Goal: Task Accomplishment & Management: Manage account settings

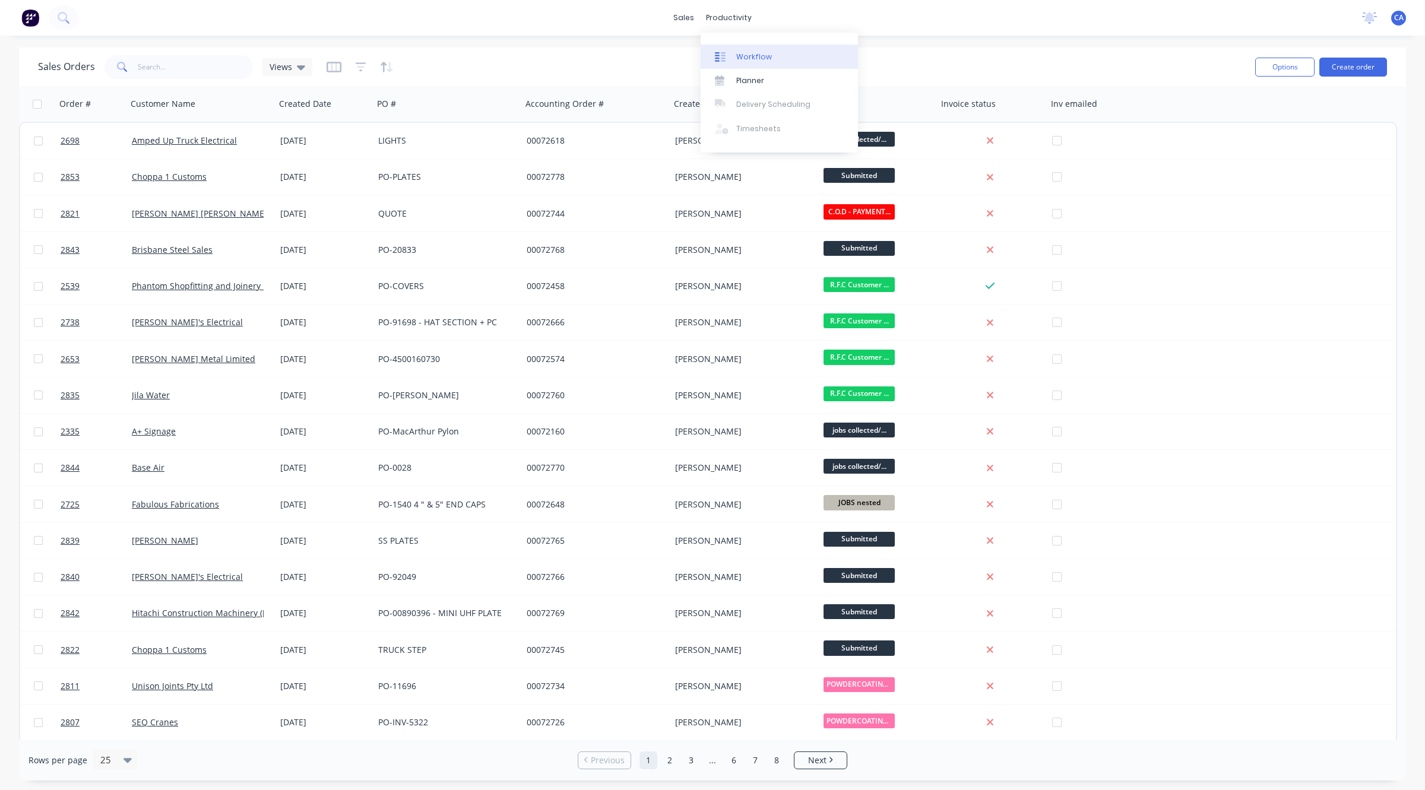
click at [731, 56] on div at bounding box center [724, 57] width 18 height 11
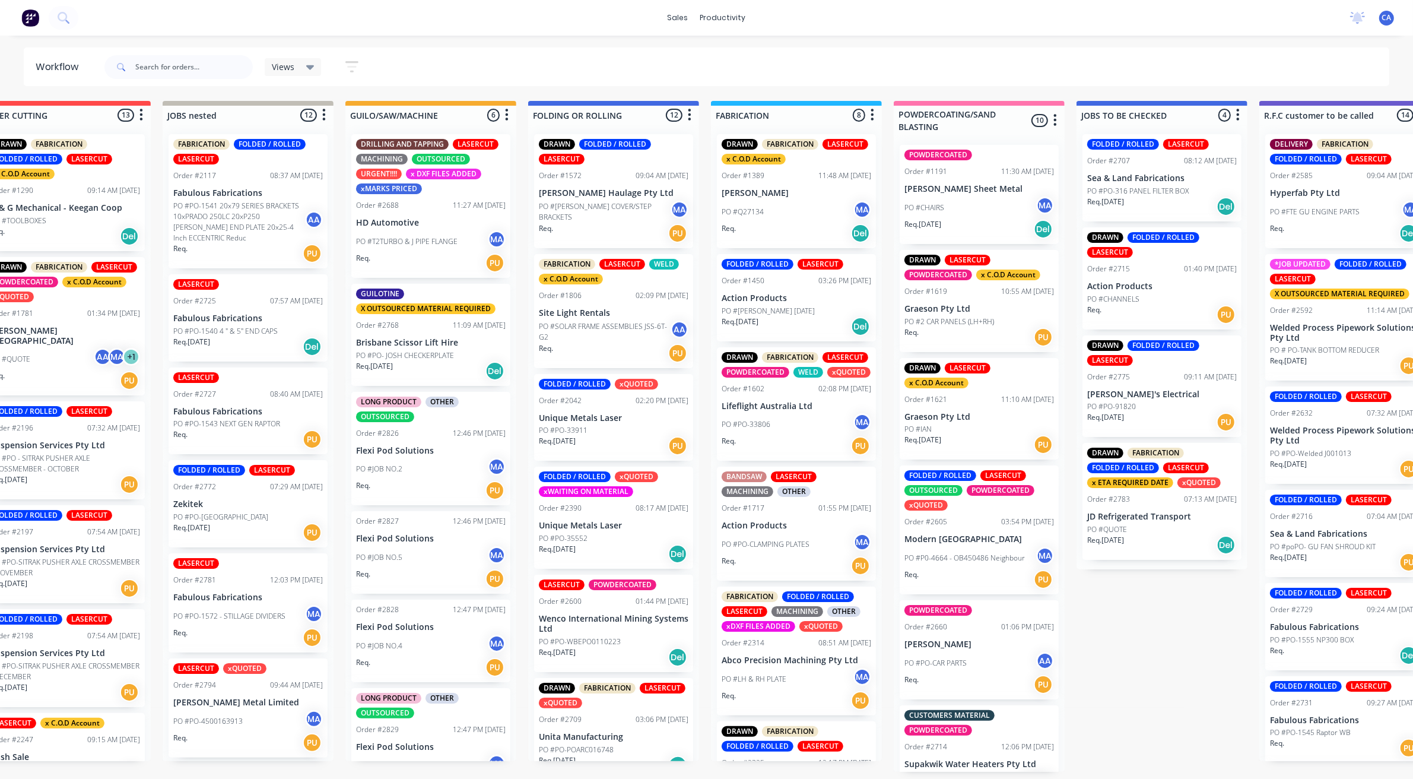
click at [466, 50] on div "Views Save new view None (Default) edit Show/Hide statuses Show line item cards…" at bounding box center [746, 67] width 1288 height 36
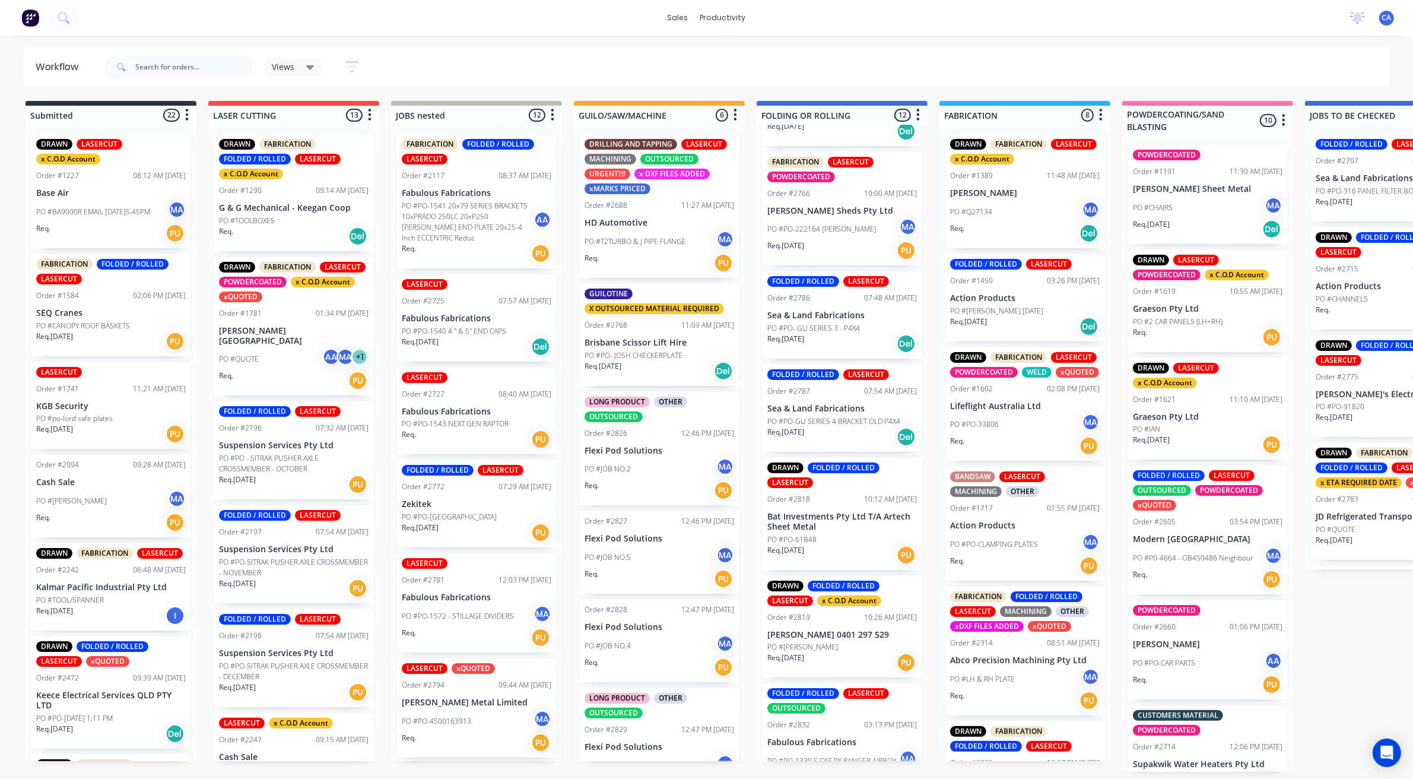
scroll to position [667, 0]
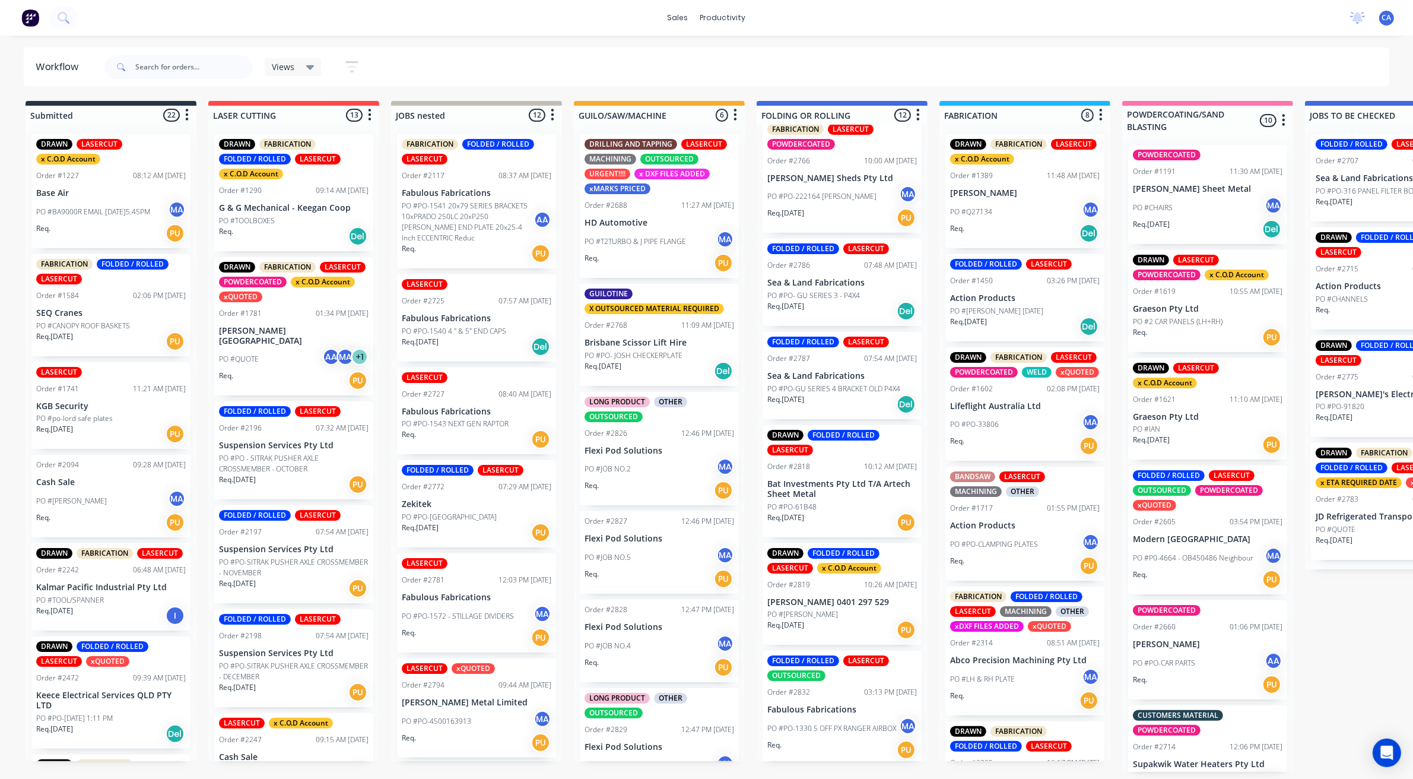
click at [826, 591] on div "DRAWN FOLDED / ROLLED LASERCUT x C.O.D Account Order #2819 10:26 AM [DATE] [PER…" at bounding box center [842, 594] width 159 height 102
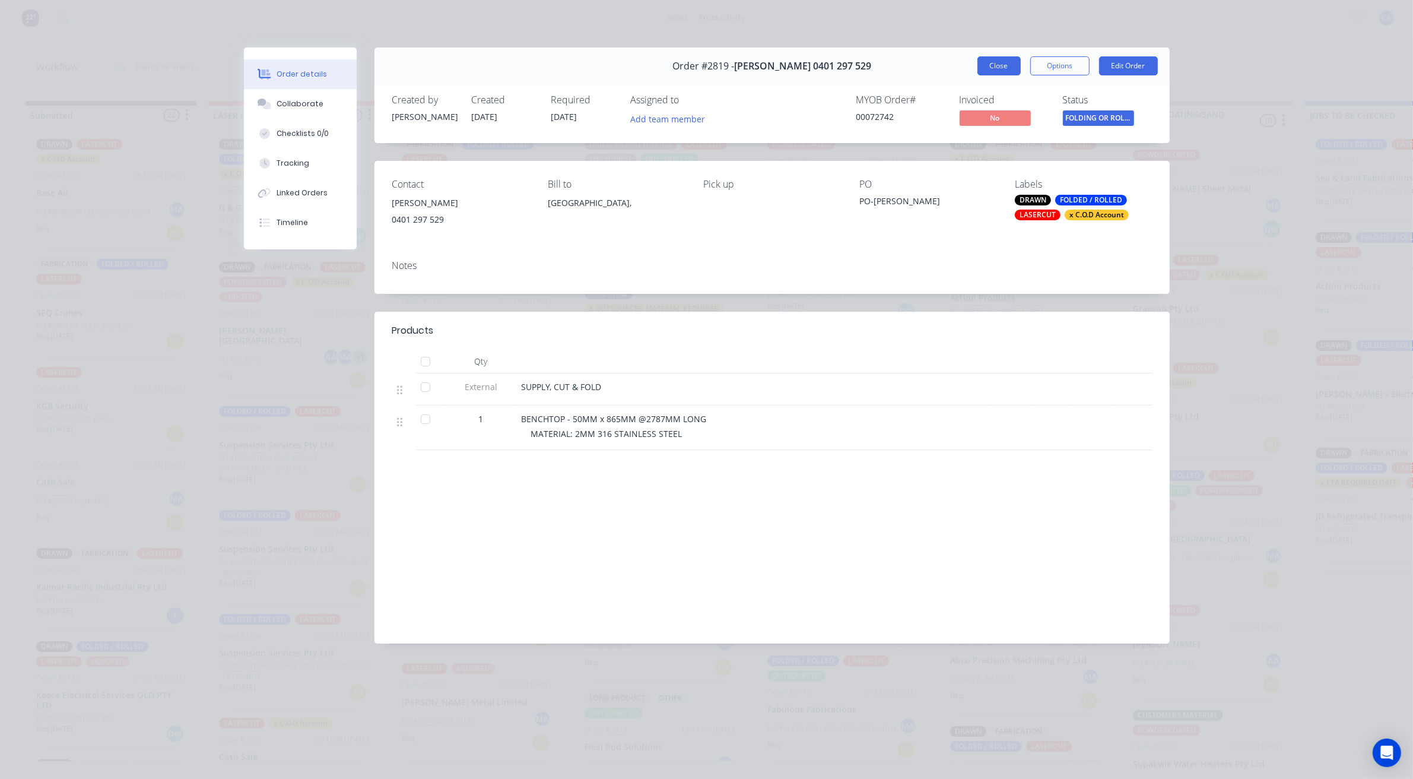
click at [996, 70] on button "Close" at bounding box center [999, 65] width 43 height 19
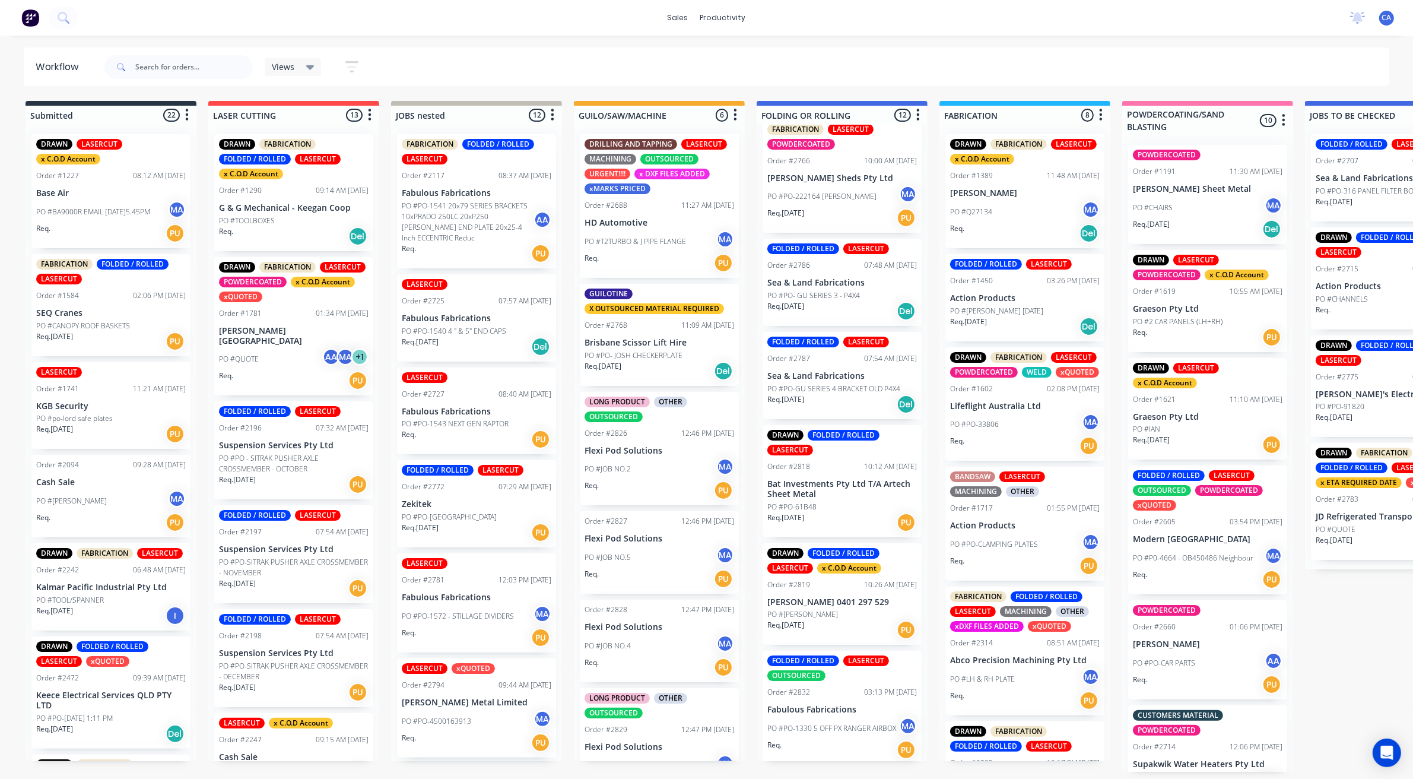
click at [800, 487] on p "Bat Investments Pty Ltd T/A Artech Sheet Metal" at bounding box center [843, 489] width 150 height 20
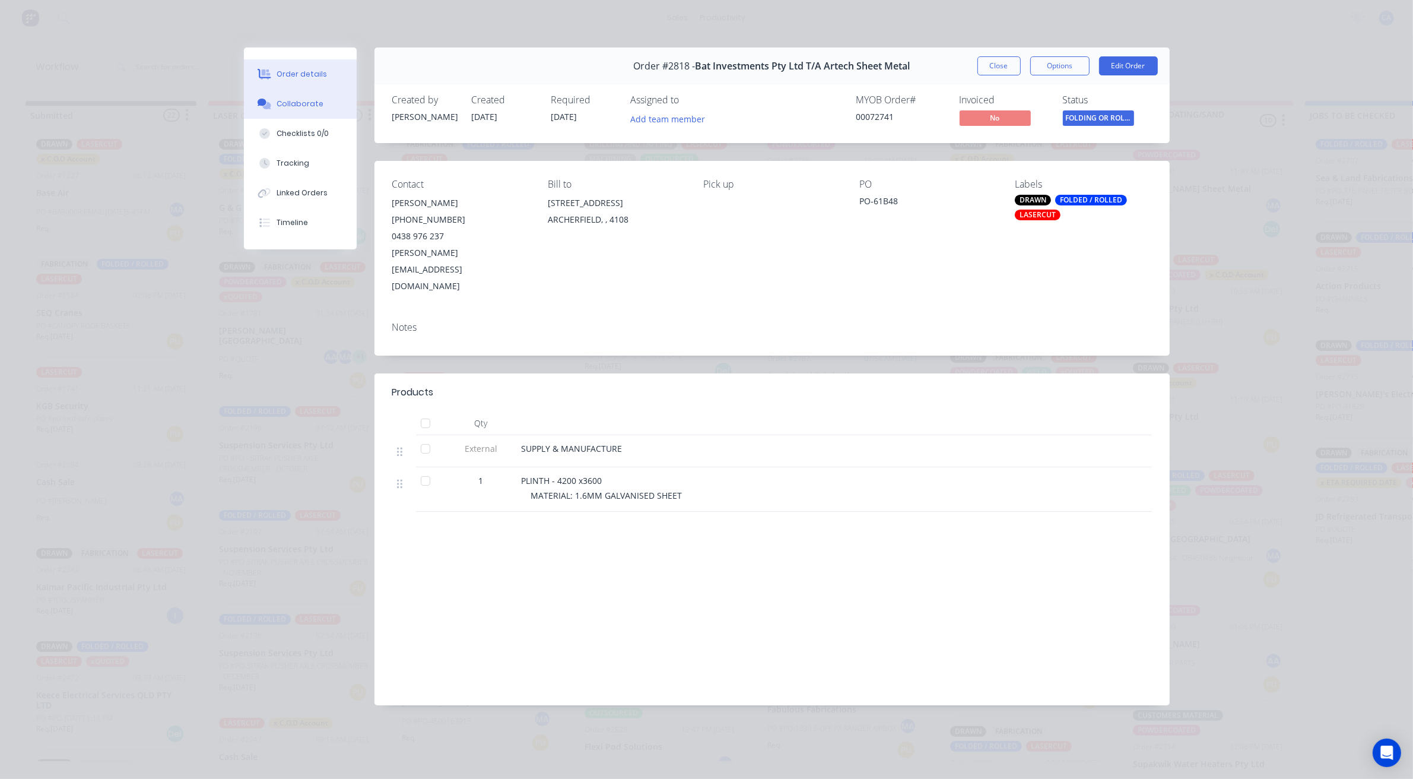
click at [324, 103] on button "Collaborate" at bounding box center [300, 104] width 113 height 30
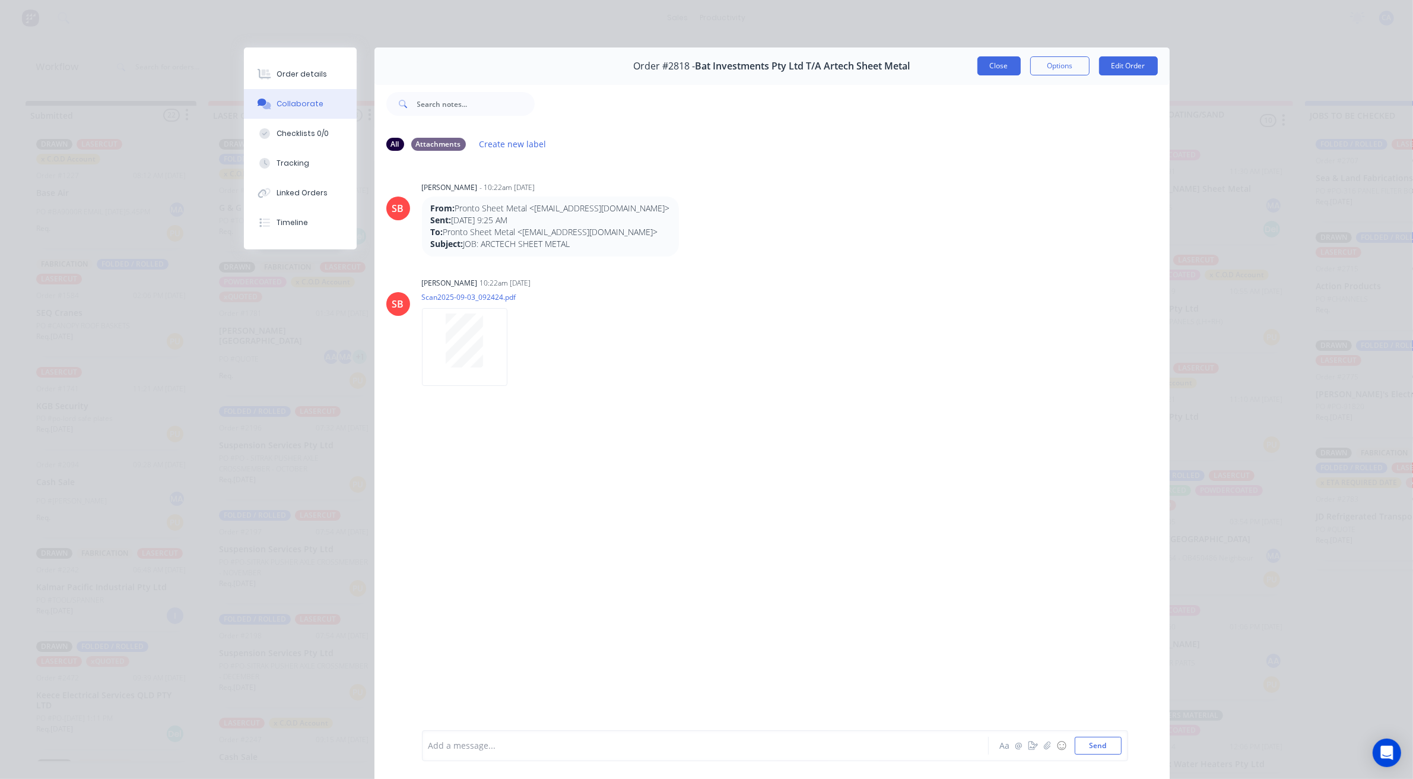
click at [989, 69] on button "Close" at bounding box center [999, 65] width 43 height 19
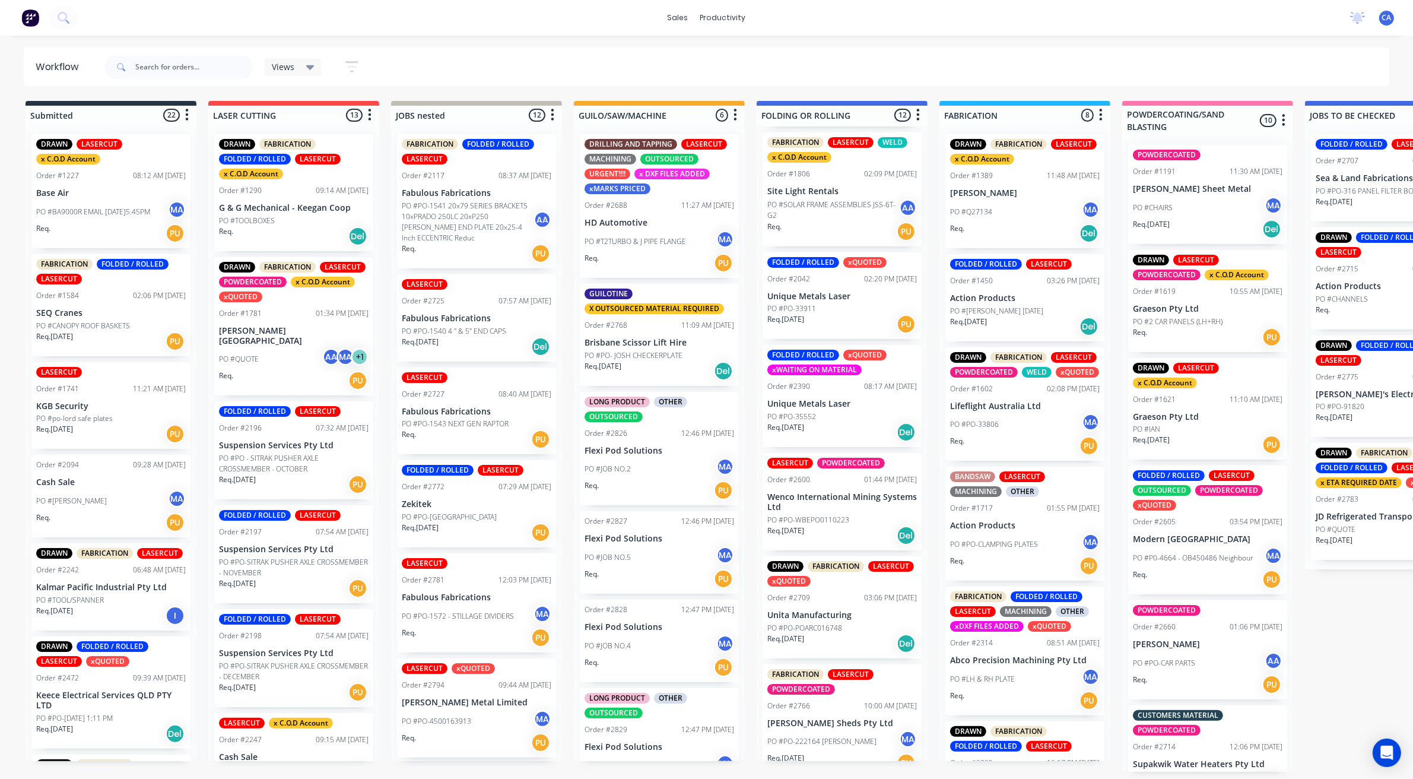
scroll to position [147, 0]
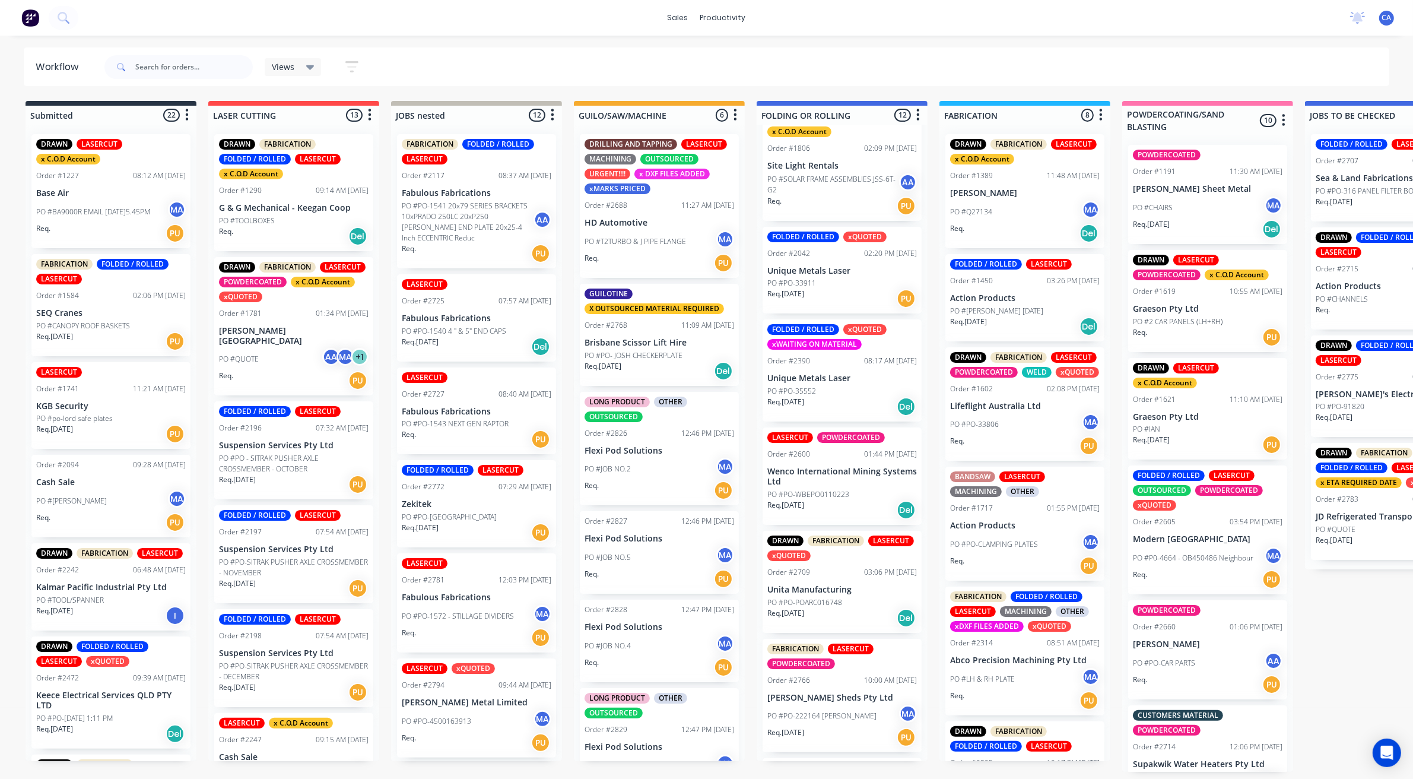
click at [834, 576] on div "DRAWN FABRICATION LASERCUT xQUOTED Order #2709 03:06 PM [DATE] Unita Manufactur…" at bounding box center [842, 582] width 159 height 102
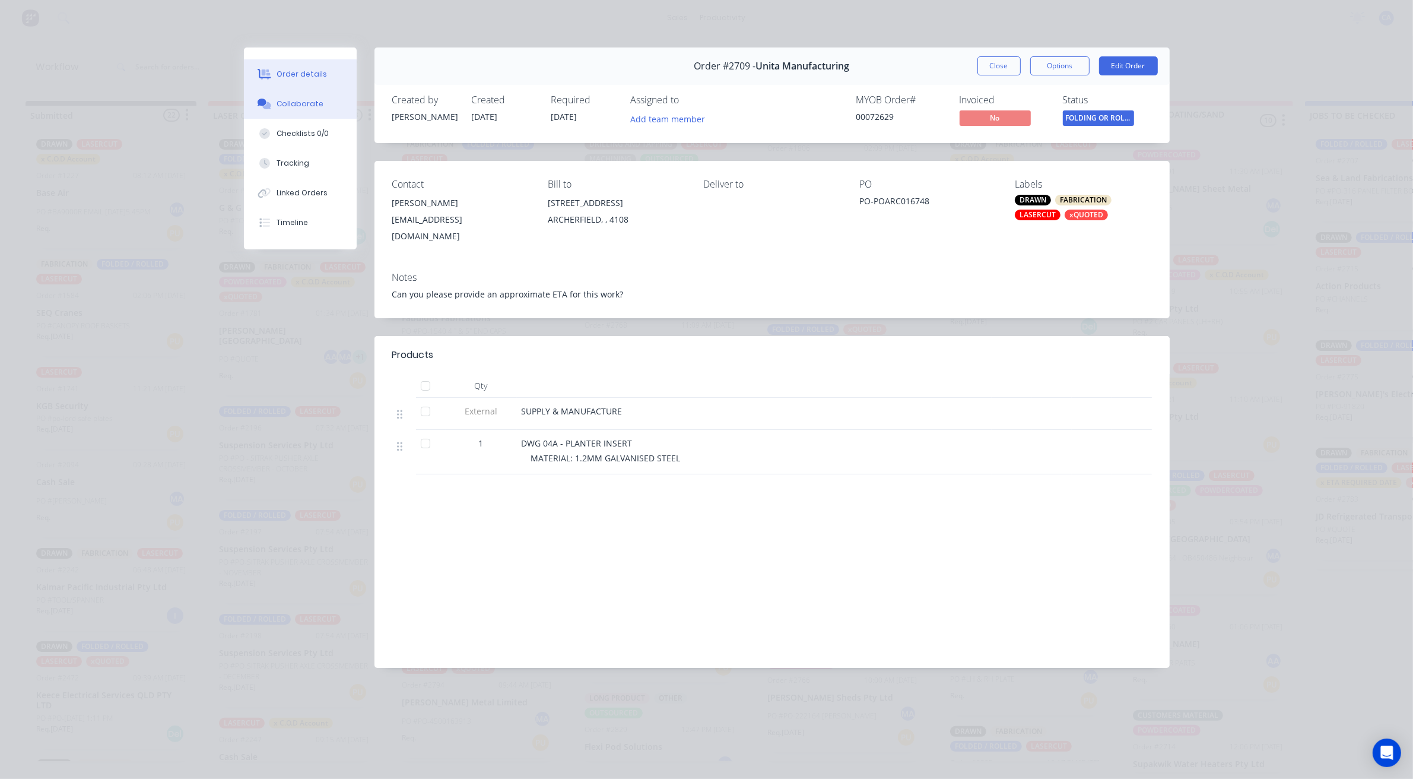
click at [345, 107] on button "Collaborate" at bounding box center [300, 104] width 113 height 30
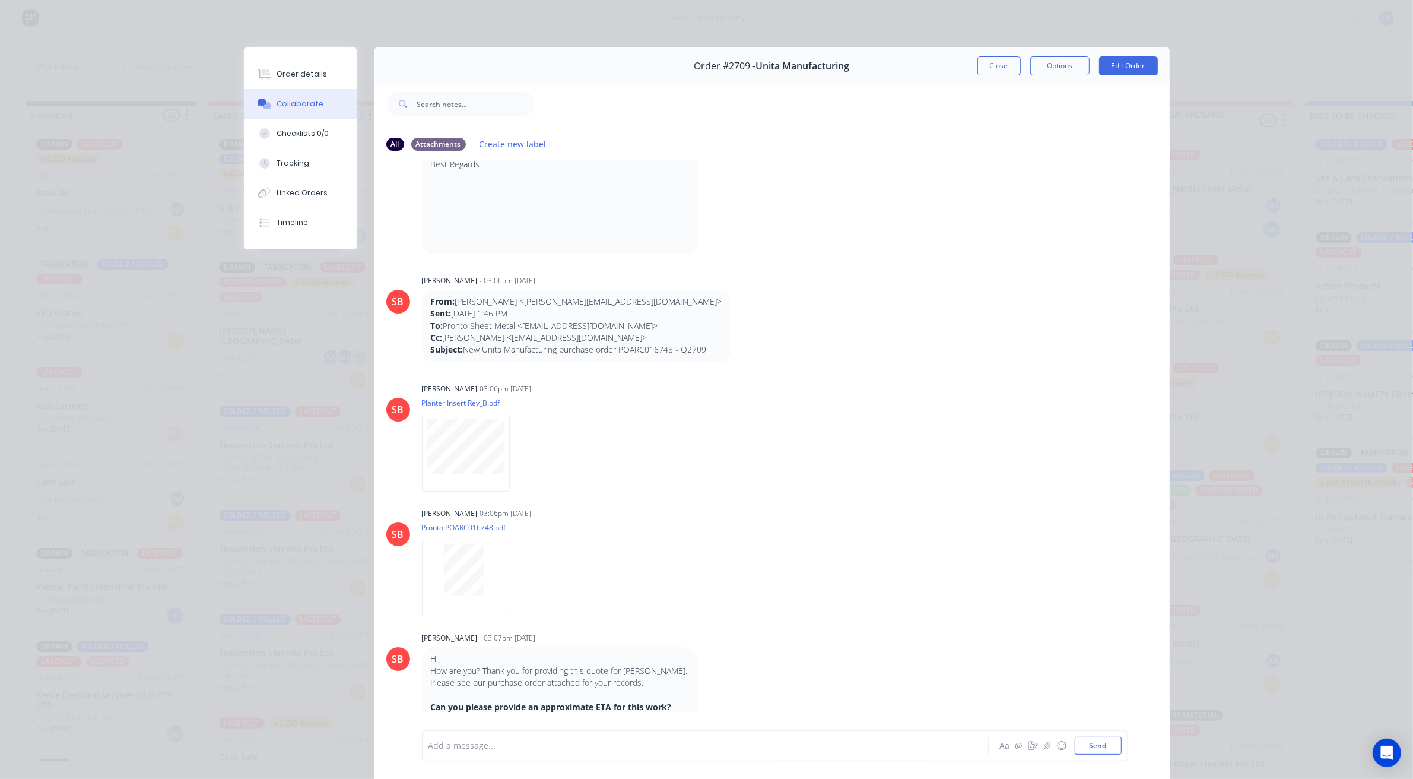
scroll to position [214, 0]
click at [980, 75] on button "Close" at bounding box center [999, 65] width 43 height 19
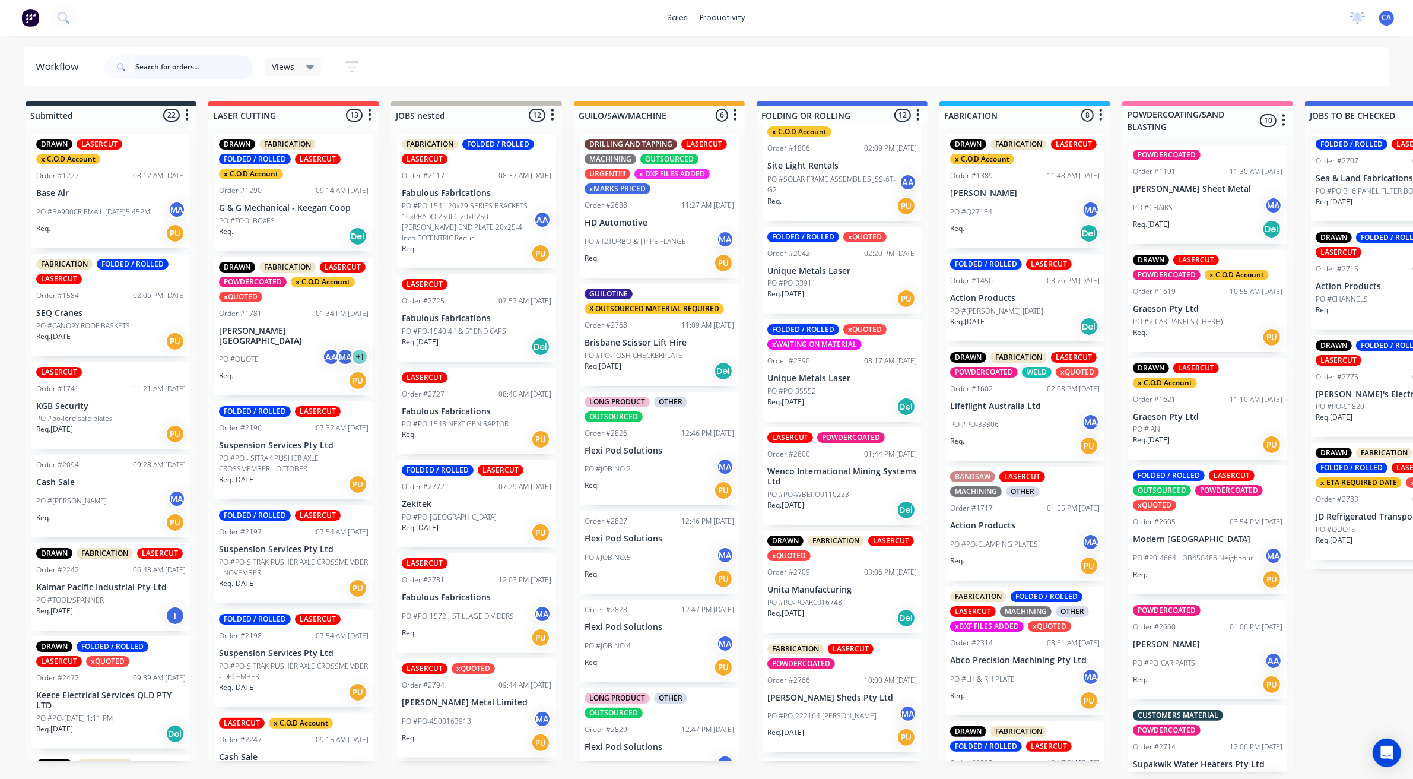
click at [164, 66] on input "text" at bounding box center [194, 67] width 118 height 24
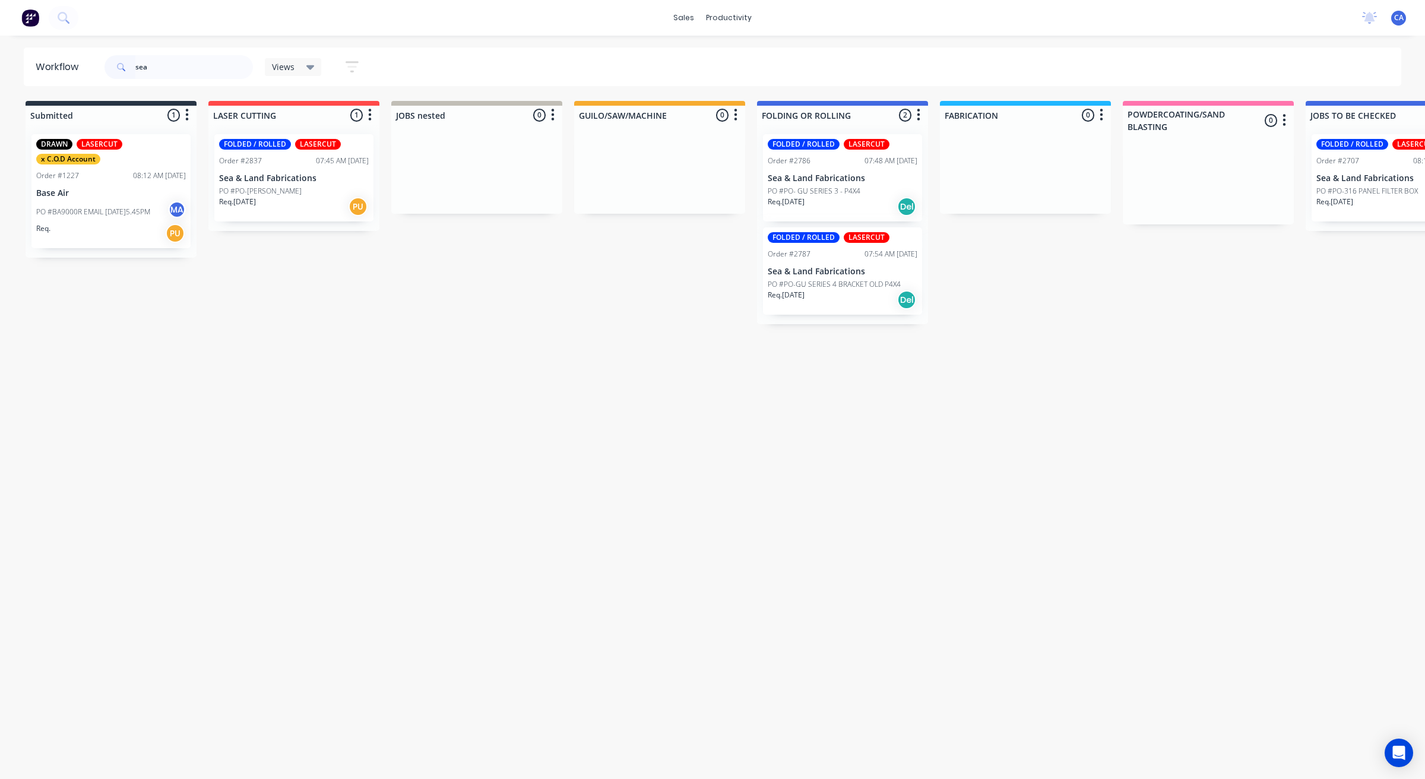
click at [861, 196] on div "Req. [DATE] Del" at bounding box center [843, 206] width 150 height 20
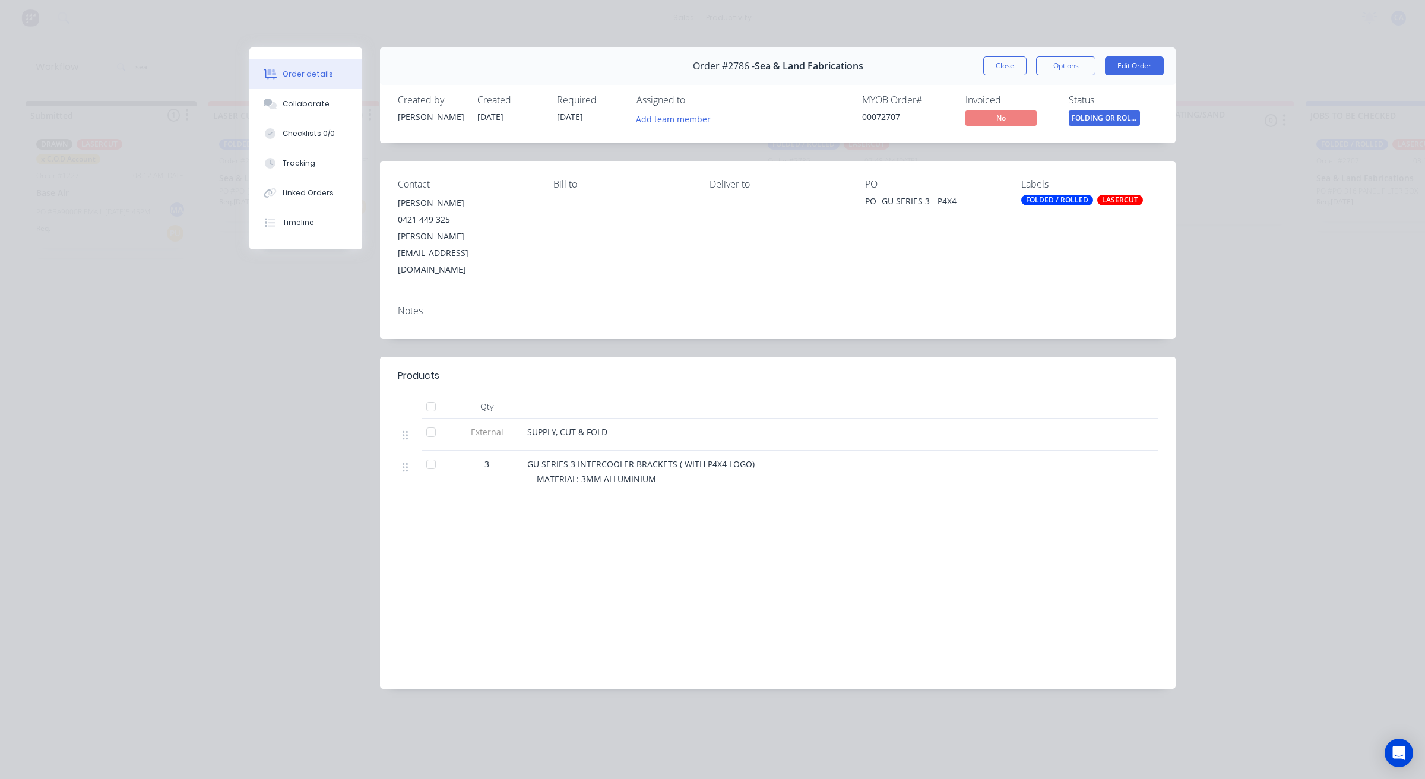
click at [1006, 80] on div "Order #2786 - Sea & Land Fabrications Close Options Edit Order" at bounding box center [777, 65] width 795 height 37
click at [1012, 69] on button "Close" at bounding box center [1004, 65] width 43 height 19
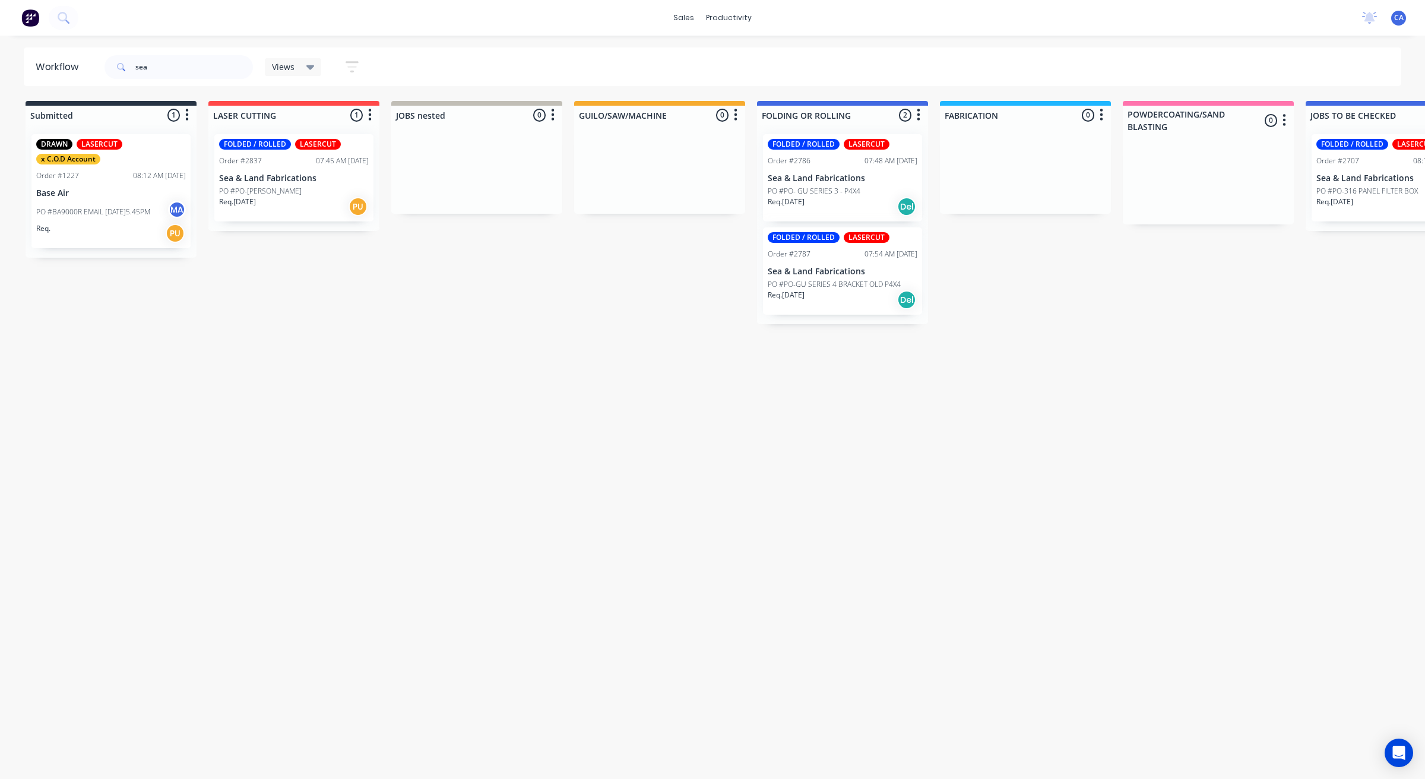
click at [838, 282] on p "PO #PO-GU SERIES 4 BRACKET OLD P4X4" at bounding box center [834, 284] width 133 height 11
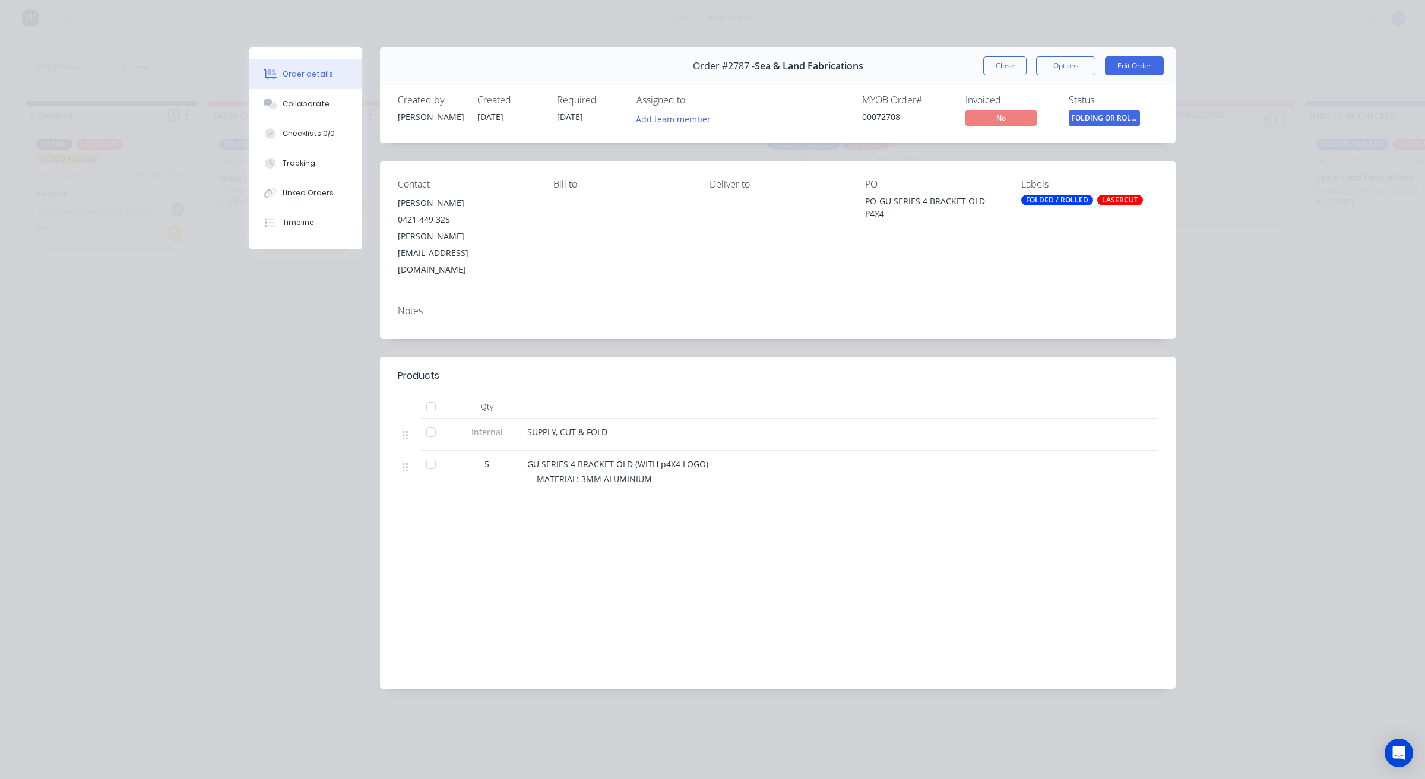
click at [992, 49] on div "Order #2787 - Sea & Land Fabrications Close Options Edit Order" at bounding box center [777, 65] width 795 height 37
click at [986, 61] on button "Close" at bounding box center [1004, 65] width 43 height 19
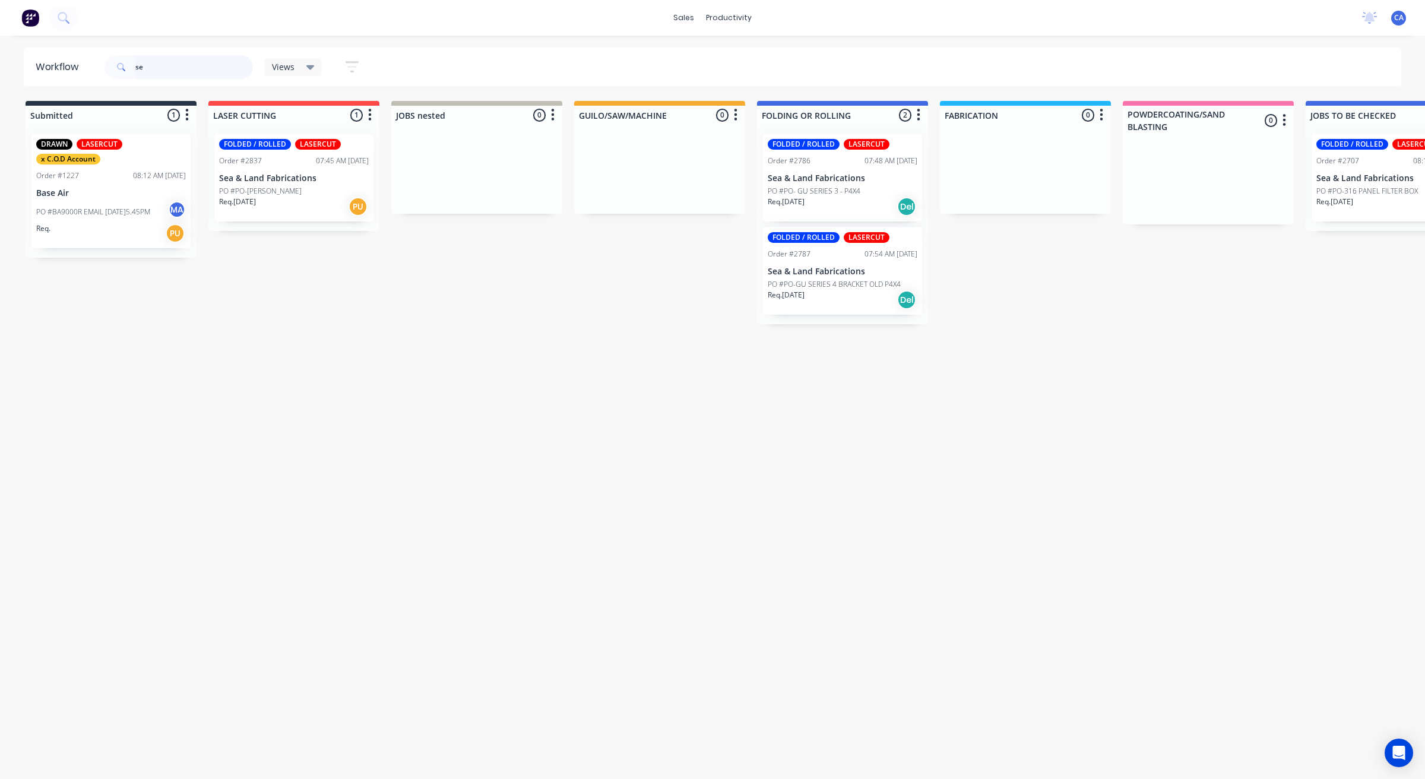
type input "s"
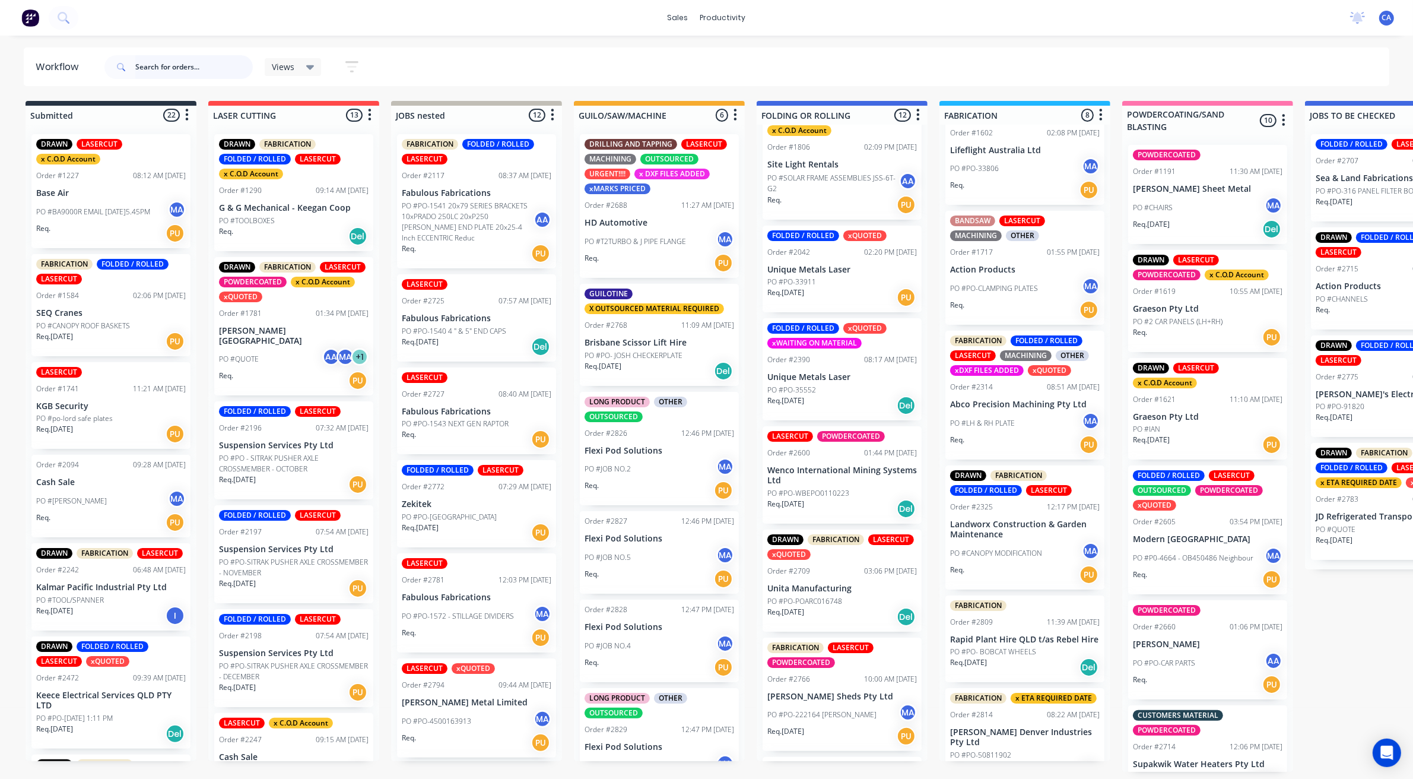
scroll to position [282, 0]
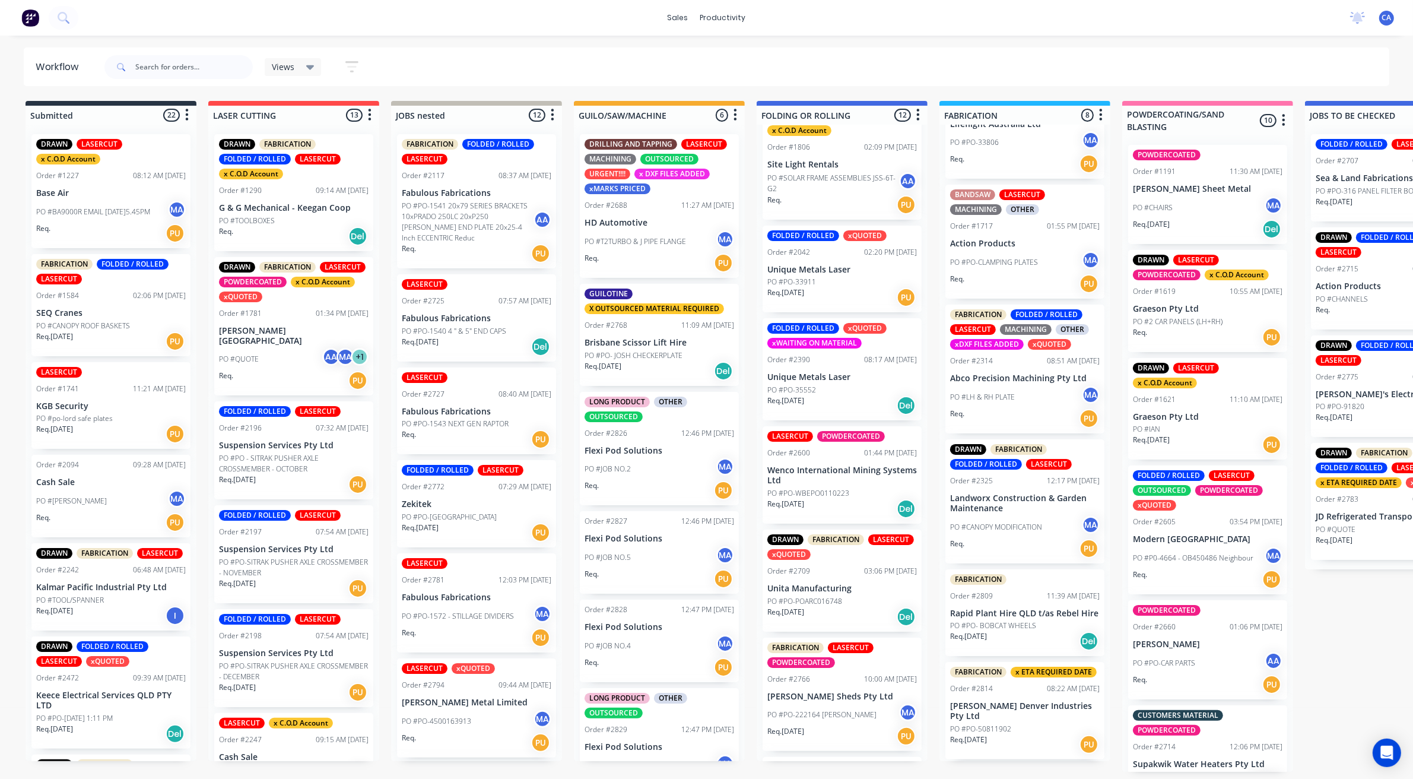
click at [1031, 631] on p "PO #PO- BOBCAT WHEELS" at bounding box center [993, 625] width 86 height 11
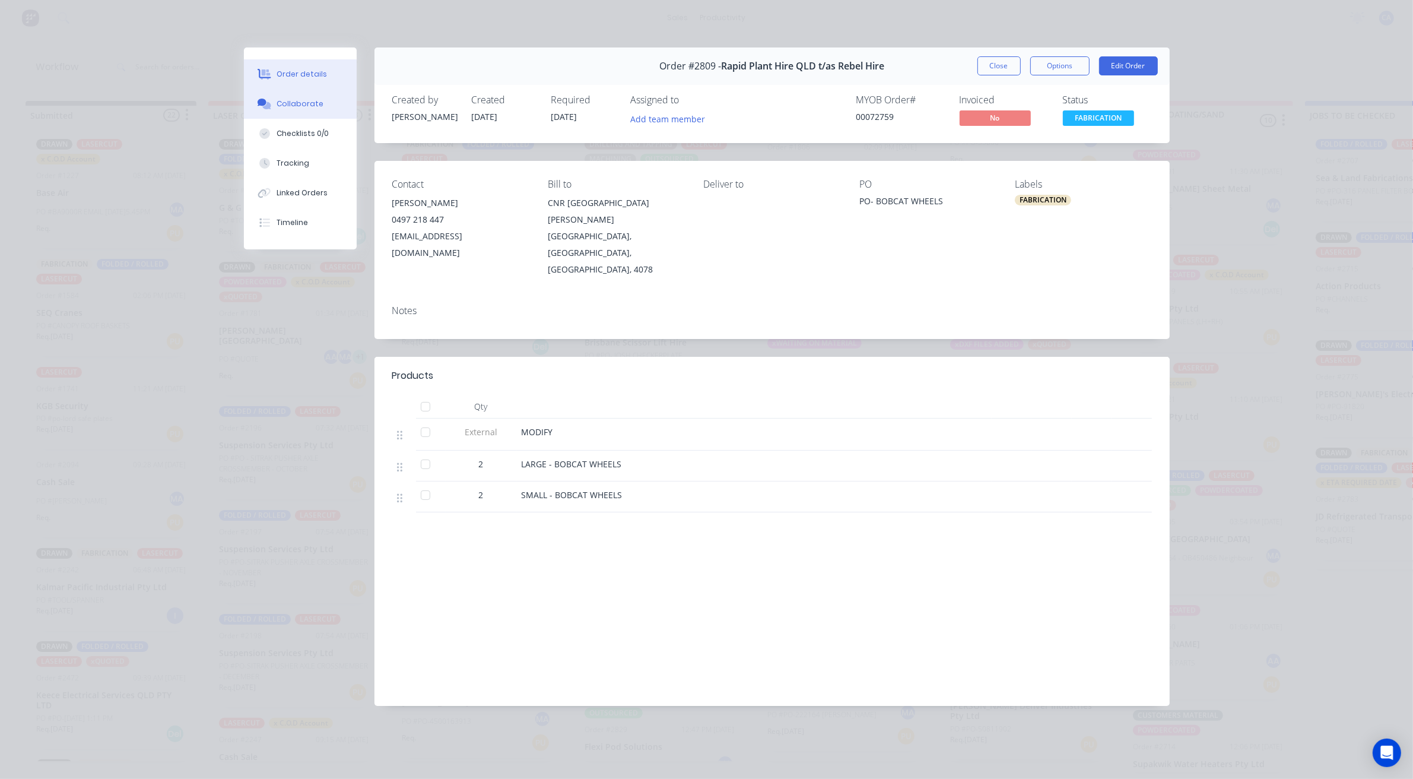
click at [321, 108] on button "Collaborate" at bounding box center [300, 104] width 113 height 30
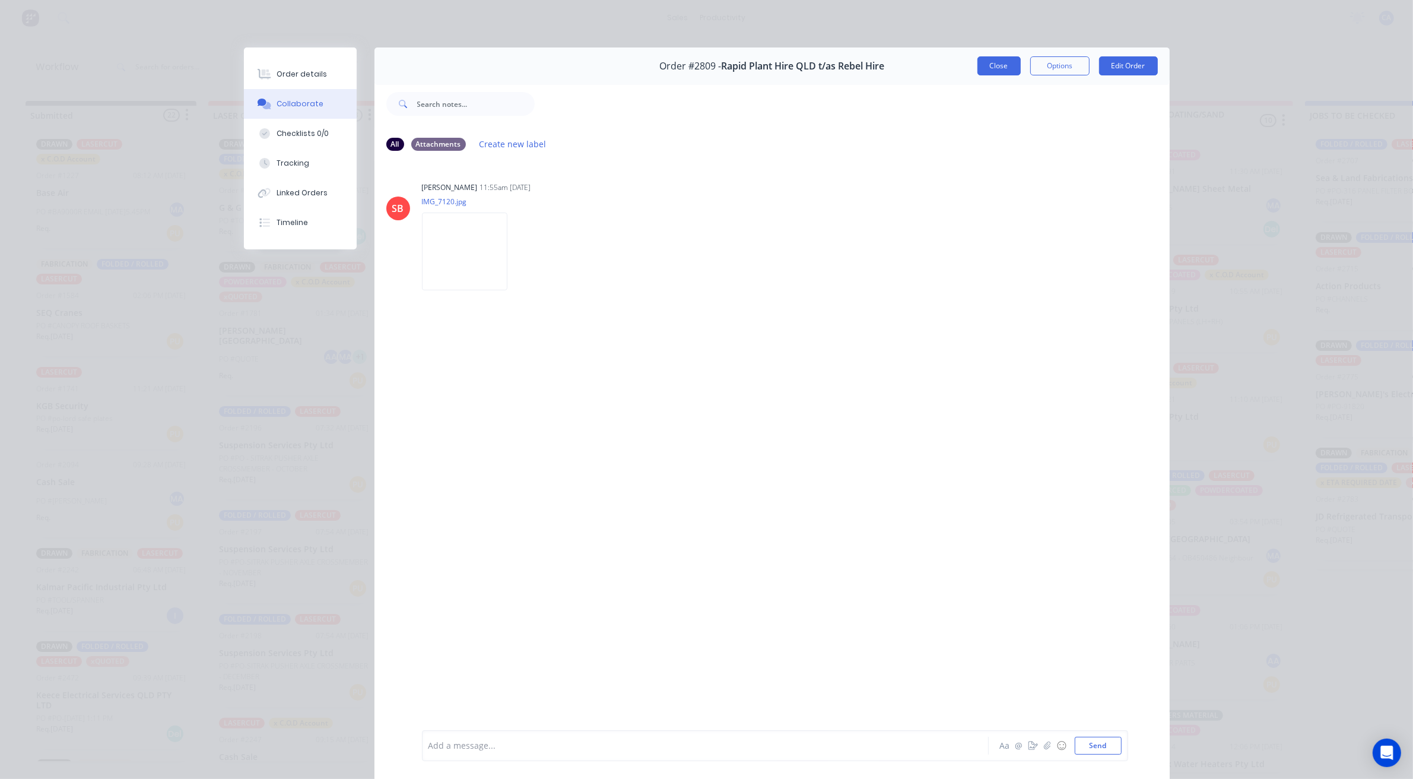
click at [1000, 75] on button "Close" at bounding box center [999, 65] width 43 height 19
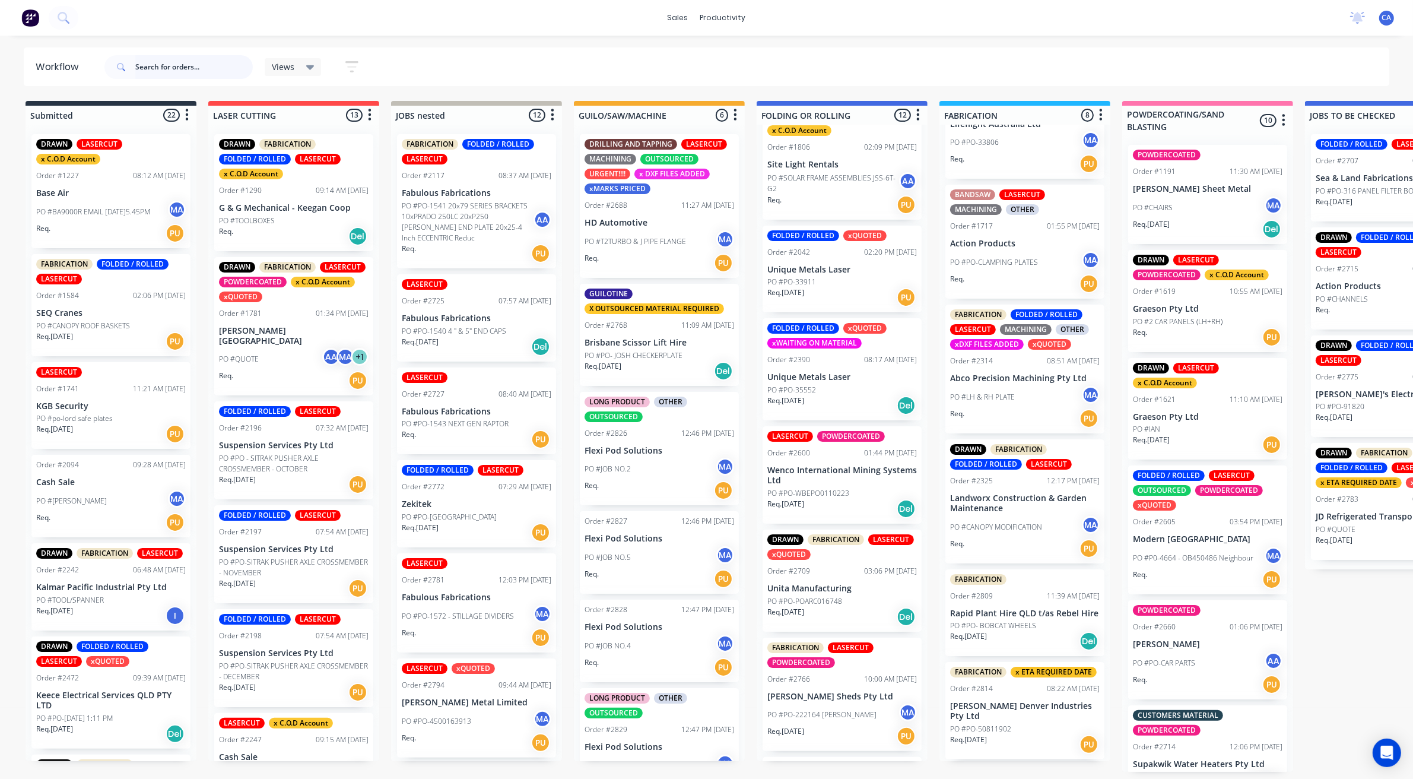
scroll to position [4, 0]
click at [1024, 718] on p "[PERSON_NAME] Denver Industries Pty Ltd" at bounding box center [1025, 711] width 150 height 20
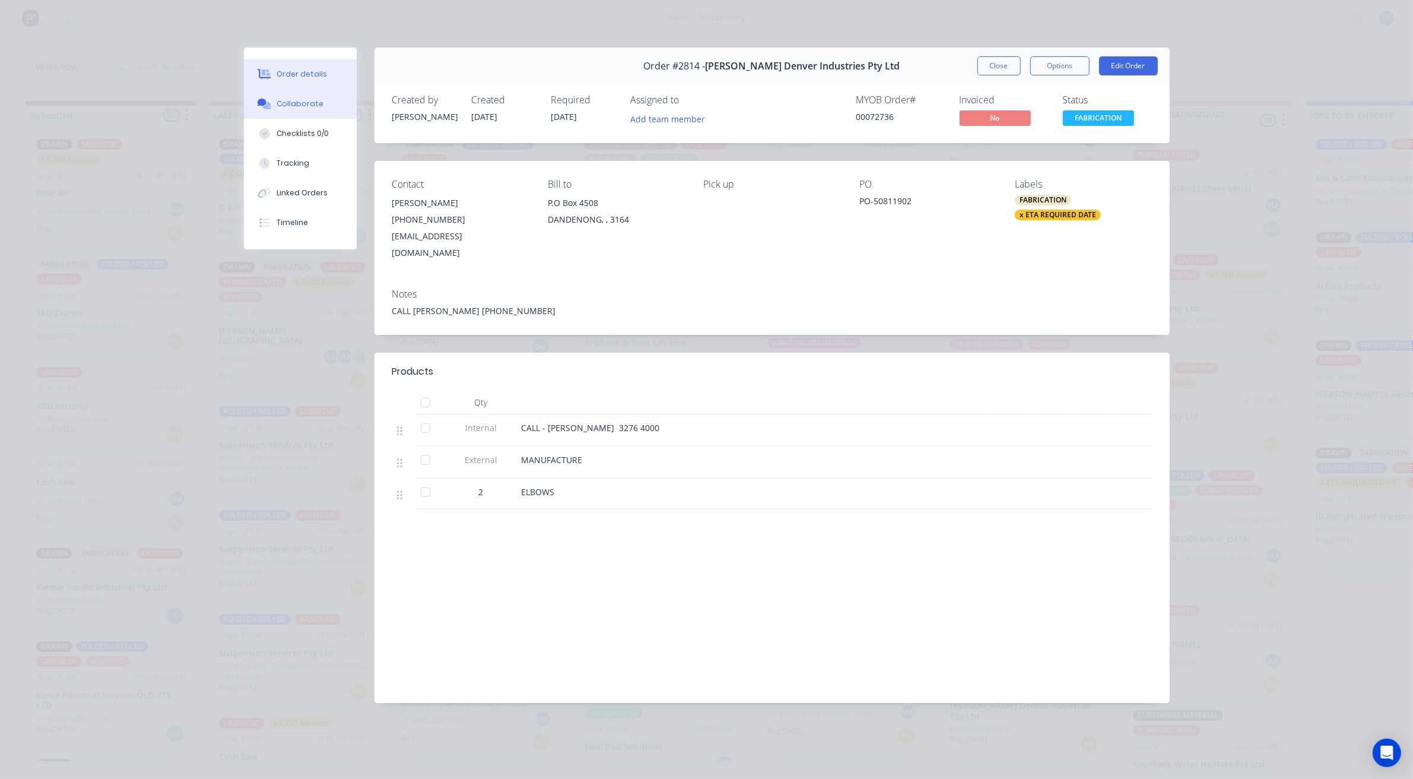
click at [330, 104] on button "Collaborate" at bounding box center [300, 104] width 113 height 30
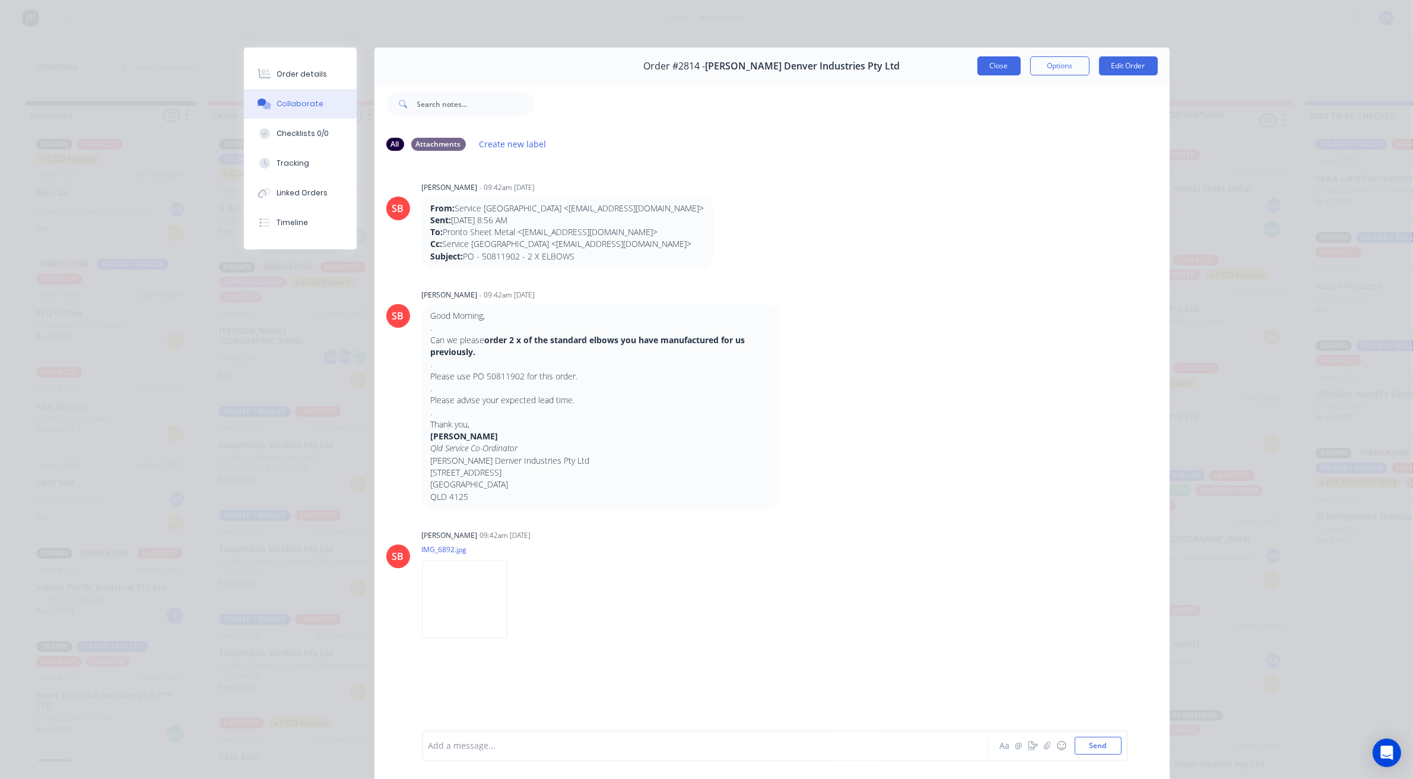
click at [985, 63] on button "Close" at bounding box center [999, 65] width 43 height 19
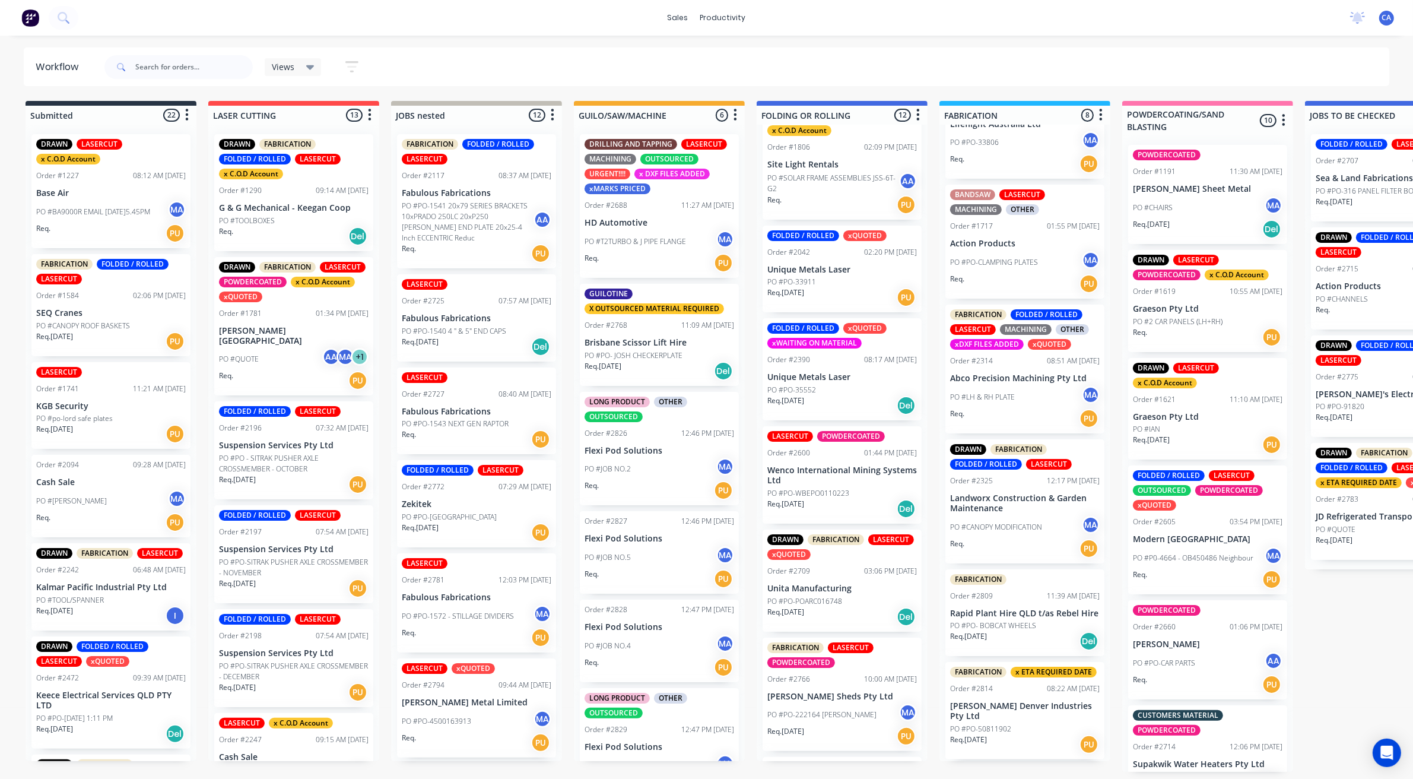
click at [746, 25] on div "sales productivity sales Sales Orders Customers Price Level Manager productivit…" at bounding box center [706, 18] width 1413 height 36
click at [737, 87] on link "Planner" at bounding box center [773, 84] width 157 height 24
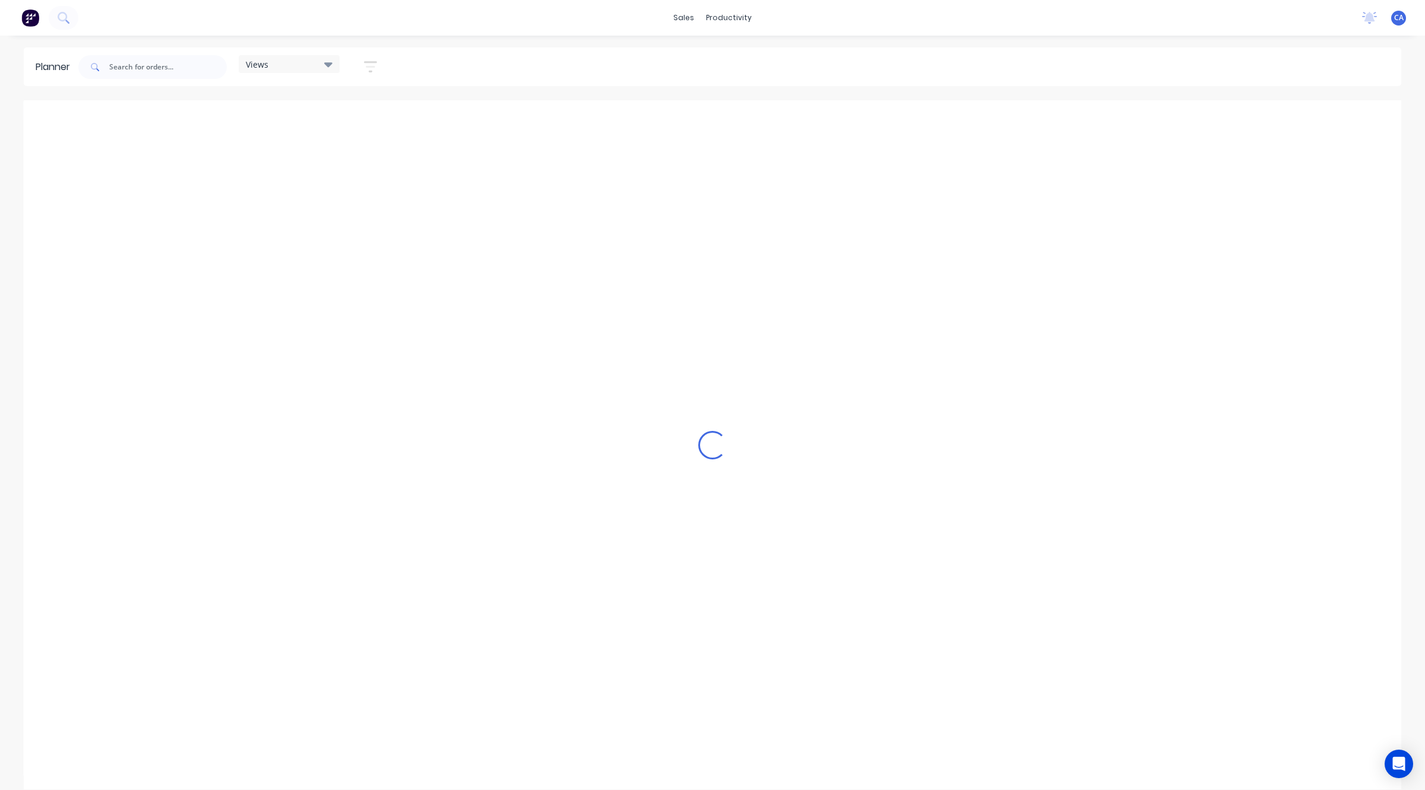
scroll to position [0, 1330]
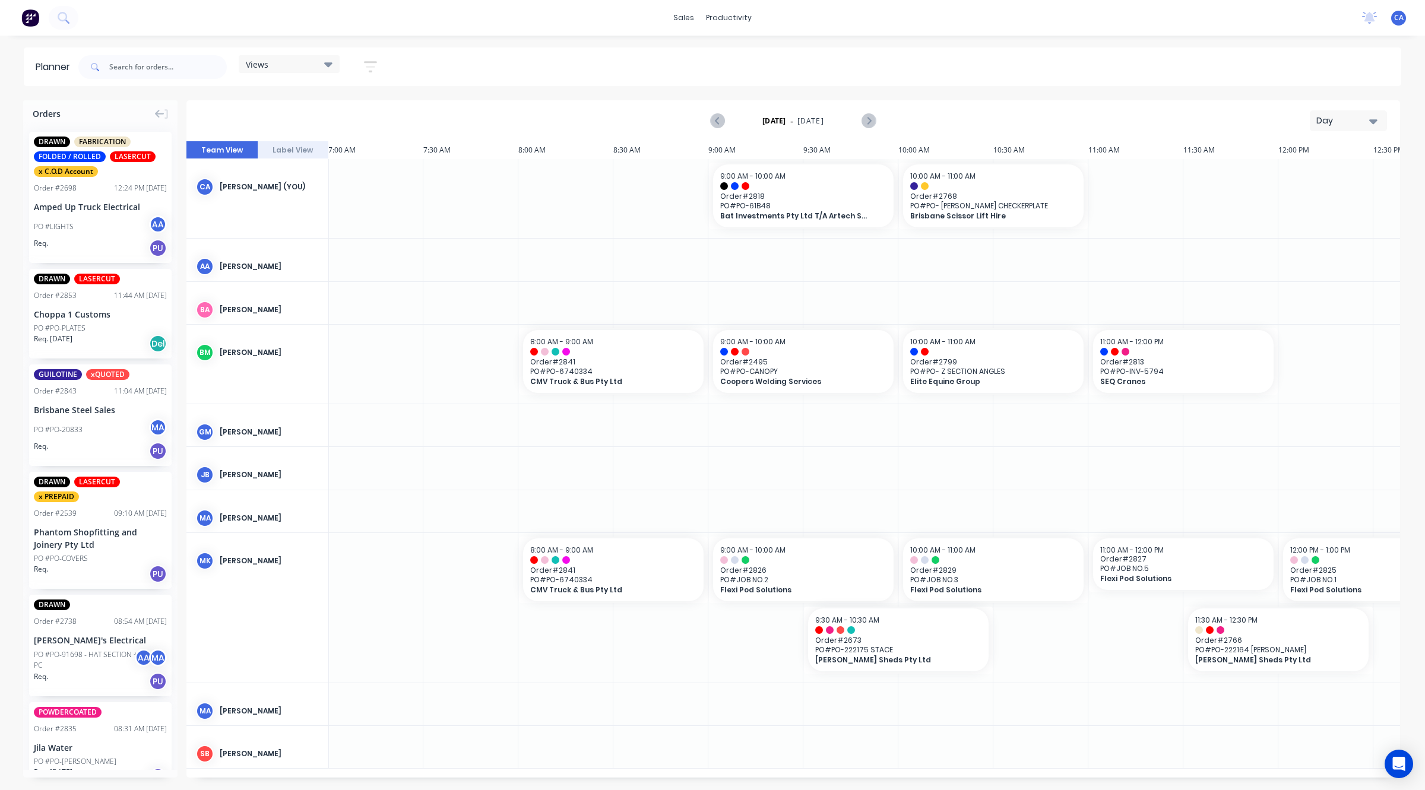
click at [332, 64] on icon at bounding box center [328, 64] width 8 height 13
click at [377, 61] on icon "button" at bounding box center [370, 66] width 13 height 11
click at [360, 104] on icon "button" at bounding box center [357, 110] width 8 height 13
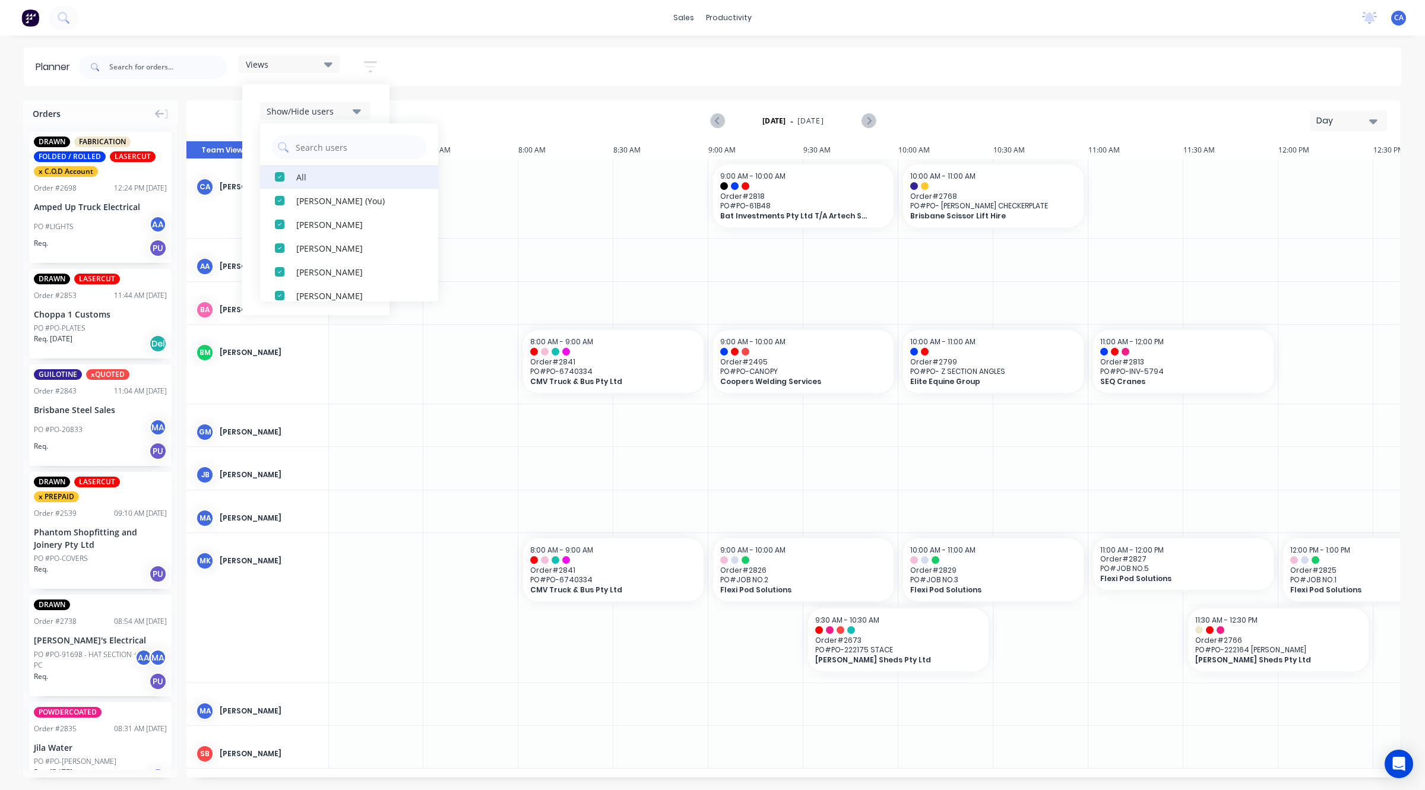
click at [277, 181] on div "button" at bounding box center [280, 177] width 24 height 24
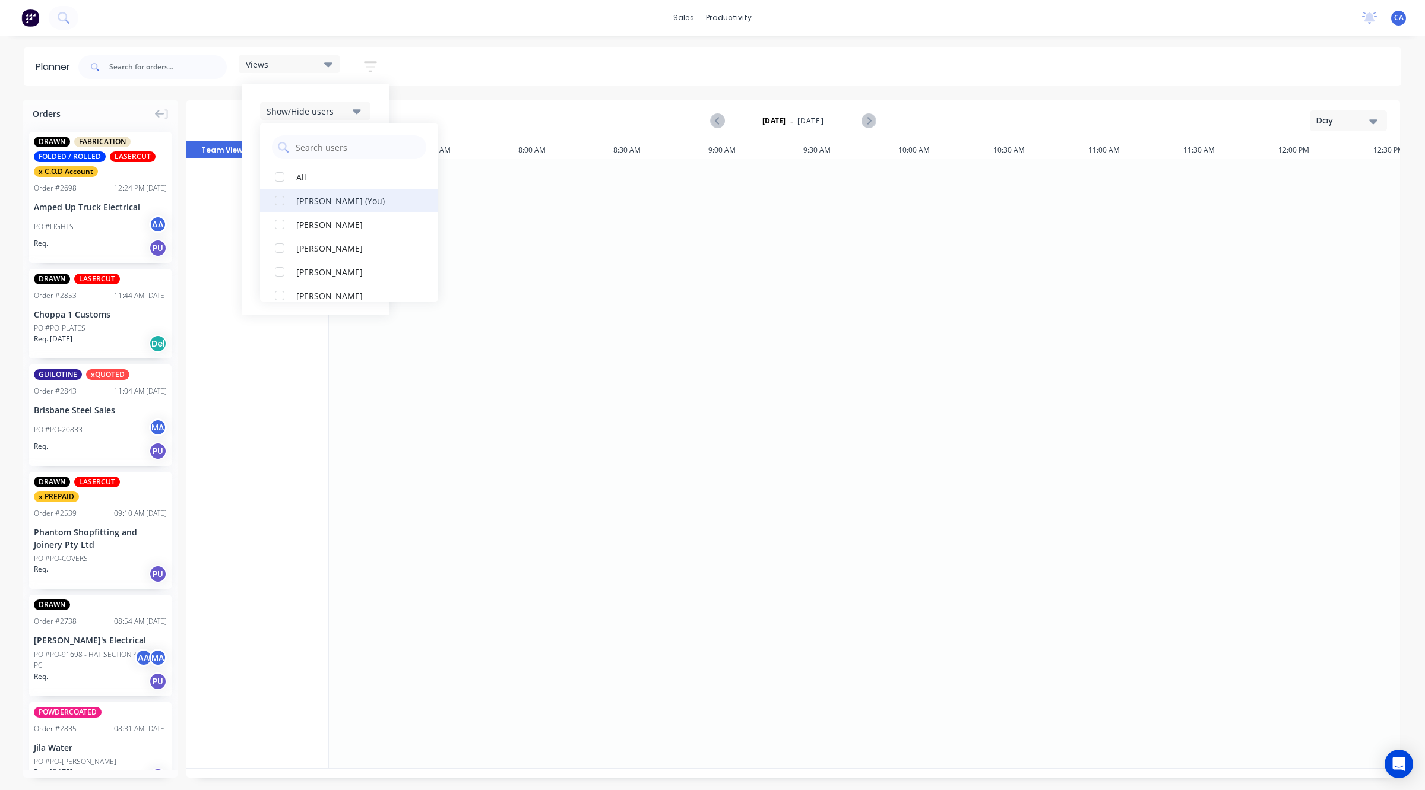
click at [286, 203] on div "button" at bounding box center [280, 201] width 24 height 24
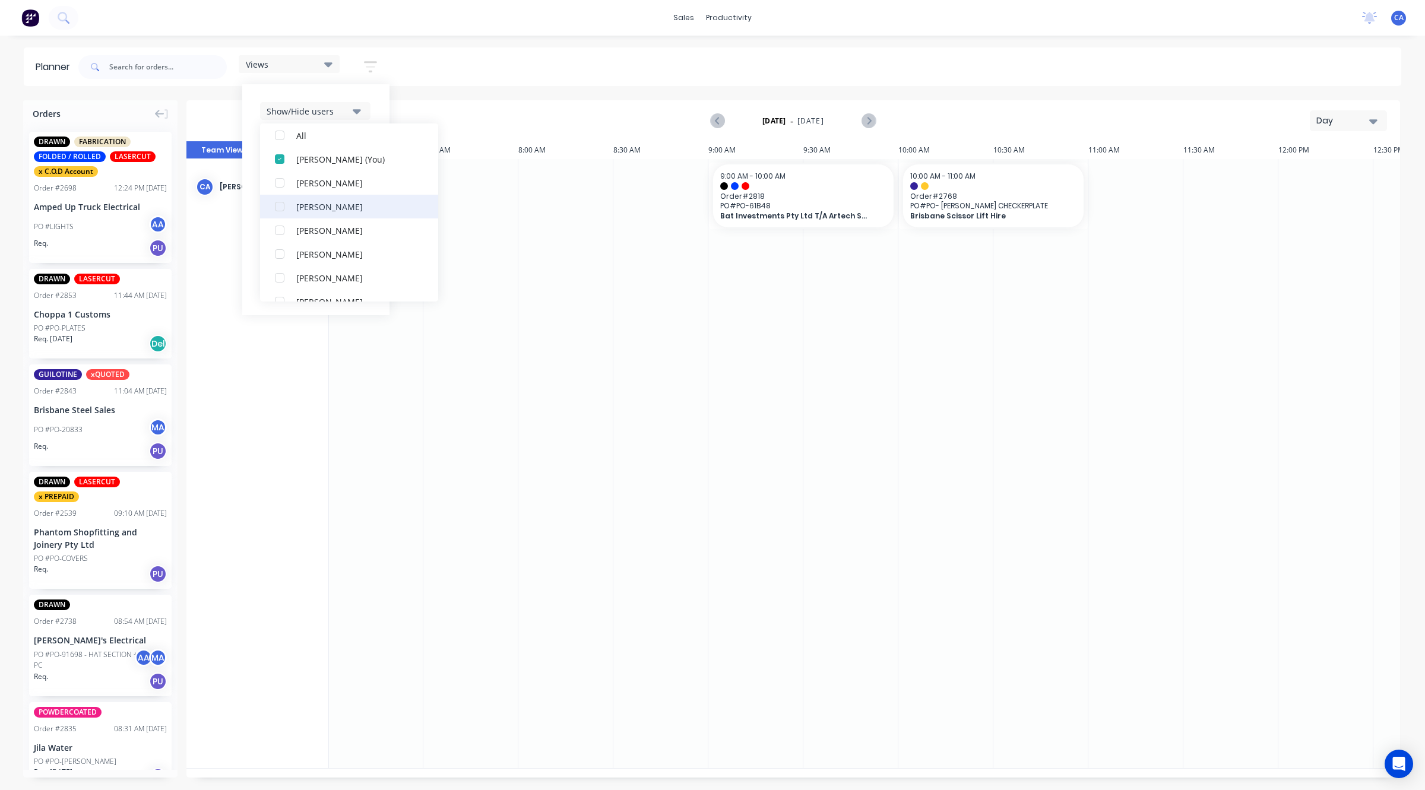
scroll to position [74, 0]
click at [279, 226] on div "button" at bounding box center [280, 222] width 24 height 24
click at [281, 232] on div "button" at bounding box center [280, 236] width 24 height 24
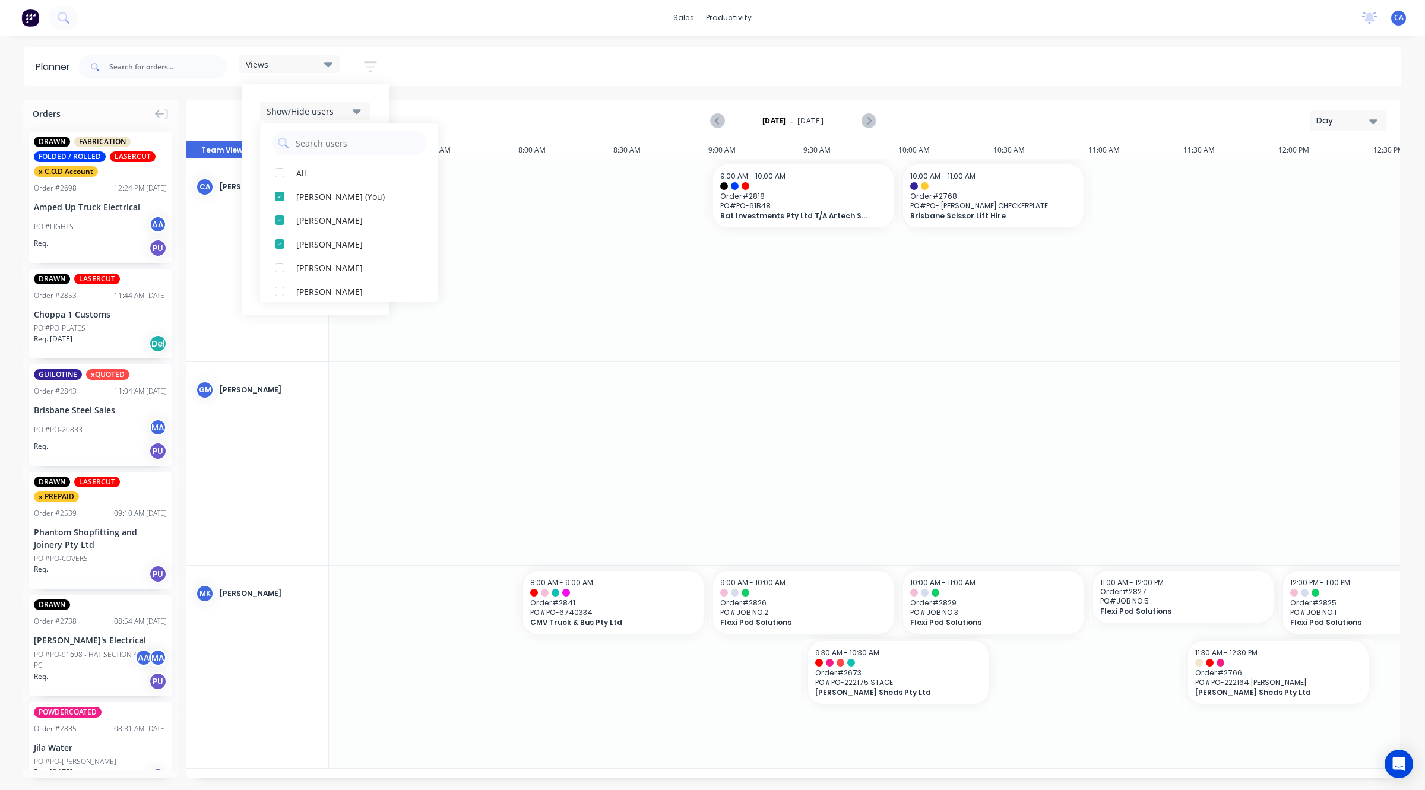
scroll to position [0, 0]
click at [462, 56] on div "Views Save new view None (Default) edit Show/Hide users All [PERSON_NAME] (You)…" at bounding box center [738, 67] width 1325 height 36
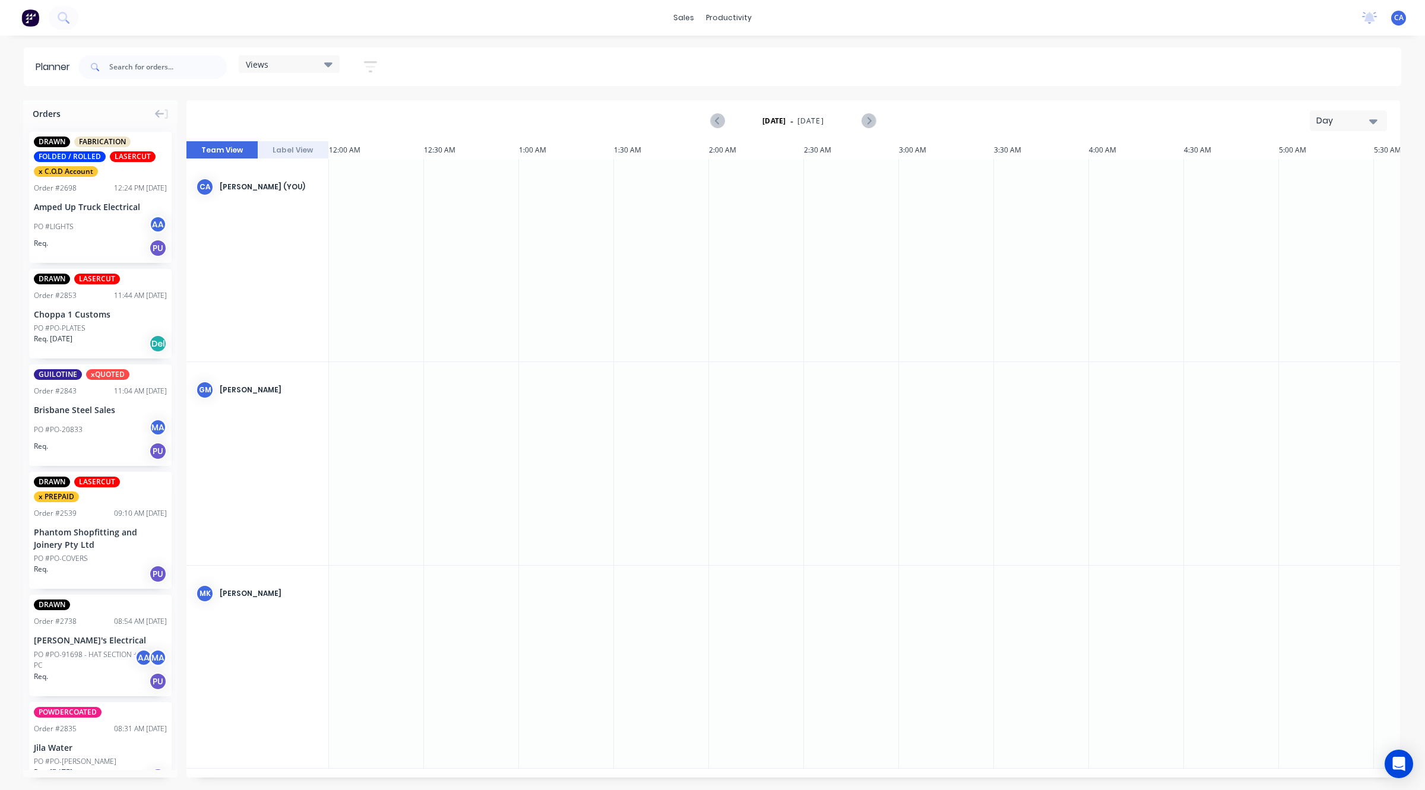
drag, startPoint x: 684, startPoint y: 416, endPoint x: 371, endPoint y: 408, distance: 313.5
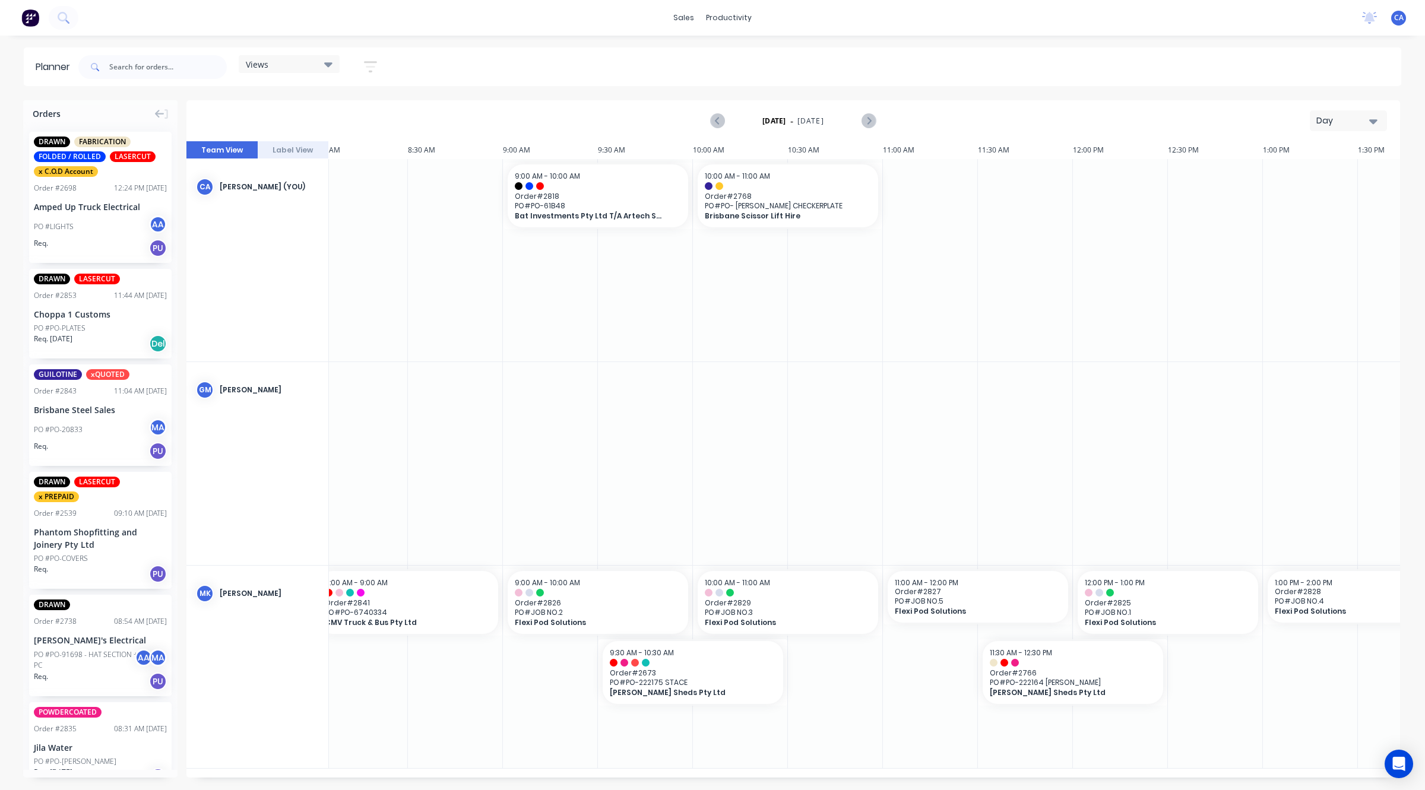
scroll to position [0, 1608]
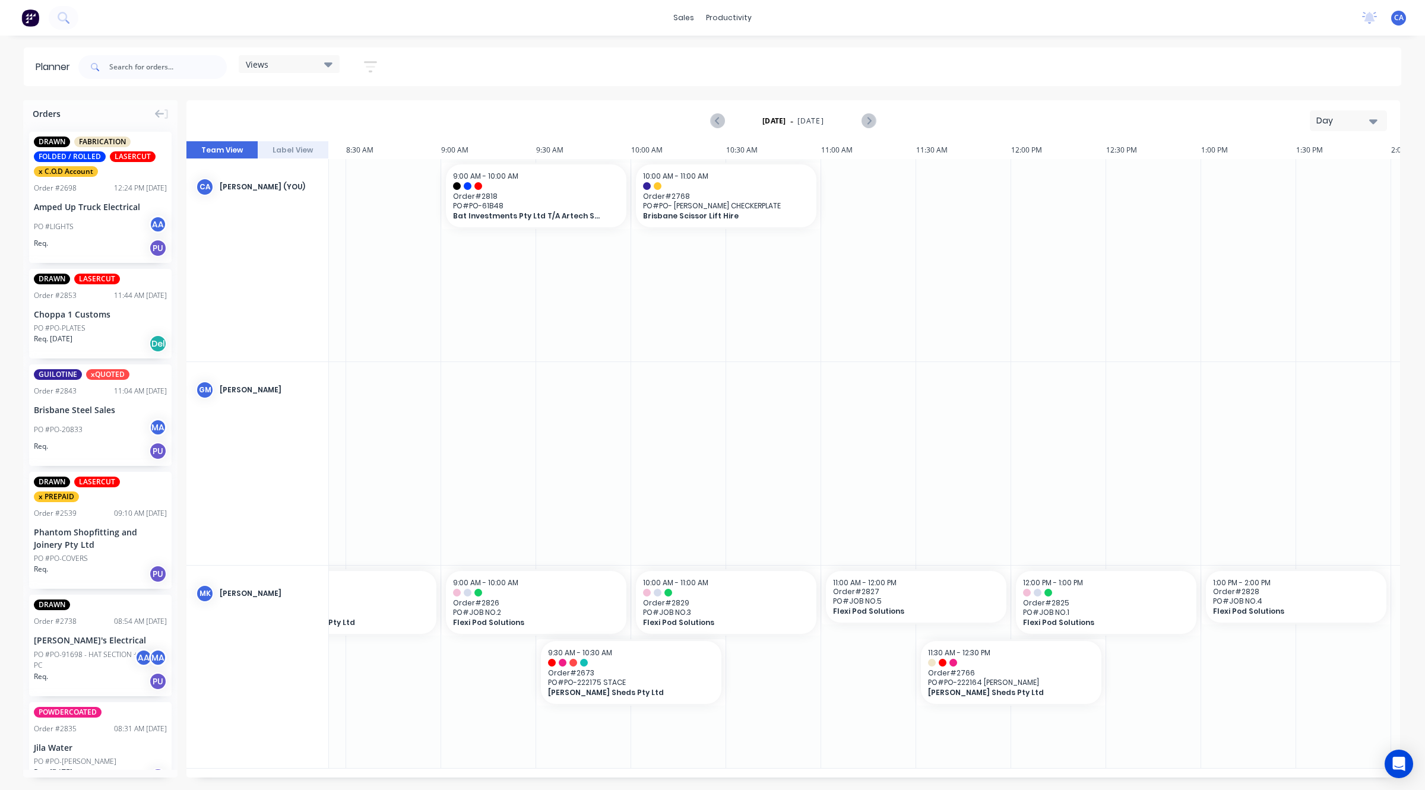
drag, startPoint x: 384, startPoint y: 402, endPoint x: 432, endPoint y: 411, distance: 49.0
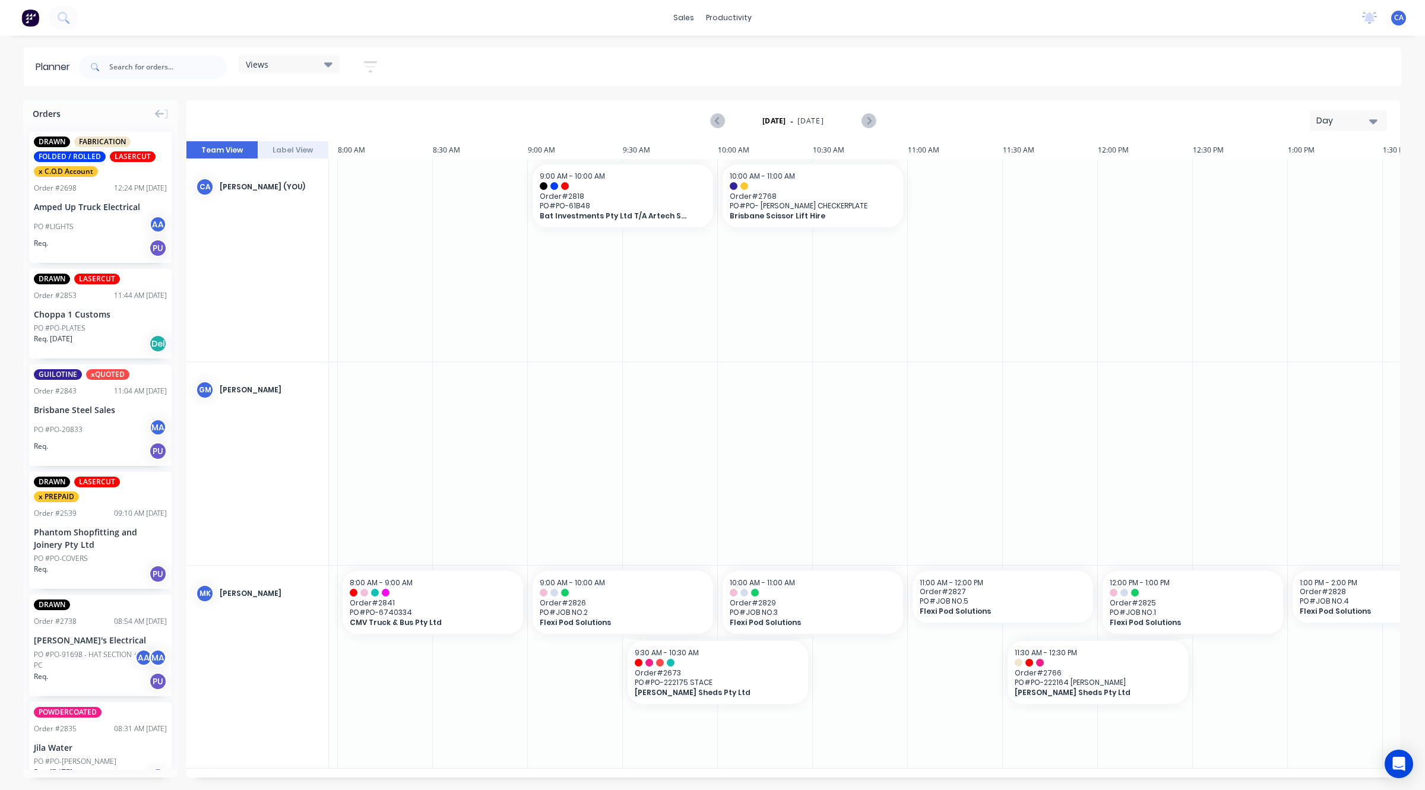
scroll to position [0, 1487]
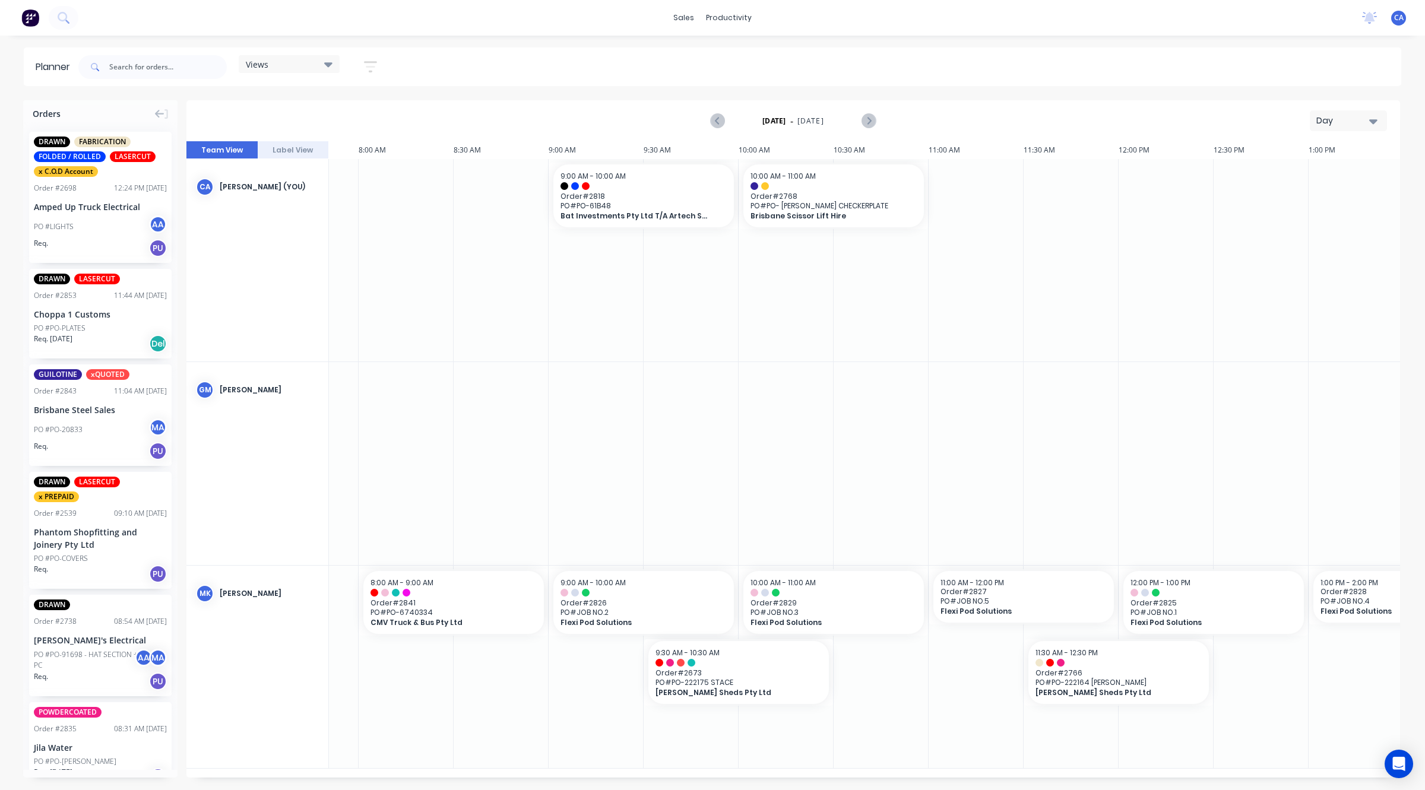
drag, startPoint x: 431, startPoint y: 411, endPoint x: 395, endPoint y: 413, distance: 35.7
click at [137, 67] on input "text" at bounding box center [168, 67] width 118 height 24
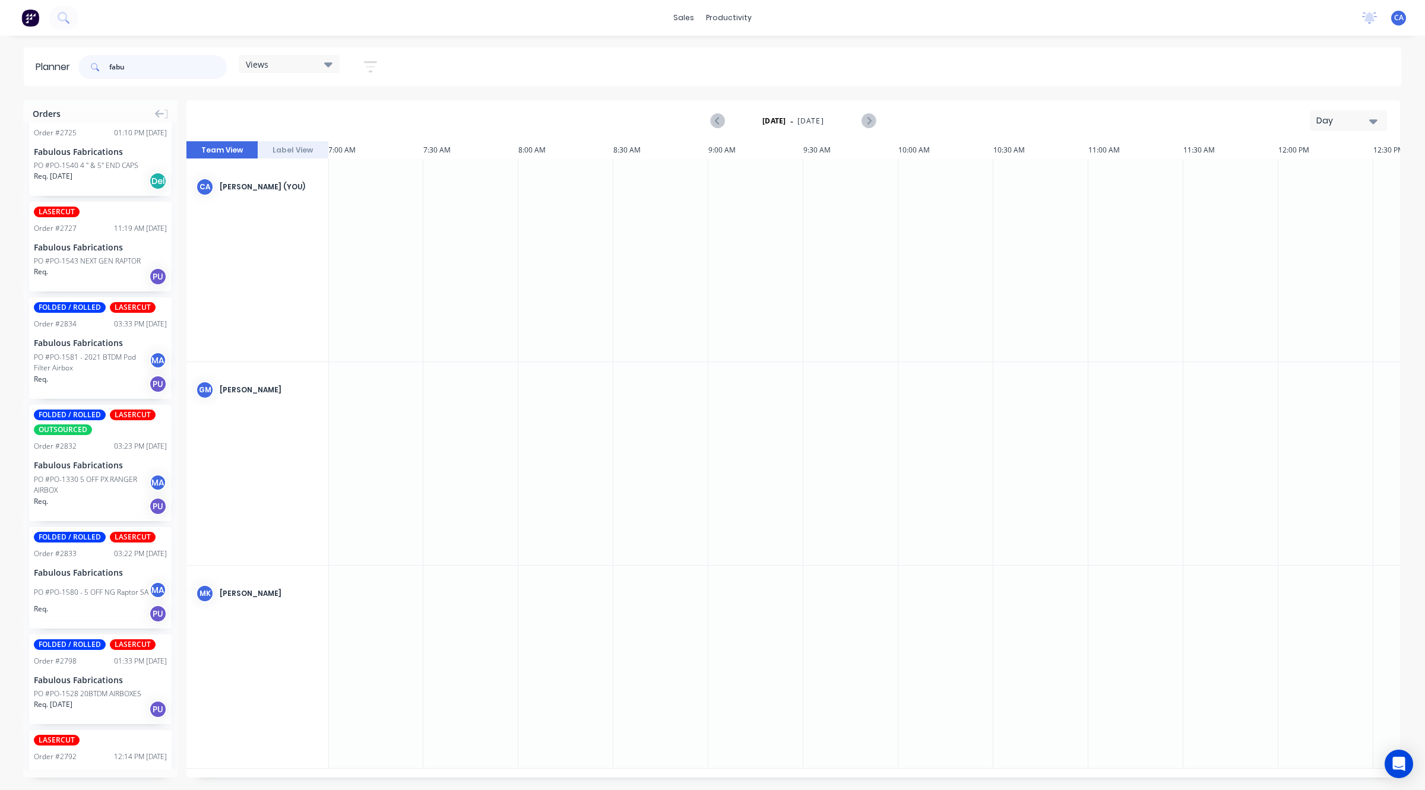
scroll to position [0, 0]
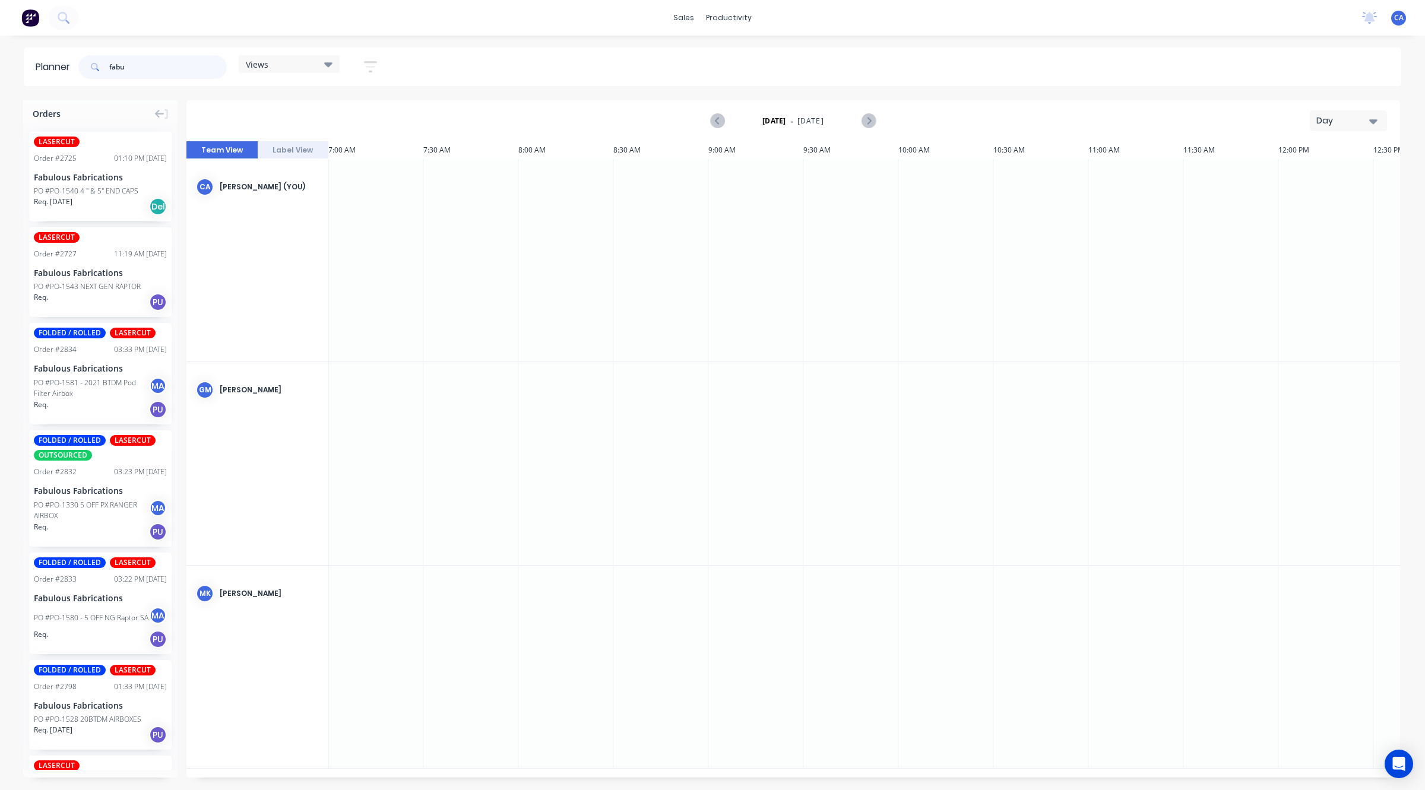
type input "fabu"
click at [325, 67] on icon at bounding box center [328, 64] width 8 height 13
click at [297, 150] on button "None (Default)" at bounding box center [311, 152] width 126 height 14
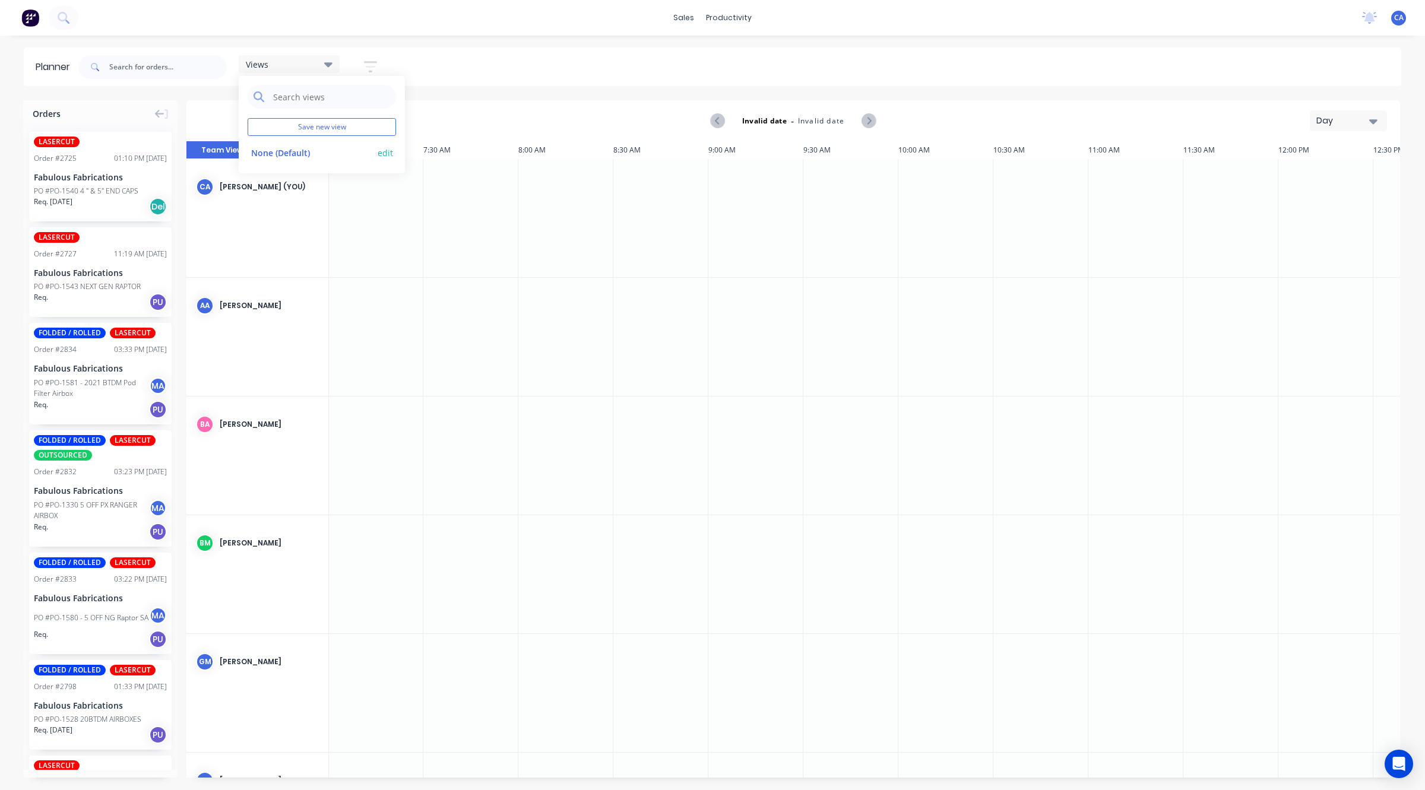
click at [390, 153] on button "edit" at bounding box center [385, 152] width 15 height 12
click at [368, 88] on input "text" at bounding box center [331, 97] width 118 height 24
click at [499, 69] on div "Views Save new view None (Default) edit None Set as your default view Update De…" at bounding box center [738, 67] width 1325 height 36
click at [377, 67] on icon "button" at bounding box center [370, 66] width 13 height 15
click at [349, 182] on div "Filter by status" at bounding box center [308, 182] width 83 height 12
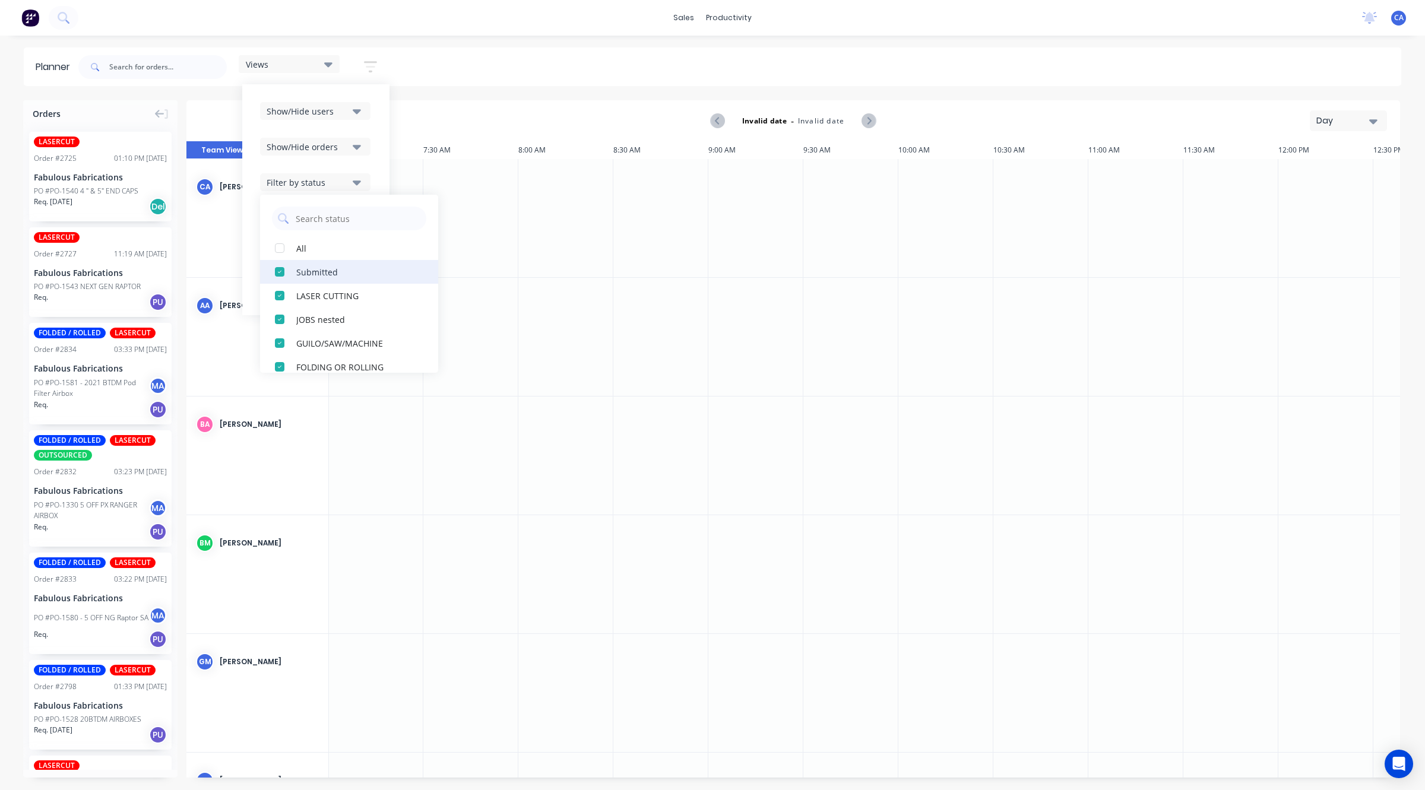
click at [279, 270] on div "button" at bounding box center [280, 272] width 24 height 24
click at [470, 64] on div "Views Save new view None (Default) edit Show/Hide users Show/Hide orders Filter…" at bounding box center [738, 67] width 1325 height 36
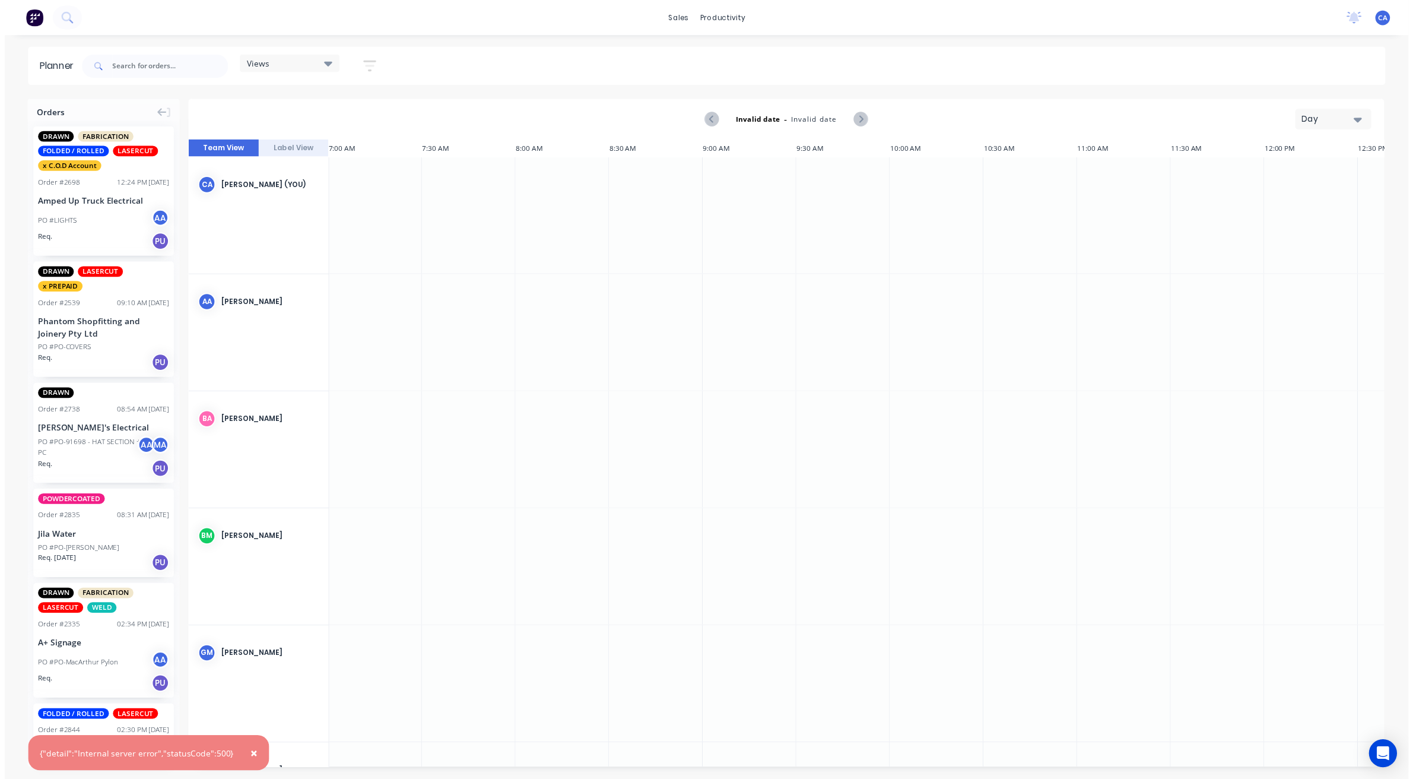
scroll to position [0, 0]
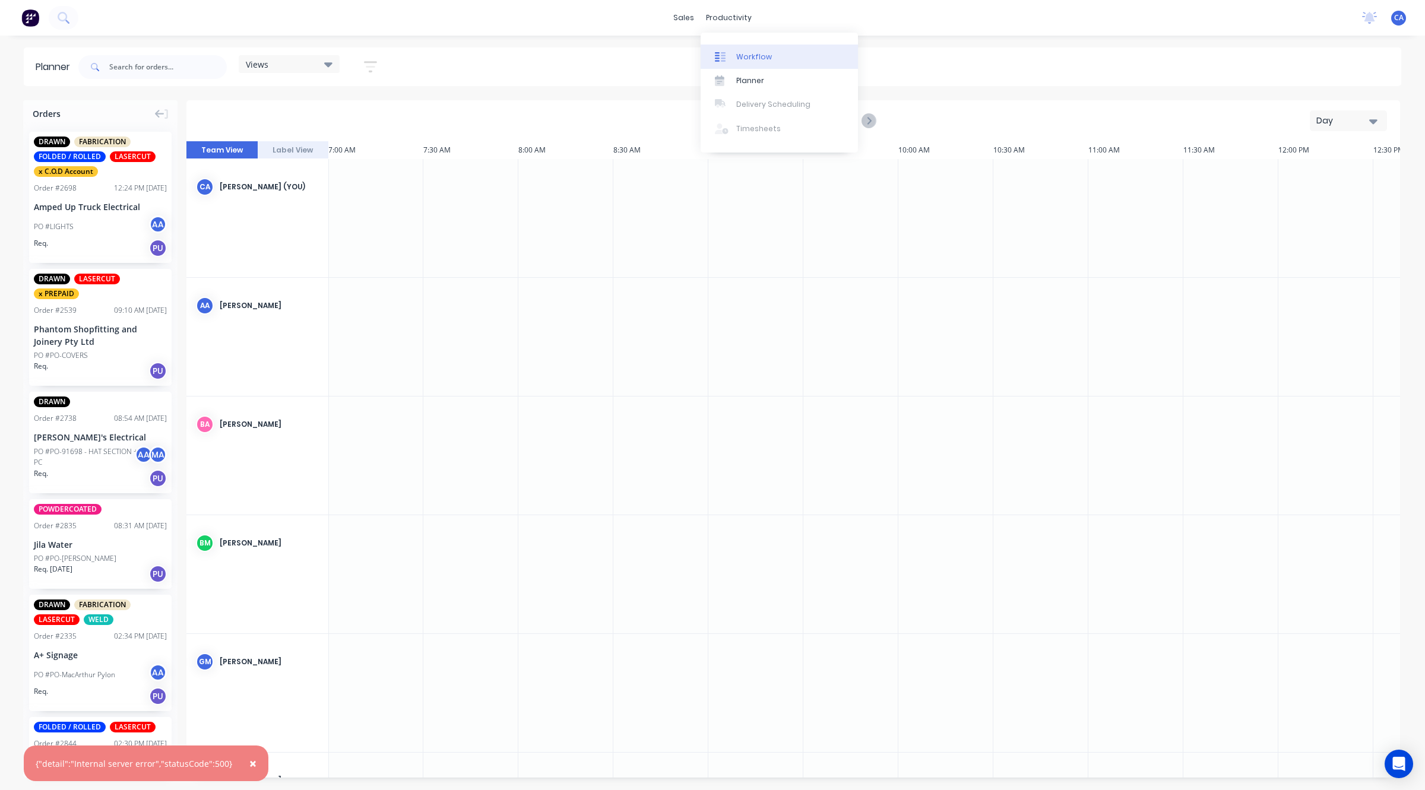
click at [738, 45] on link "Workflow" at bounding box center [779, 57] width 157 height 24
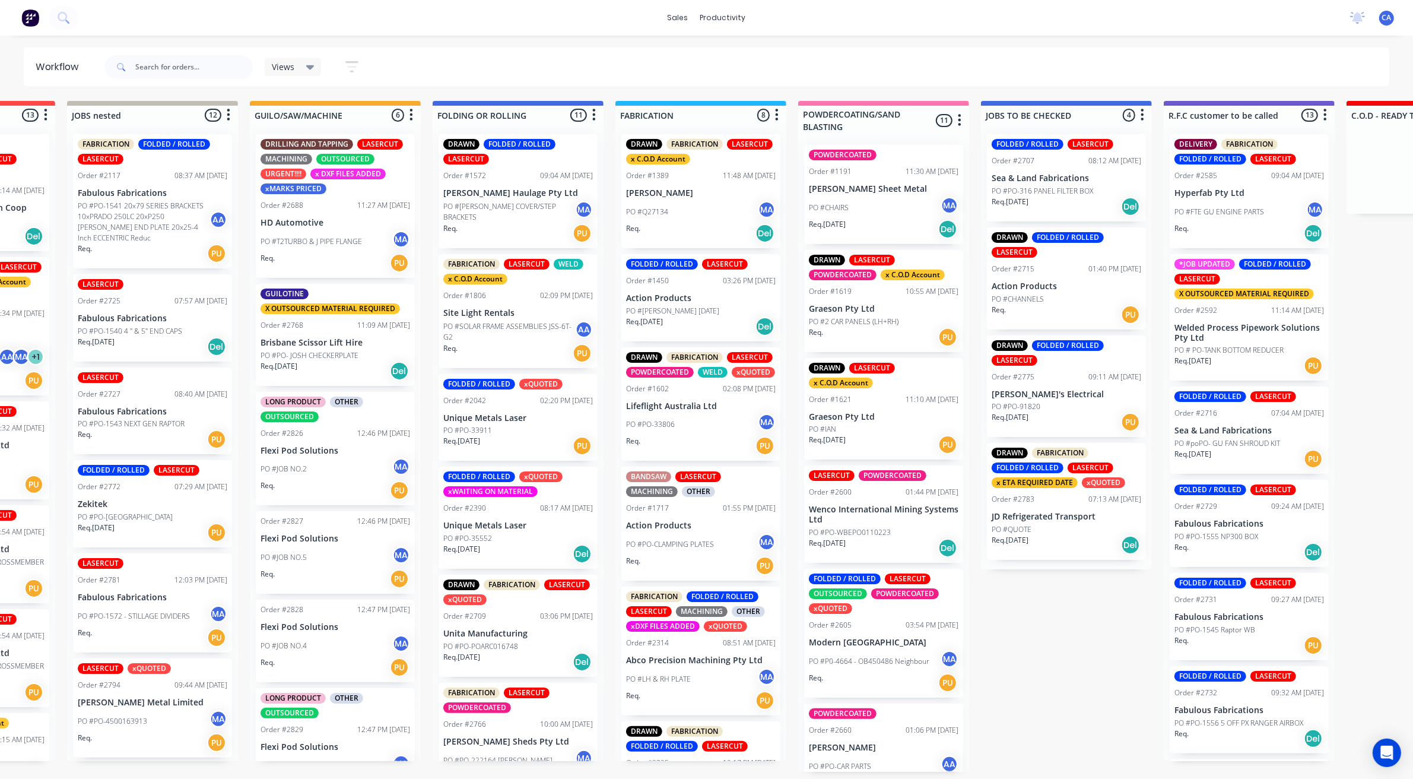
drag, startPoint x: 790, startPoint y: 251, endPoint x: 846, endPoint y: 251, distance: 56.4
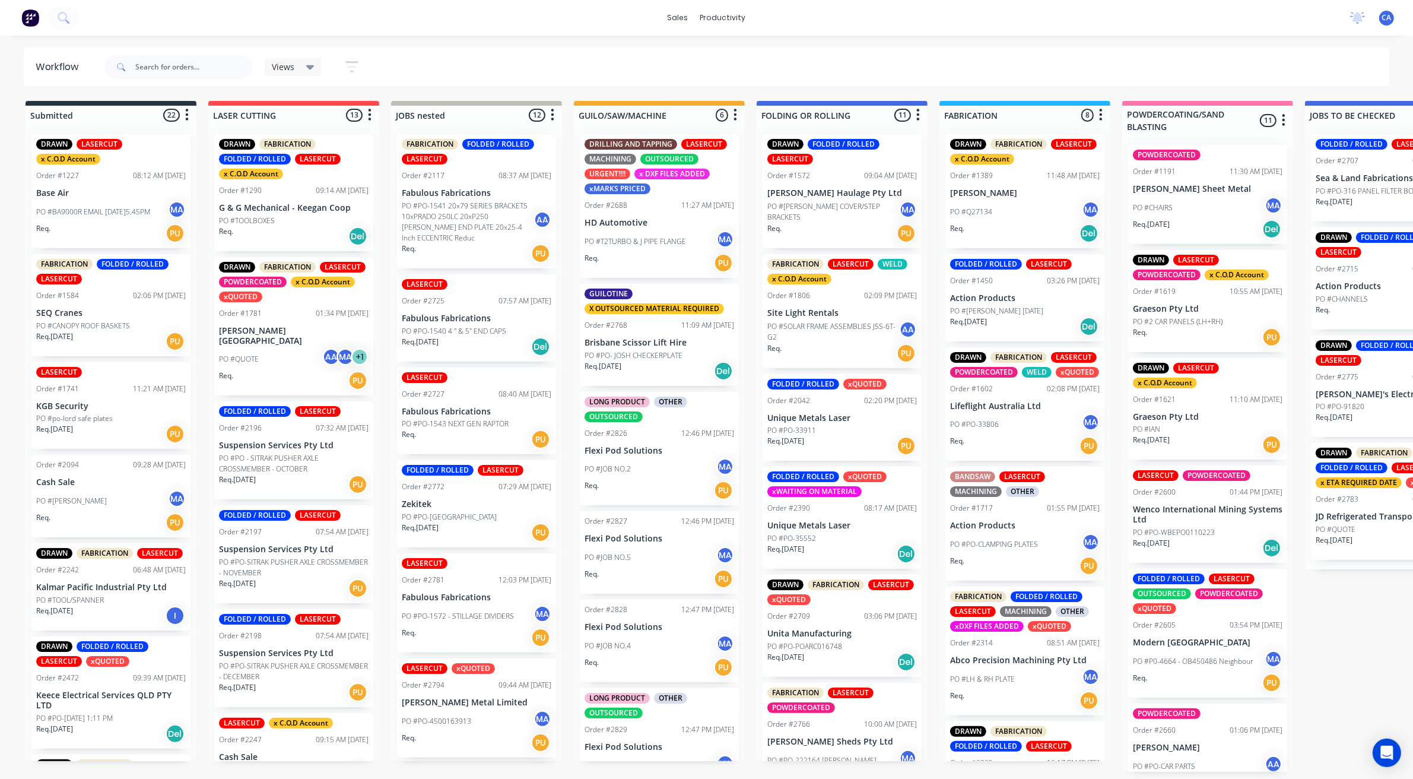
drag, startPoint x: 775, startPoint y: 251, endPoint x: 654, endPoint y: 249, distance: 121.7
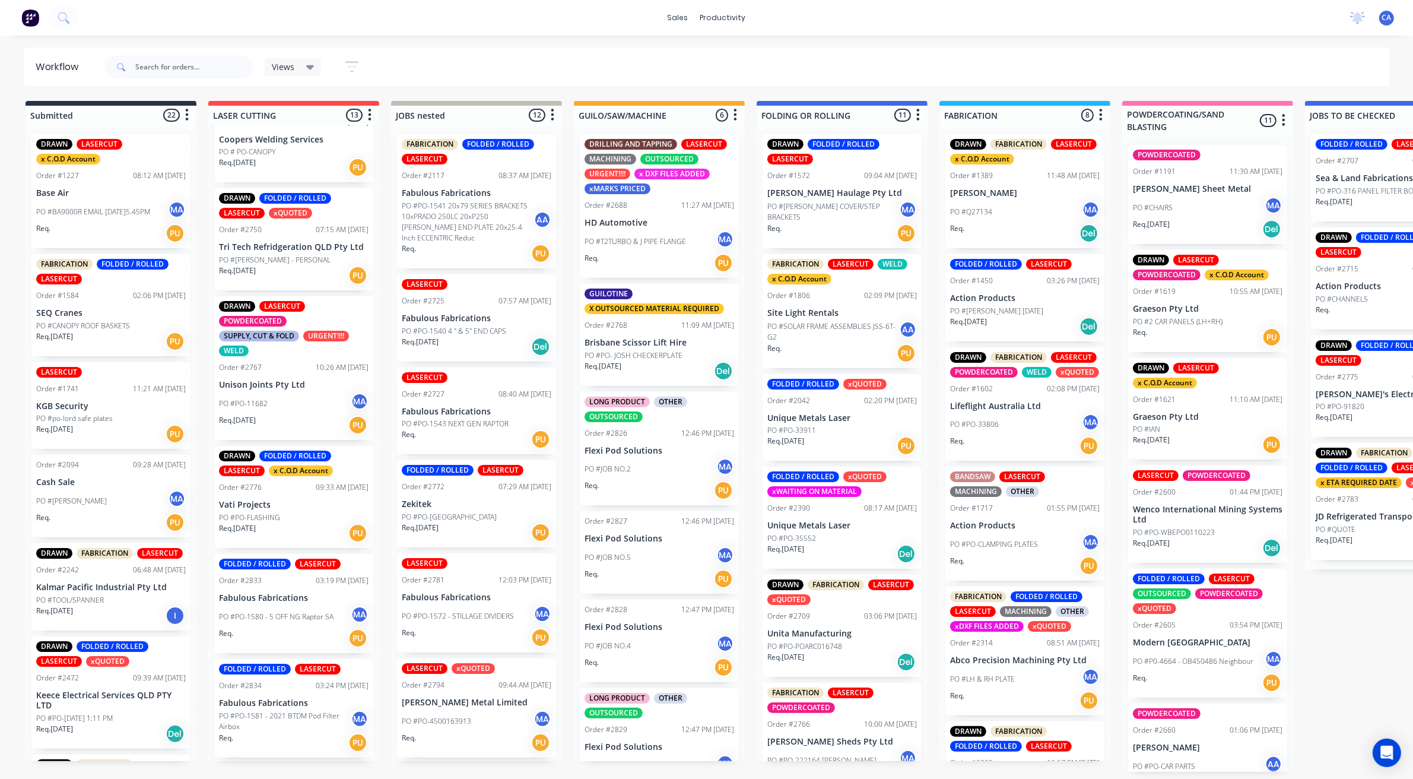
scroll to position [814, 0]
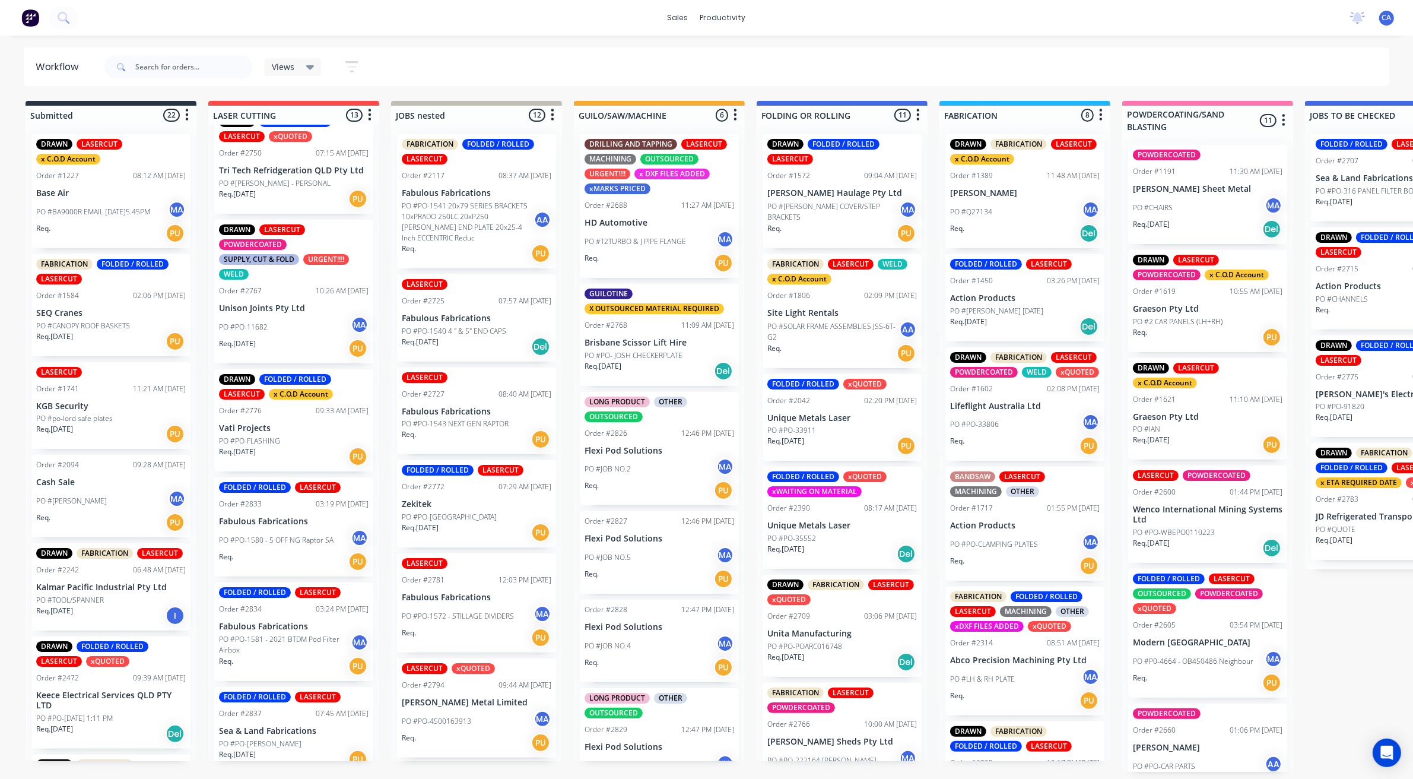
click at [271, 739] on p "PO #PO-[PERSON_NAME]" at bounding box center [260, 744] width 83 height 11
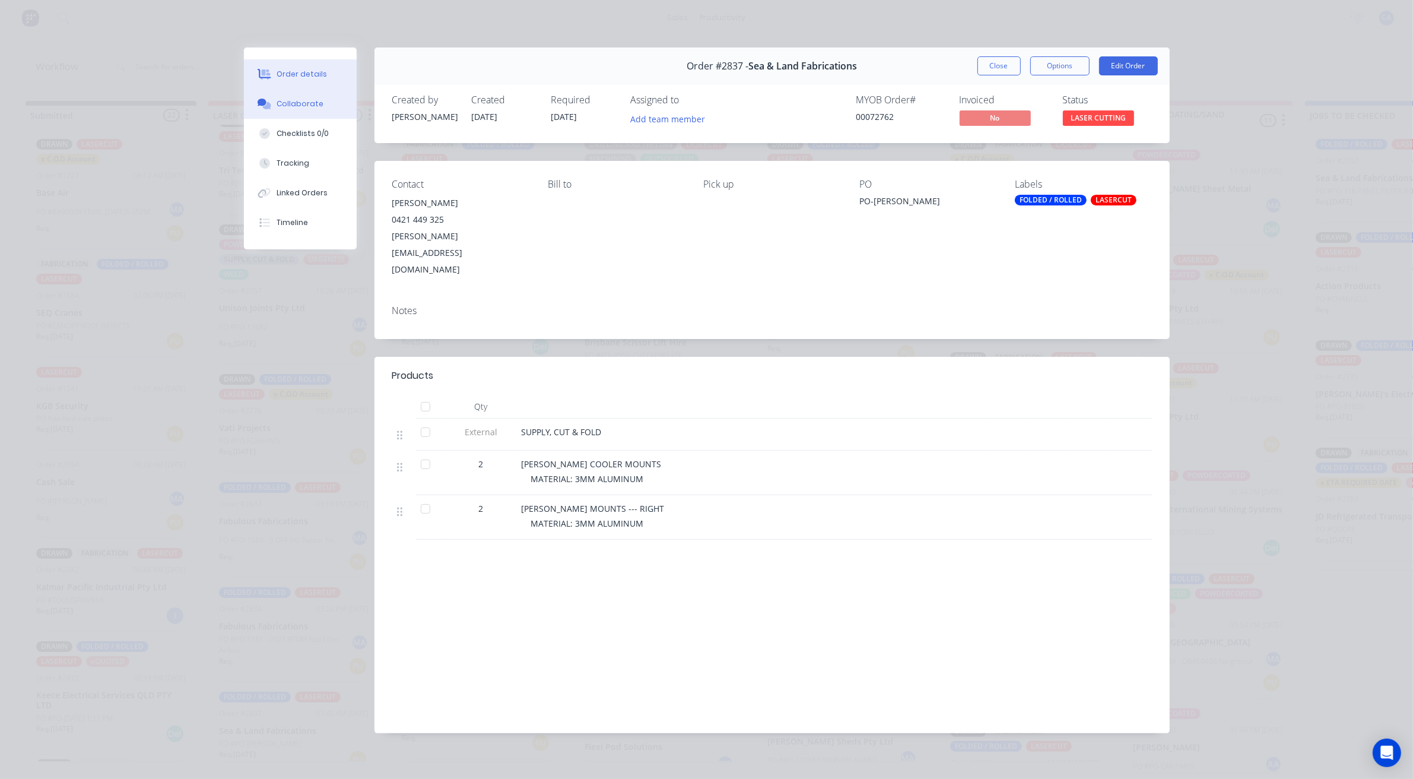
click at [324, 108] on button "Collaborate" at bounding box center [300, 104] width 113 height 30
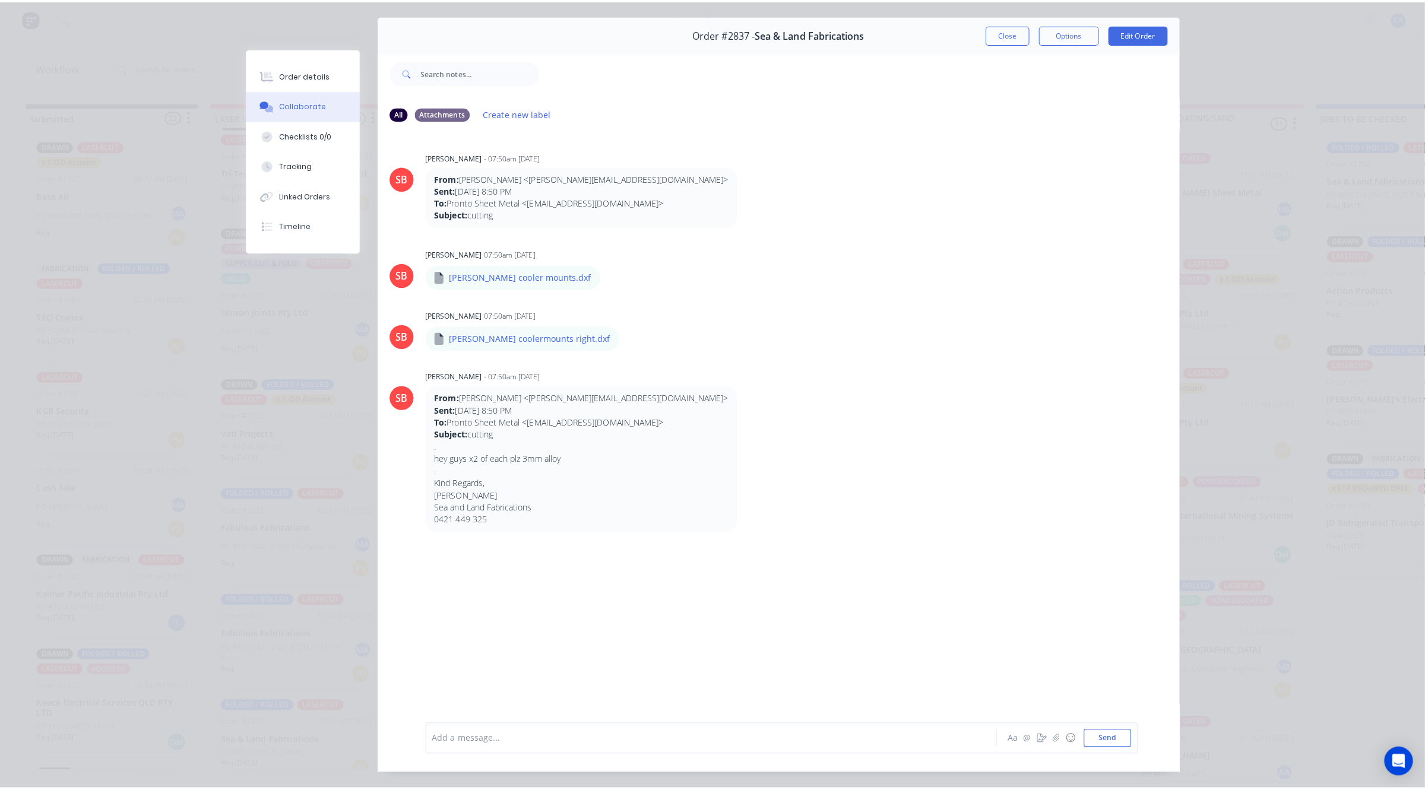
scroll to position [0, 0]
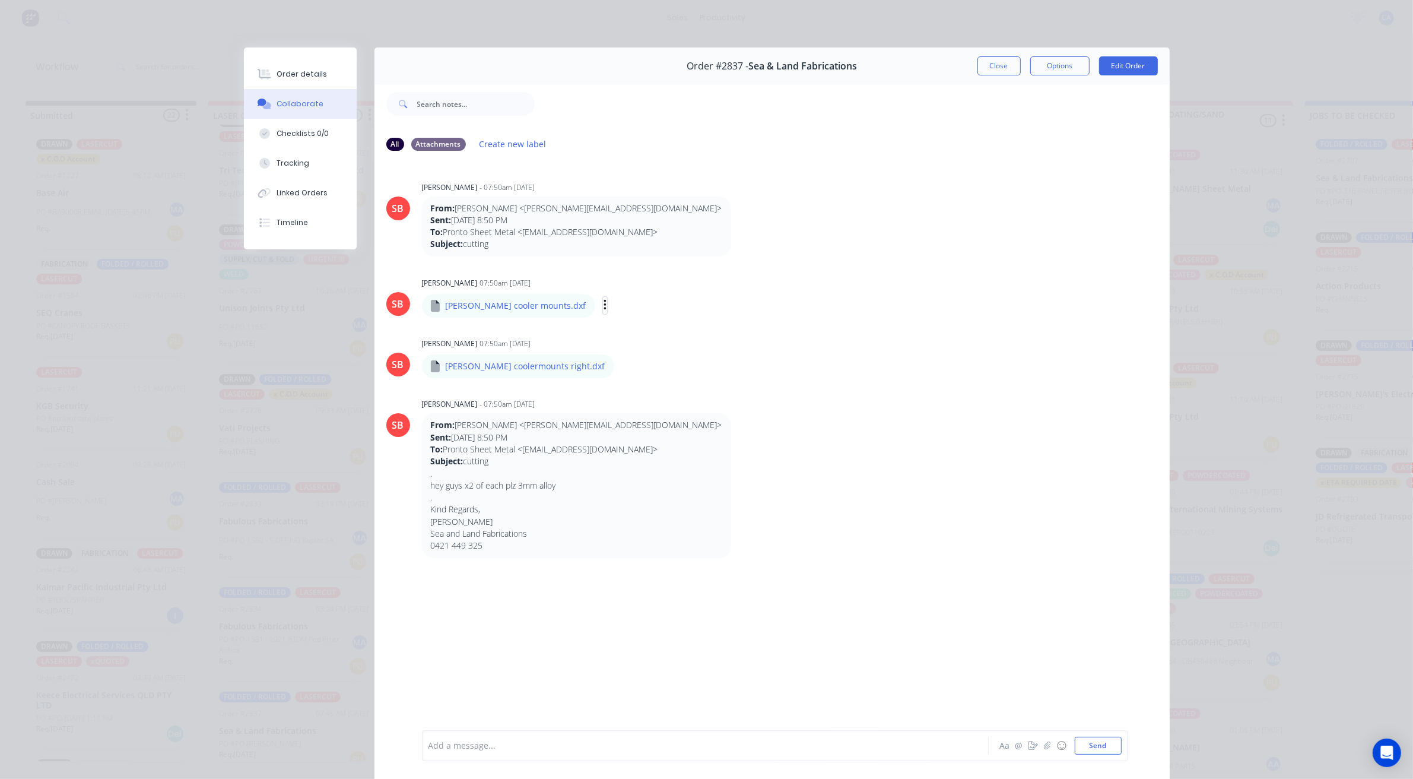
click at [604, 307] on icon "button" at bounding box center [606, 306] width 4 height 14
click at [617, 332] on button "Download" at bounding box center [684, 337] width 134 height 27
click at [572, 307] on div "[PERSON_NAME] cooler mounts.dxf Labels Download" at bounding box center [575, 305] width 306 height 25
click at [0, 0] on icon "button" at bounding box center [0, 0] width 0 height 0
click at [0, 0] on button "Download" at bounding box center [0, 0] width 0 height 0
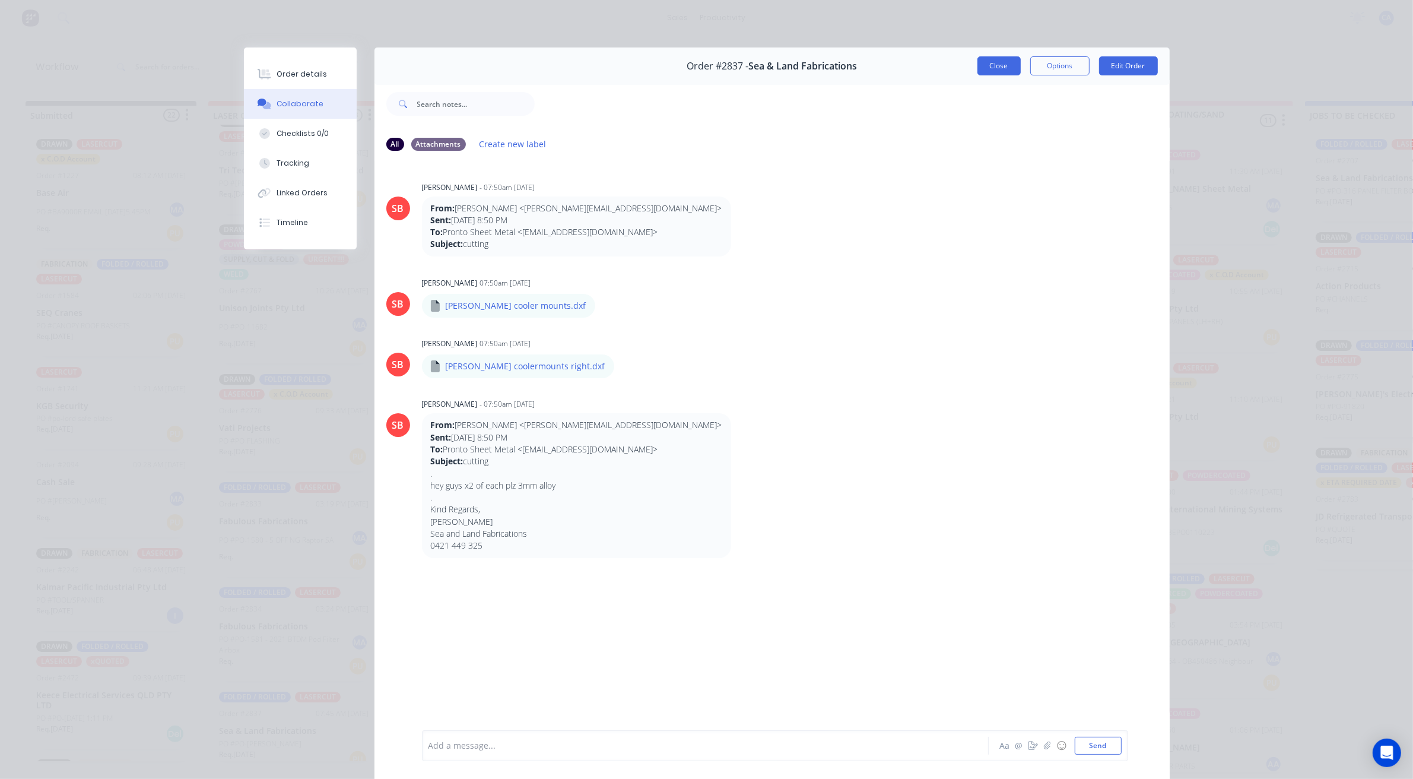
click at [996, 67] on button "Close" at bounding box center [999, 65] width 43 height 19
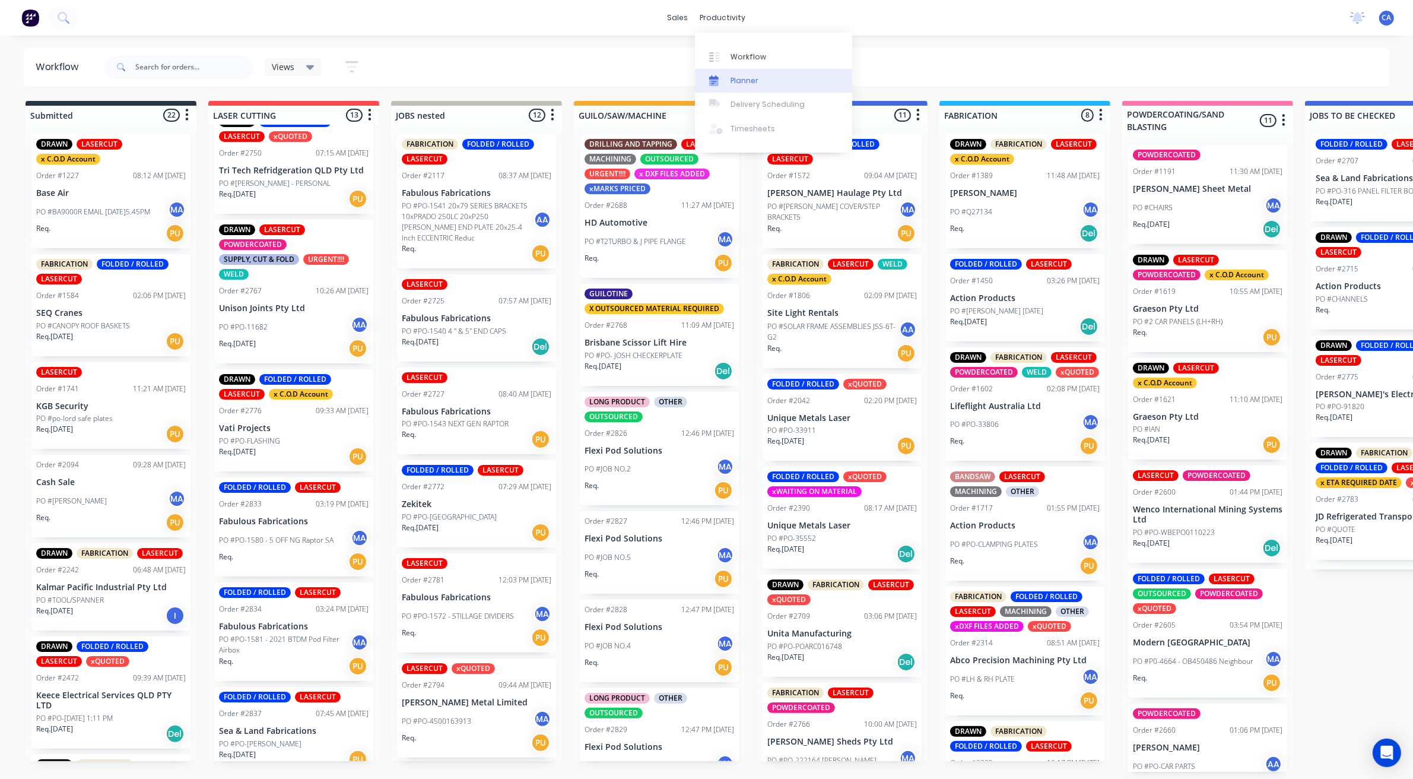
click at [747, 75] on div "Planner" at bounding box center [745, 80] width 28 height 11
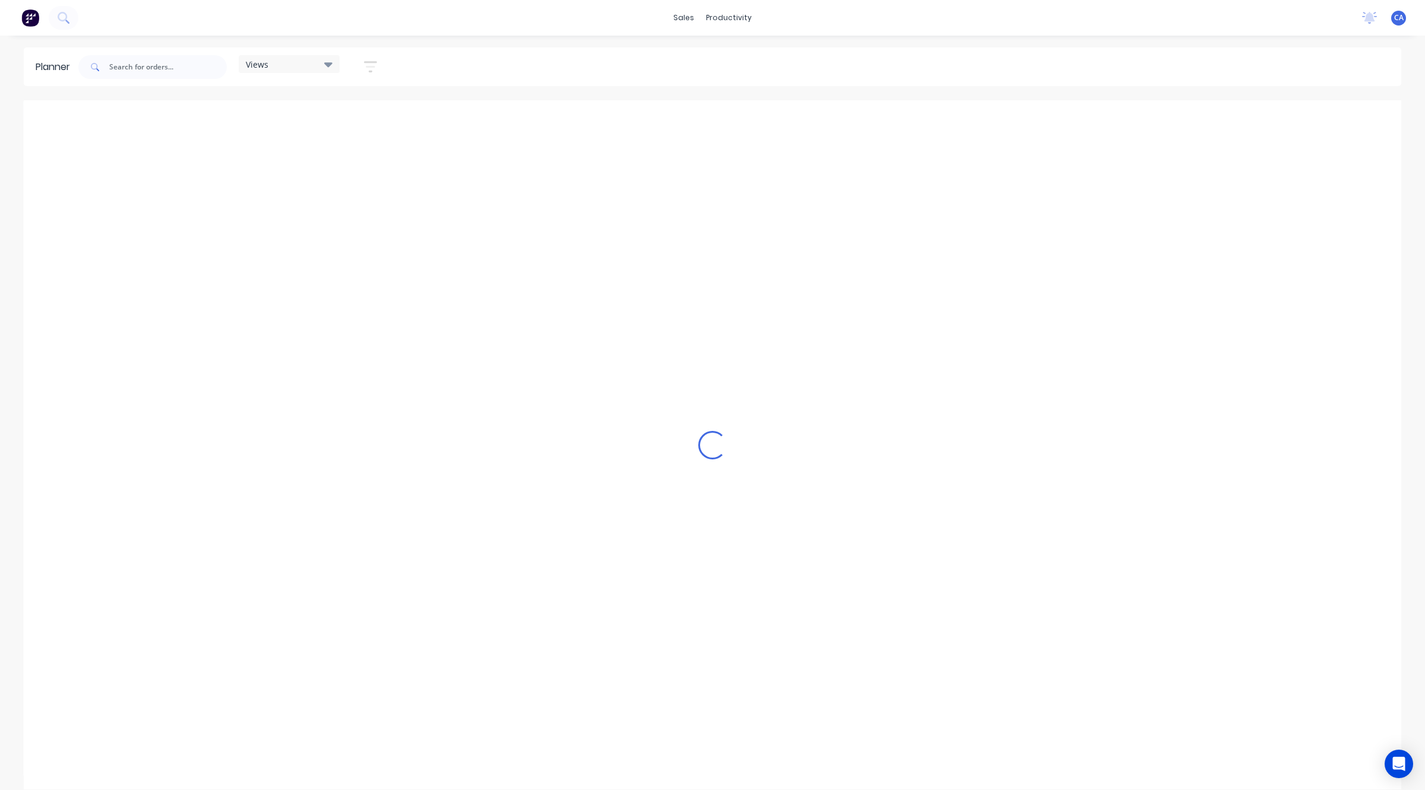
scroll to position [0, 1330]
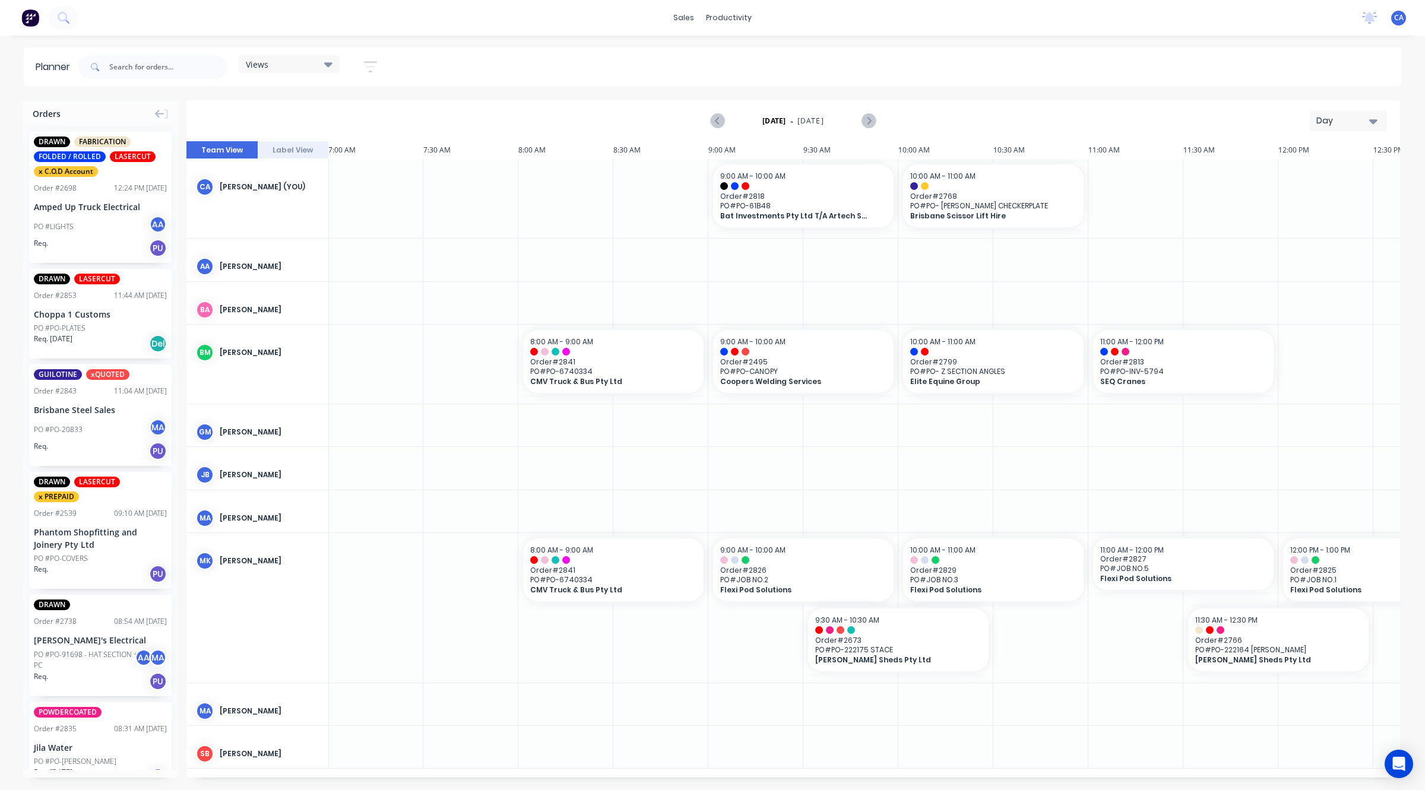
click at [331, 57] on div "Views" at bounding box center [289, 64] width 101 height 18
click at [366, 58] on button "button" at bounding box center [370, 66] width 38 height 23
click at [351, 113] on button "Show/Hide users" at bounding box center [315, 111] width 110 height 18
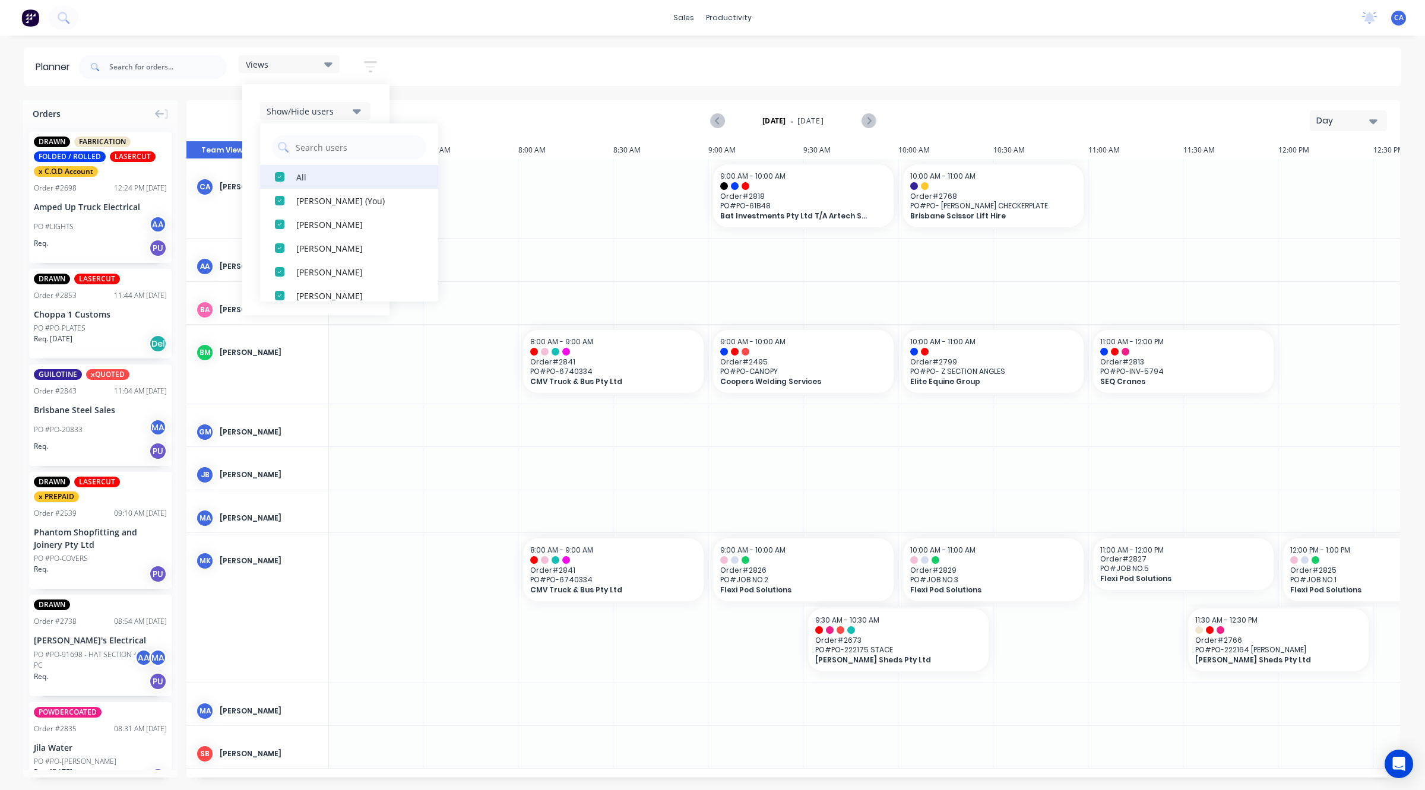
click at [294, 176] on button "All" at bounding box center [349, 177] width 178 height 24
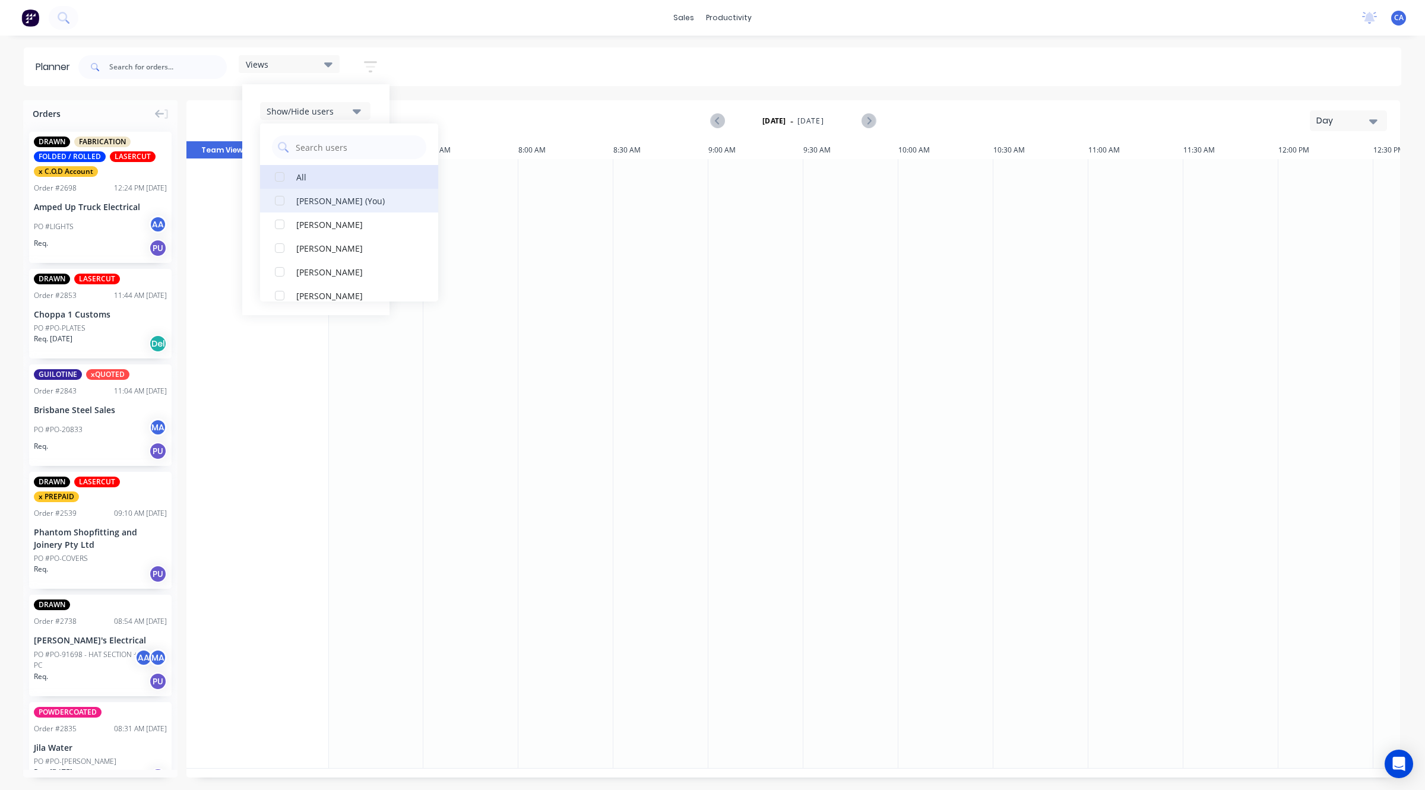
click at [283, 203] on div "button" at bounding box center [280, 201] width 24 height 24
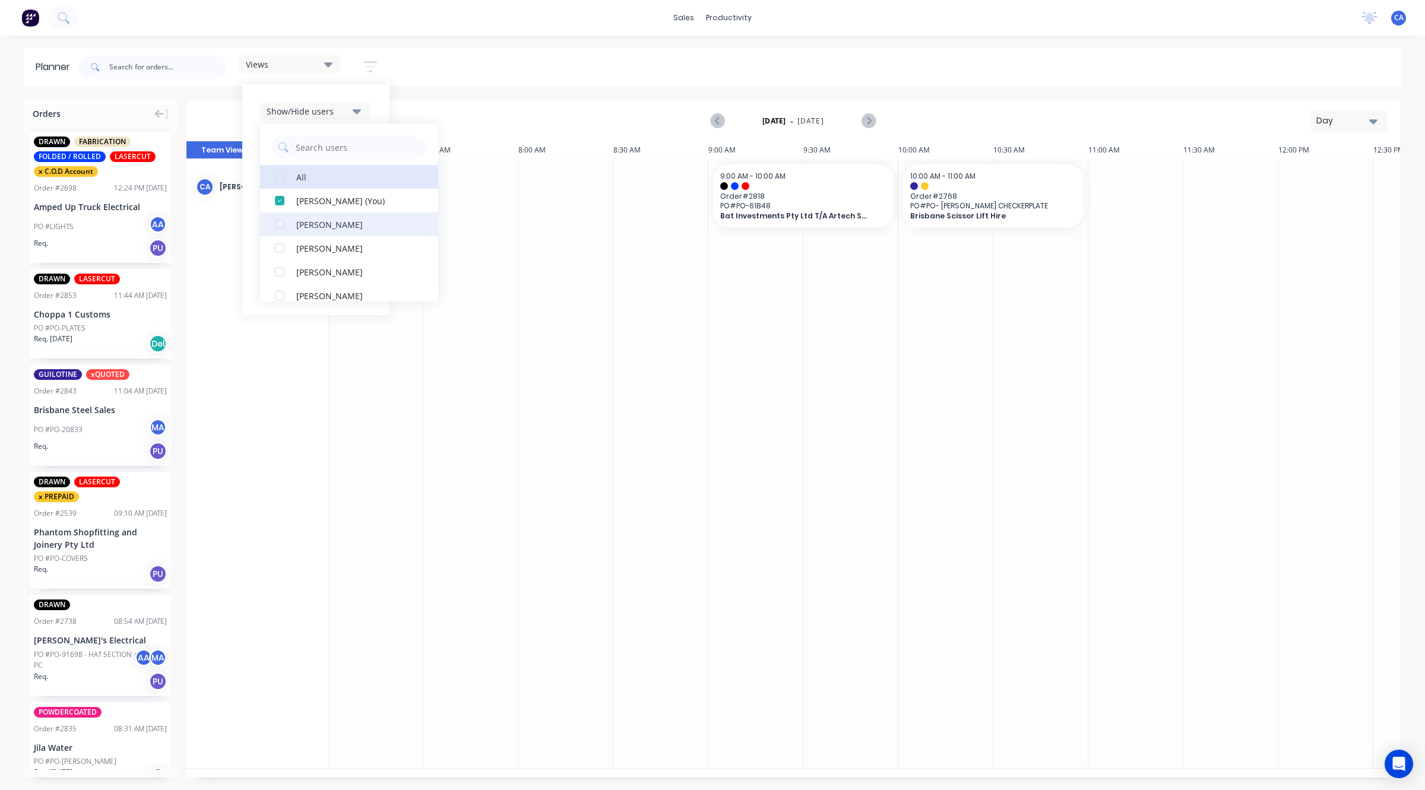
click at [276, 226] on div "button" at bounding box center [280, 225] width 24 height 24
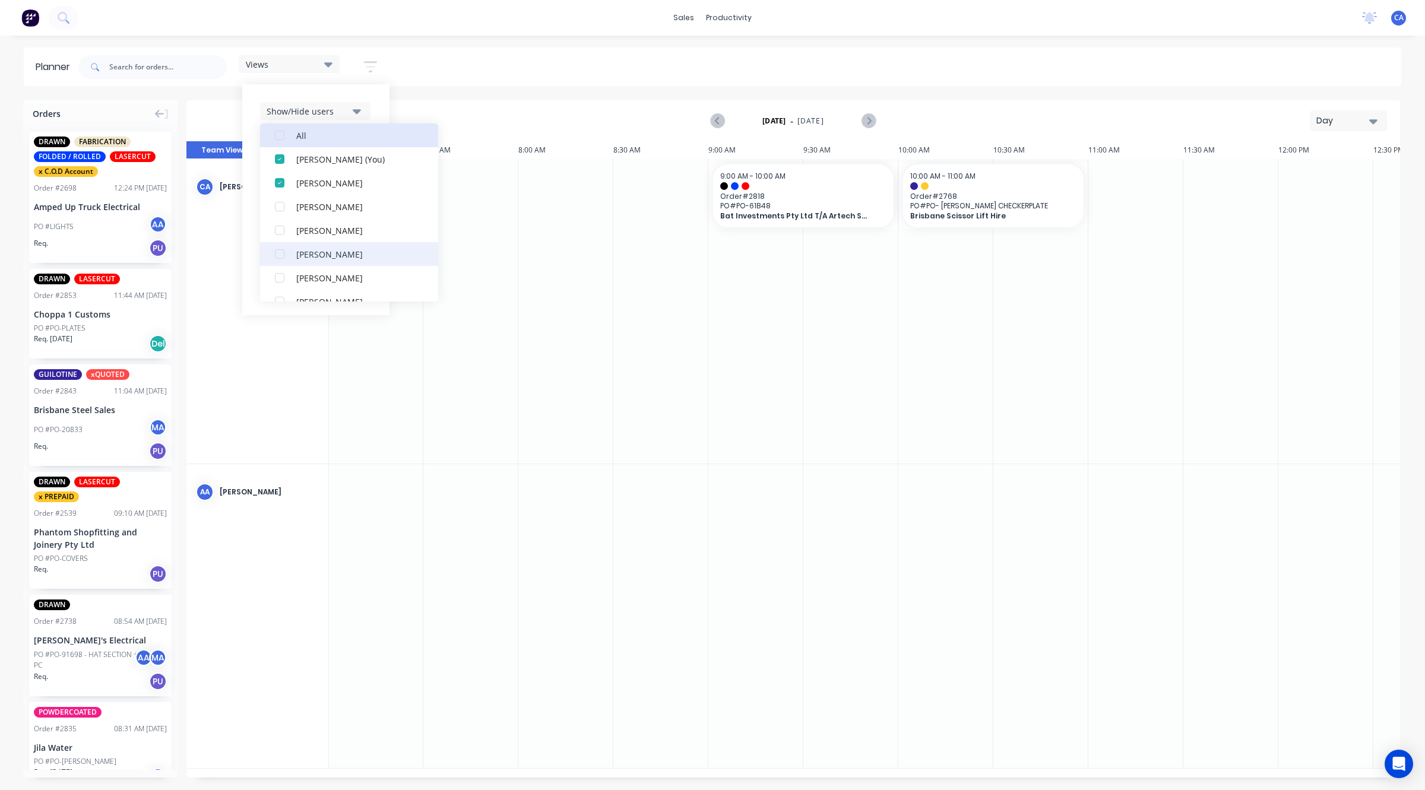
scroll to position [74, 0]
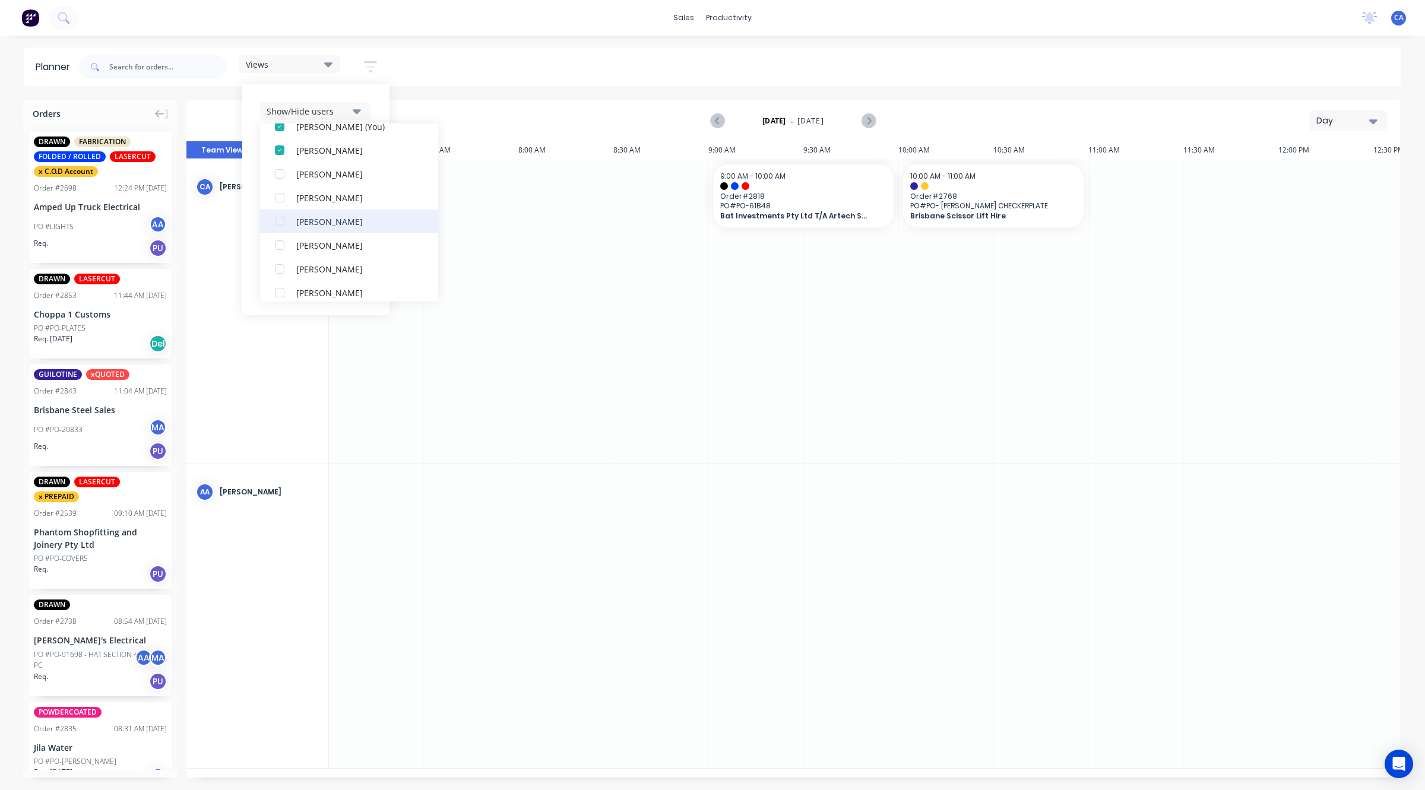
click at [282, 223] on div "button" at bounding box center [280, 222] width 24 height 24
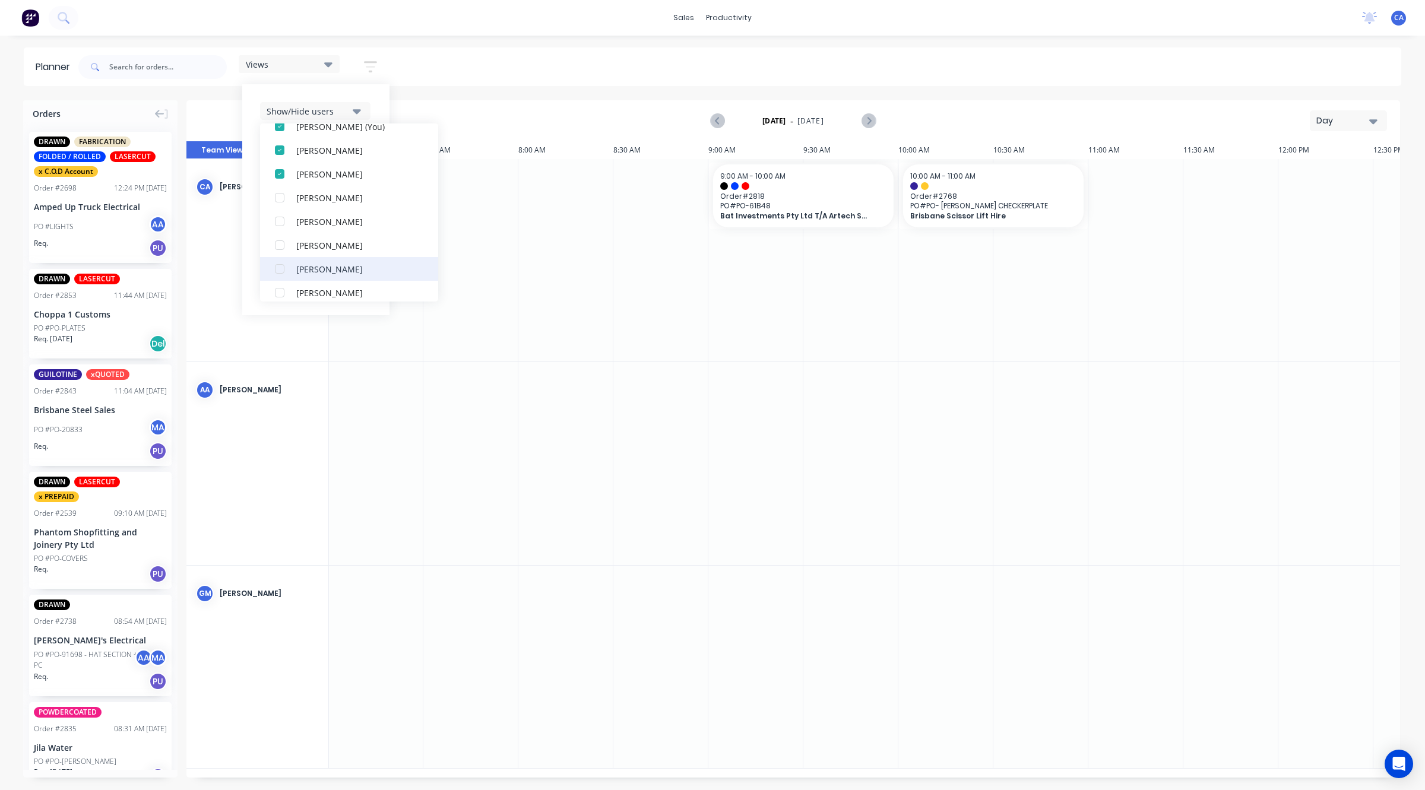
scroll to position [131, 0]
click at [289, 236] on div "button" at bounding box center [280, 236] width 24 height 24
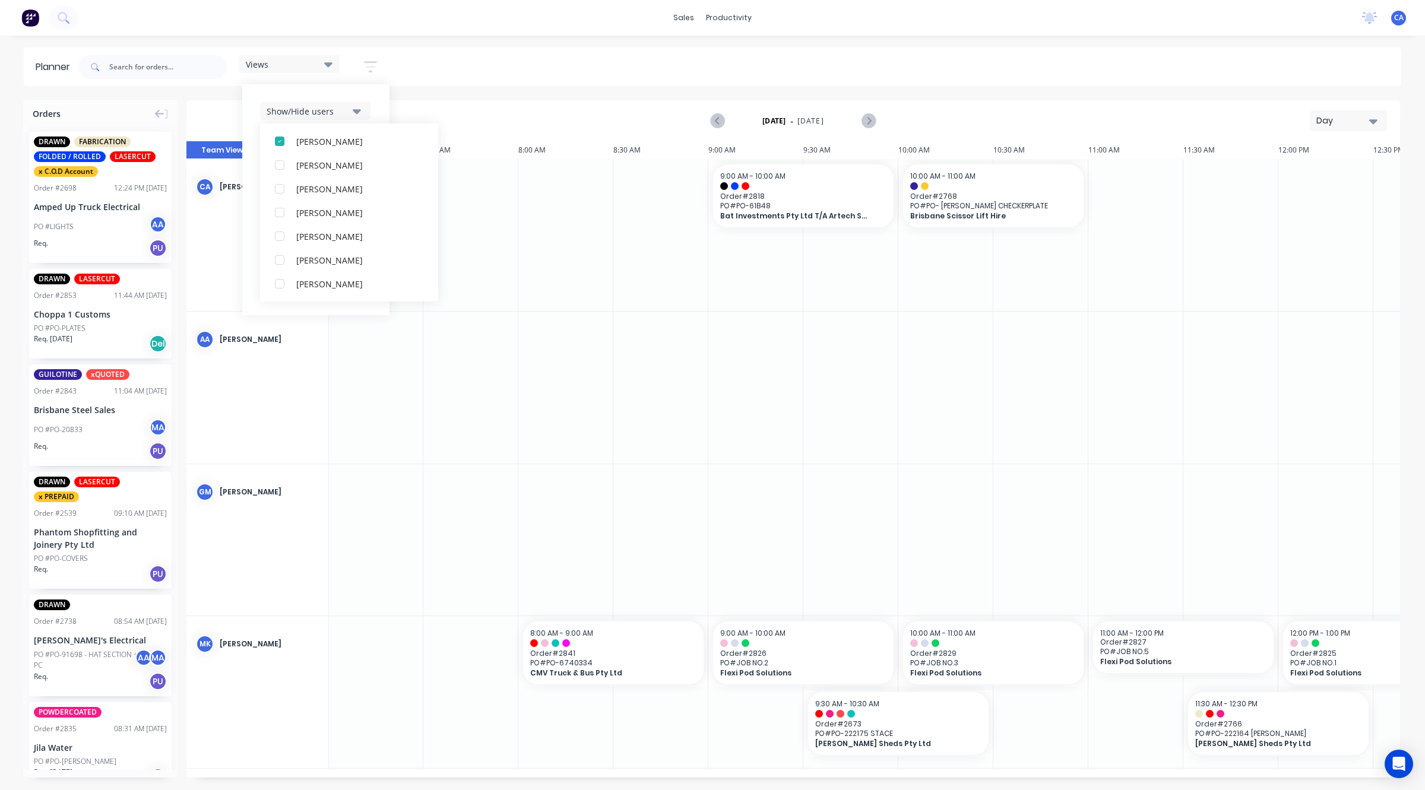
click at [511, 82] on div "Views Save new view None (Default) edit Show/Hide users All [PERSON_NAME] (You)…" at bounding box center [738, 67] width 1325 height 36
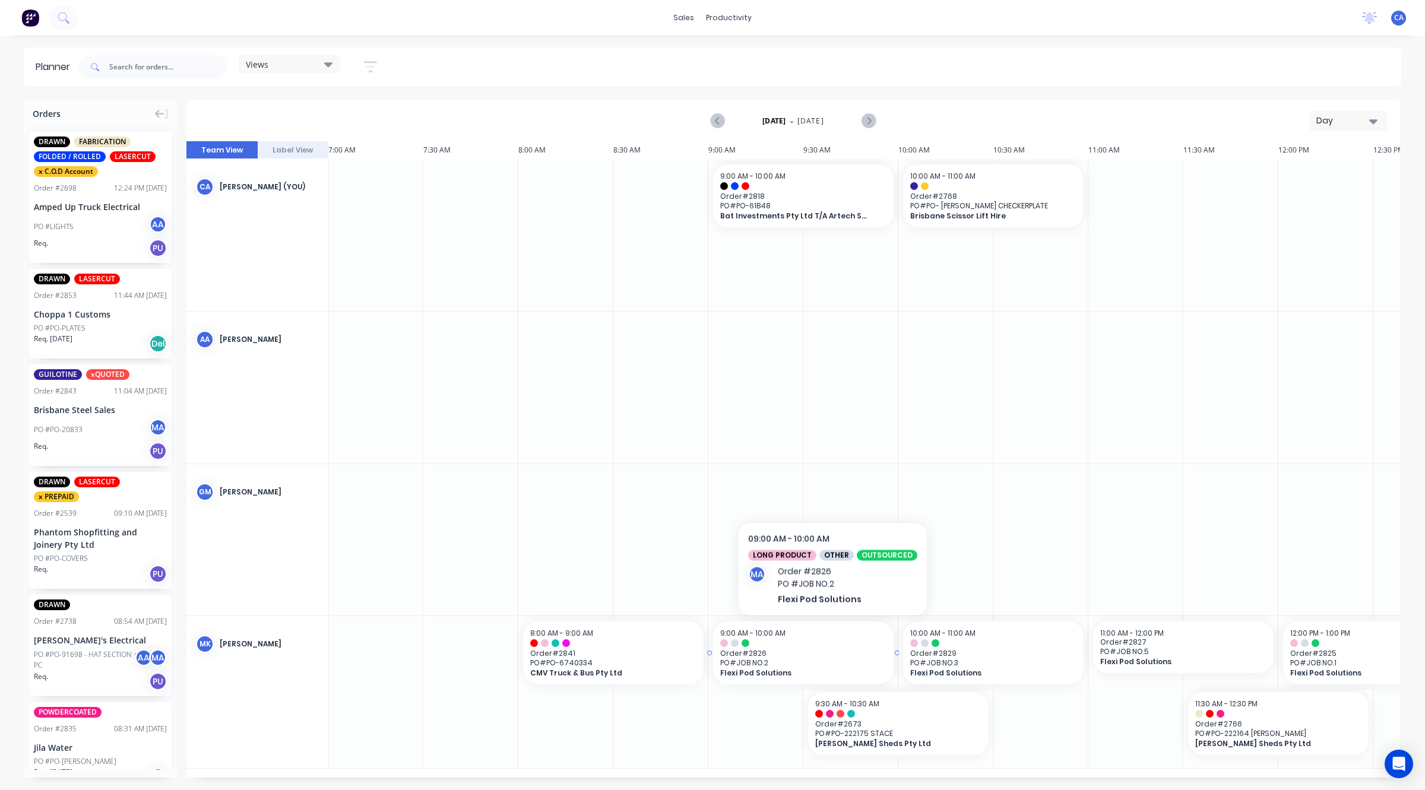
drag, startPoint x: 834, startPoint y: 657, endPoint x: 823, endPoint y: 648, distance: 14.3
drag, startPoint x: 938, startPoint y: 640, endPoint x: 957, endPoint y: 639, distance: 19.0
drag, startPoint x: 959, startPoint y: 645, endPoint x: 971, endPoint y: 640, distance: 12.5
click at [178, 72] on input "text" at bounding box center [168, 67] width 118 height 24
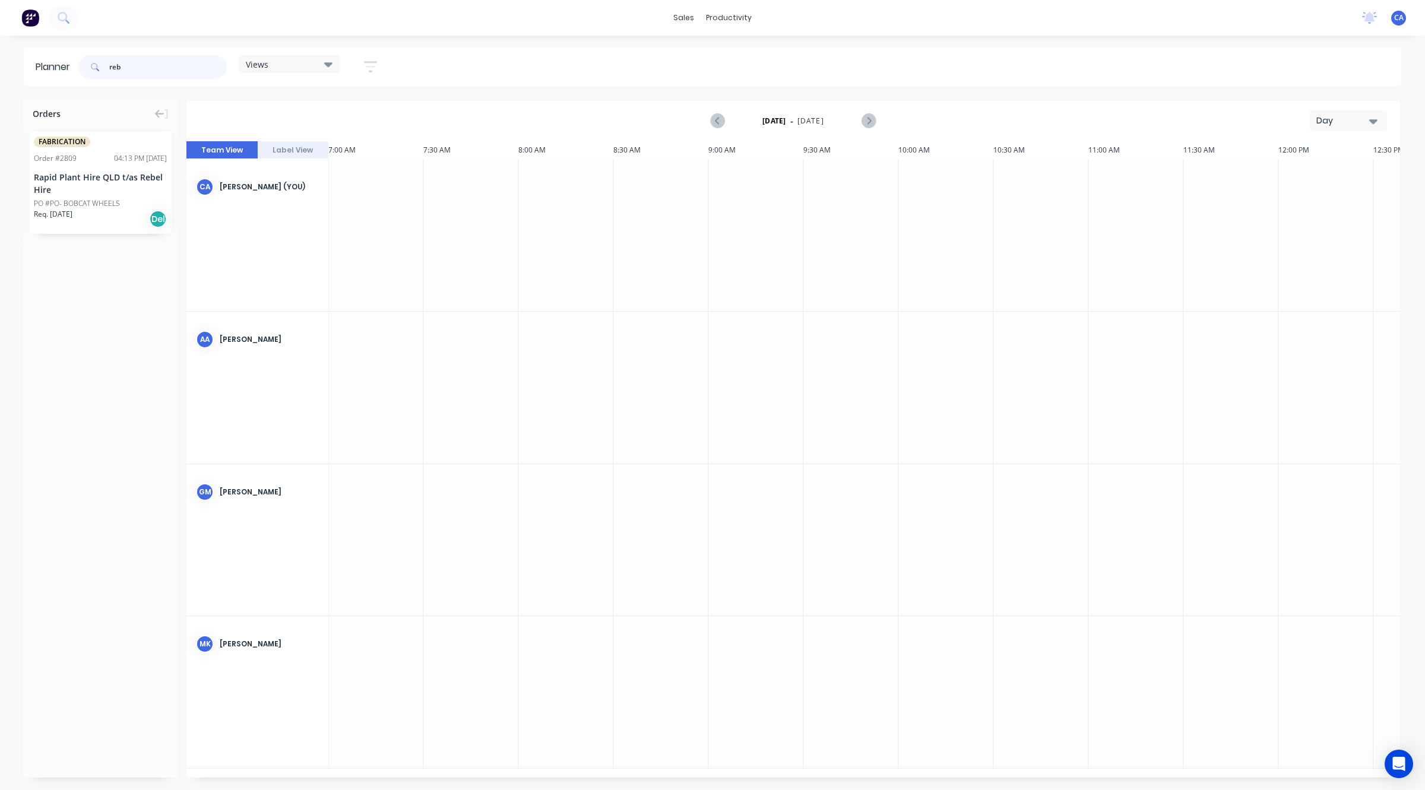
type input "reb"
drag, startPoint x: 75, startPoint y: 185, endPoint x: 1143, endPoint y: 235, distance: 1068.6
drag, startPoint x: 174, startPoint y: 63, endPoint x: 120, endPoint y: 22, distance: 67.8
click at [76, 53] on header "Planner reb Views Save new view None (Default) edit Show/Hide users Show/Hide o…" at bounding box center [712, 66] width 1377 height 39
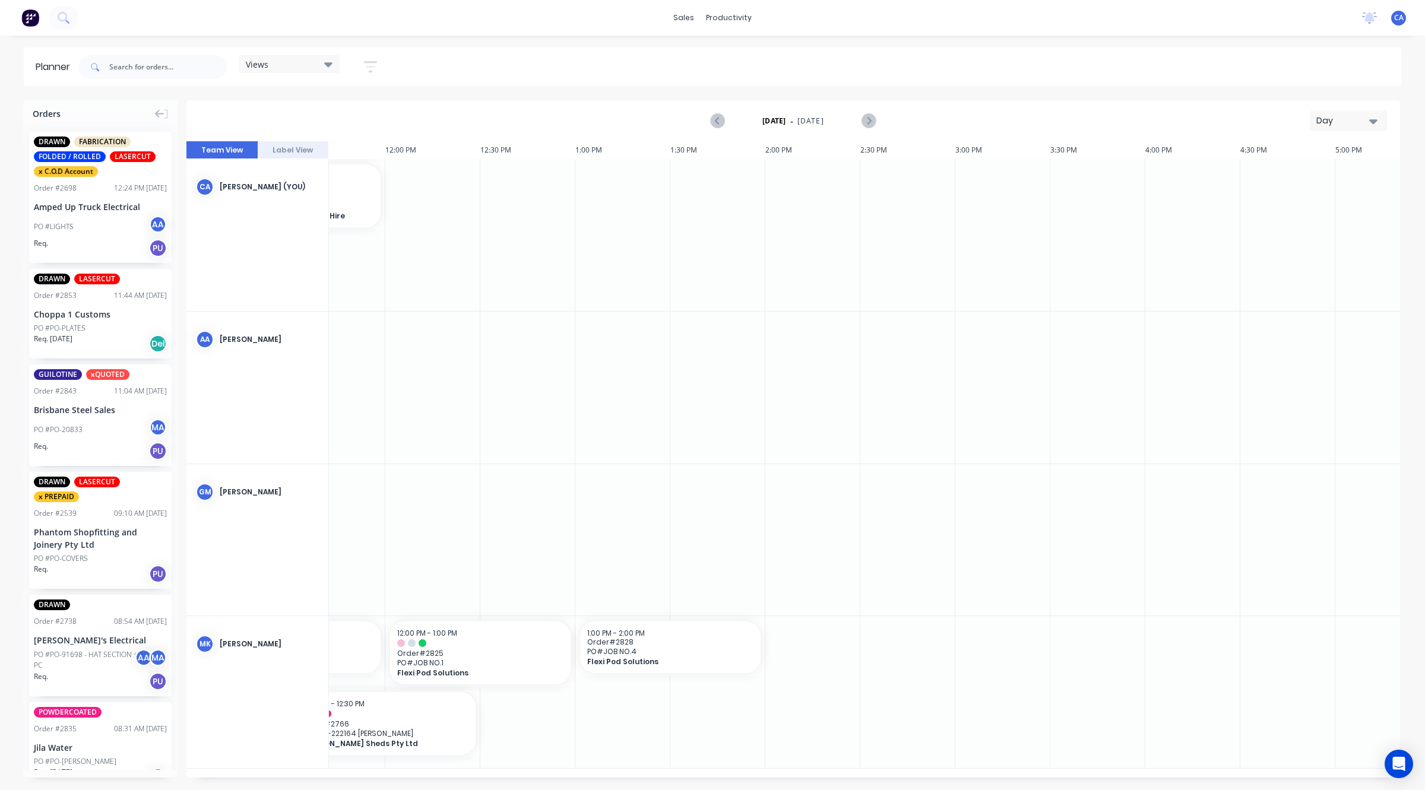
scroll to position [0, 3485]
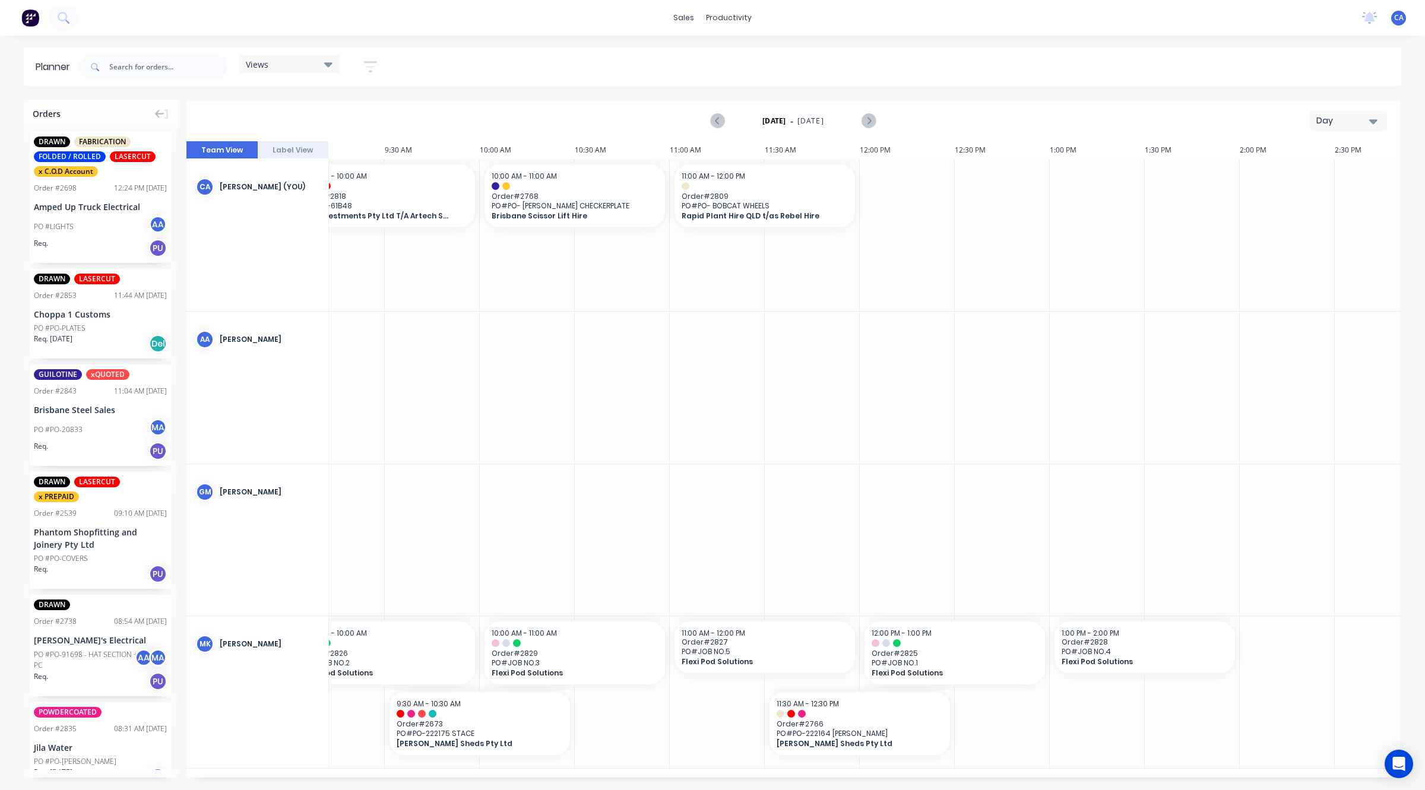
drag, startPoint x: 339, startPoint y: 490, endPoint x: 236, endPoint y: 491, distance: 102.7
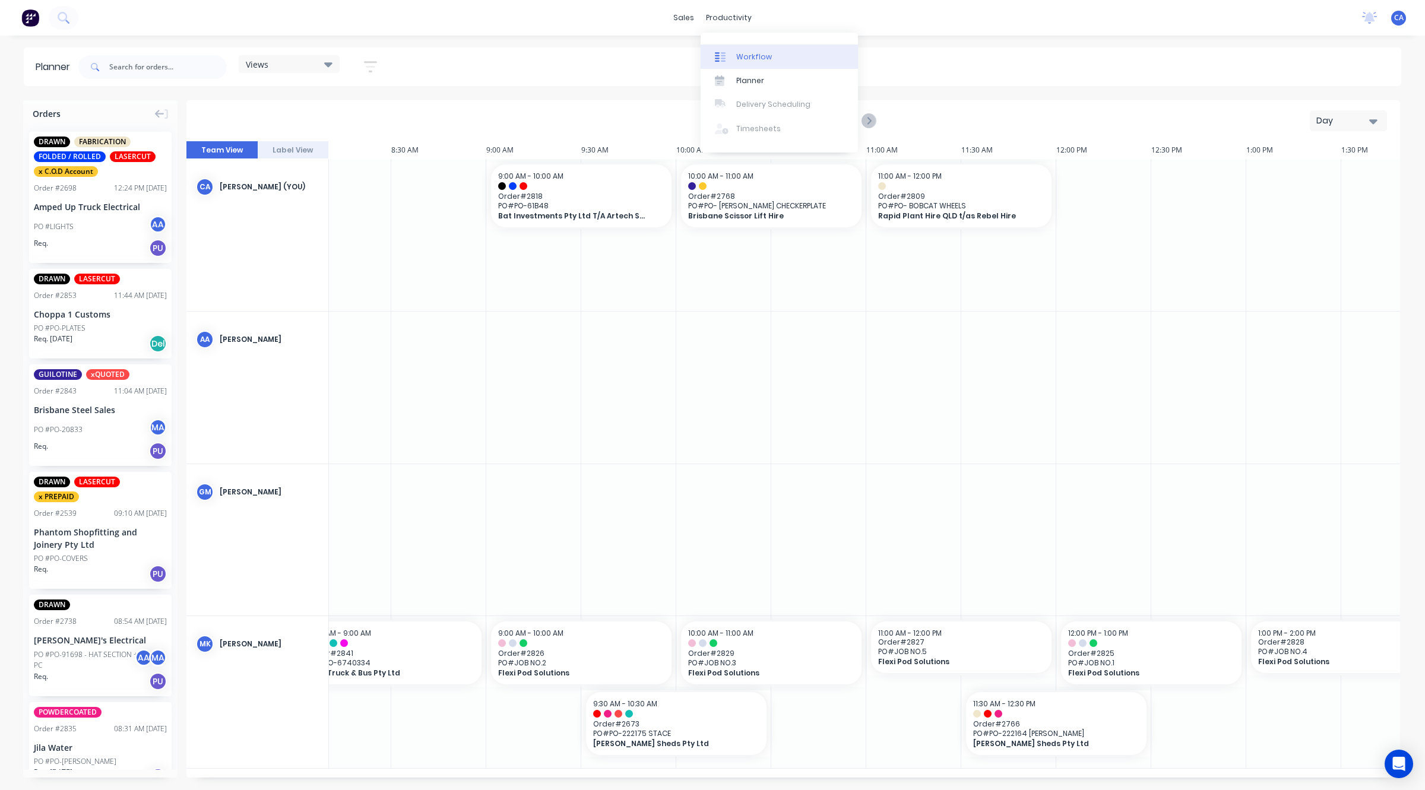
click at [755, 56] on div "Workflow" at bounding box center [754, 57] width 36 height 11
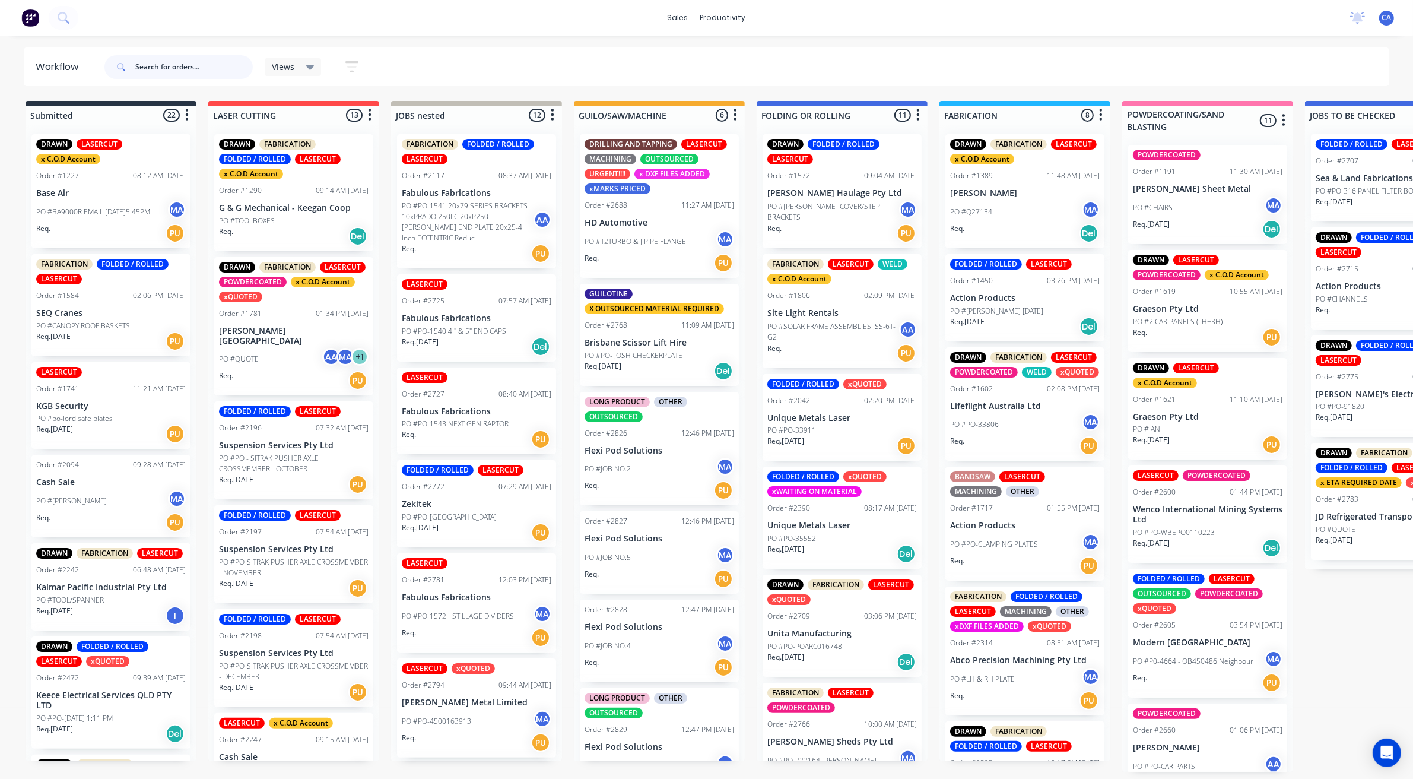
click at [188, 68] on input "text" at bounding box center [194, 67] width 118 height 24
type input "s"
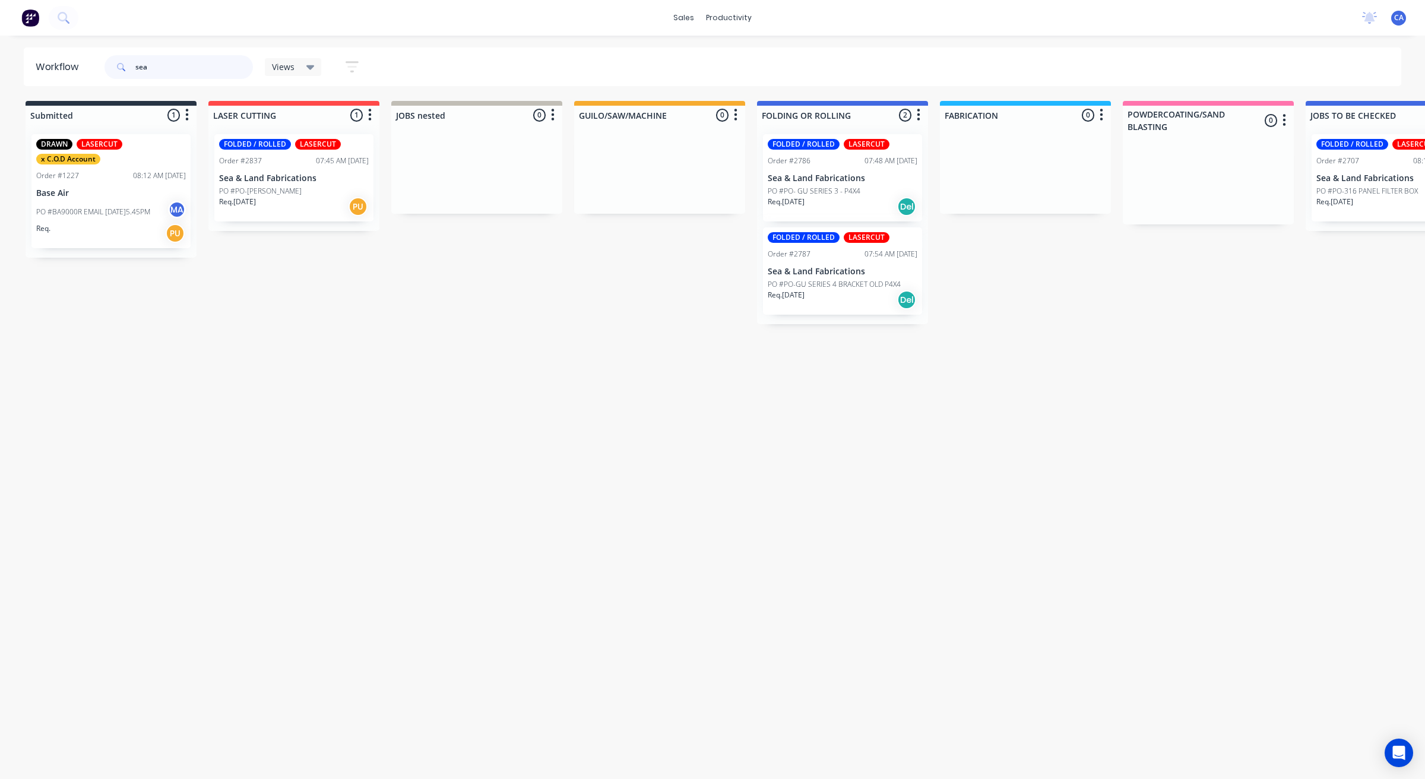
type input "sea"
click at [822, 198] on div "Req. [DATE] Del" at bounding box center [843, 206] width 150 height 20
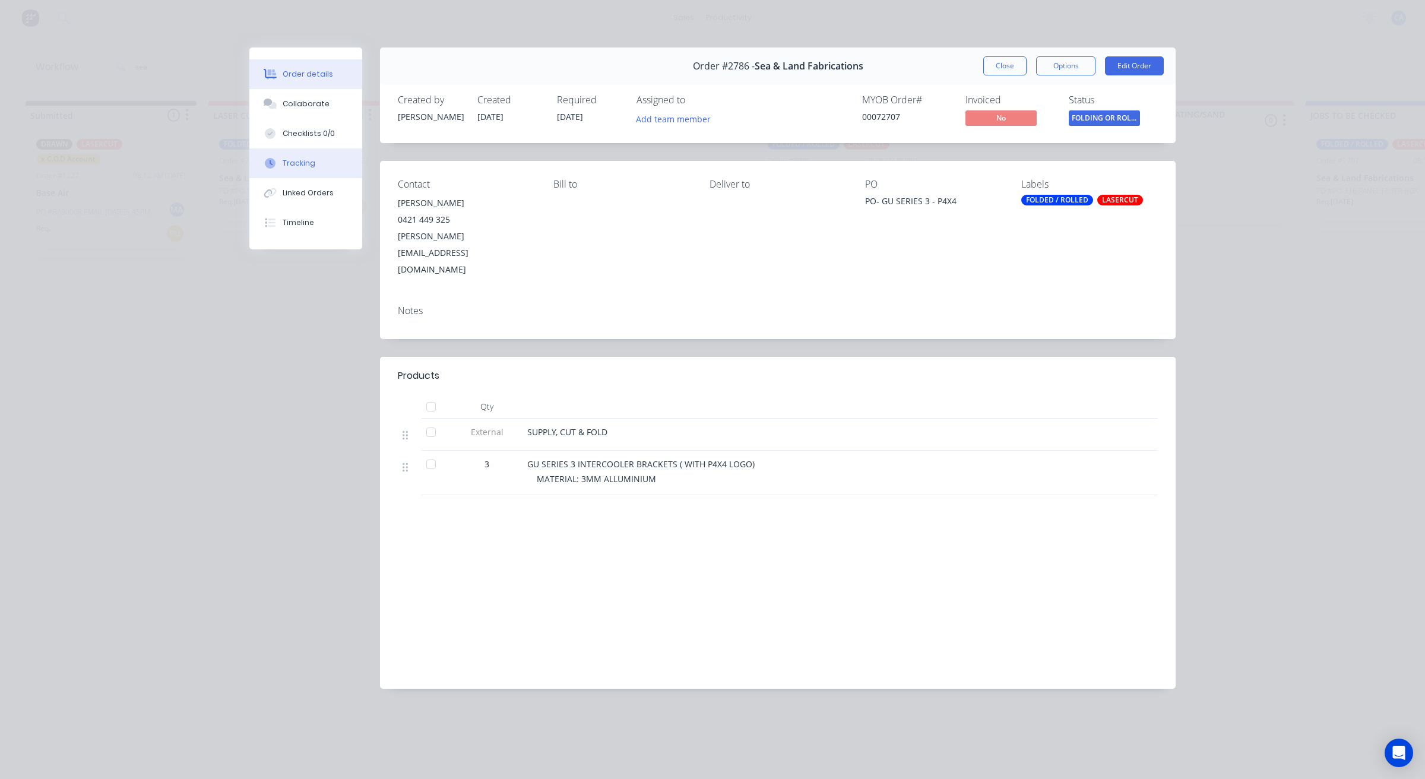
click at [309, 159] on div "Tracking" at bounding box center [299, 163] width 33 height 11
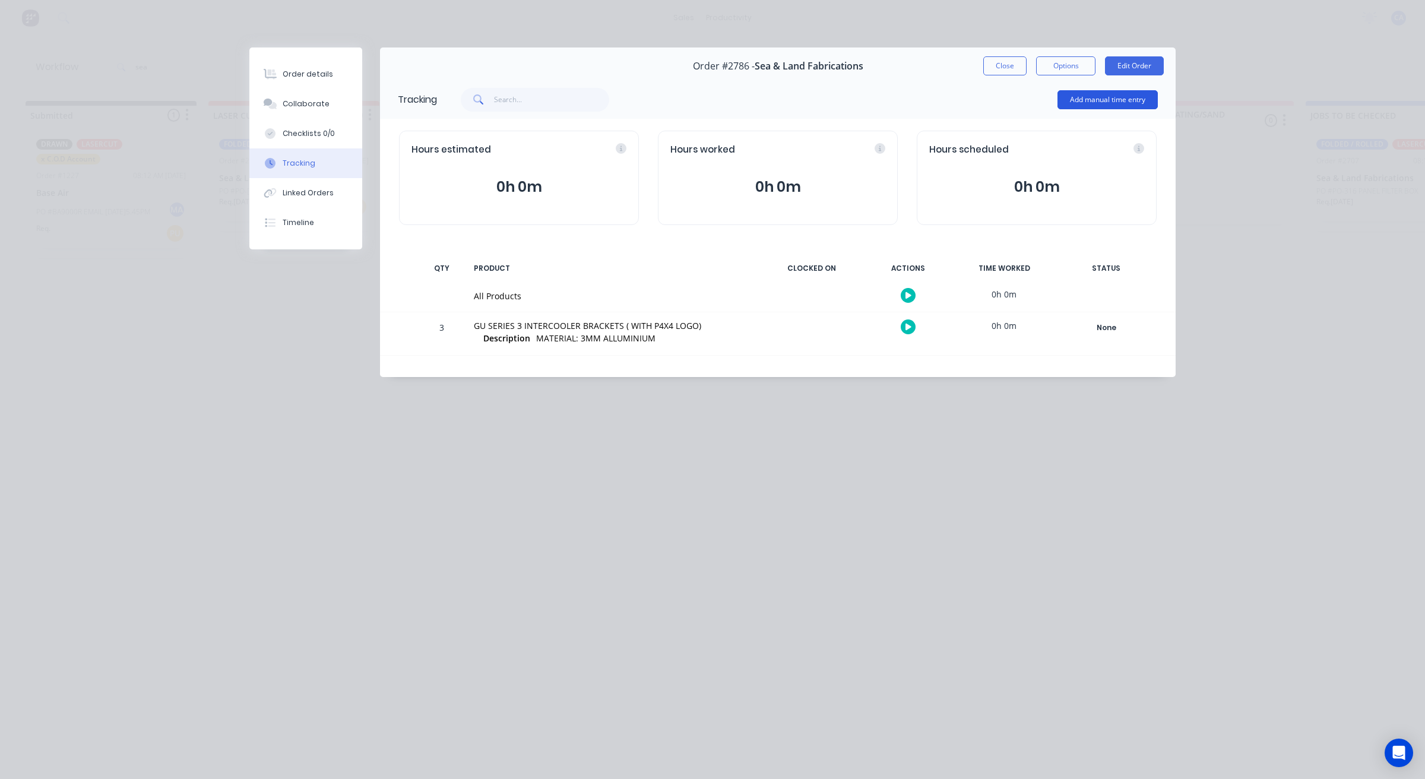
click at [1093, 104] on button "Add manual time entry" at bounding box center [1107, 99] width 100 height 19
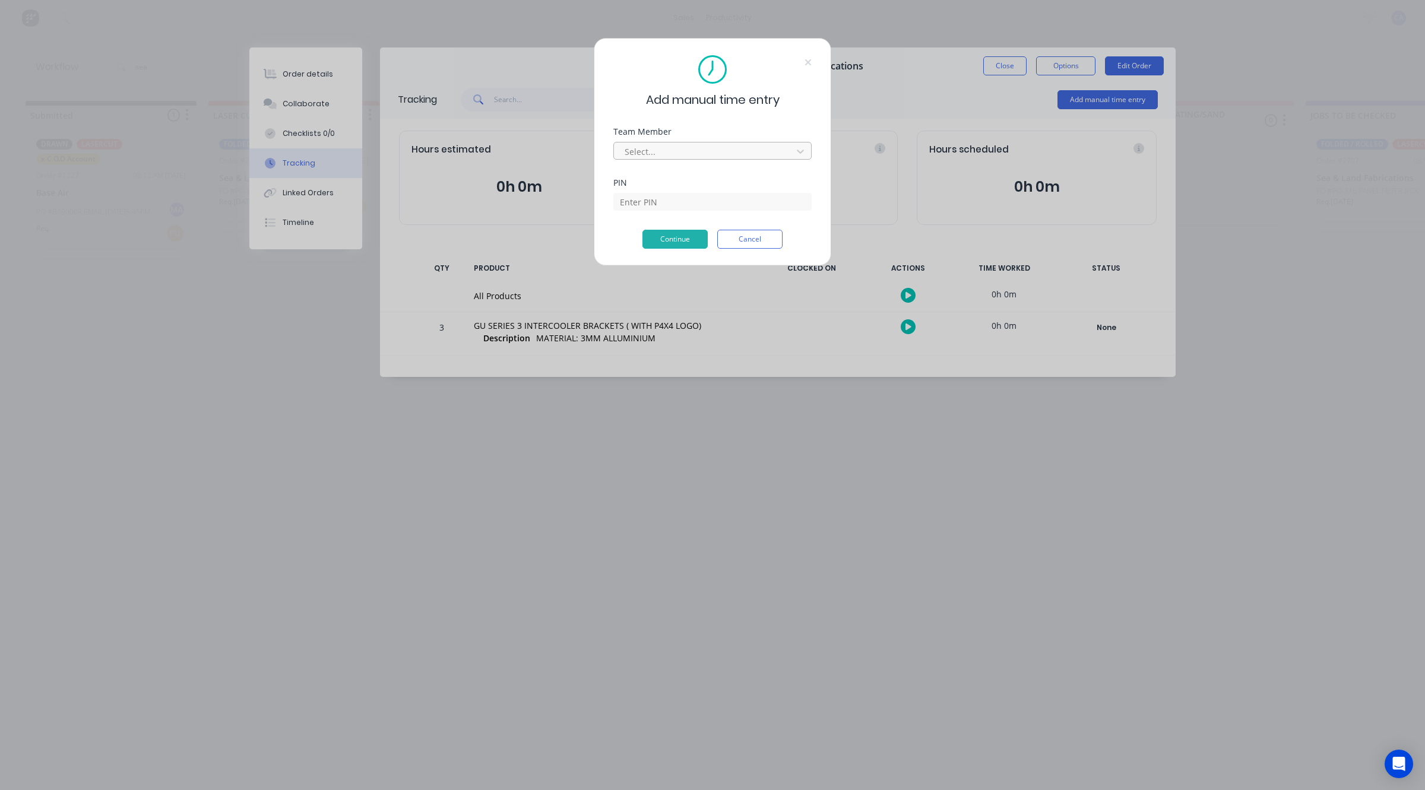
click at [682, 150] on div at bounding box center [704, 151] width 163 height 15
click at [645, 769] on div "[PERSON_NAME]" at bounding box center [712, 775] width 1425 height 12
click at [680, 211] on input at bounding box center [712, 220] width 198 height 18
type input "3699"
click at [669, 245] on button "Continue" at bounding box center [674, 239] width 65 height 19
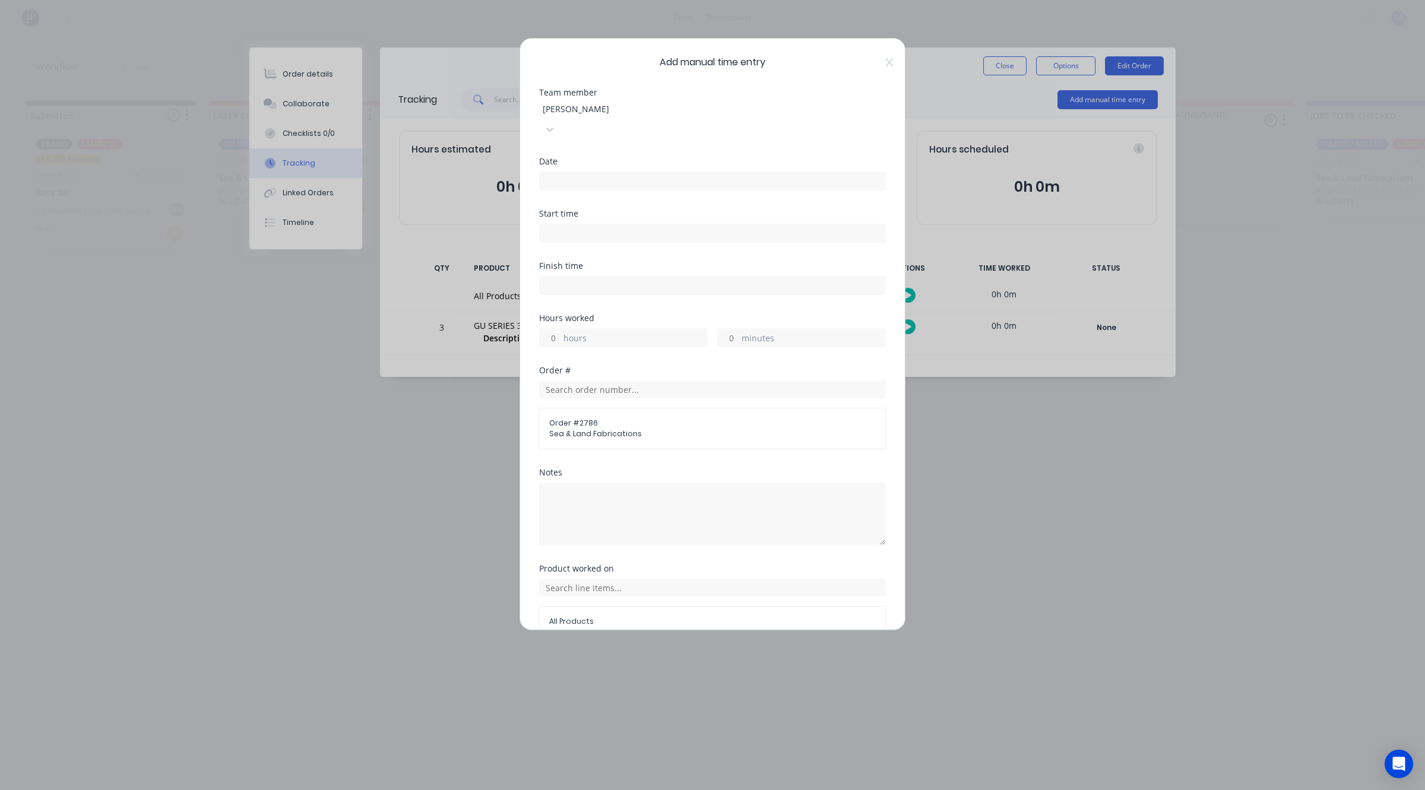
click at [604, 172] on input at bounding box center [713, 181] width 346 height 18
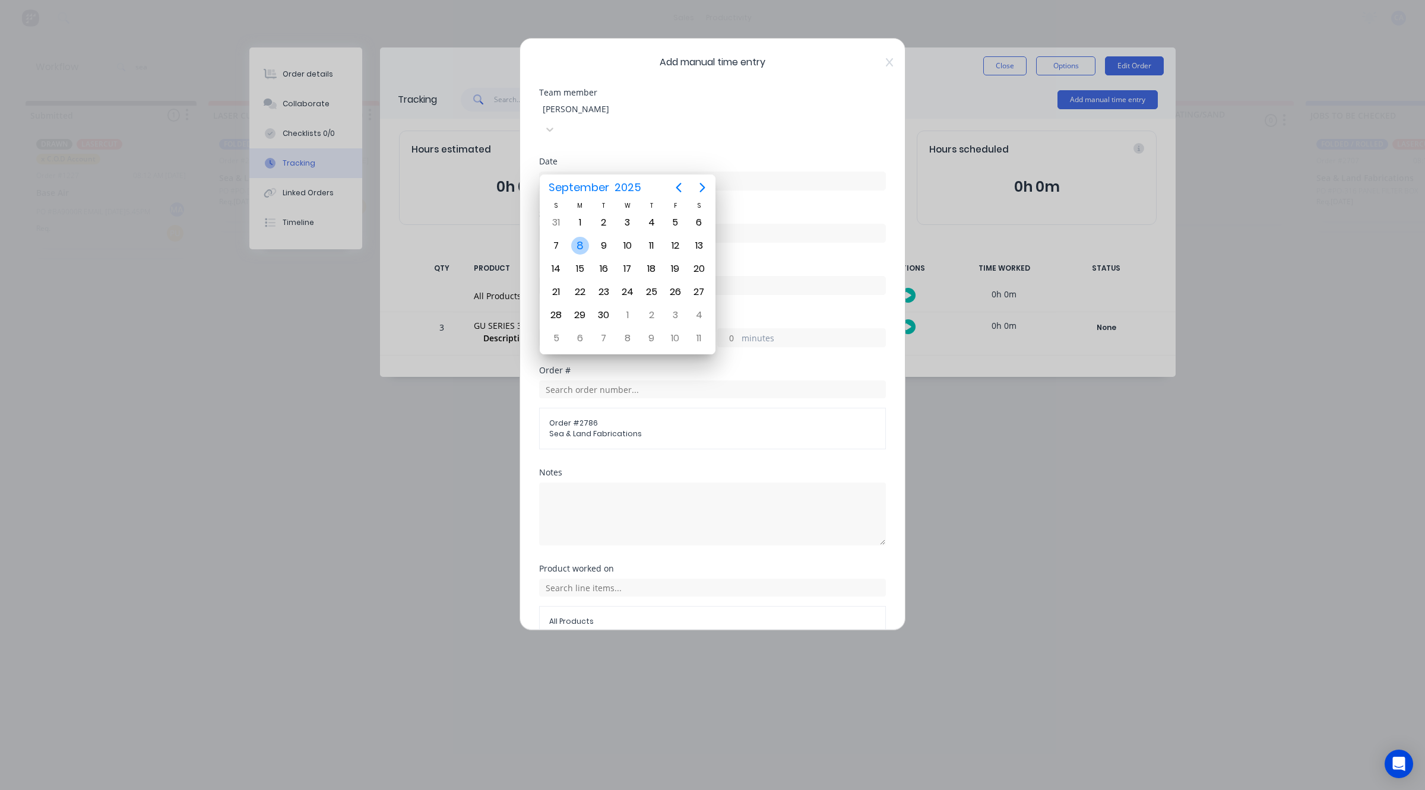
click at [581, 248] on div "8" at bounding box center [580, 246] width 18 height 18
type input "[DATE]"
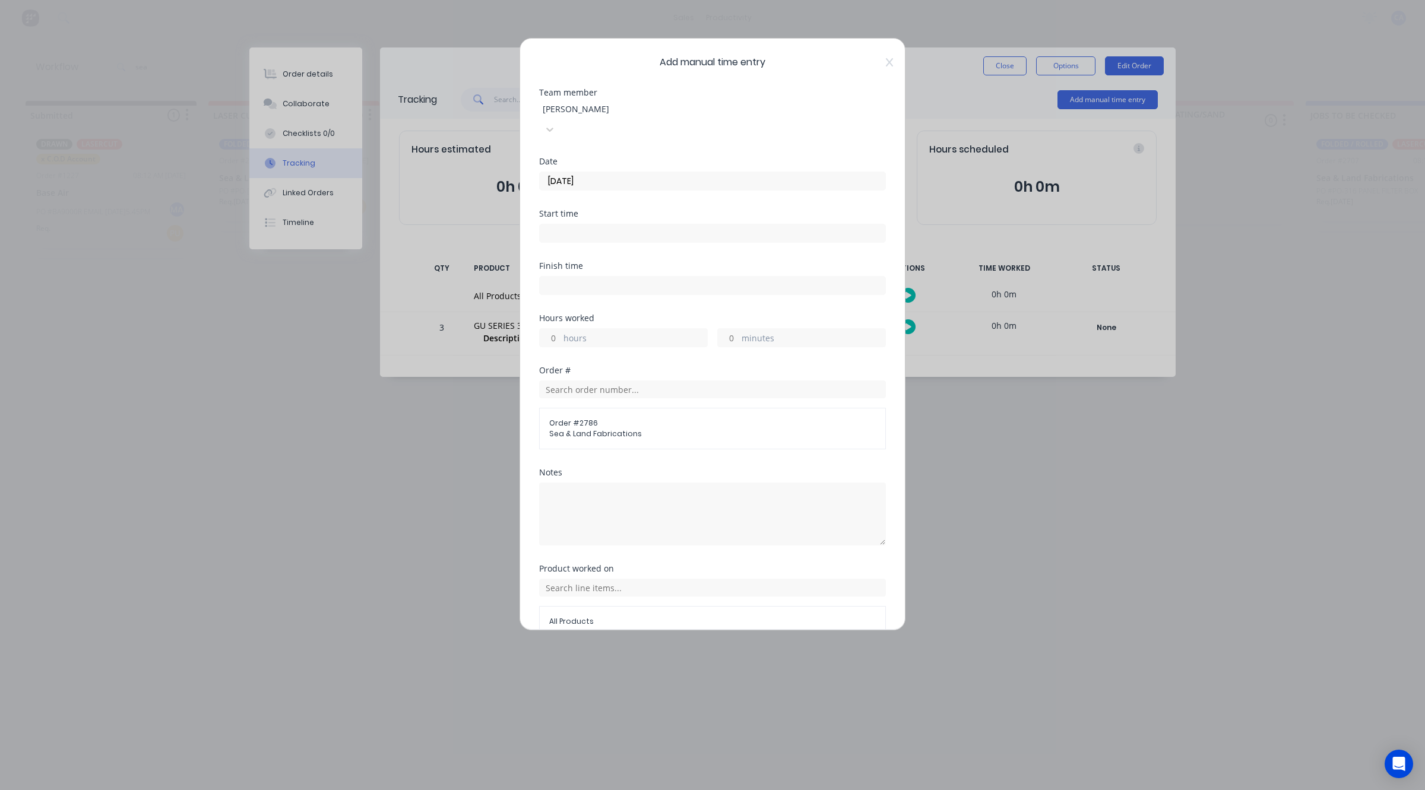
click at [728, 329] on input "minutes" at bounding box center [728, 338] width 21 height 18
type input "30"
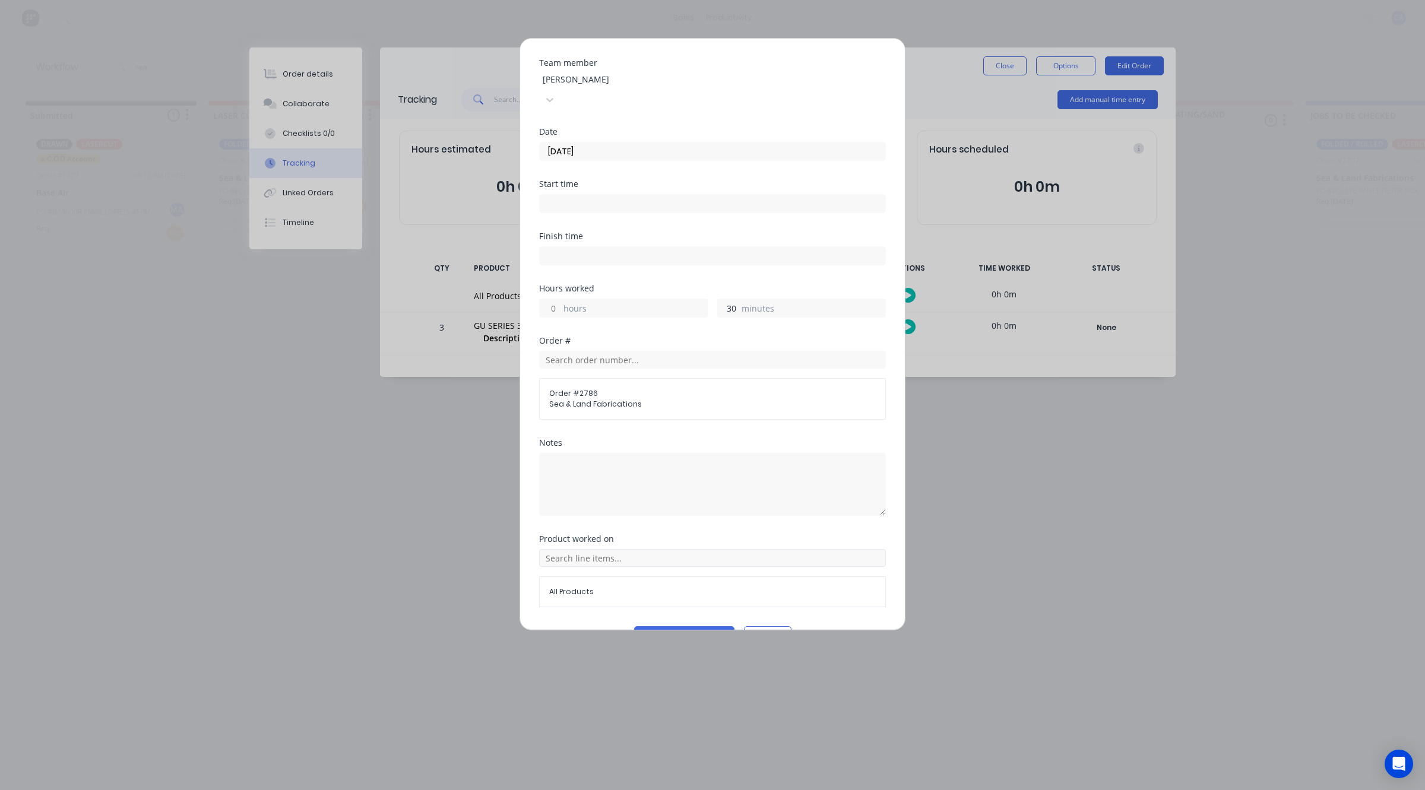
scroll to position [46, 0]
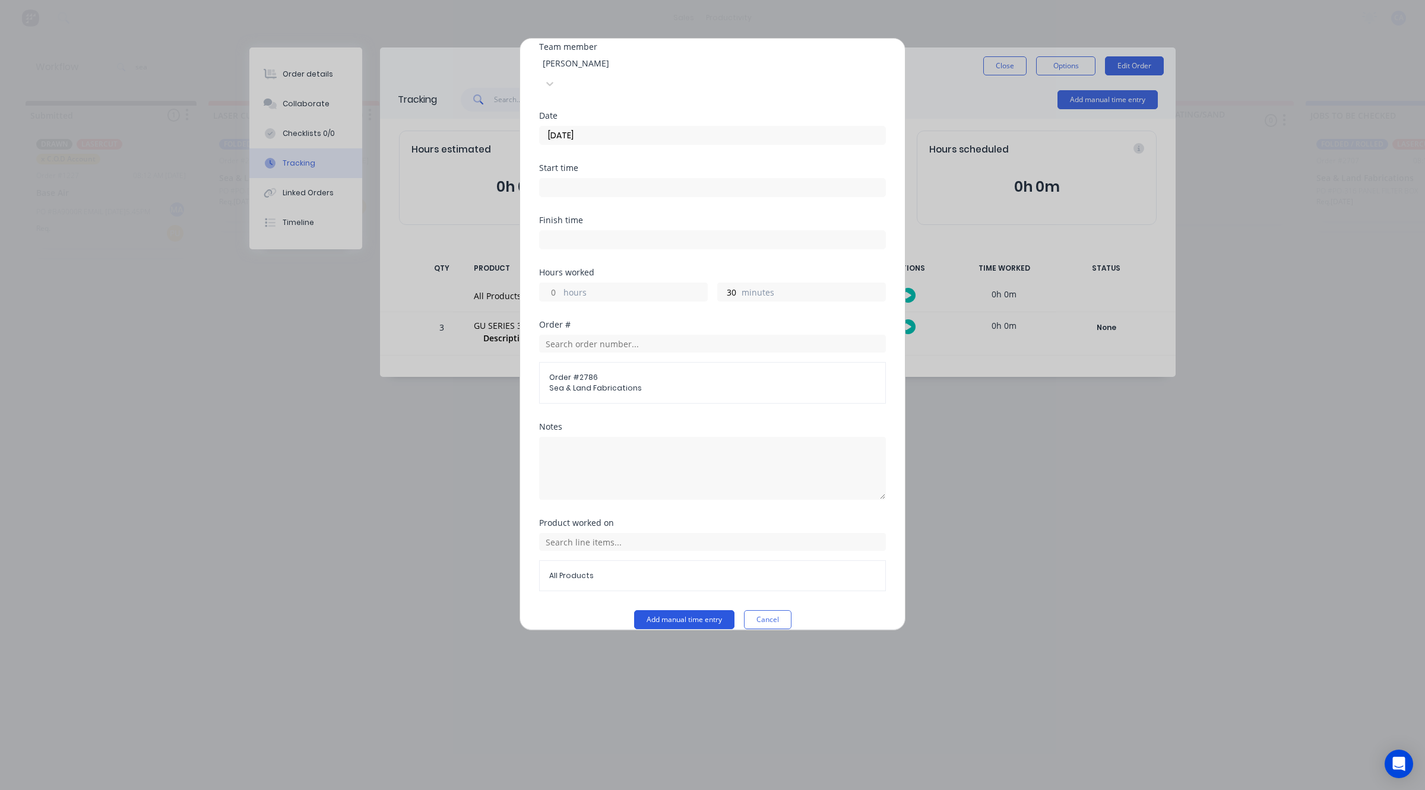
click at [692, 610] on button "Add manual time entry" at bounding box center [684, 619] width 100 height 19
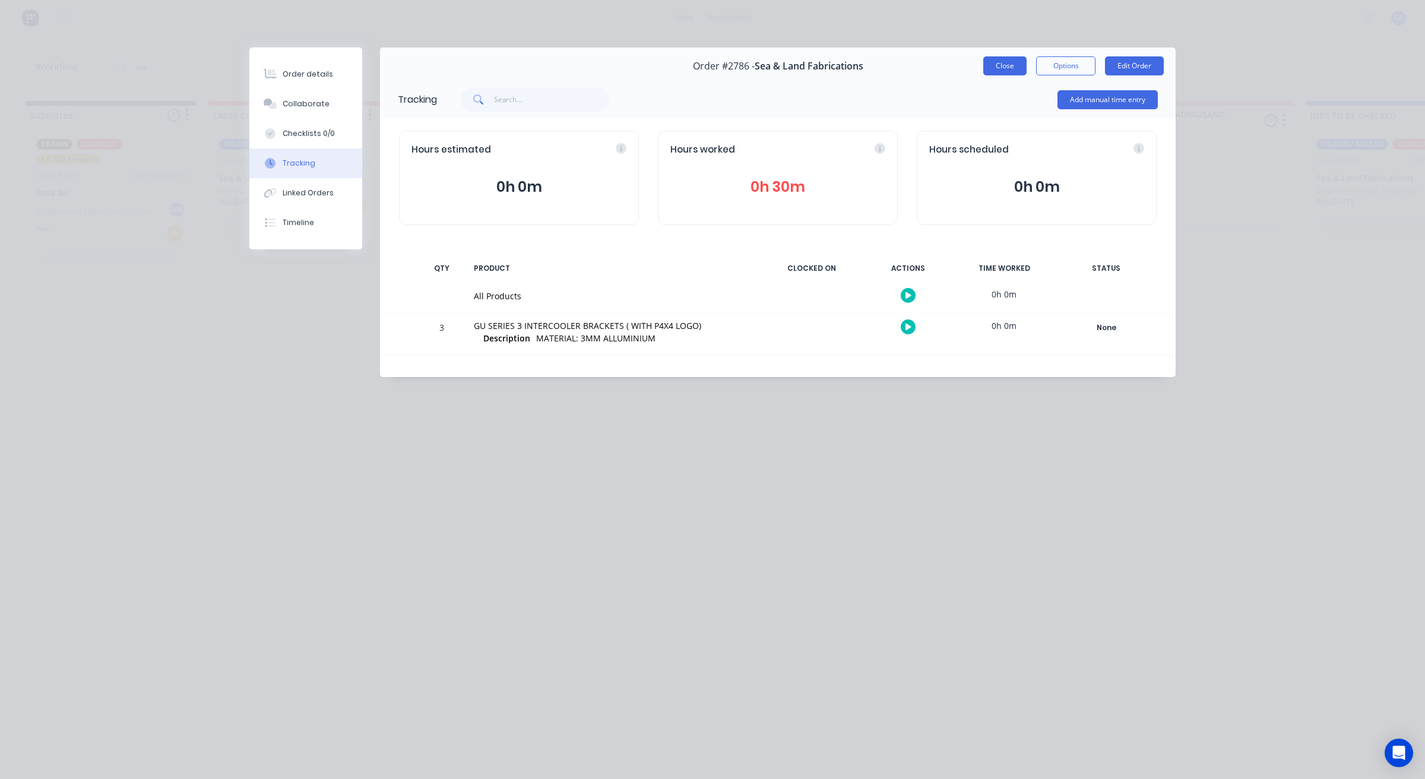
click at [991, 65] on button "Close" at bounding box center [1004, 65] width 43 height 19
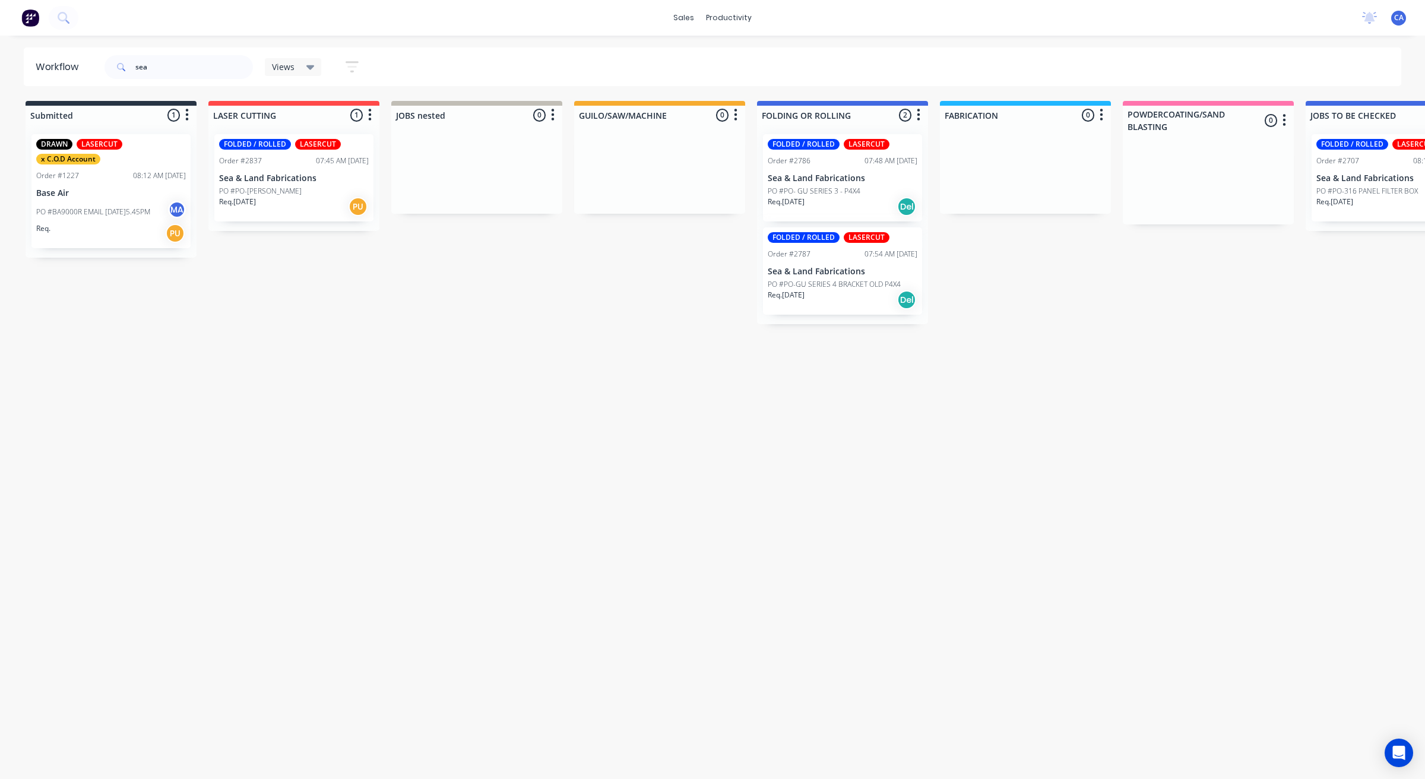
click at [835, 286] on p "PO #PO-GU SERIES 4 BRACKET OLD P4X4" at bounding box center [834, 284] width 133 height 11
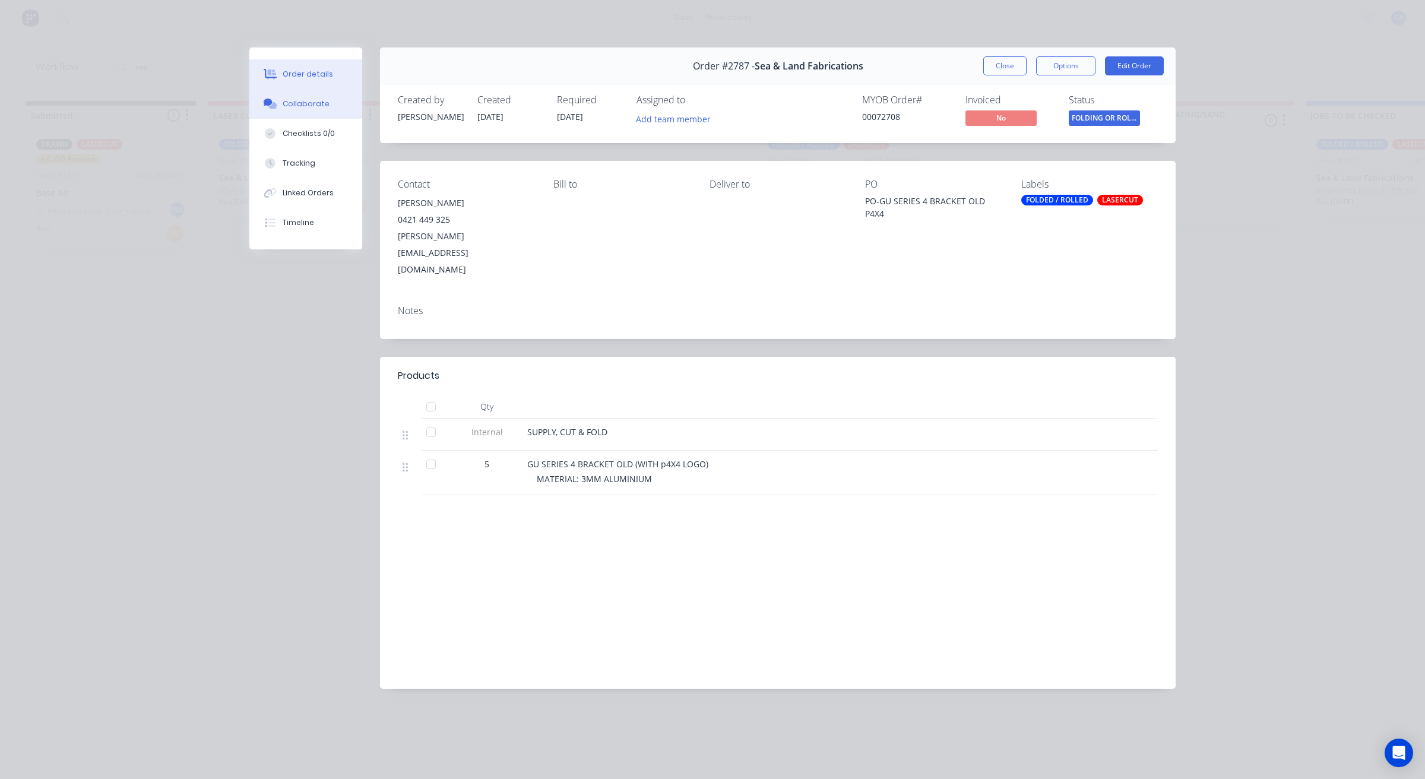
click at [316, 108] on div "Collaborate" at bounding box center [306, 104] width 47 height 11
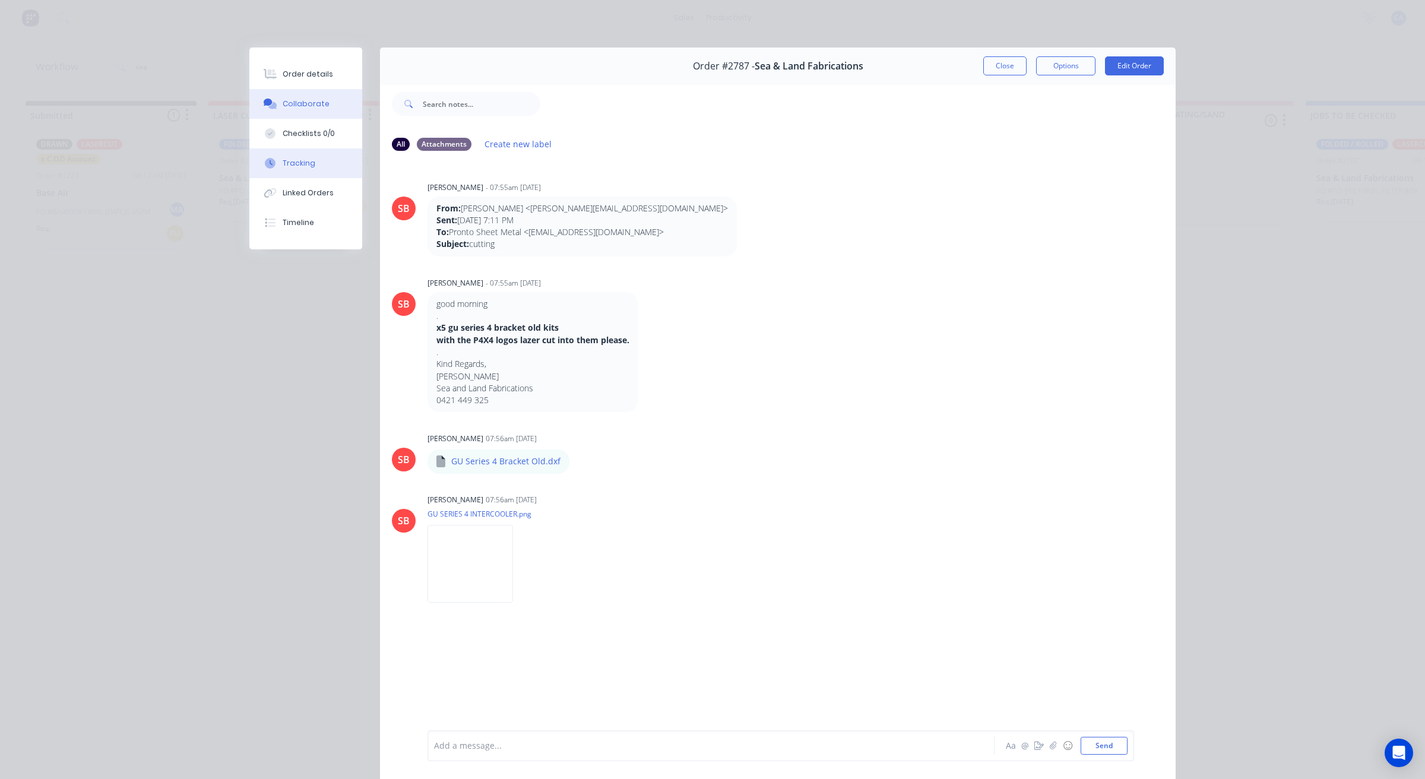
click at [312, 157] on button "Tracking" at bounding box center [305, 163] width 113 height 30
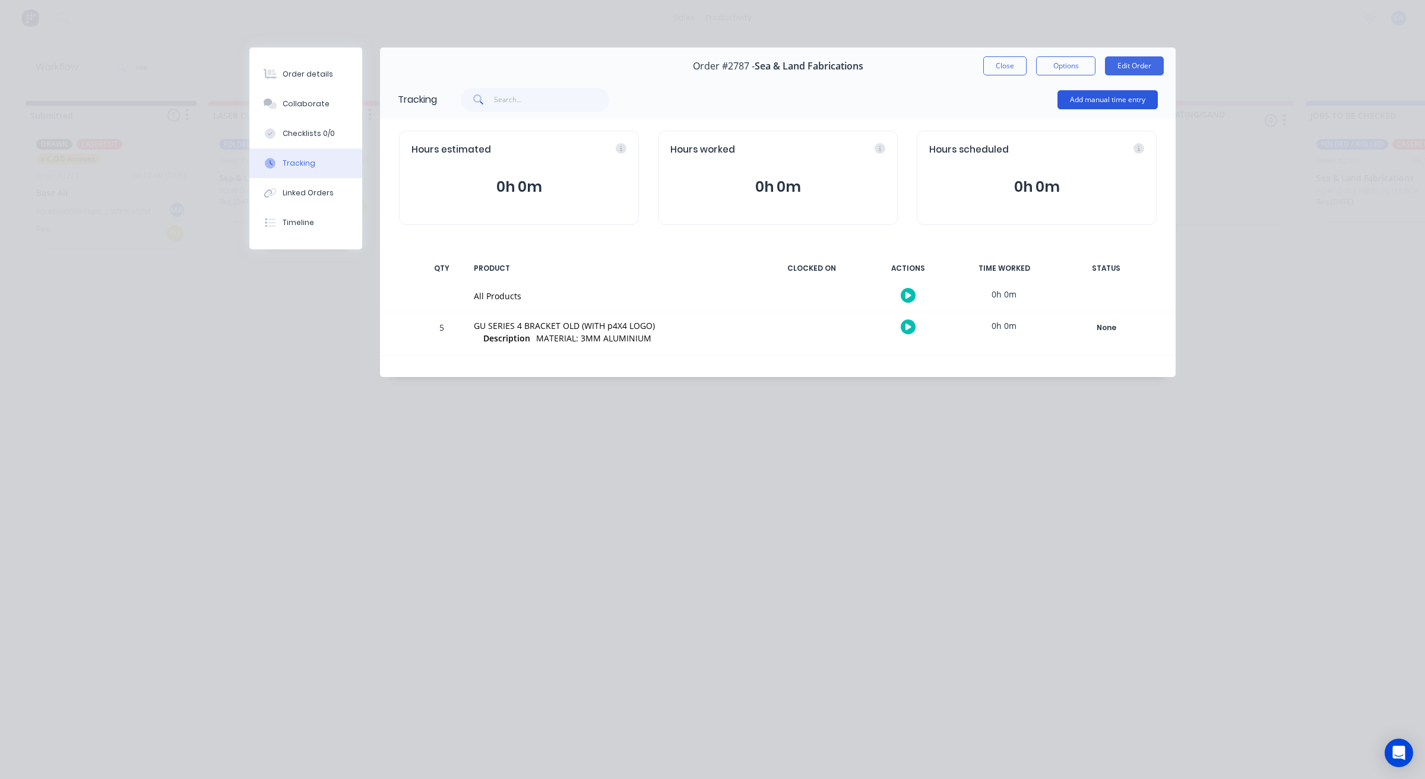
click at [1101, 102] on button "Add manual time entry" at bounding box center [1107, 99] width 100 height 19
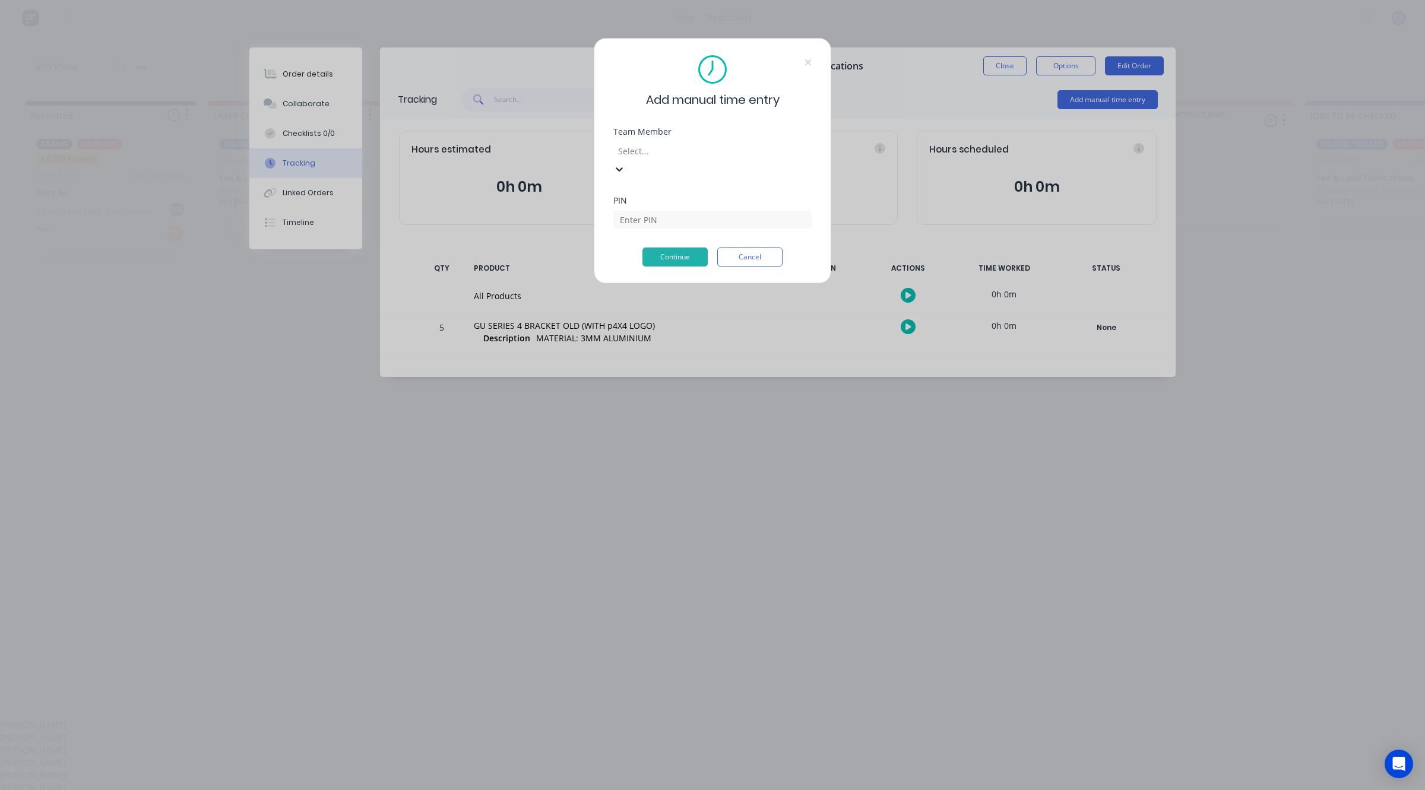
click at [699, 149] on div at bounding box center [702, 151] width 171 height 15
click at [650, 769] on div "[PERSON_NAME]" at bounding box center [712, 775] width 1425 height 12
drag, startPoint x: 663, startPoint y: 199, endPoint x: 659, endPoint y: 205, distance: 6.9
click at [663, 199] on input at bounding box center [712, 202] width 198 height 18
type input "3699"
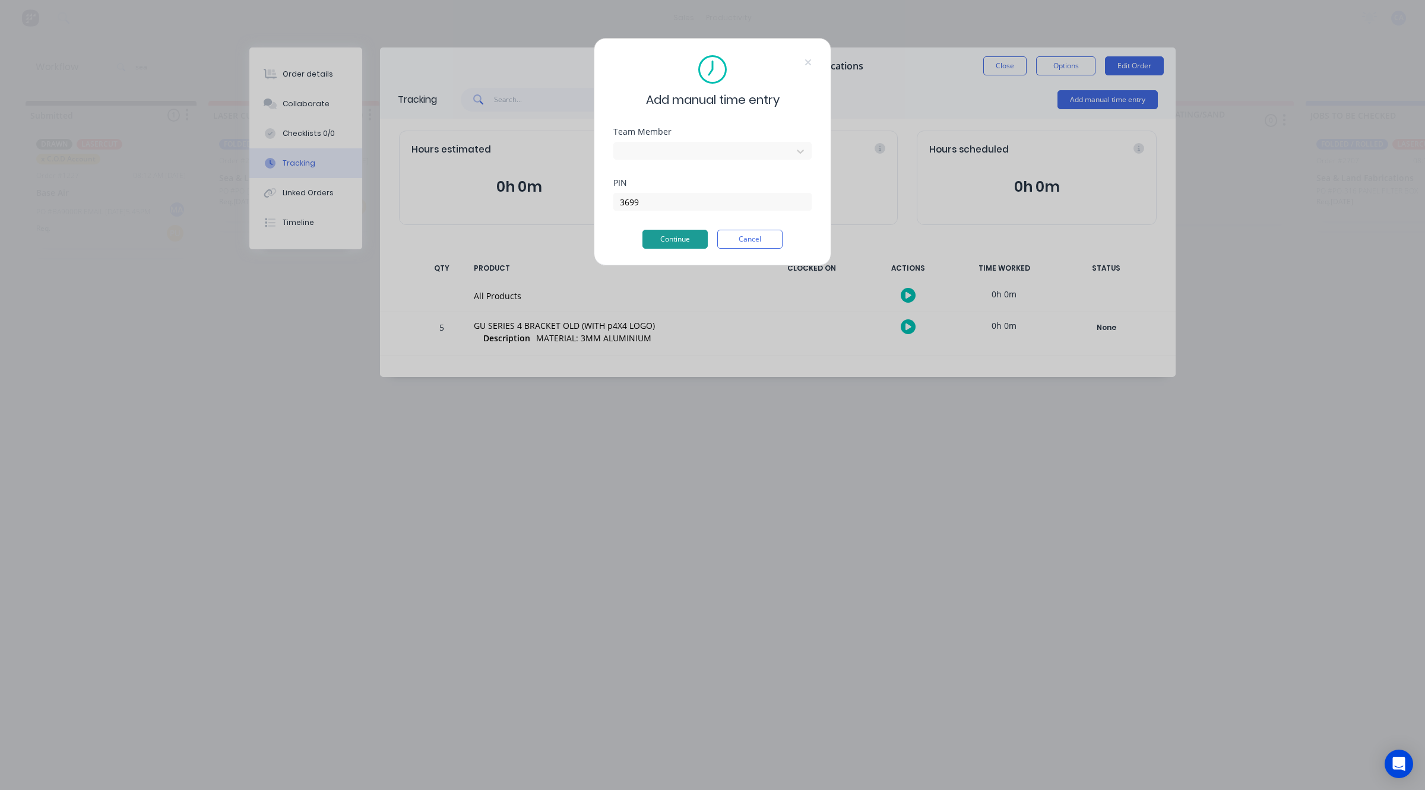
click at [680, 232] on button "Continue" at bounding box center [674, 239] width 65 height 19
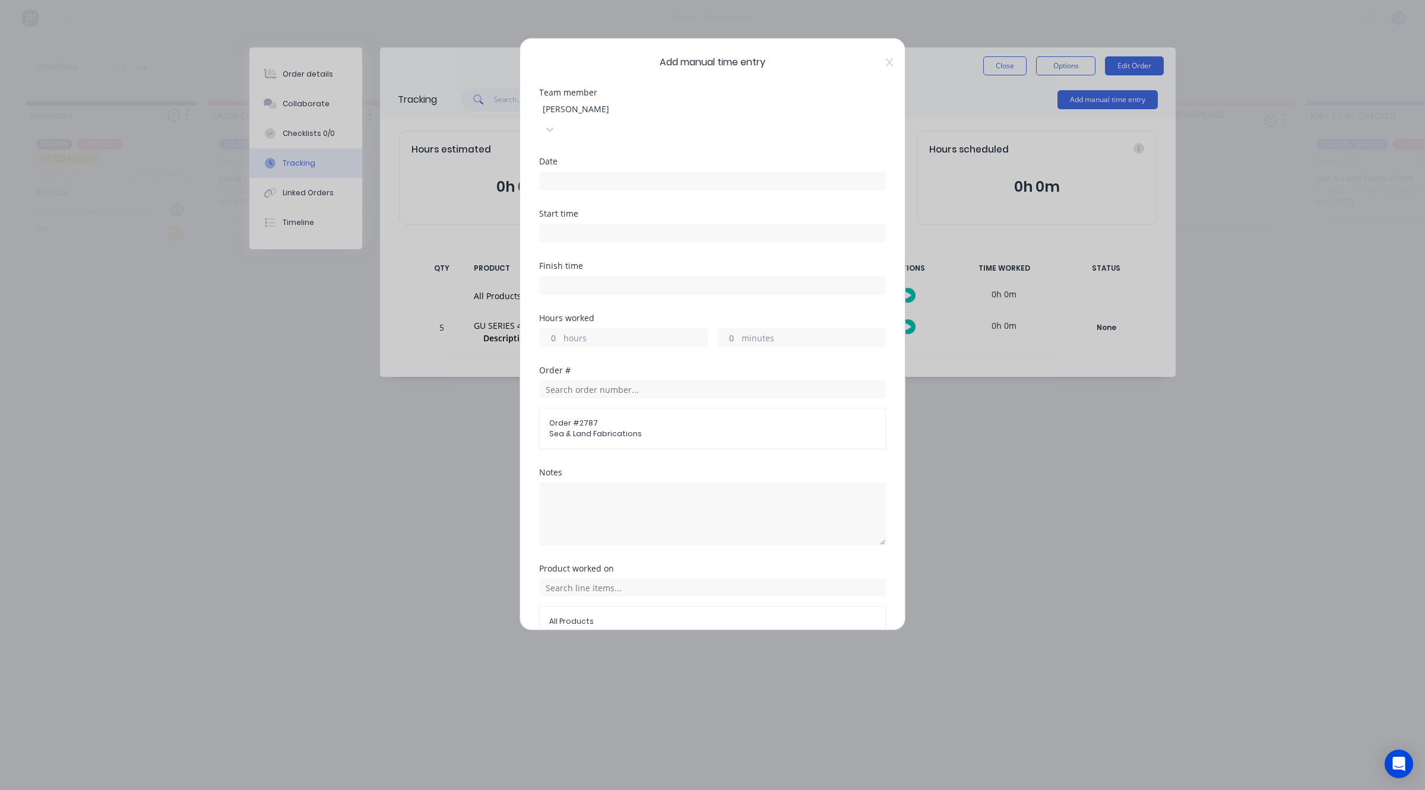
click at [660, 172] on input at bounding box center [713, 181] width 346 height 18
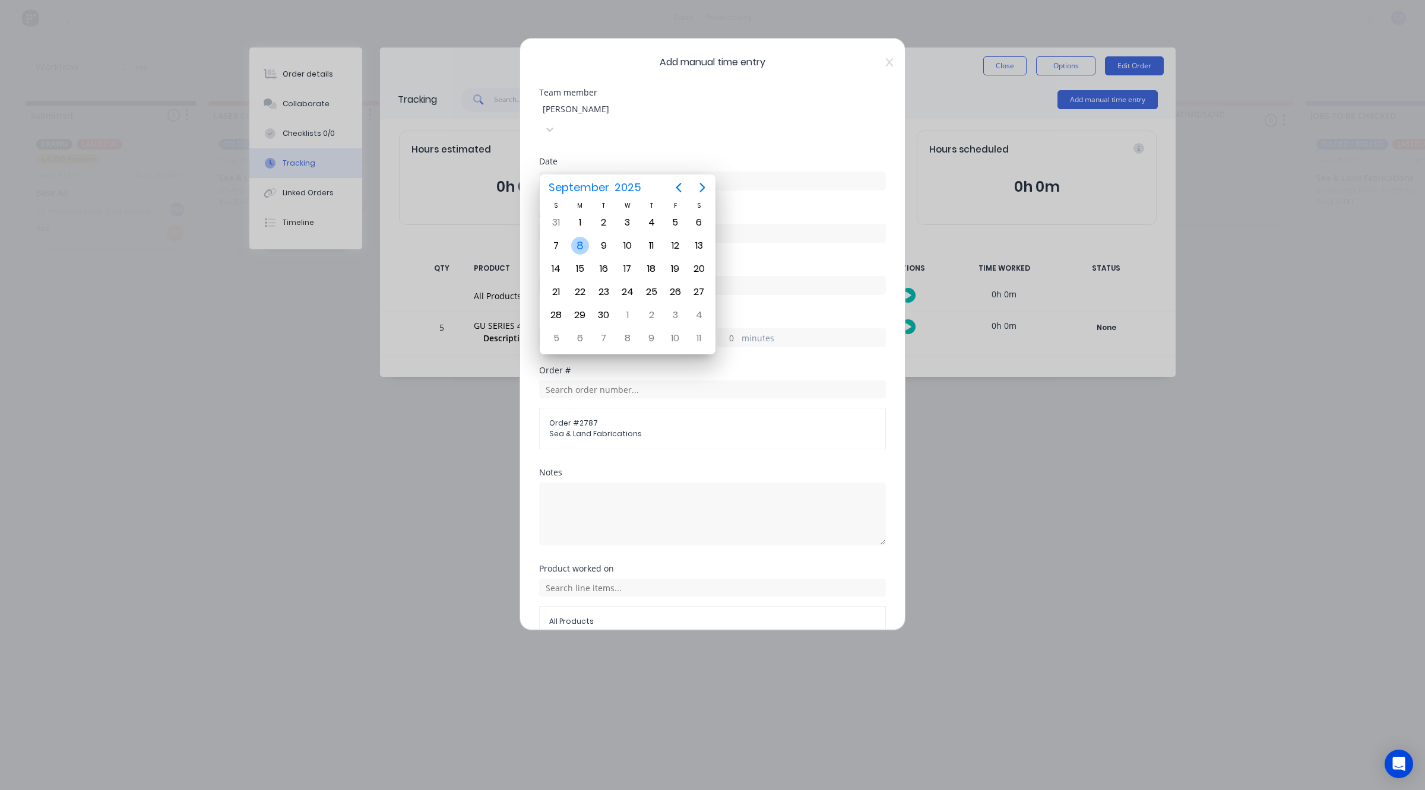
click at [587, 245] on div "8" at bounding box center [580, 246] width 18 height 18
type input "[DATE]"
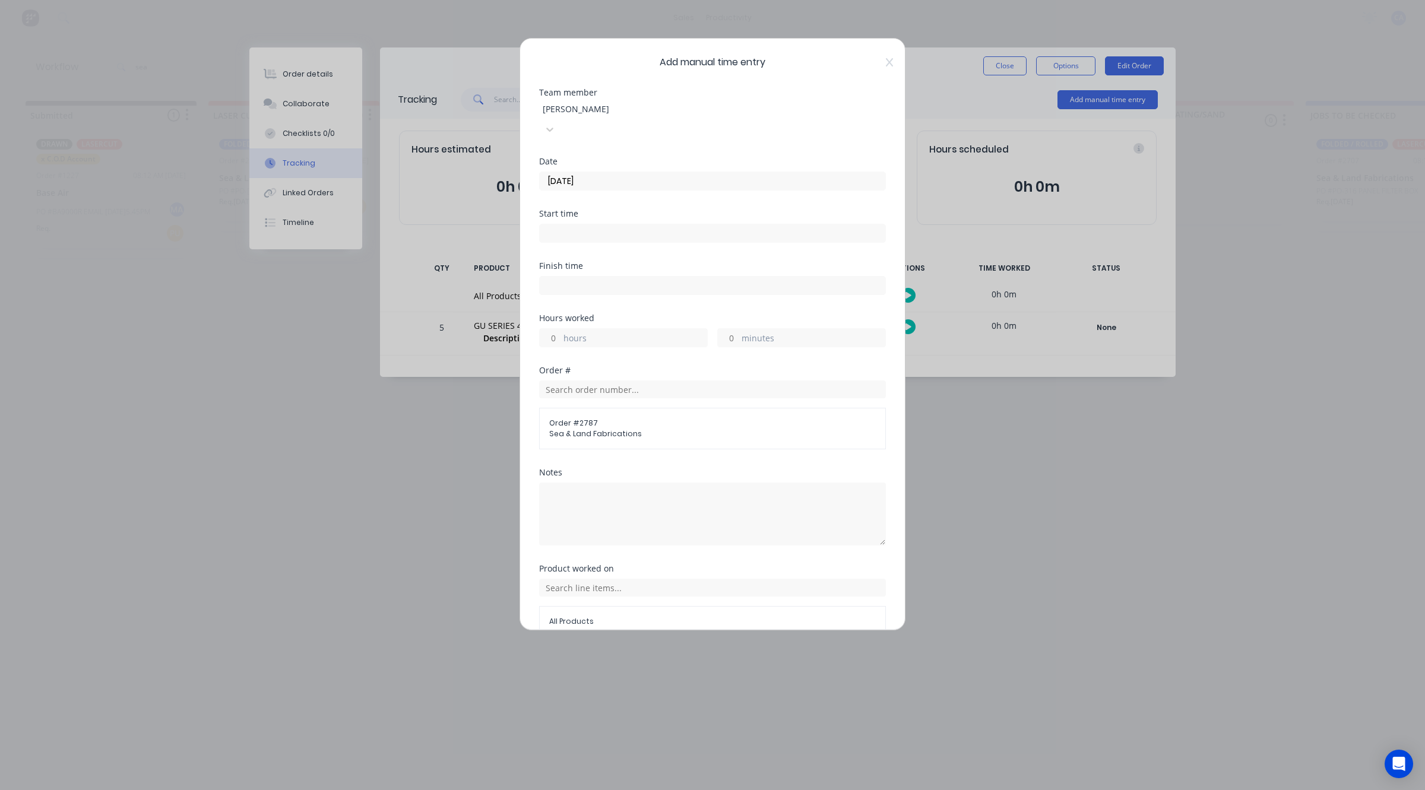
click at [731, 329] on input "minutes" at bounding box center [728, 338] width 21 height 18
type input "30"
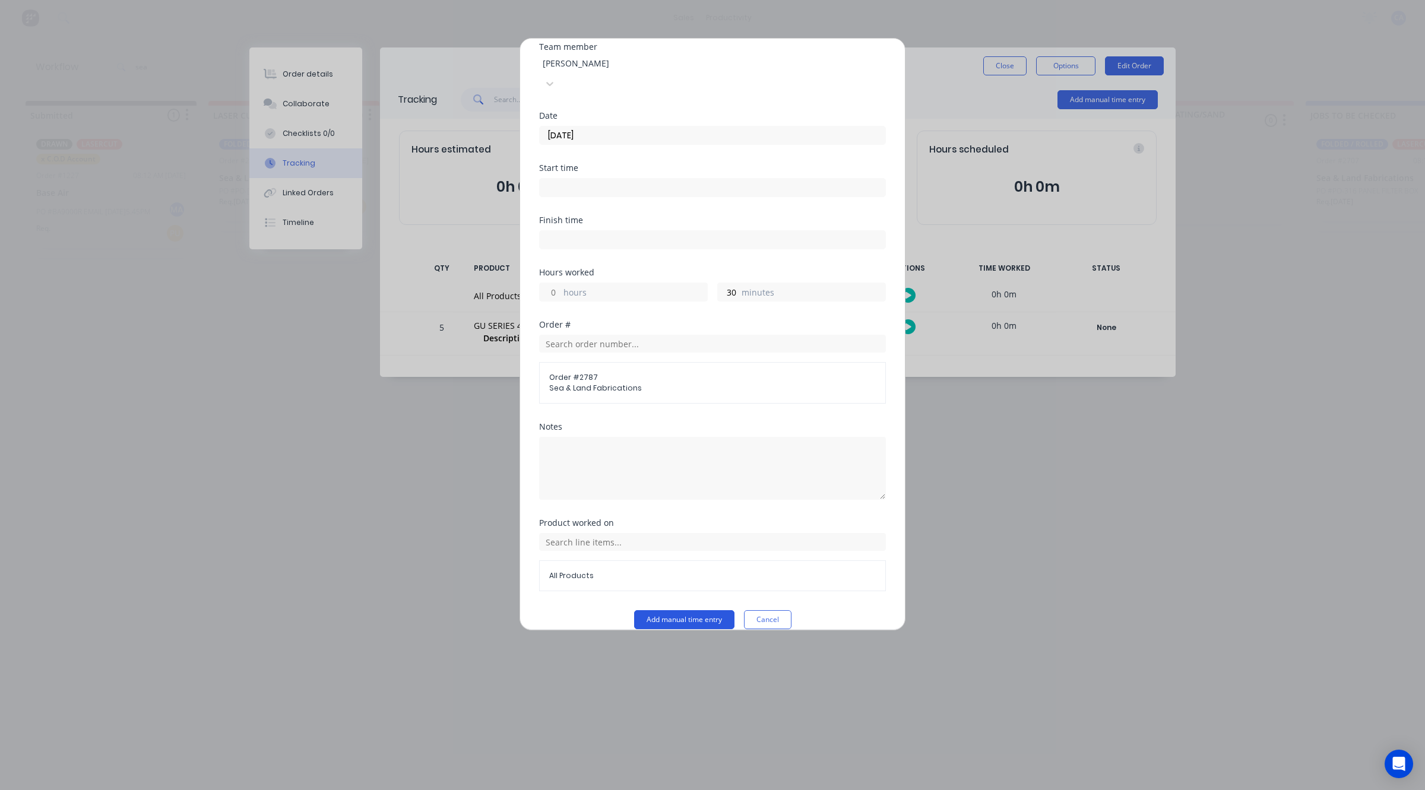
click at [715, 610] on button "Add manual time entry" at bounding box center [684, 619] width 100 height 19
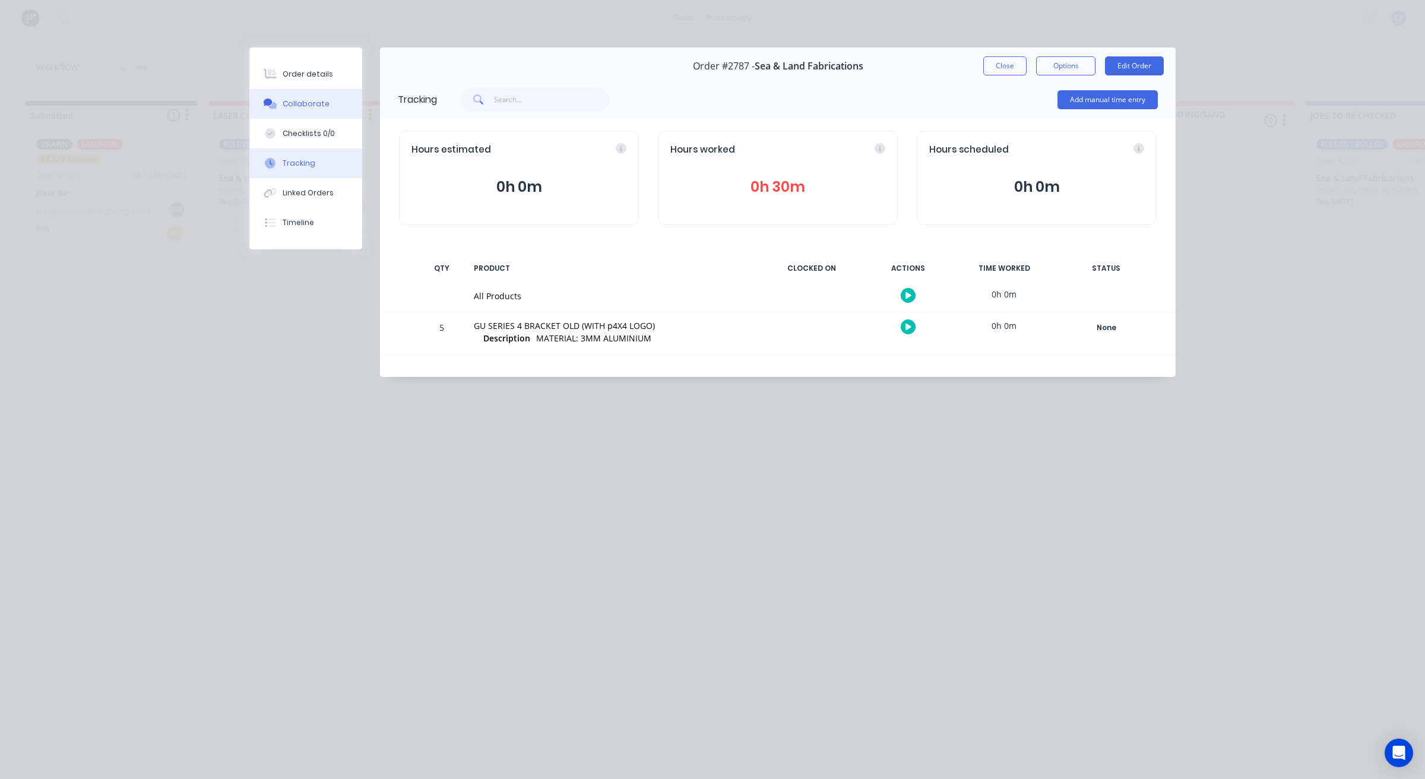
click at [297, 97] on button "Collaborate" at bounding box center [305, 104] width 113 height 30
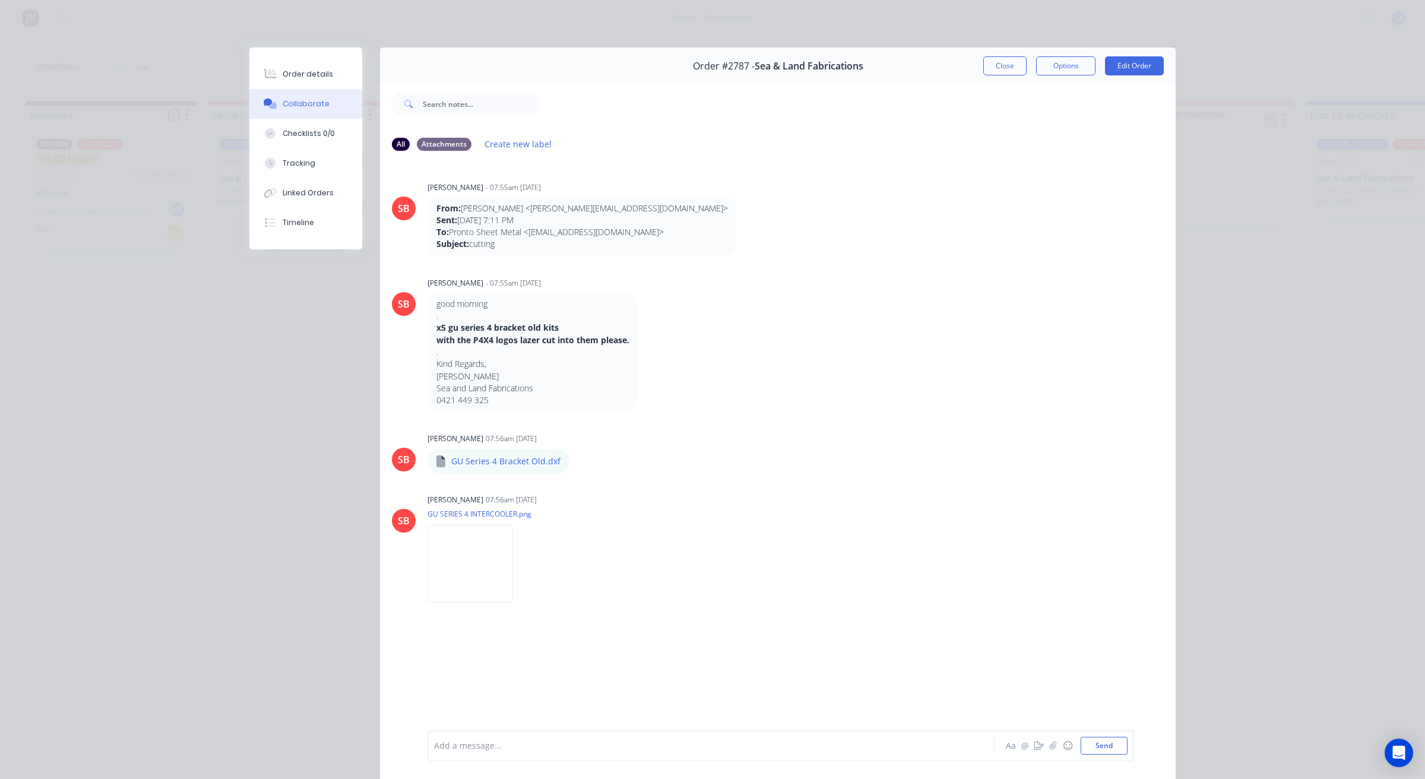
click at [514, 746] on div at bounding box center [694, 746] width 519 height 12
click at [993, 58] on button "Close" at bounding box center [1004, 65] width 43 height 19
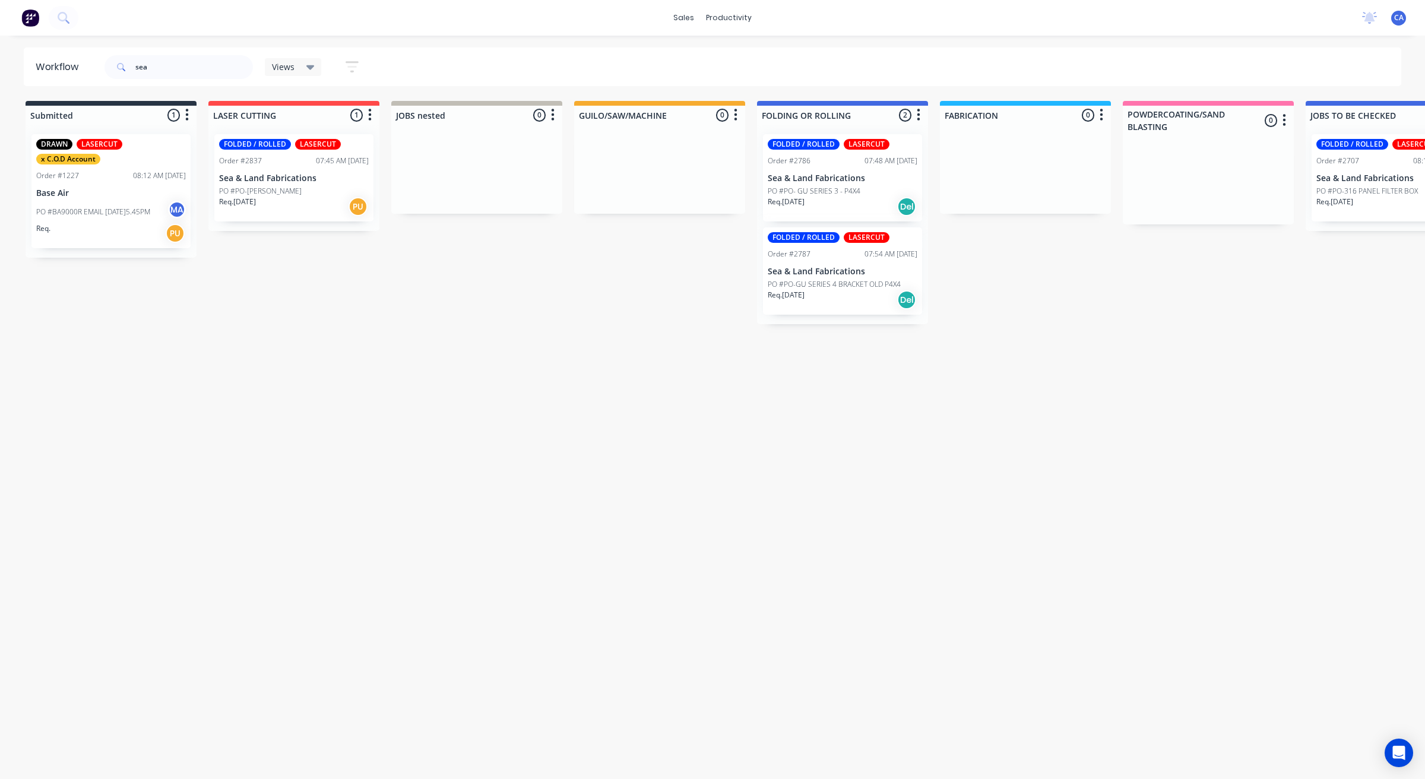
click at [838, 168] on div "FOLDED / ROLLED LASERCUT Order #2786 07:48 AM [DATE] Sea & Land Fabrications PO…" at bounding box center [842, 177] width 159 height 87
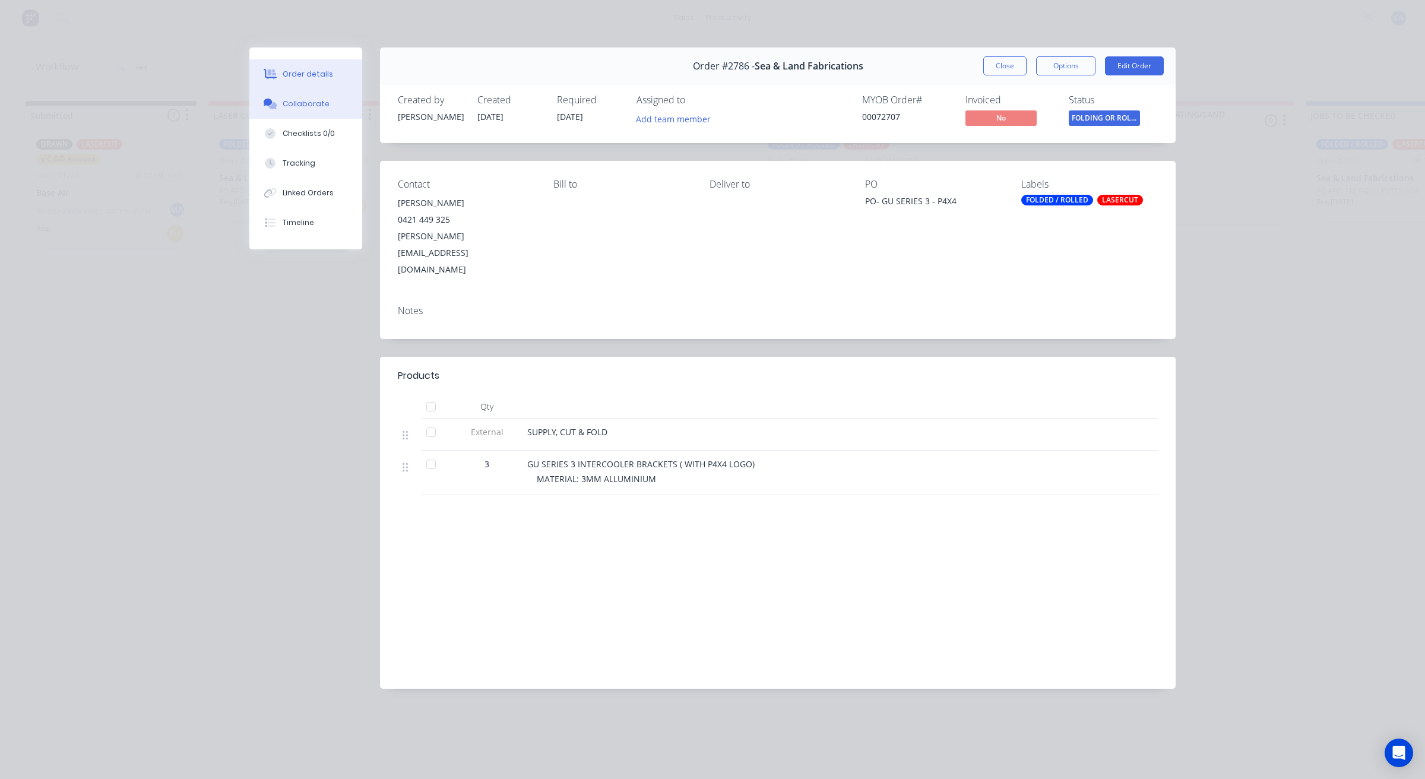
click at [316, 114] on button "Collaborate" at bounding box center [305, 104] width 113 height 30
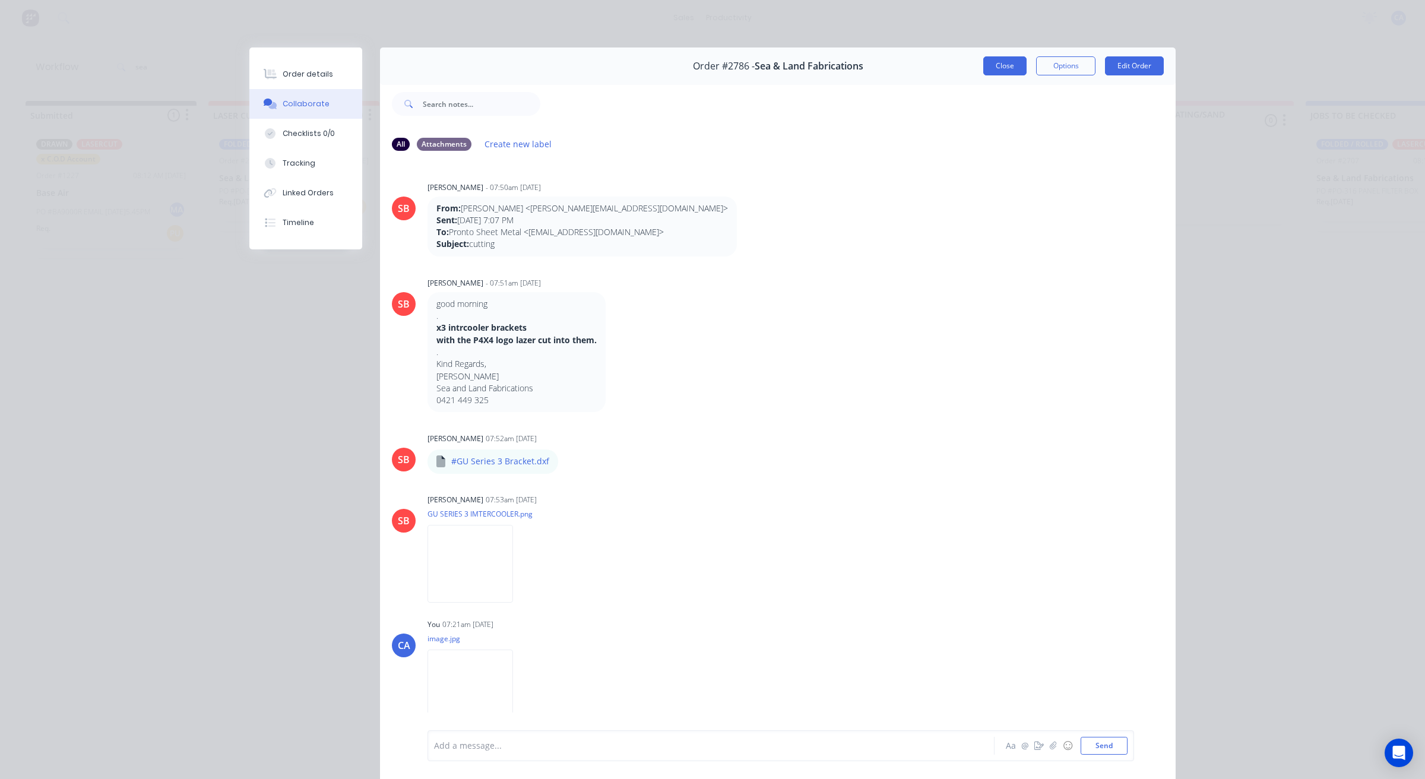
click at [1001, 63] on button "Close" at bounding box center [1004, 65] width 43 height 19
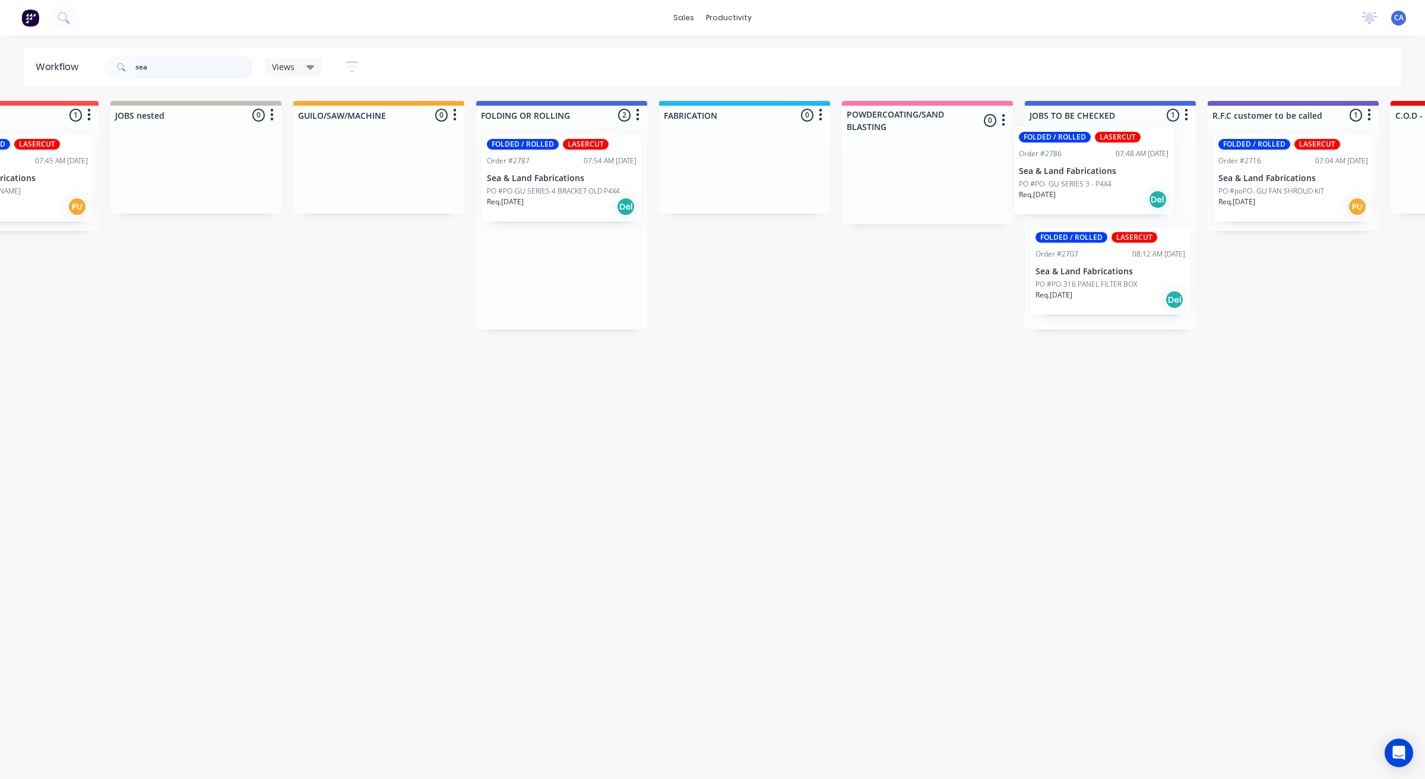
drag, startPoint x: 818, startPoint y: 169, endPoint x: 1082, endPoint y: 160, distance: 264.3
click at [1082, 160] on div "Submitted 1 Sort By Created date Required date Order number Customer name Most …" at bounding box center [1302, 265] width 3185 height 328
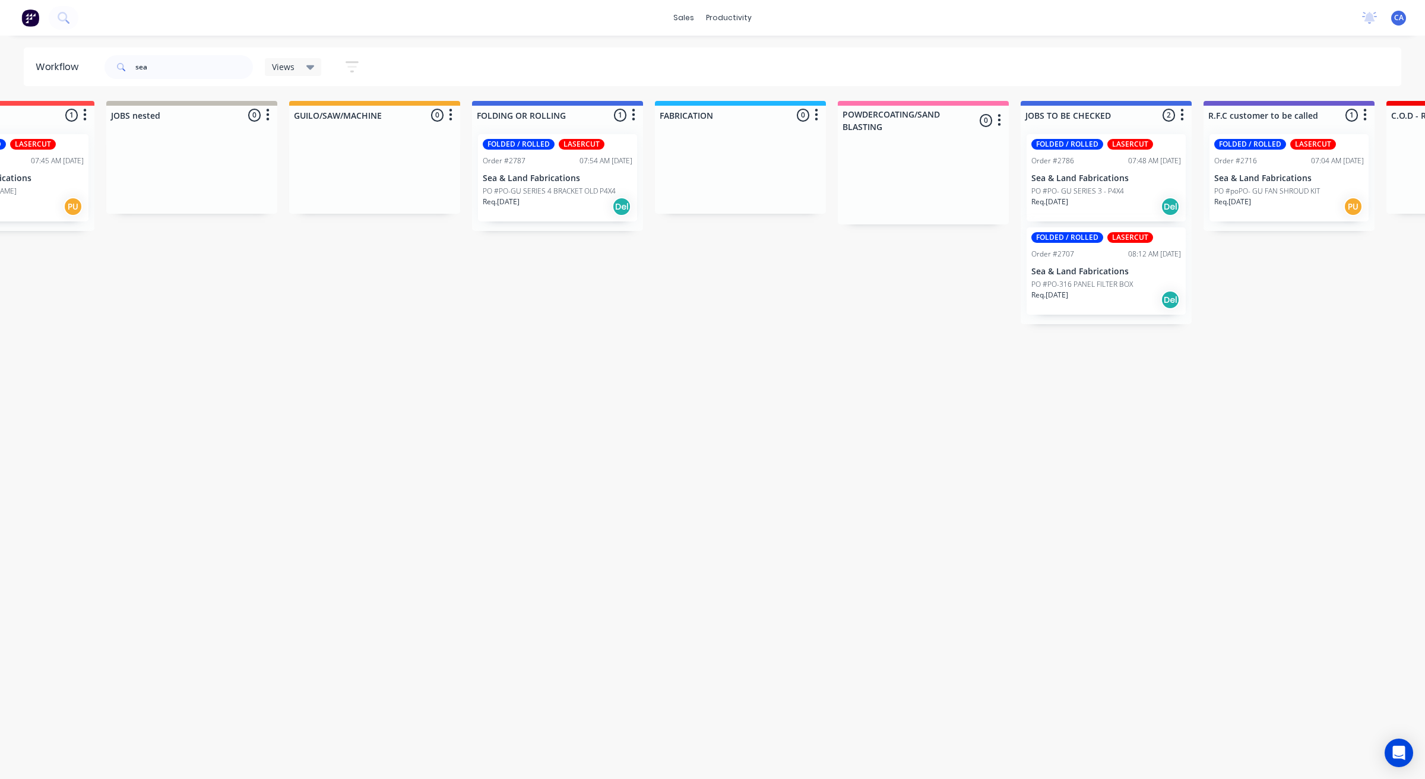
click at [550, 193] on p "PO #PO-GU SERIES 4 BRACKET OLD P4X4" at bounding box center [549, 191] width 133 height 11
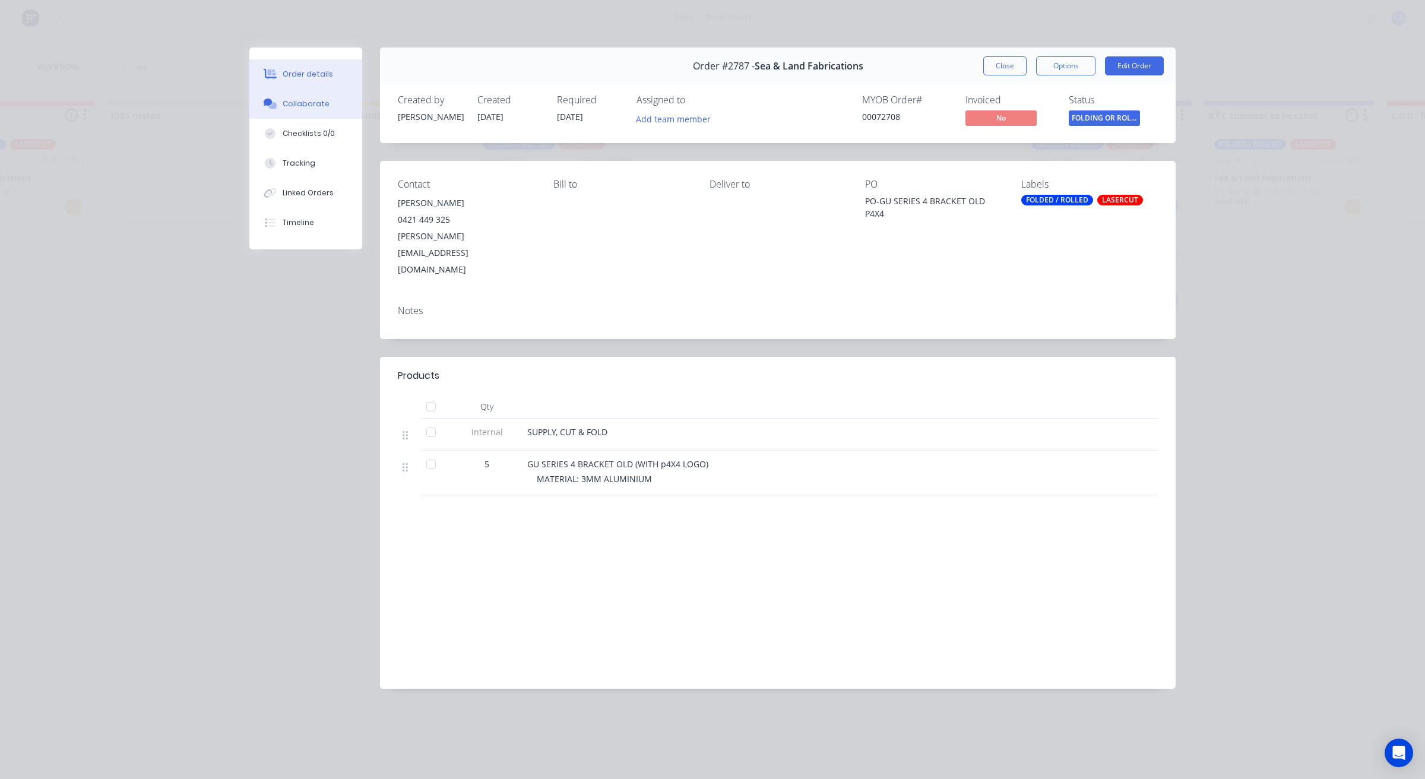
click at [294, 92] on button "Collaborate" at bounding box center [305, 104] width 113 height 30
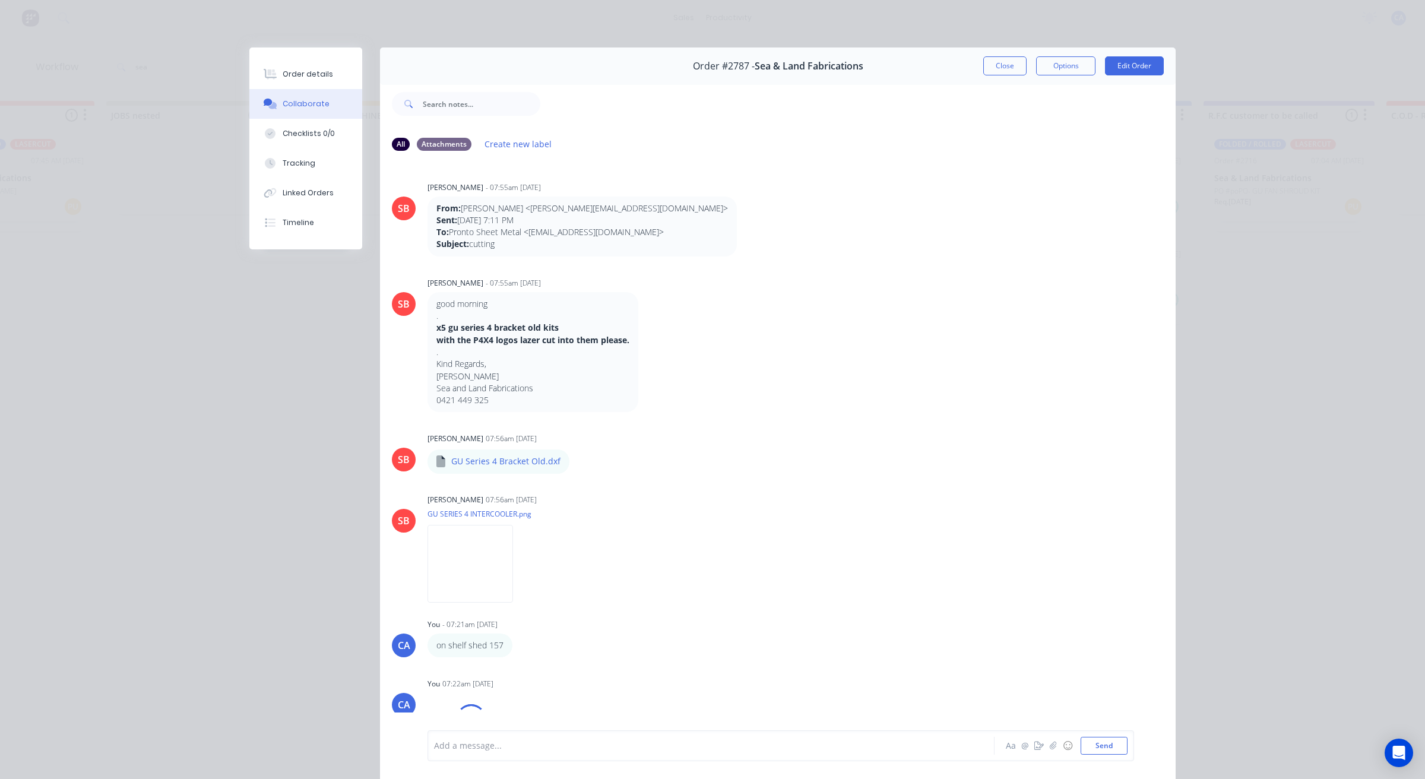
scroll to position [33, 0]
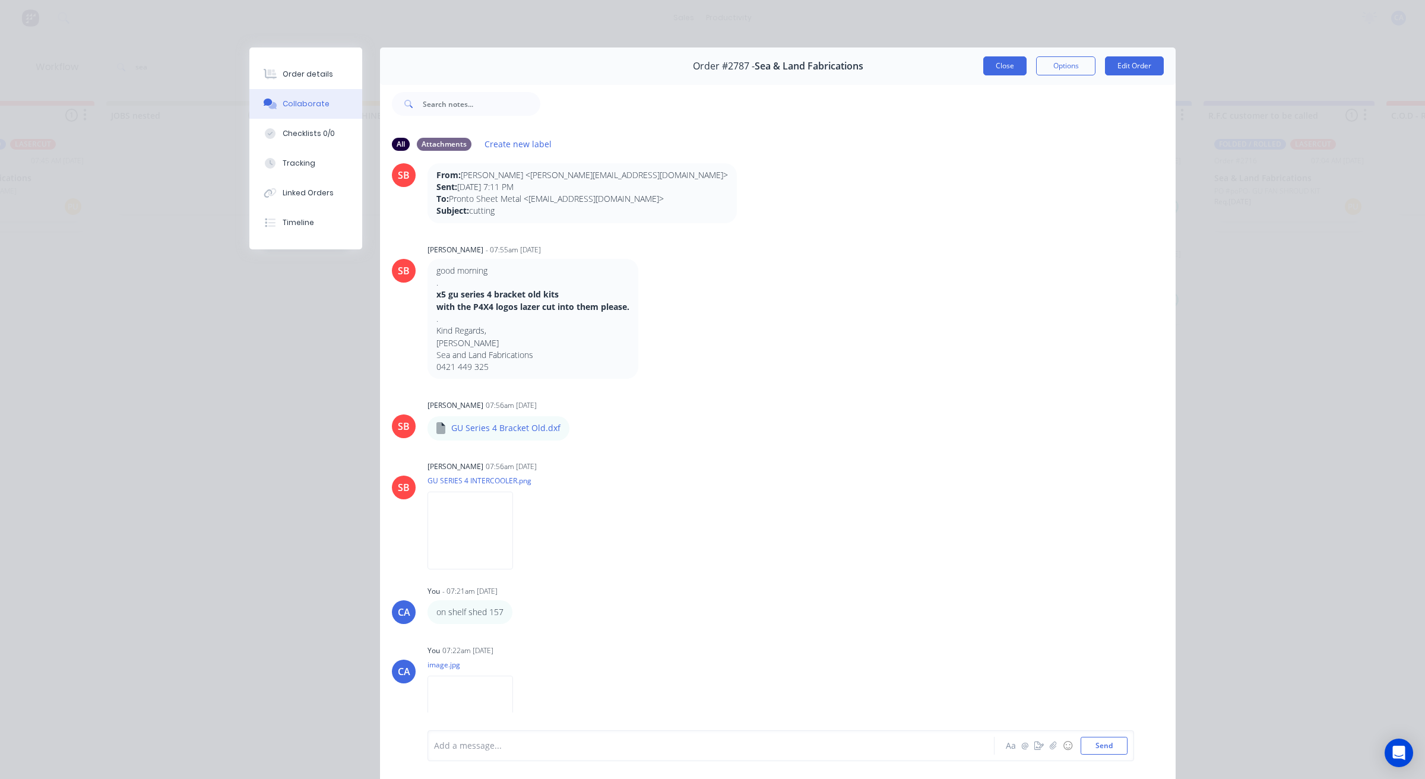
click at [991, 64] on button "Close" at bounding box center [1004, 65] width 43 height 19
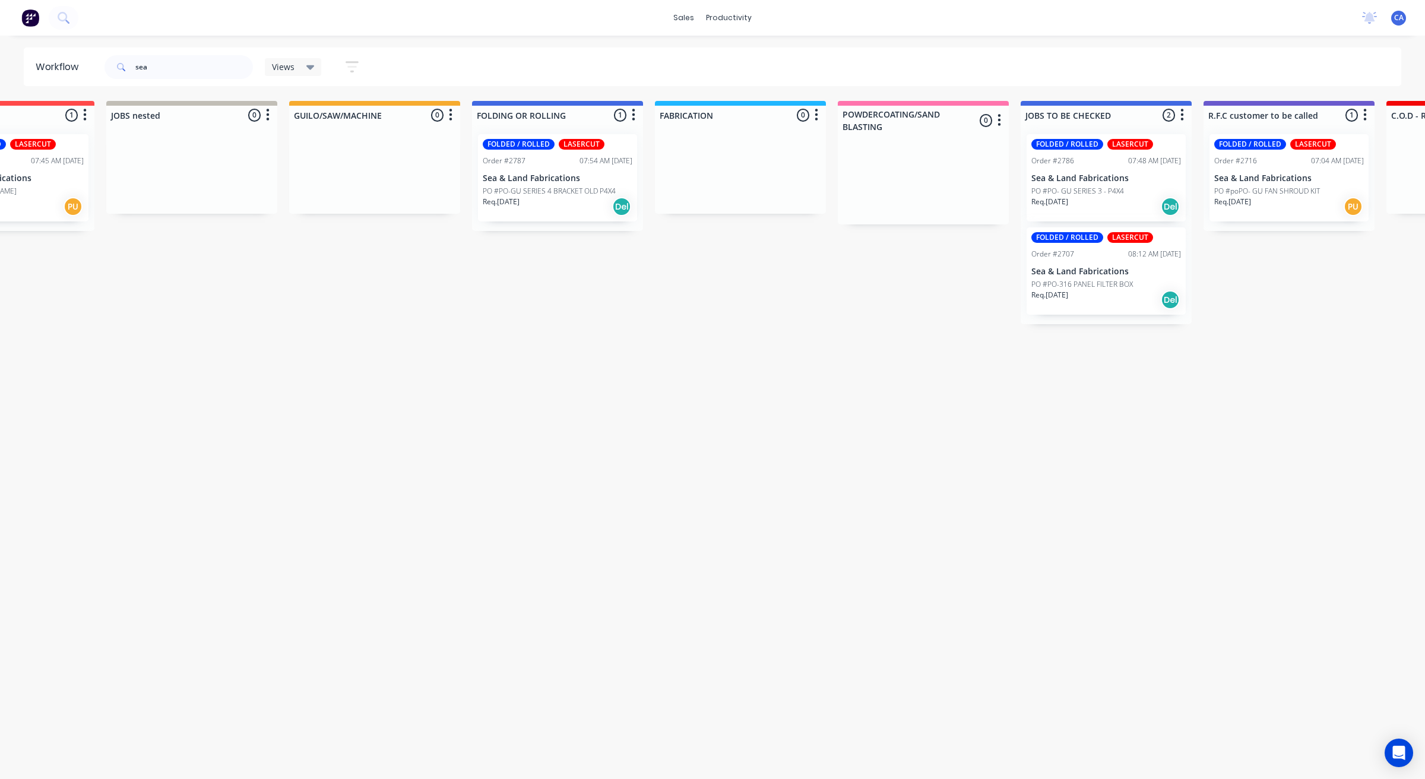
click at [1106, 205] on div "Req. [DATE] Del" at bounding box center [1106, 206] width 150 height 20
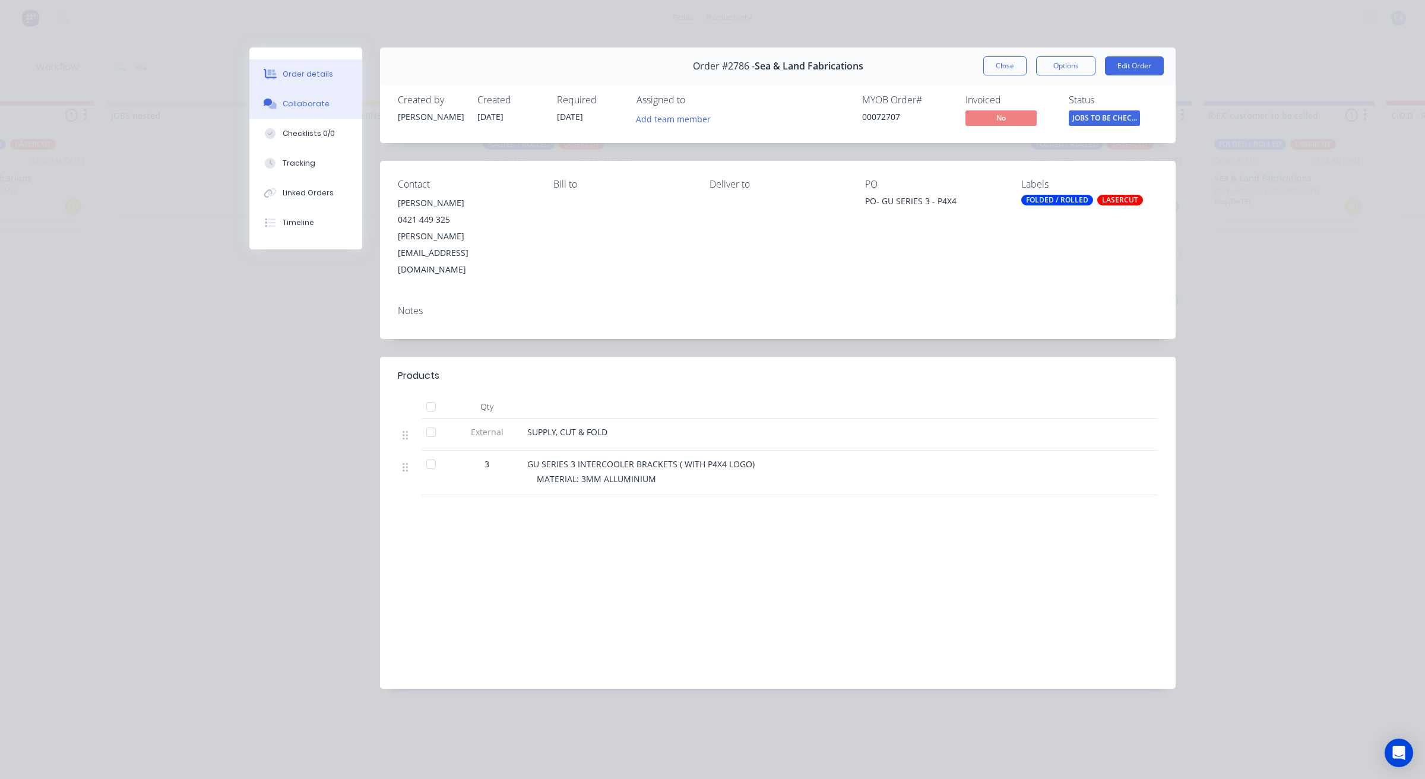
click at [324, 103] on div "Collaborate" at bounding box center [306, 104] width 47 height 11
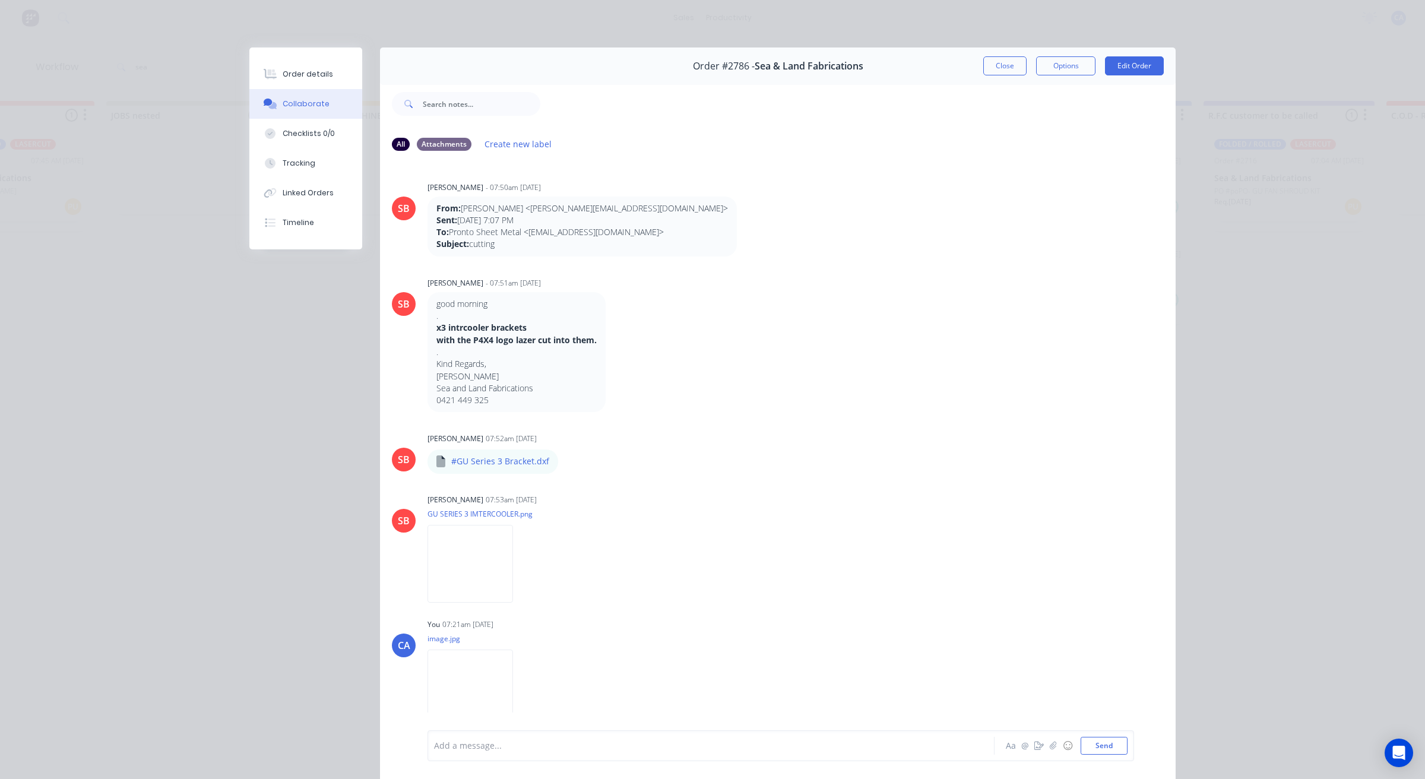
click at [516, 754] on div "Add a message..." at bounding box center [694, 746] width 520 height 18
click at [1003, 73] on button "Close" at bounding box center [1004, 65] width 43 height 19
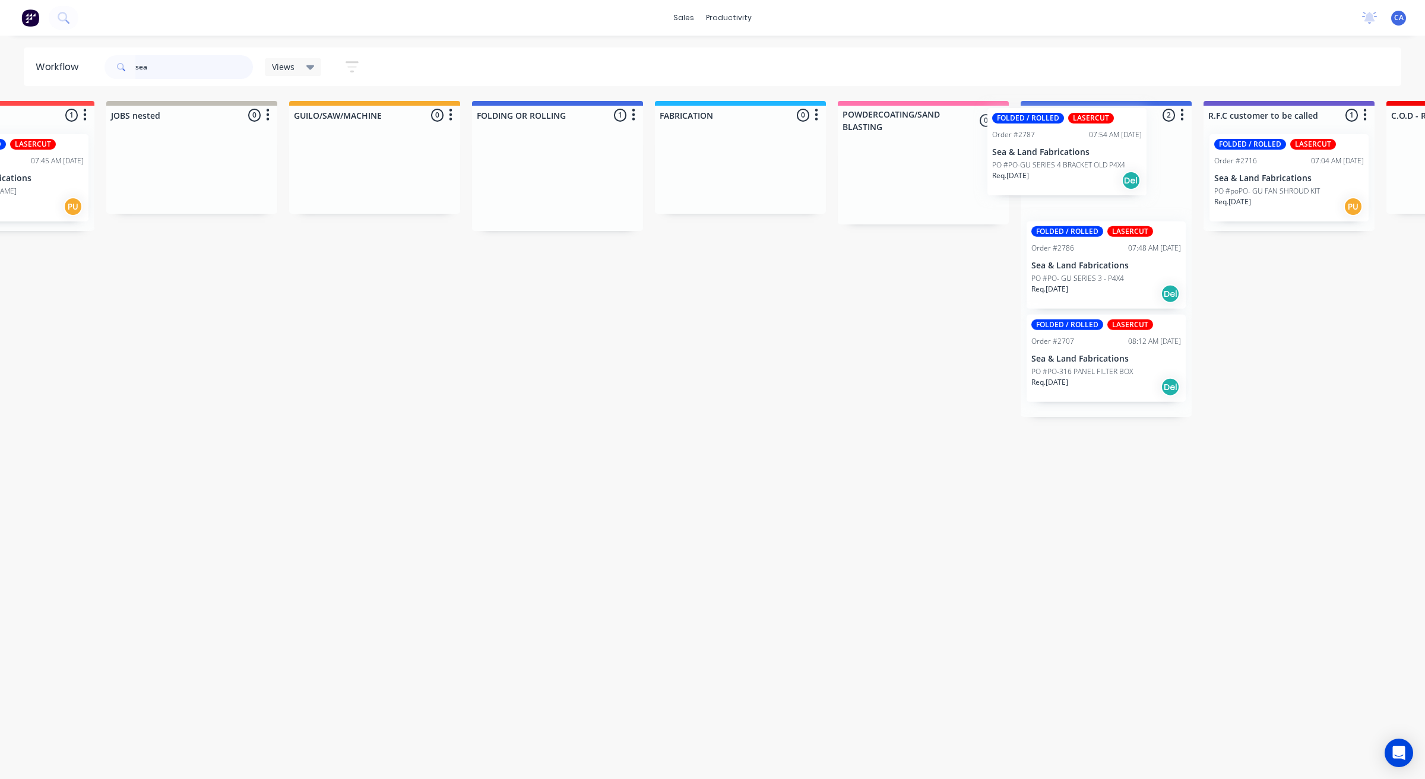
drag, startPoint x: 585, startPoint y: 193, endPoint x: 1106, endPoint y: 163, distance: 522.1
click at [1106, 163] on div "Submitted 1 Sort By Created date Required date Order number Customer name Most …" at bounding box center [1298, 265] width 3185 height 328
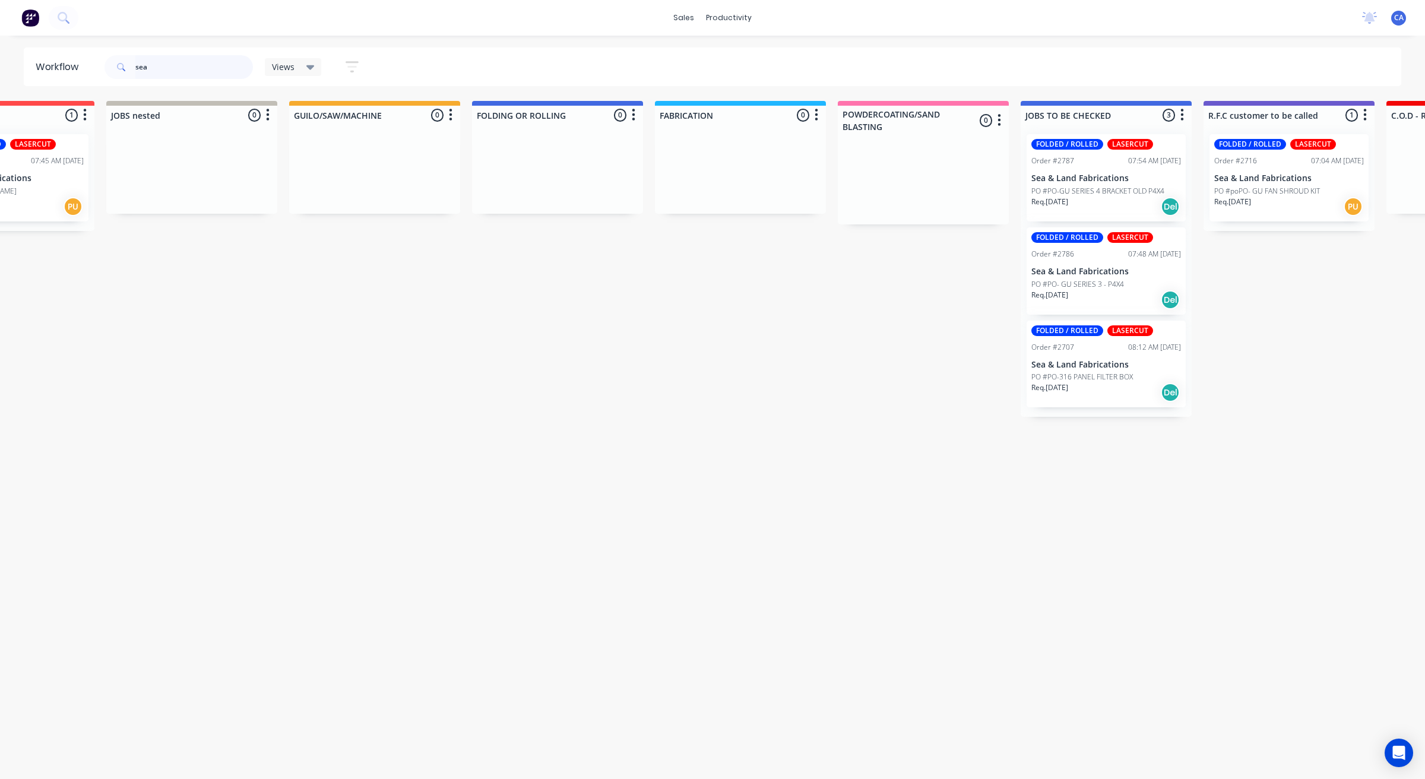
drag, startPoint x: 145, startPoint y: 64, endPoint x: 22, endPoint y: 61, distance: 123.5
click at [24, 62] on header "Workflow sea Views Save new view None (Default) edit Show/Hide statuses Show li…" at bounding box center [713, 66] width 1378 height 39
drag, startPoint x: 182, startPoint y: 62, endPoint x: 0, endPoint y: 47, distance: 182.3
click at [0, 47] on div "Workflow sea Views Save new view None (Default) edit Show/Hide statuses Show li…" at bounding box center [712, 66] width 1425 height 39
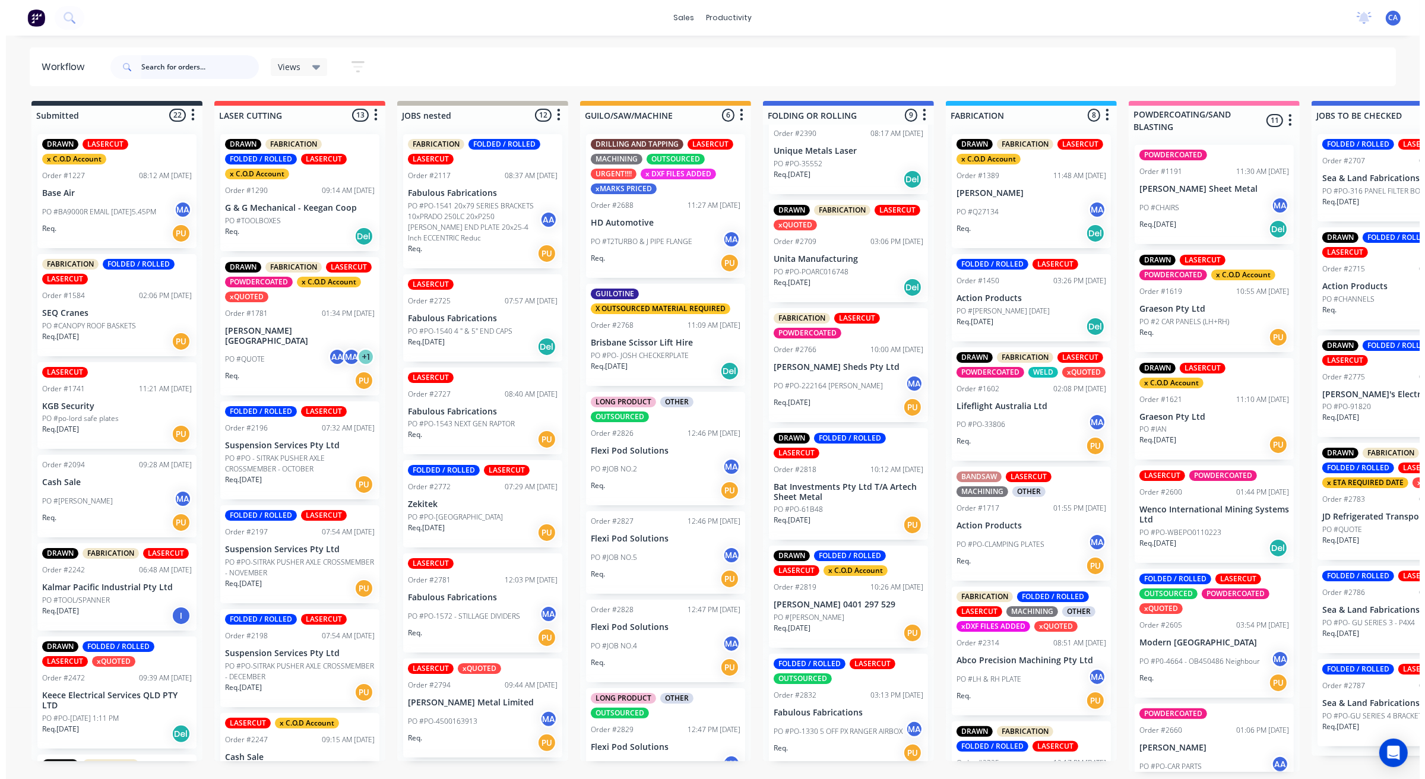
scroll to position [378, 0]
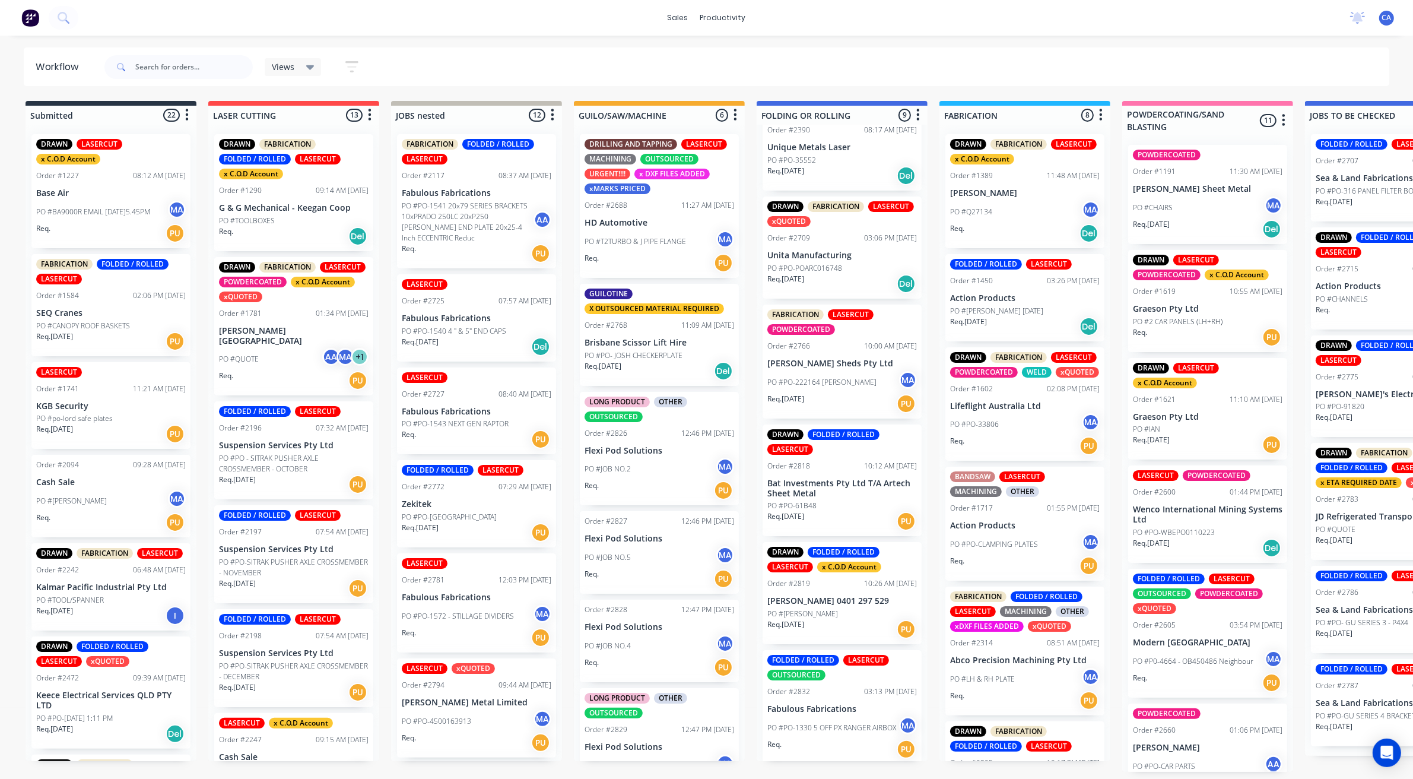
click at [817, 722] on p "PO #PO-1330 5 OFF PX RANGER AIRBOX" at bounding box center [832, 727] width 129 height 11
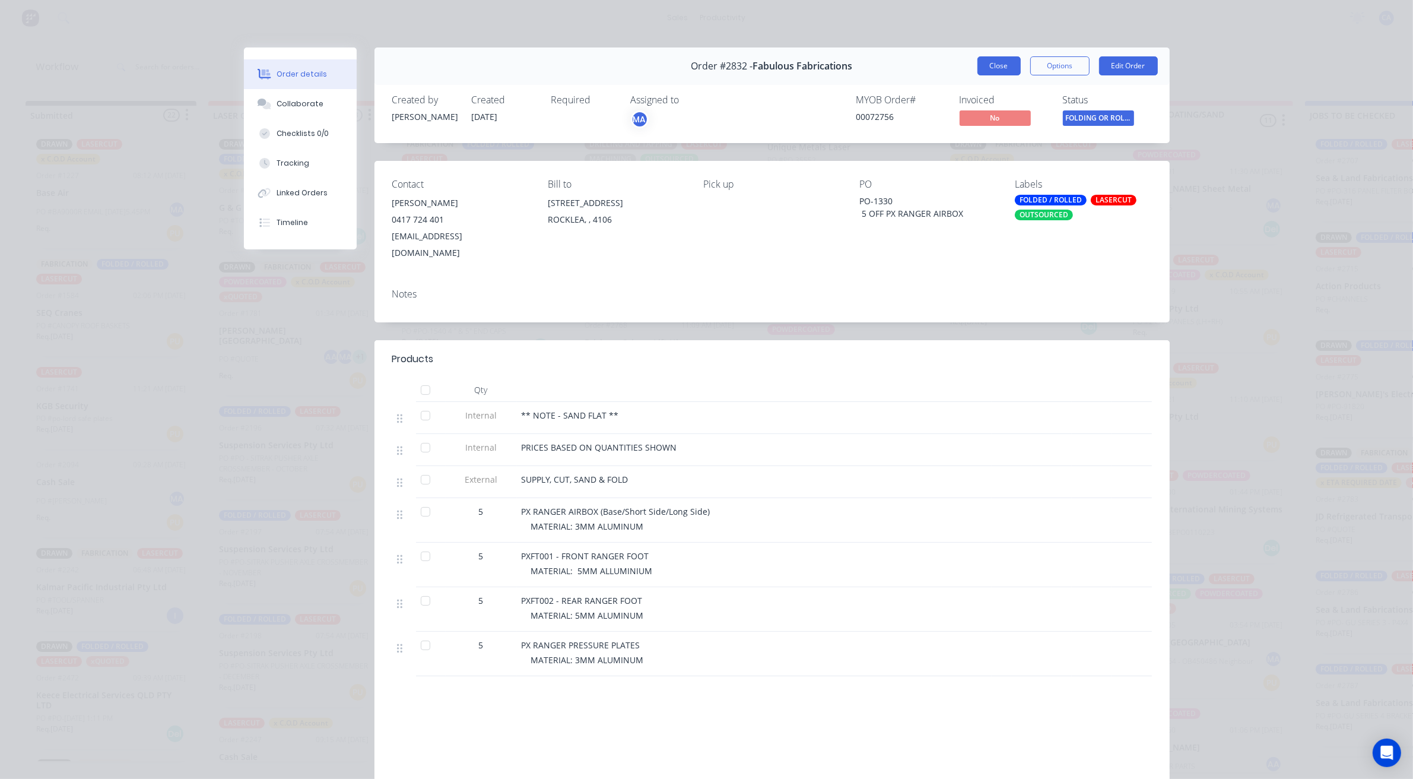
click at [991, 61] on button "Close" at bounding box center [999, 65] width 43 height 19
click at [991, 61] on div "Views Save new view None (Default) edit Show/Hide statuses Show line item cards…" at bounding box center [746, 67] width 1288 height 36
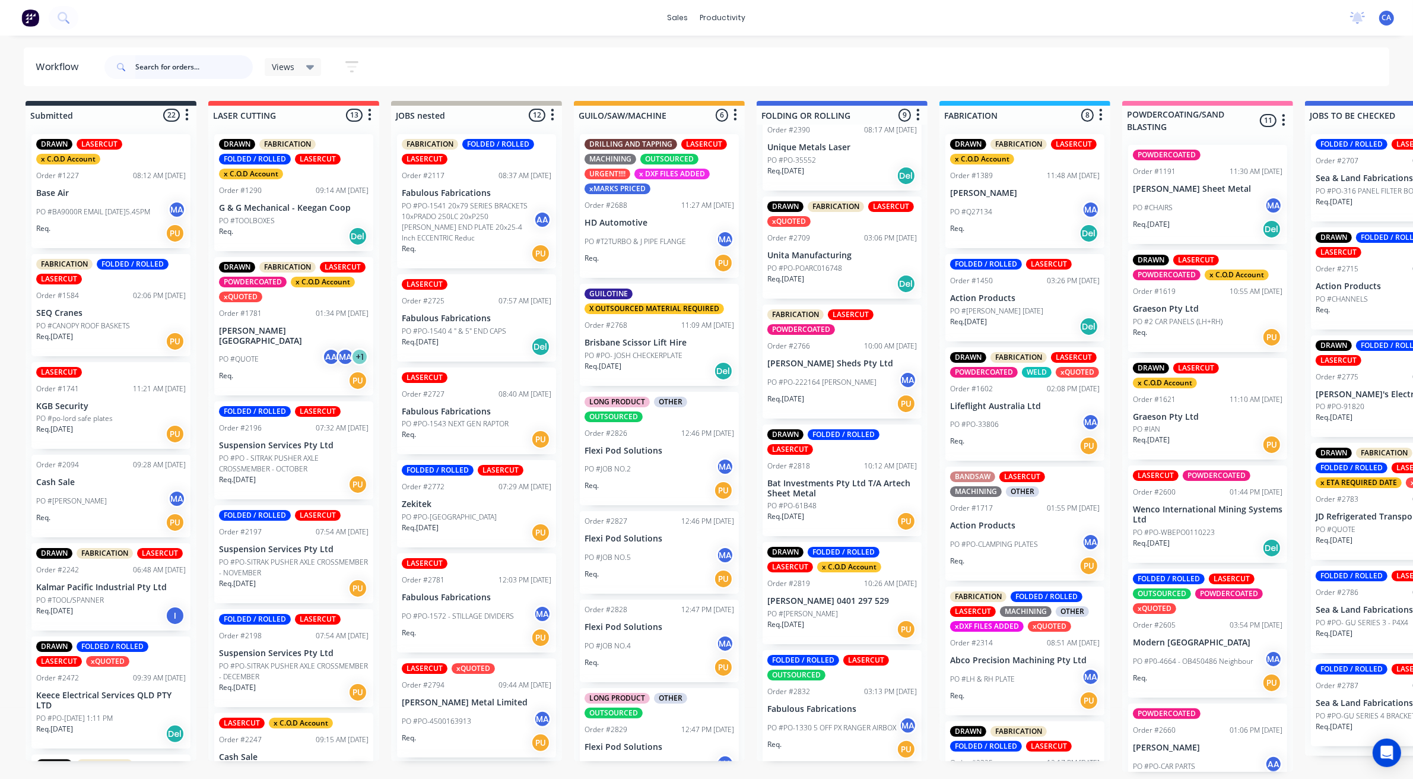
click at [174, 68] on input "text" at bounding box center [194, 67] width 118 height 24
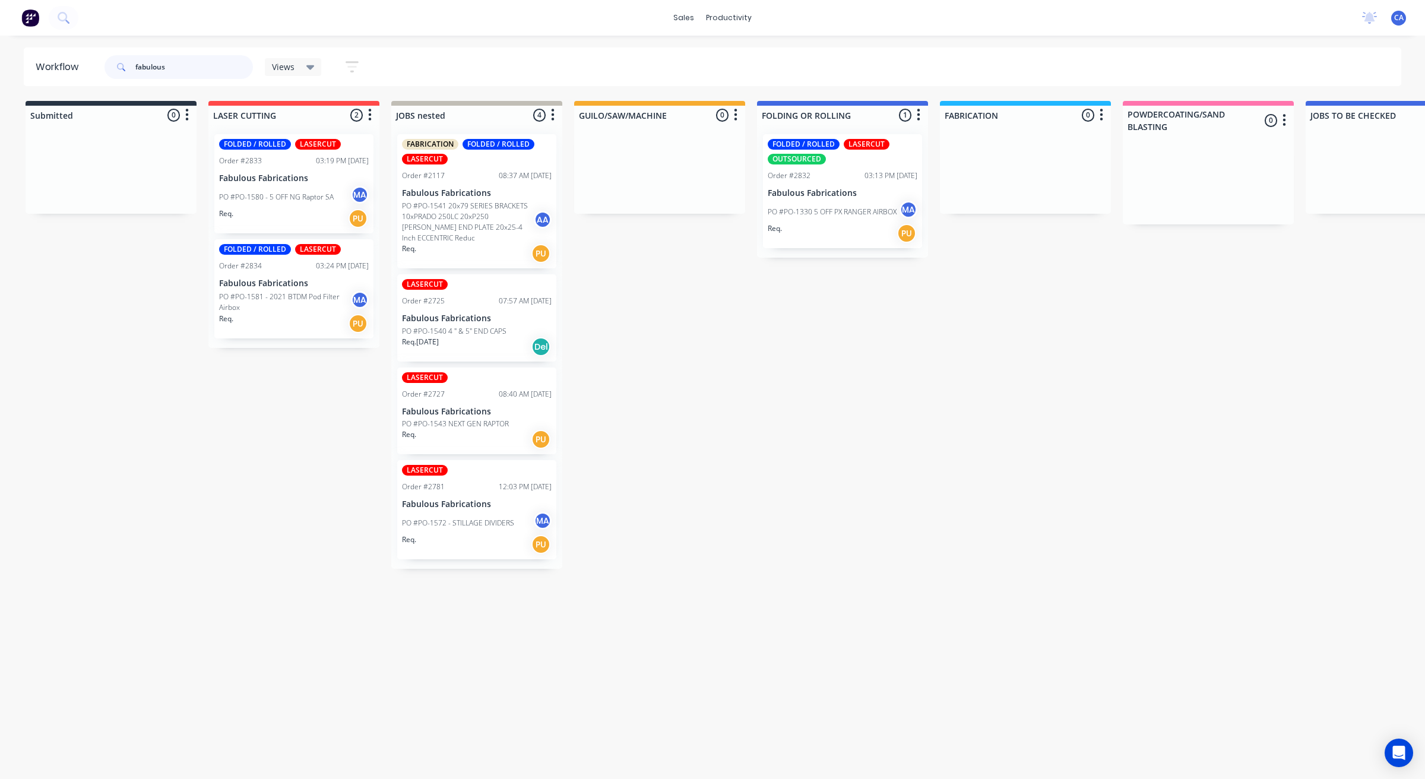
type input "fabulous"
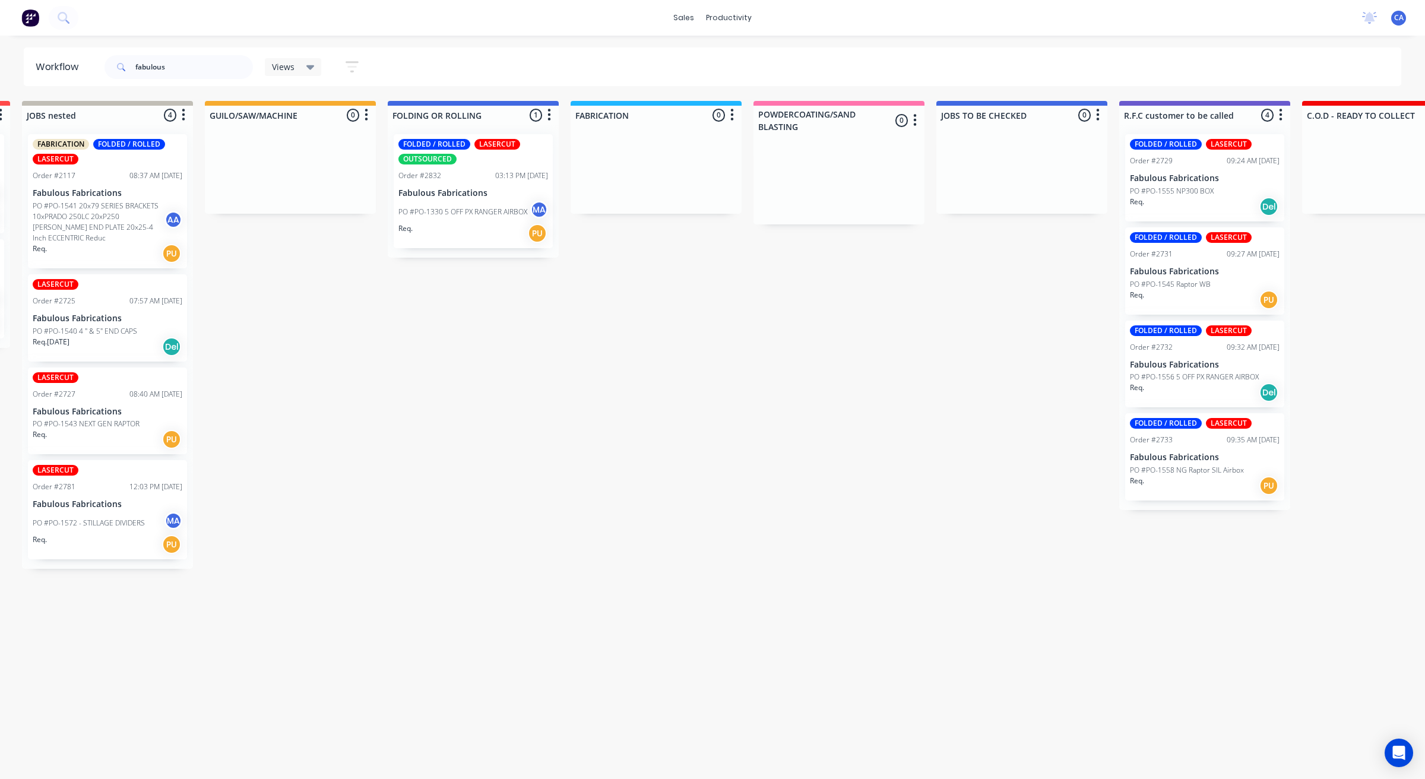
drag, startPoint x: 555, startPoint y: 509, endPoint x: 521, endPoint y: 472, distance: 50.4
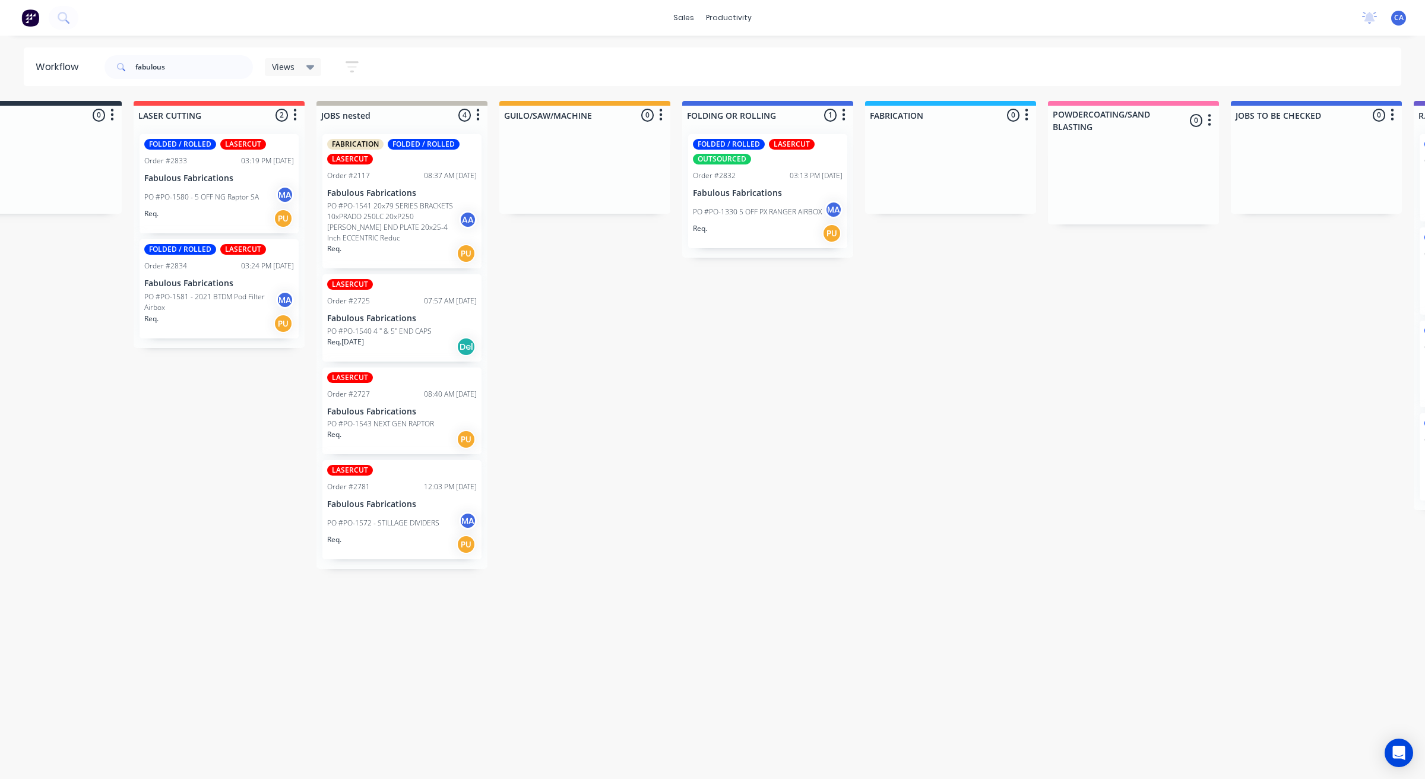
drag, startPoint x: 521, startPoint y: 472, endPoint x: 473, endPoint y: 480, distance: 48.7
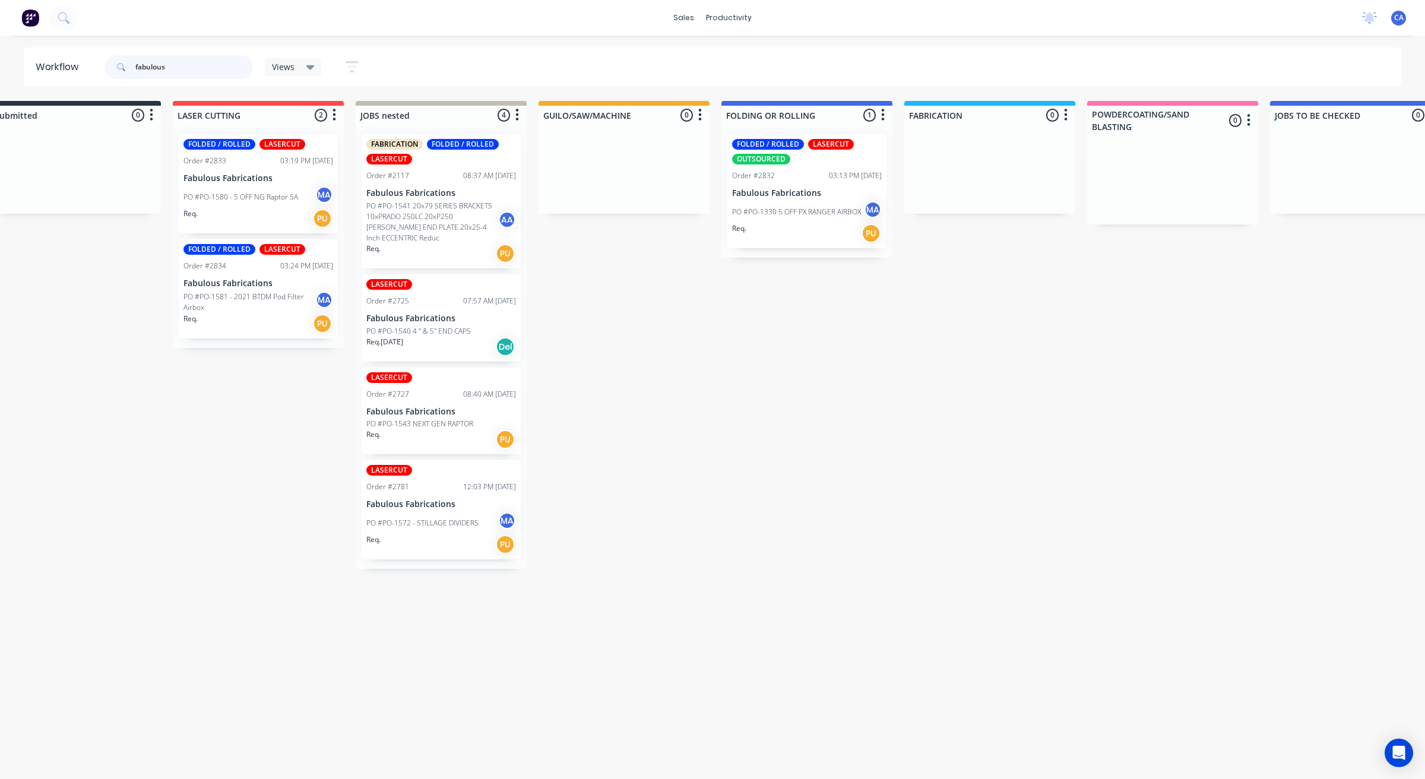
drag, startPoint x: 179, startPoint y: 68, endPoint x: 0, endPoint y: 84, distance: 180.0
click at [0, 81] on div "Workflow fabulous Views Save new view None (Default) edit Show/Hide statuses Sh…" at bounding box center [712, 66] width 1425 height 39
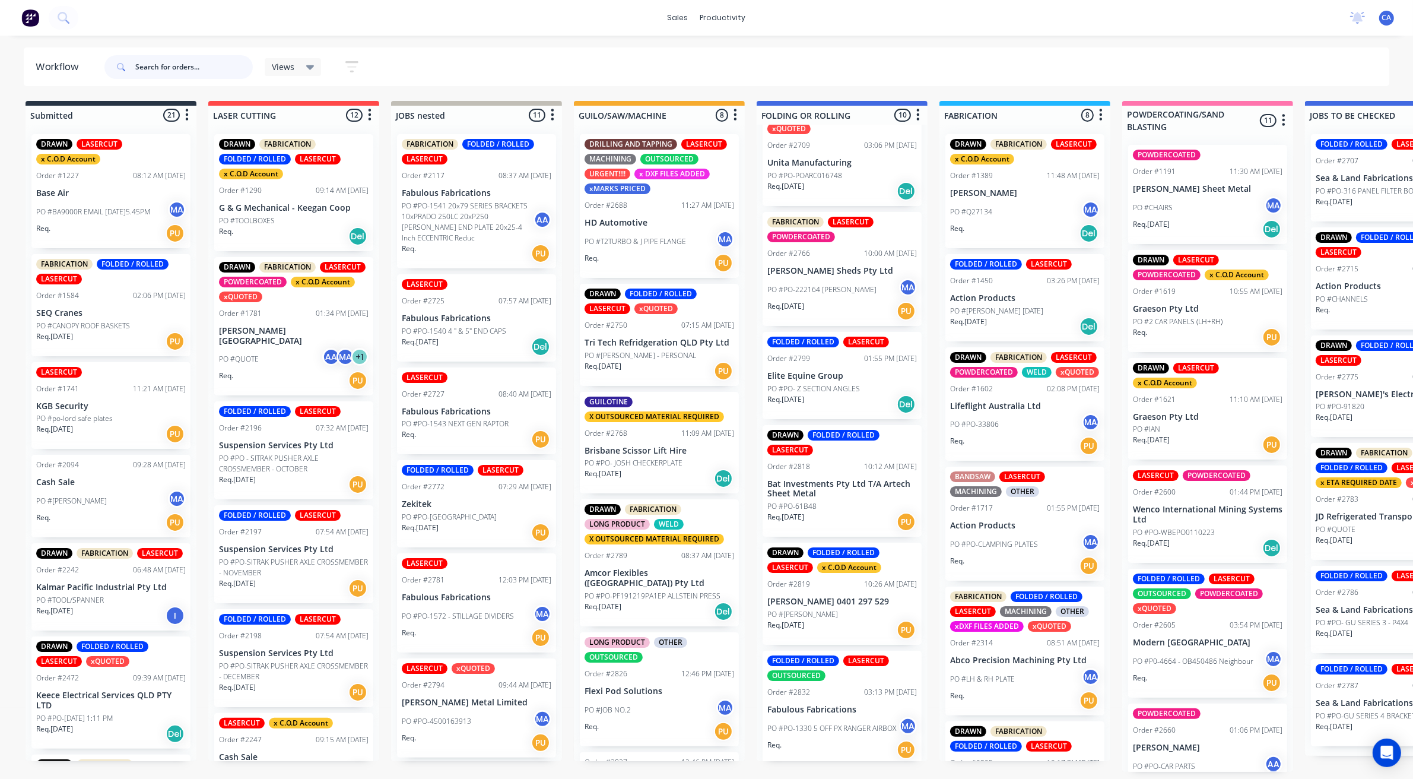
scroll to position [4, 0]
click at [834, 627] on div "Req. [DATE] PU" at bounding box center [843, 630] width 150 height 20
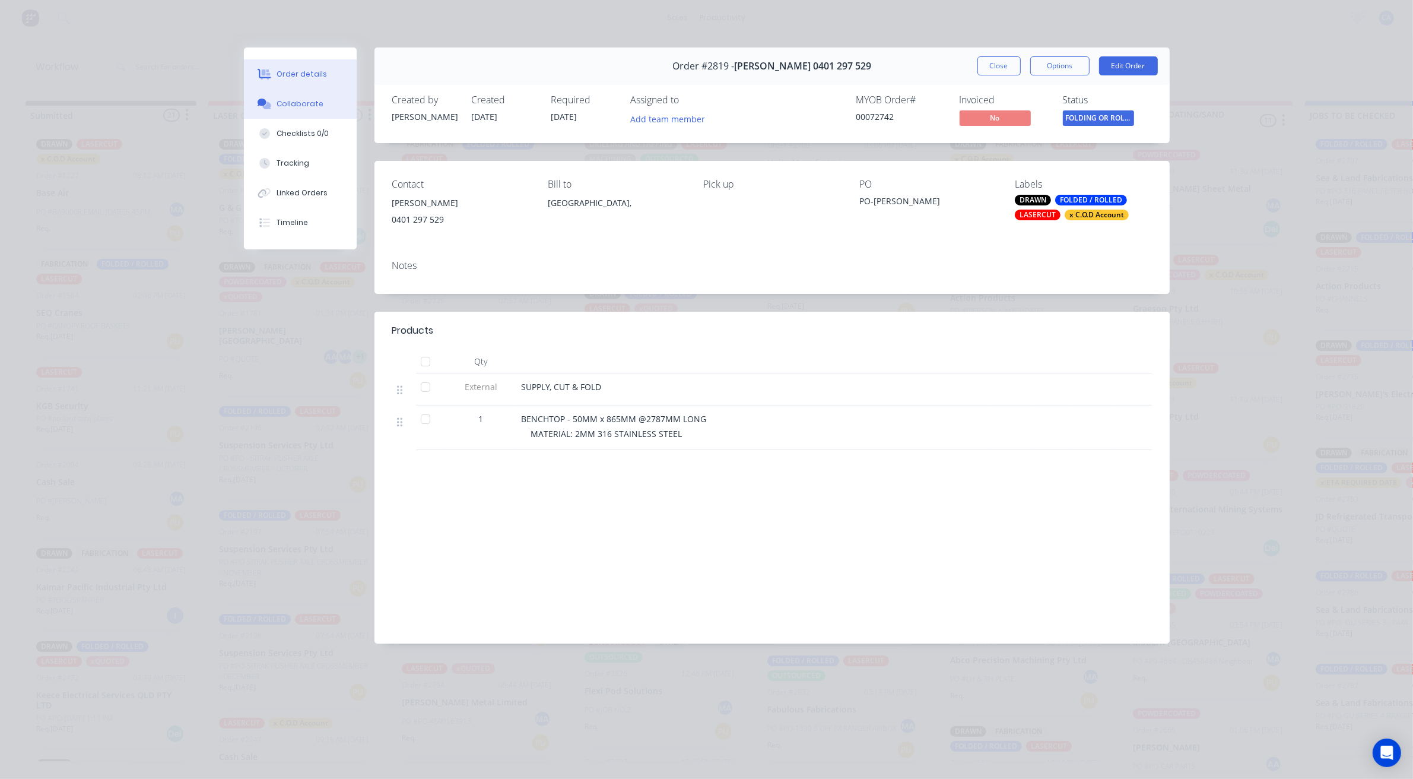
click at [312, 101] on div "Collaborate" at bounding box center [300, 104] width 47 height 11
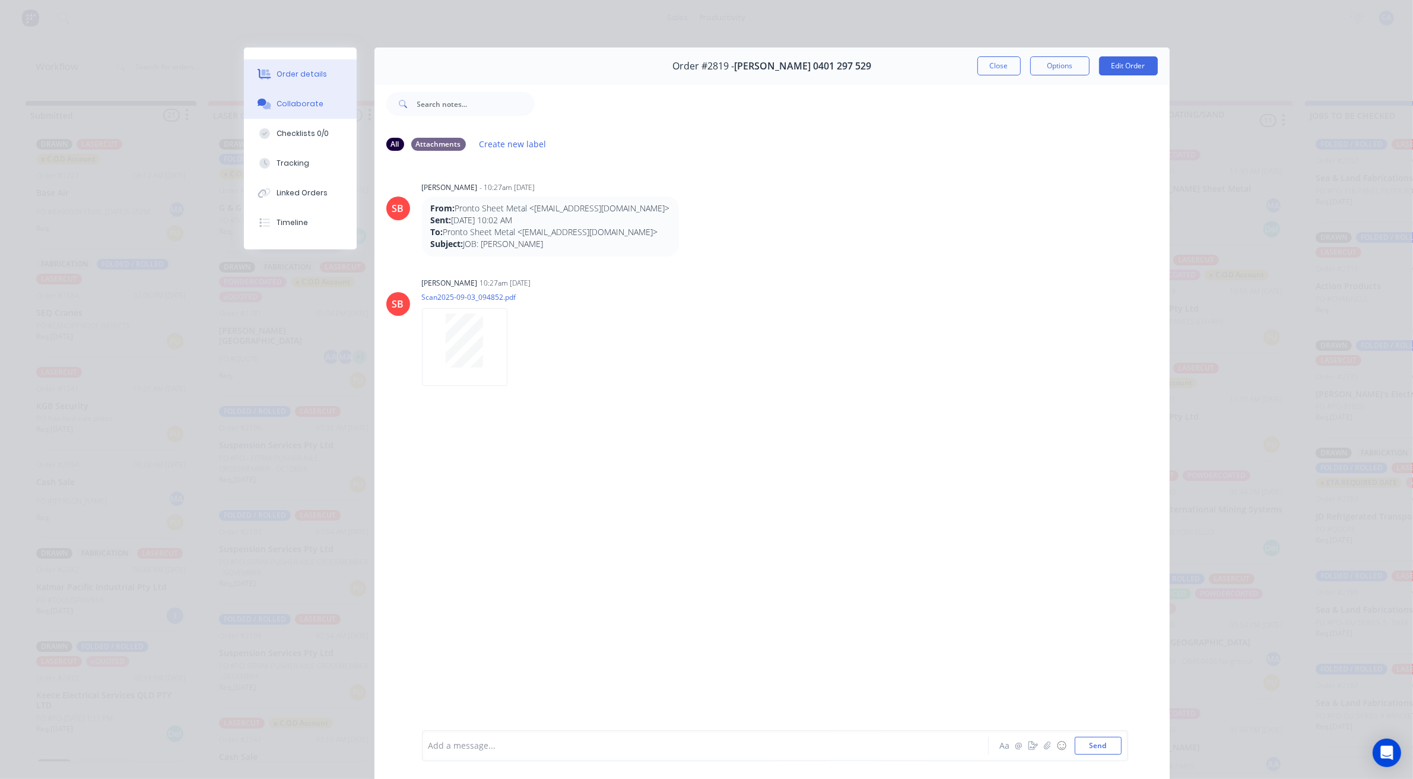
click at [313, 72] on div "Order details" at bounding box center [302, 74] width 50 height 11
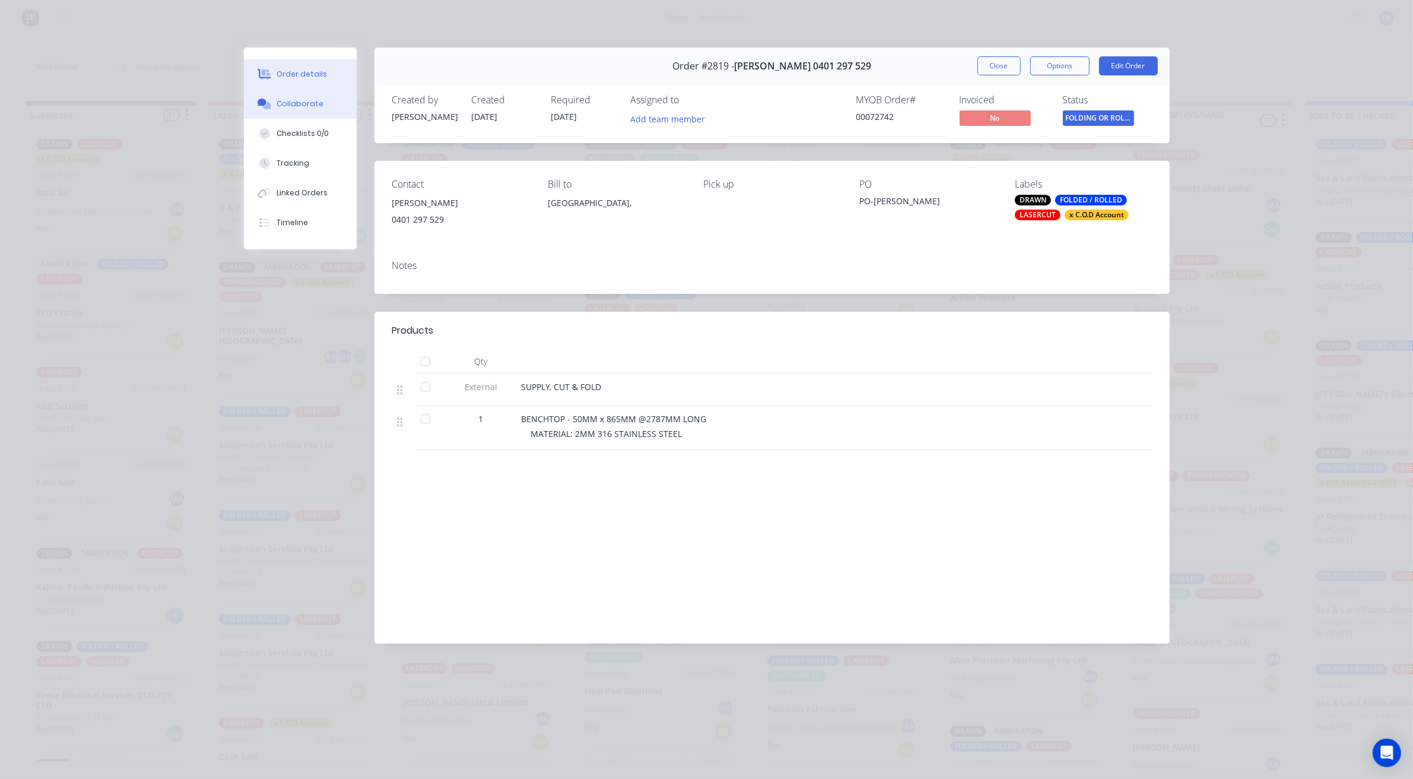
click at [312, 99] on div "Collaborate" at bounding box center [300, 104] width 47 height 11
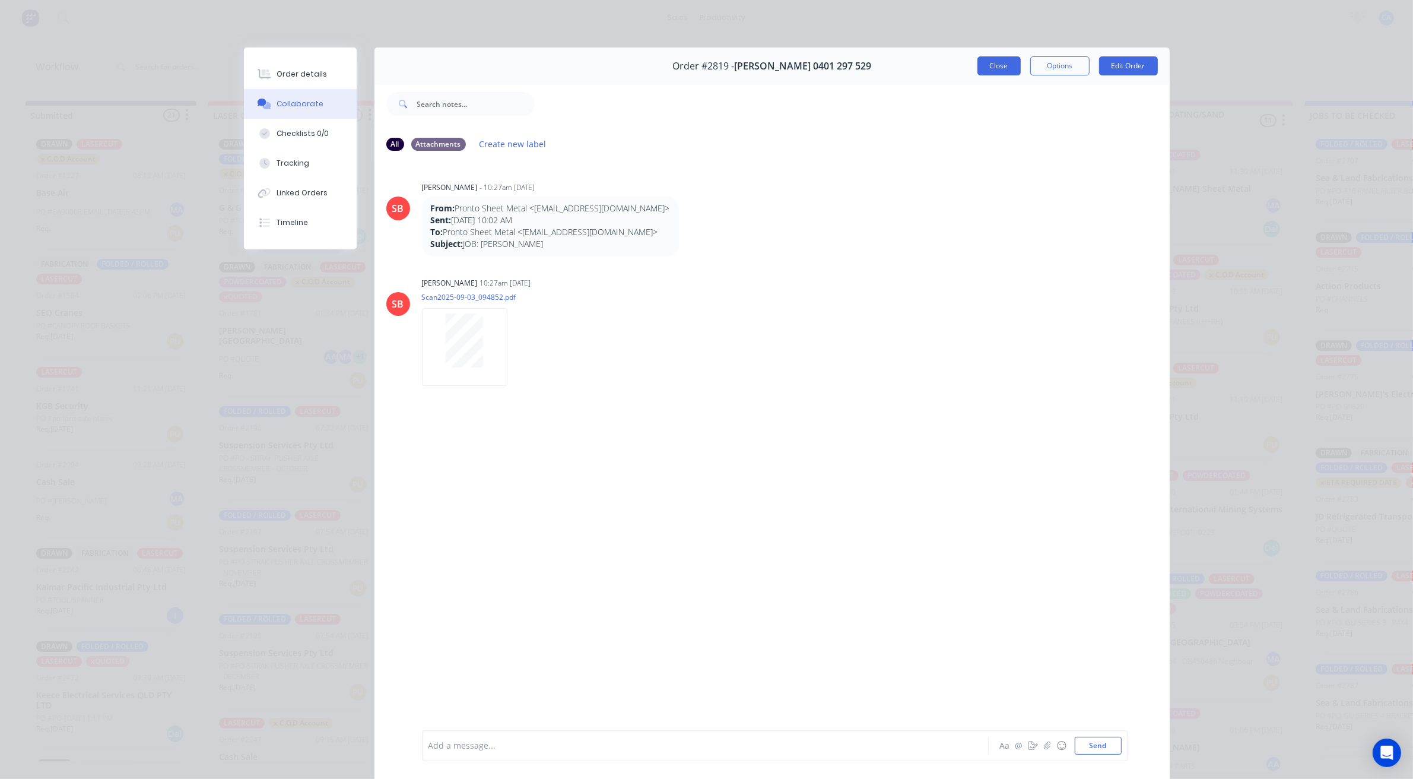
click at [987, 59] on button "Close" at bounding box center [999, 65] width 43 height 19
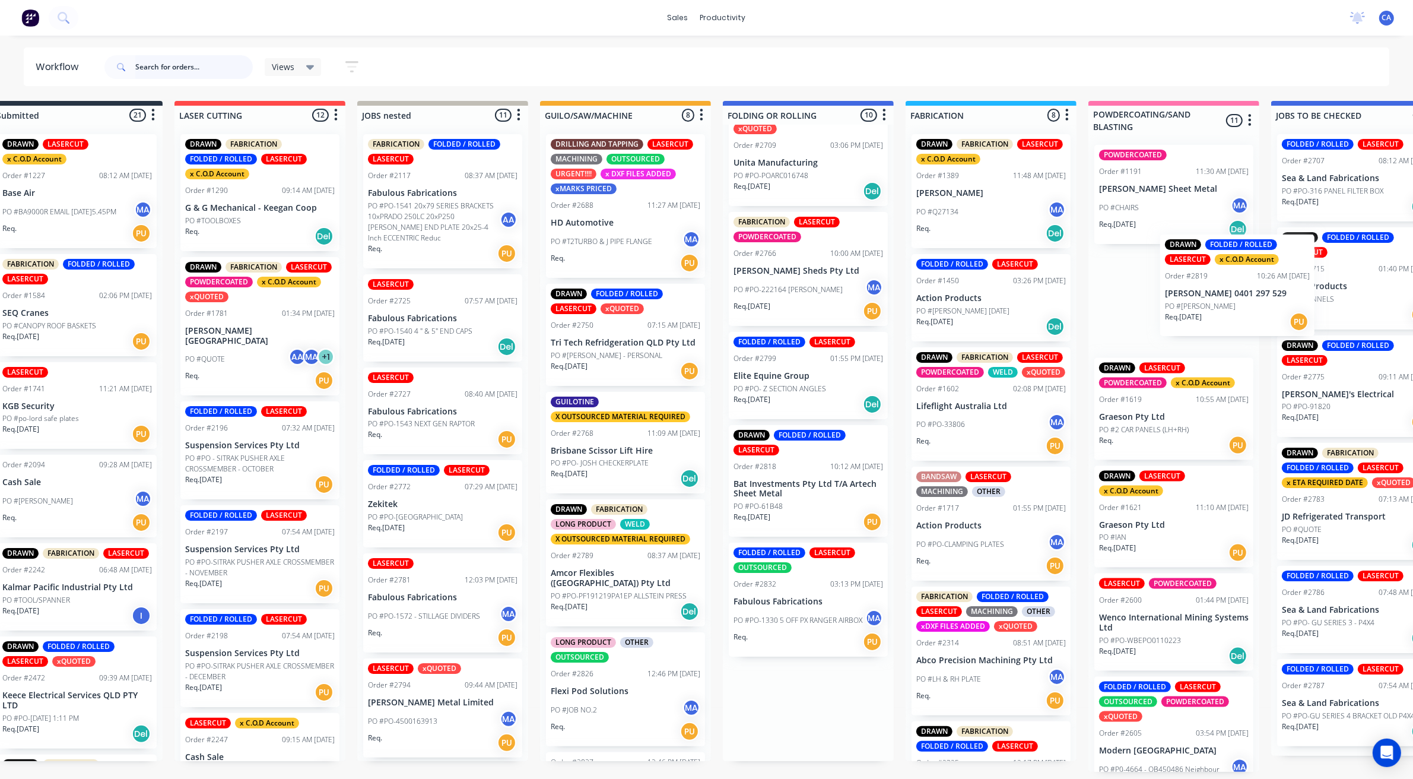
scroll to position [4, 112]
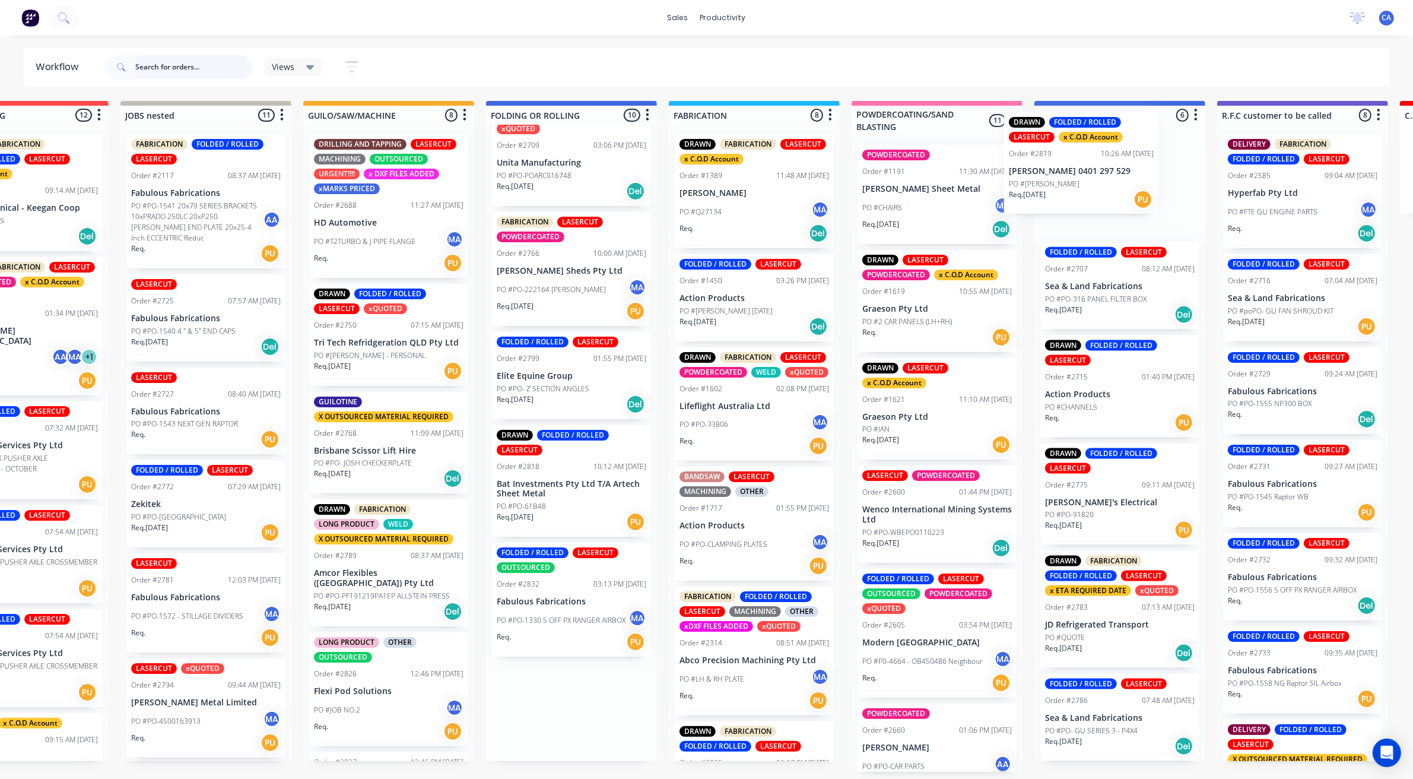
drag, startPoint x: 840, startPoint y: 601, endPoint x: 1082, endPoint y: 173, distance: 492.0
click at [1082, 173] on div "Submitted 21 Sort By Created date Required date Order number Customer name Most…" at bounding box center [1312, 436] width 3185 height 671
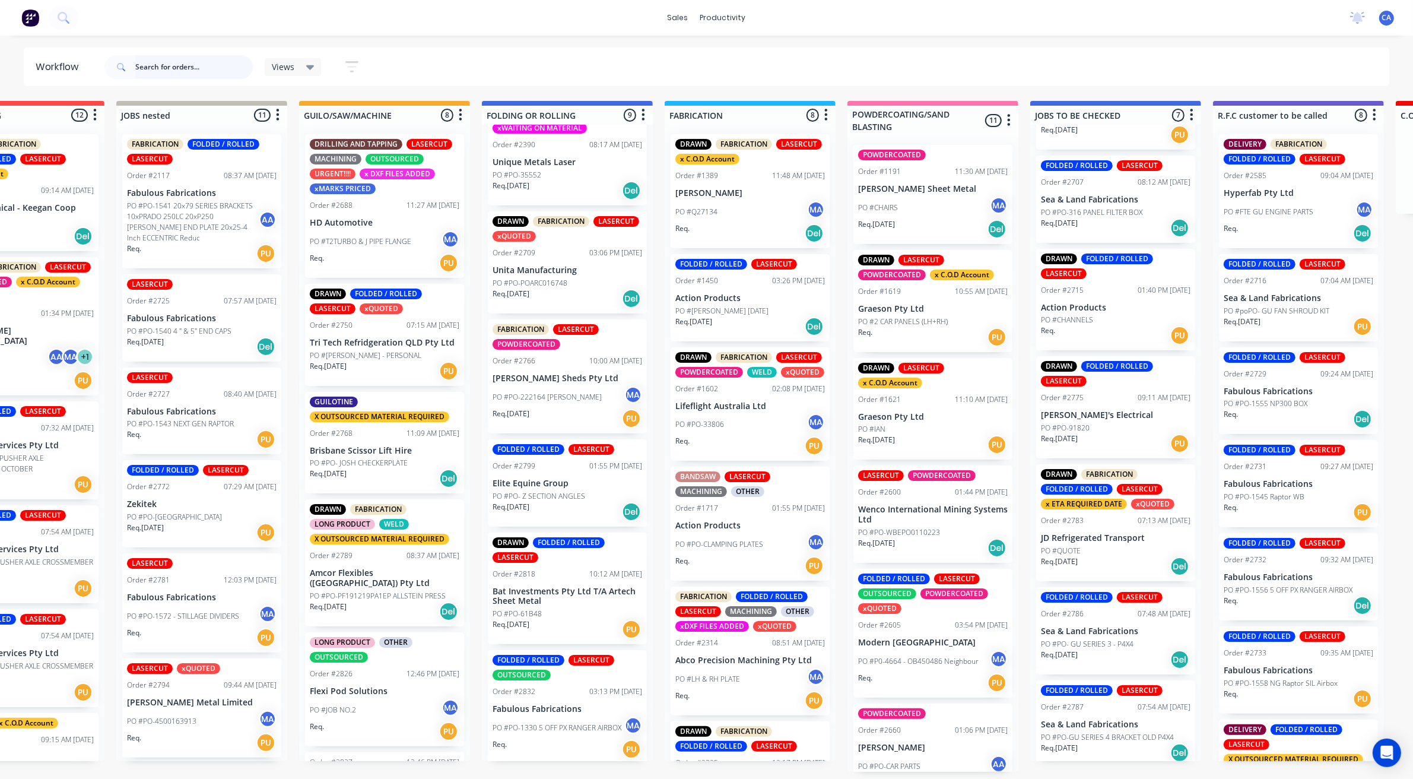
scroll to position [90, 0]
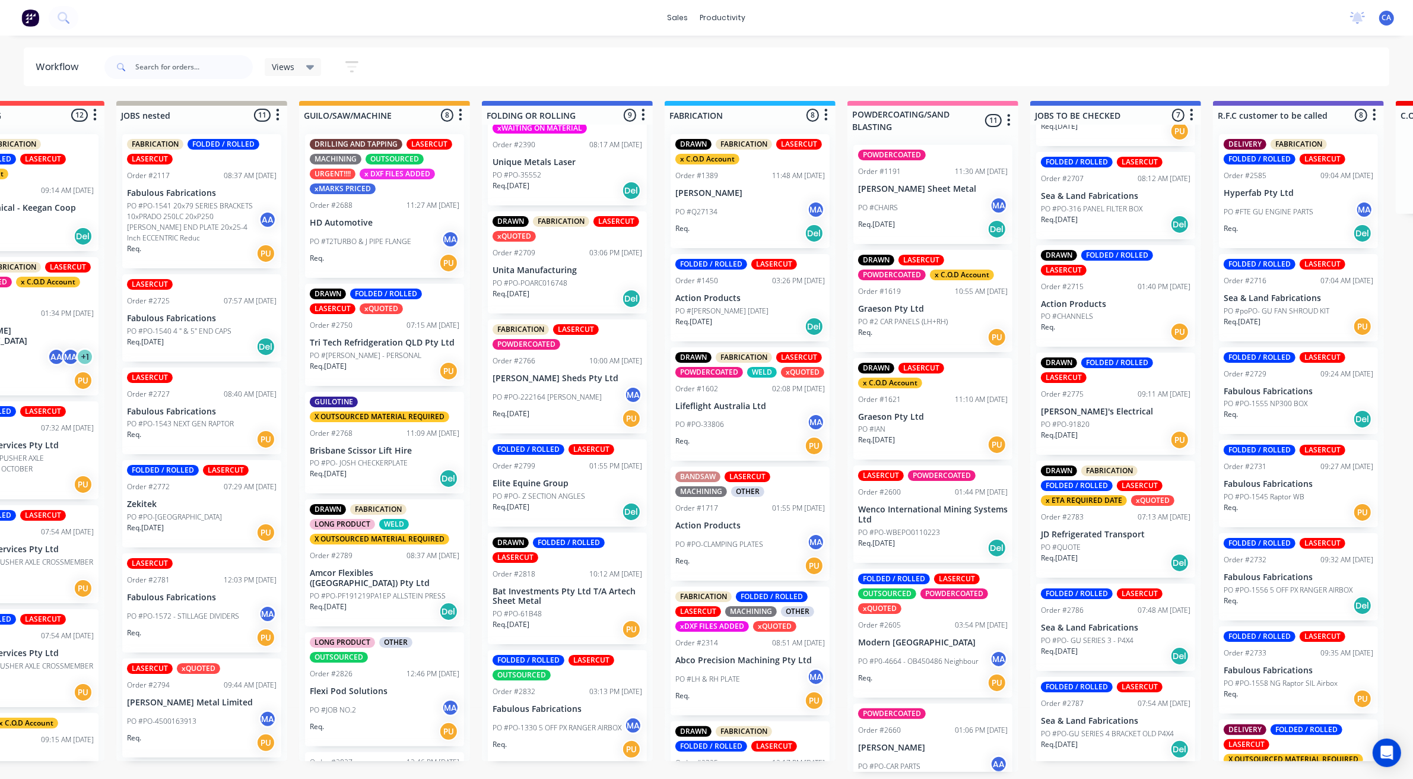
click at [1109, 532] on p "JD Refrigerated Transport" at bounding box center [1116, 535] width 150 height 10
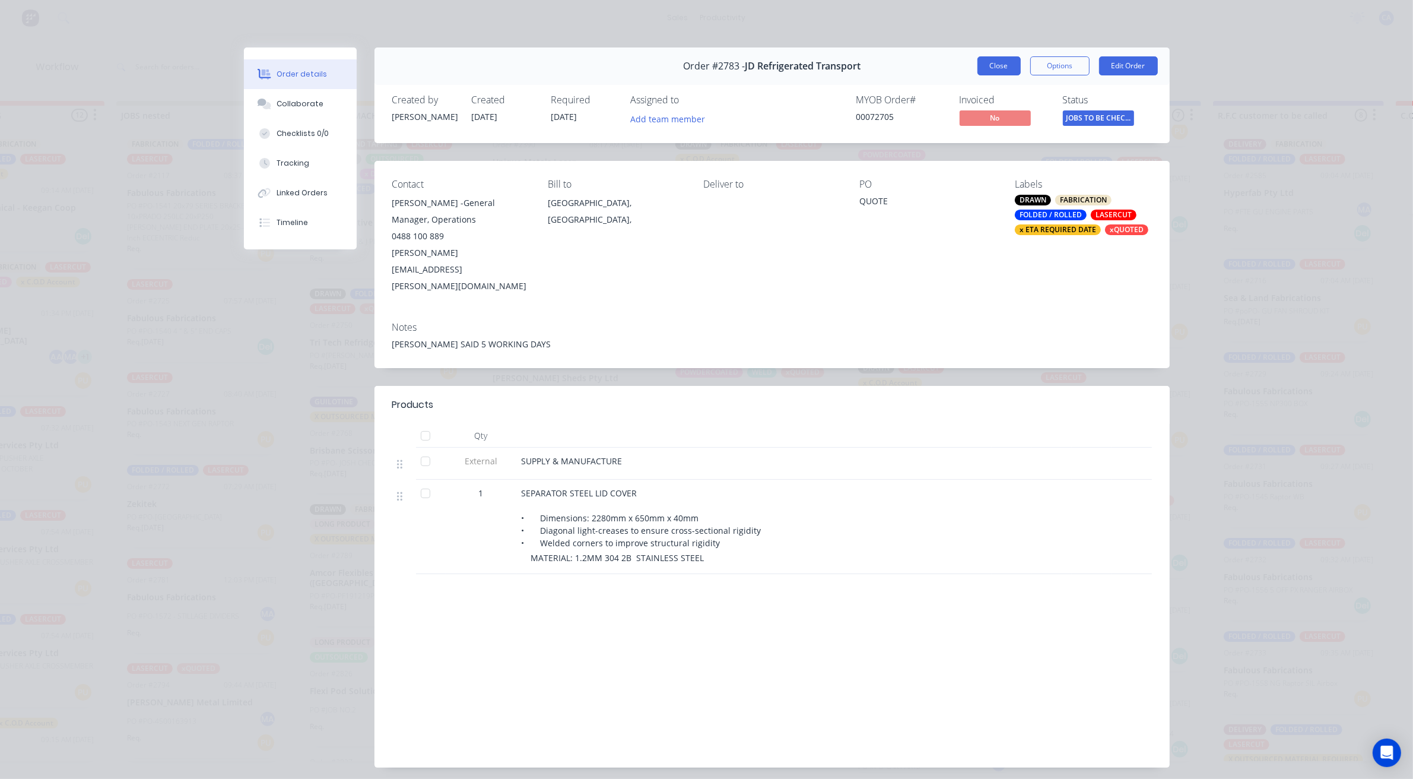
click at [1001, 64] on button "Close" at bounding box center [999, 65] width 43 height 19
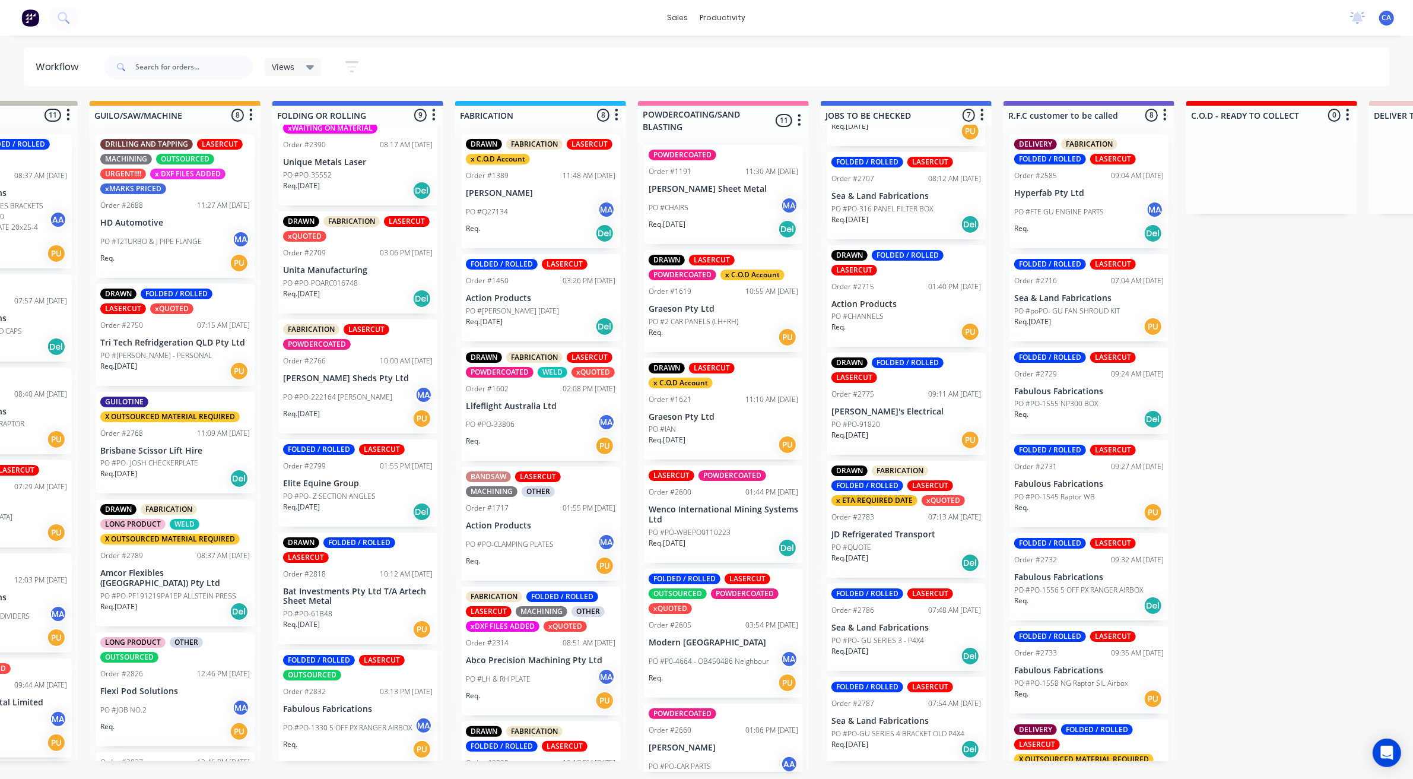
scroll to position [4, 677]
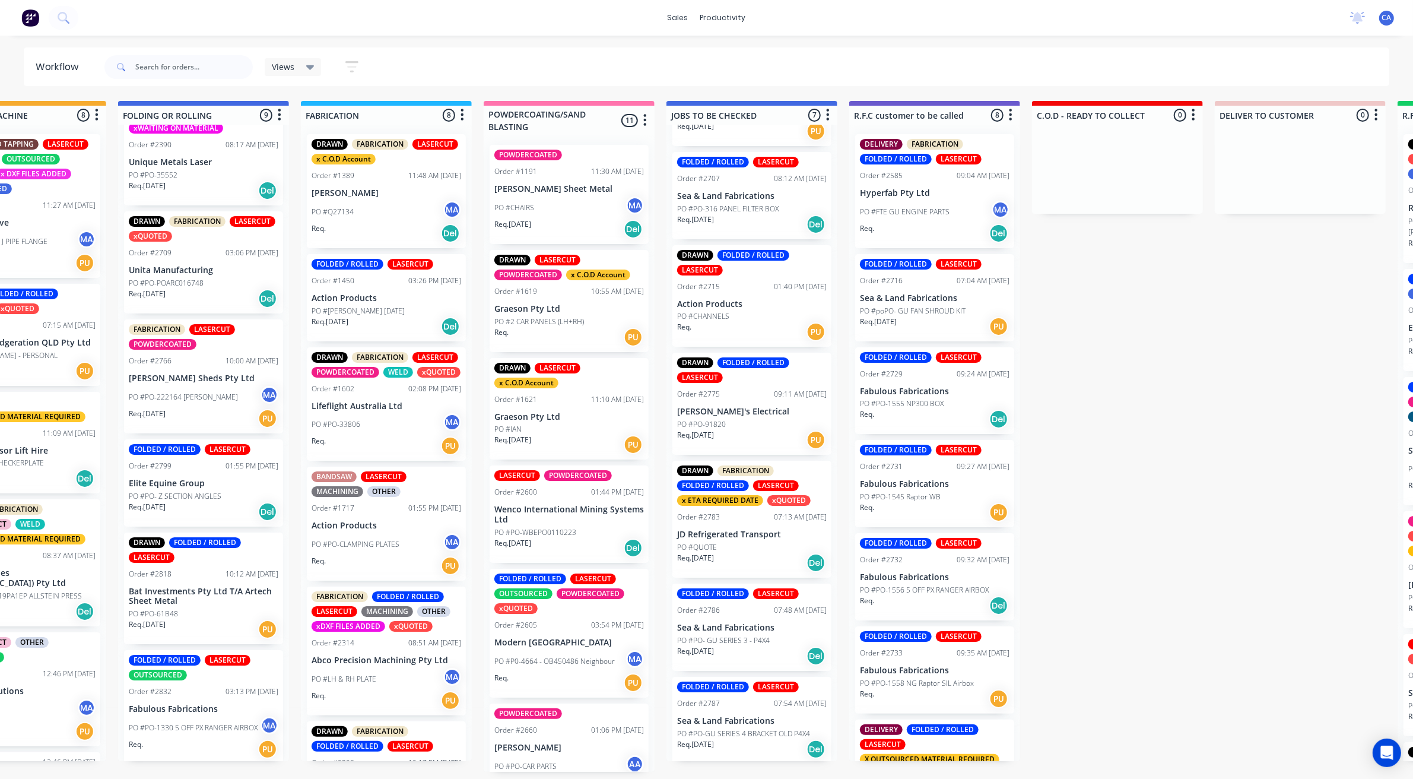
drag, startPoint x: 1005, startPoint y: 164, endPoint x: 930, endPoint y: 169, distance: 75.0
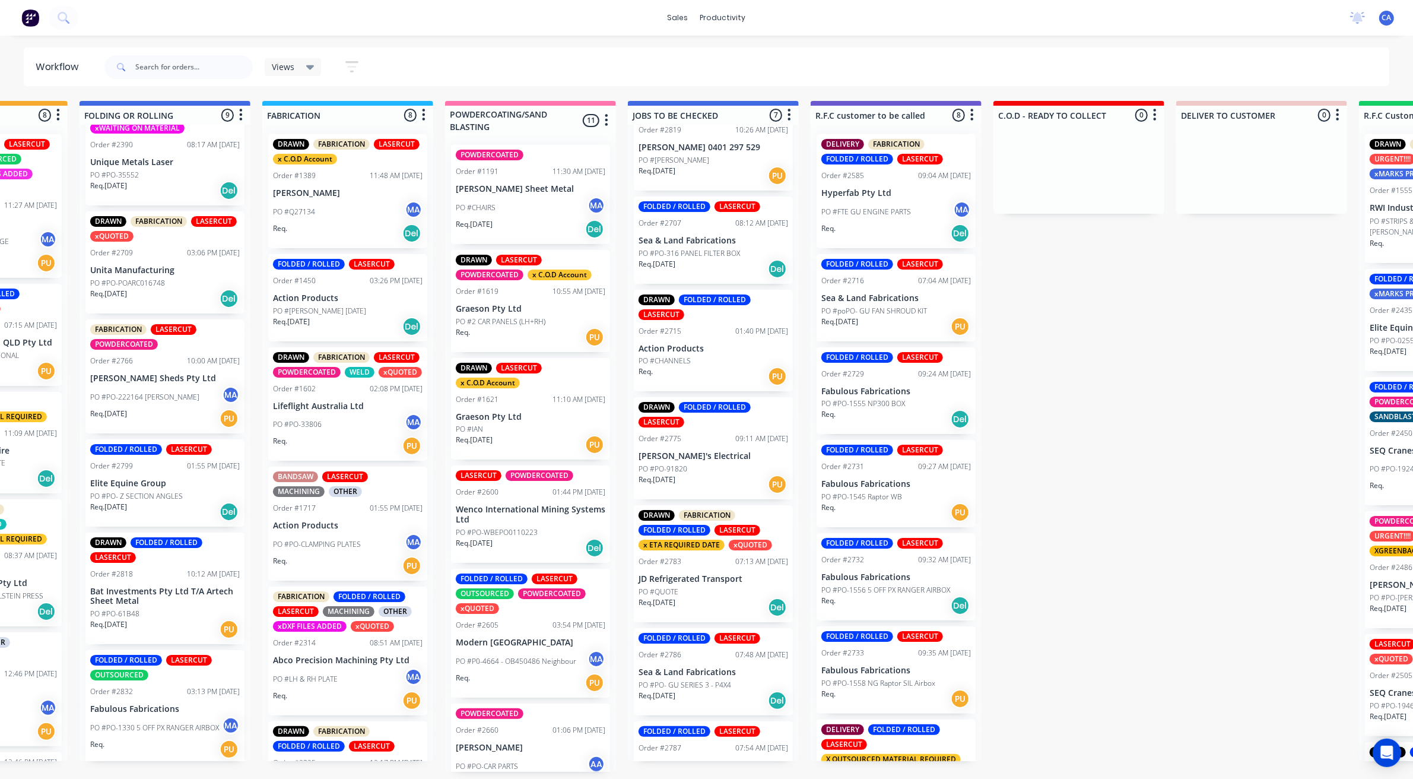
scroll to position [0, 0]
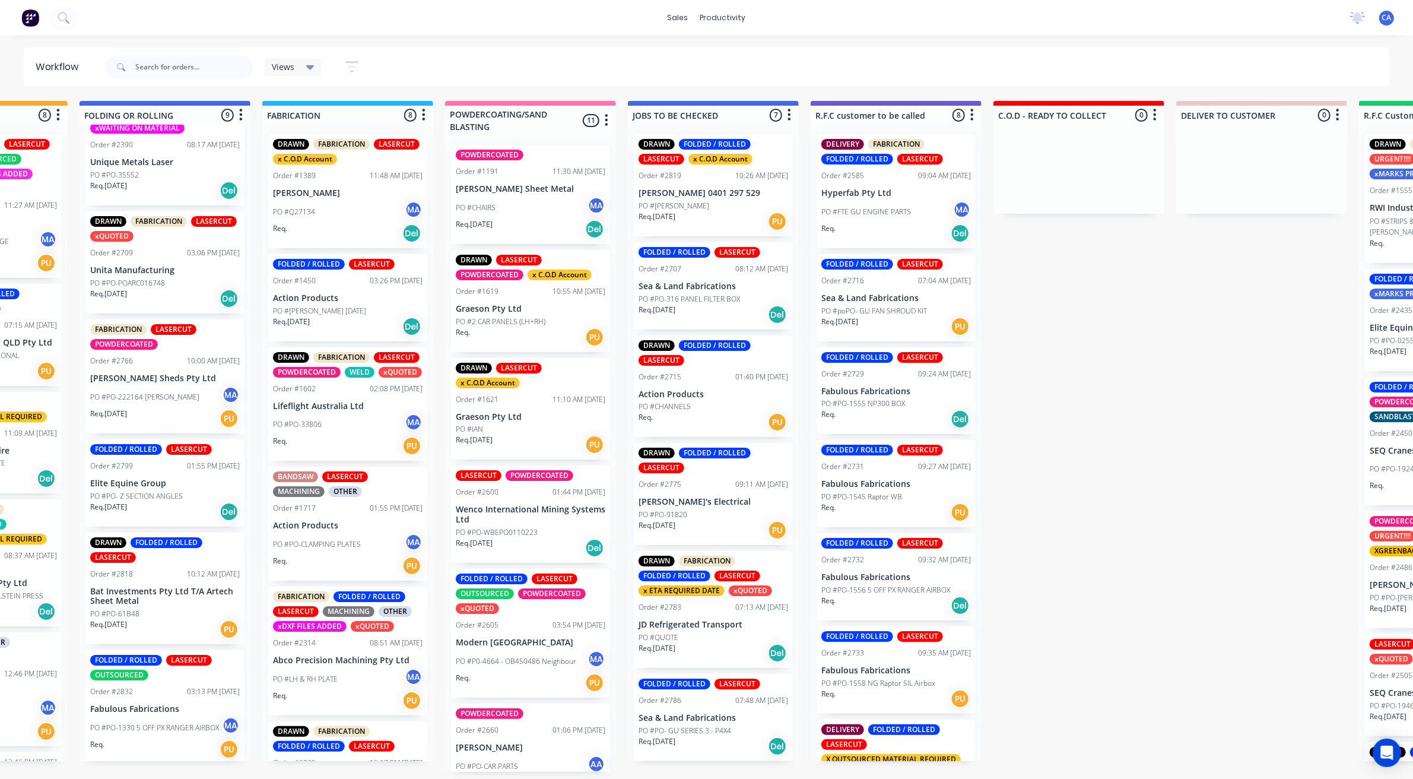
click at [736, 603] on div "07:13 AM [DATE]" at bounding box center [762, 607] width 53 height 11
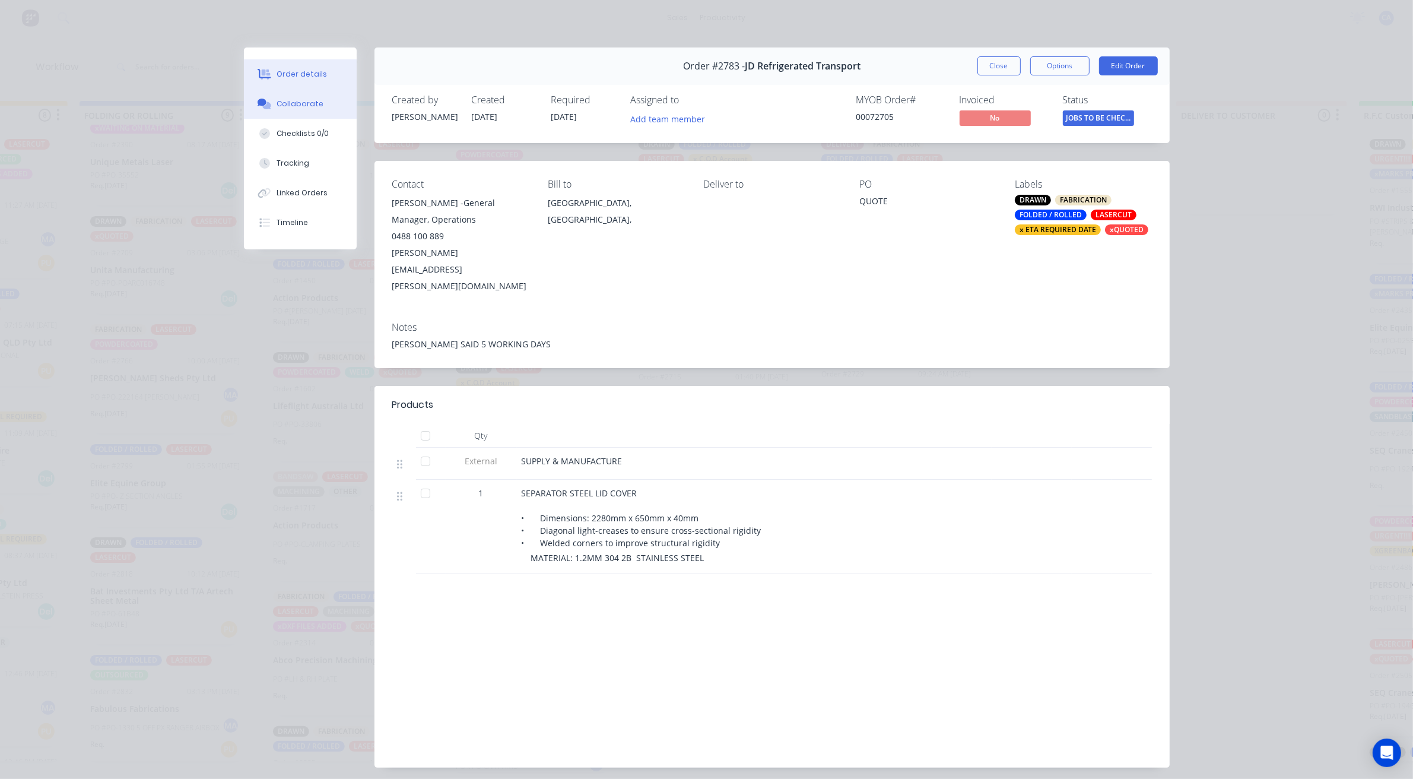
click at [306, 115] on button "Collaborate" at bounding box center [300, 104] width 113 height 30
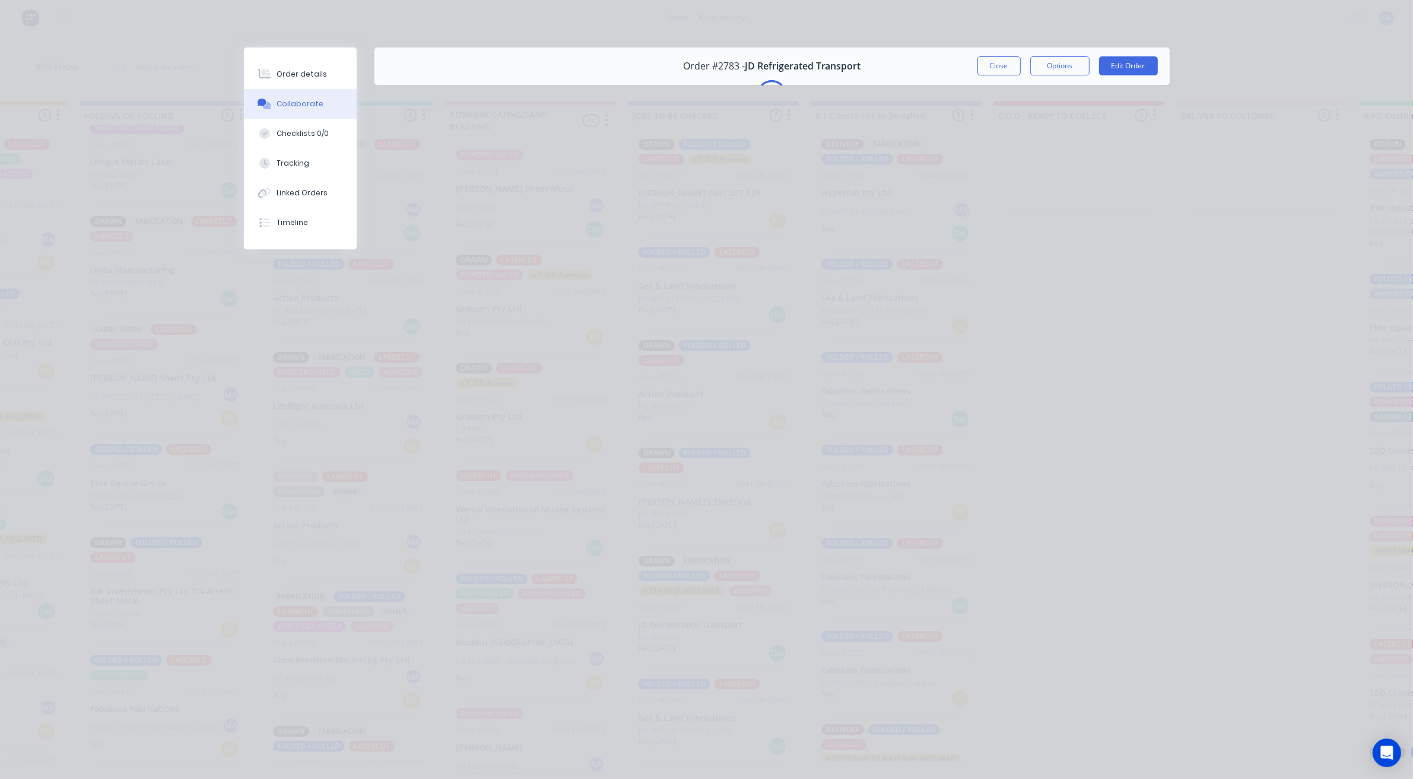
click at [306, 115] on button "Collaborate" at bounding box center [300, 104] width 113 height 30
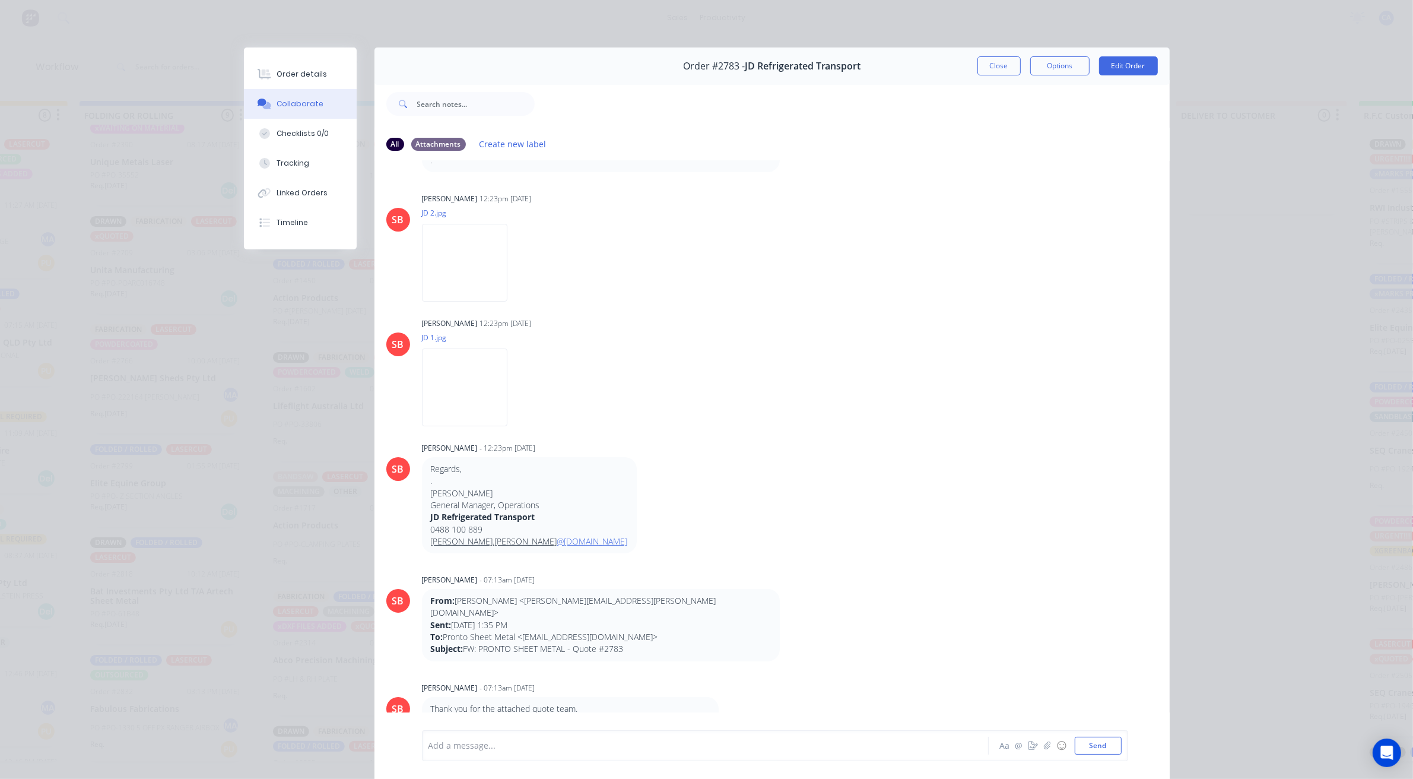
scroll to position [371, 0]
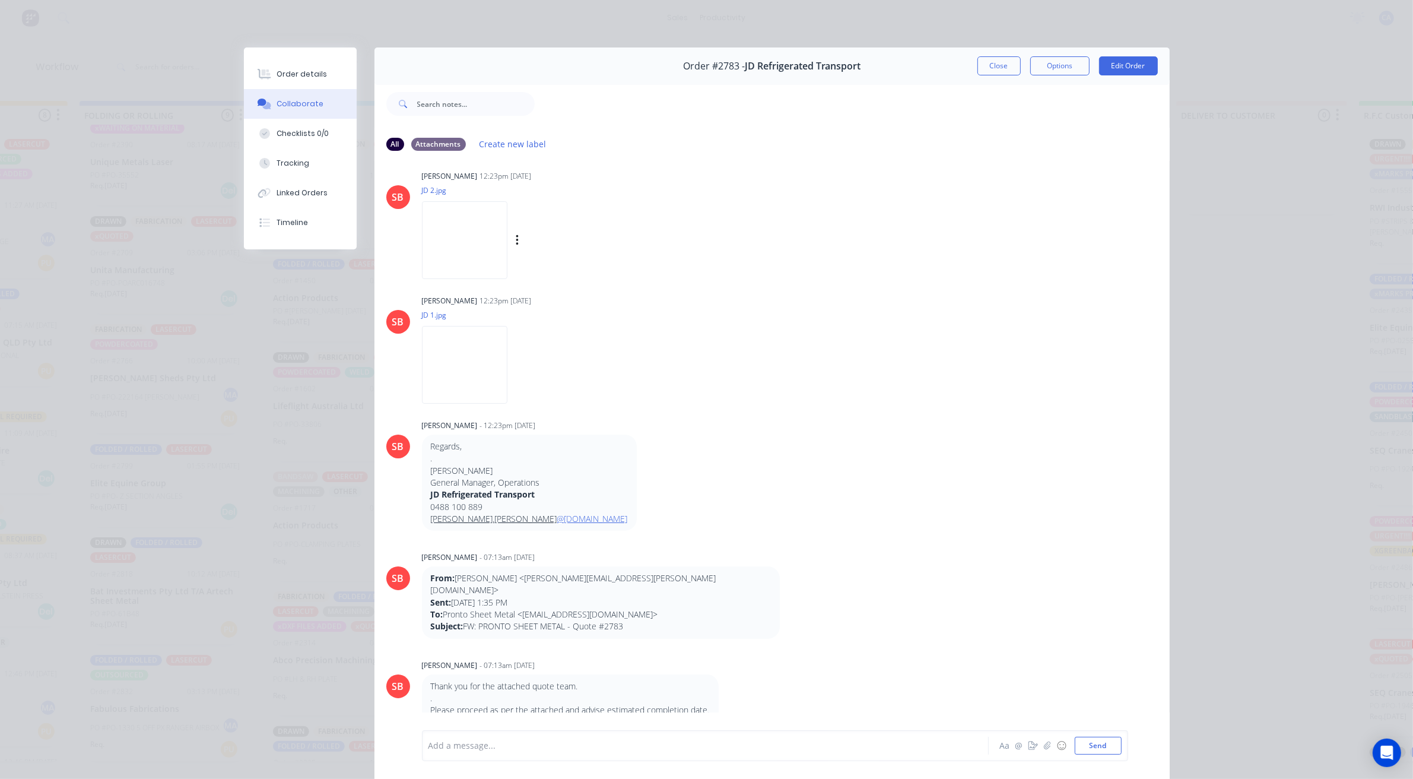
click at [458, 221] on img at bounding box center [464, 240] width 85 height 78
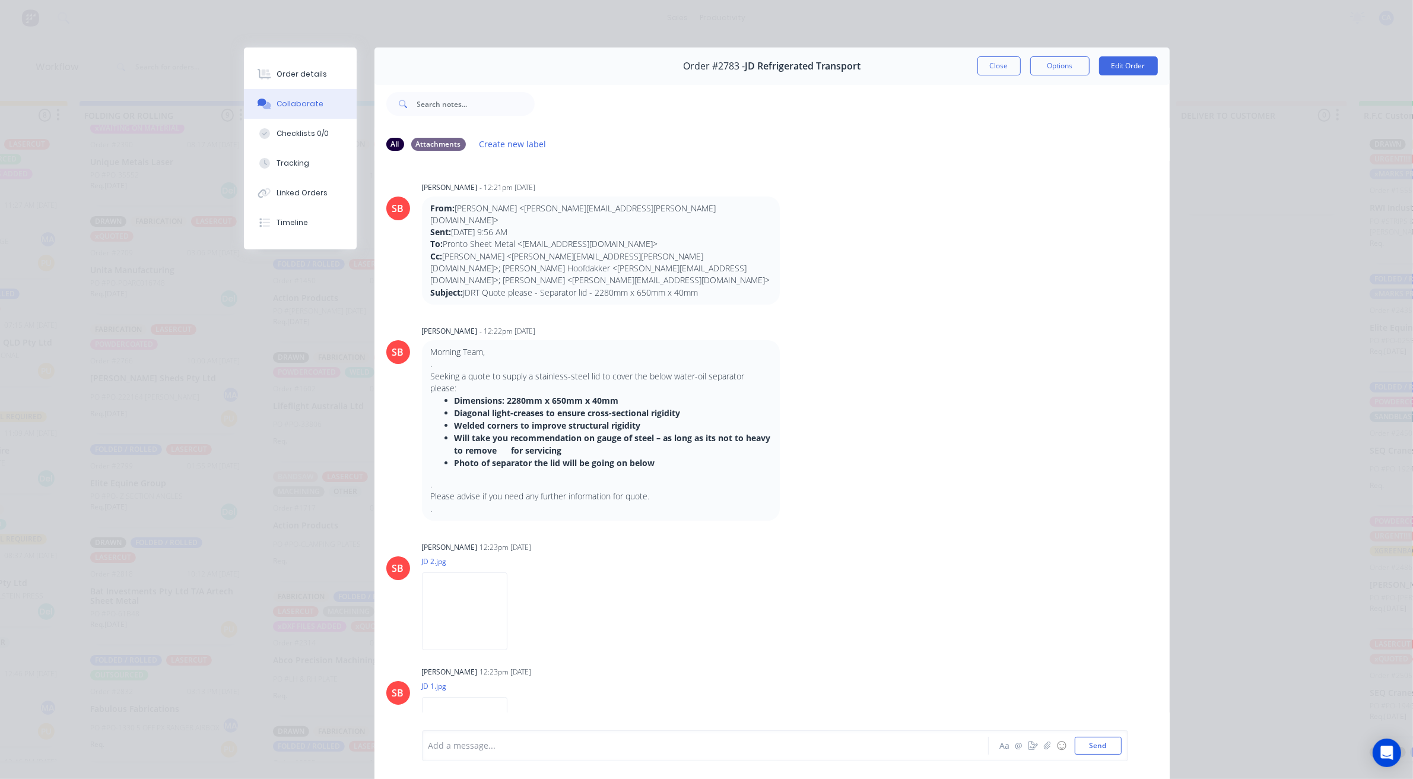
scroll to position [0, 677]
click at [996, 68] on button "Close" at bounding box center [999, 65] width 43 height 19
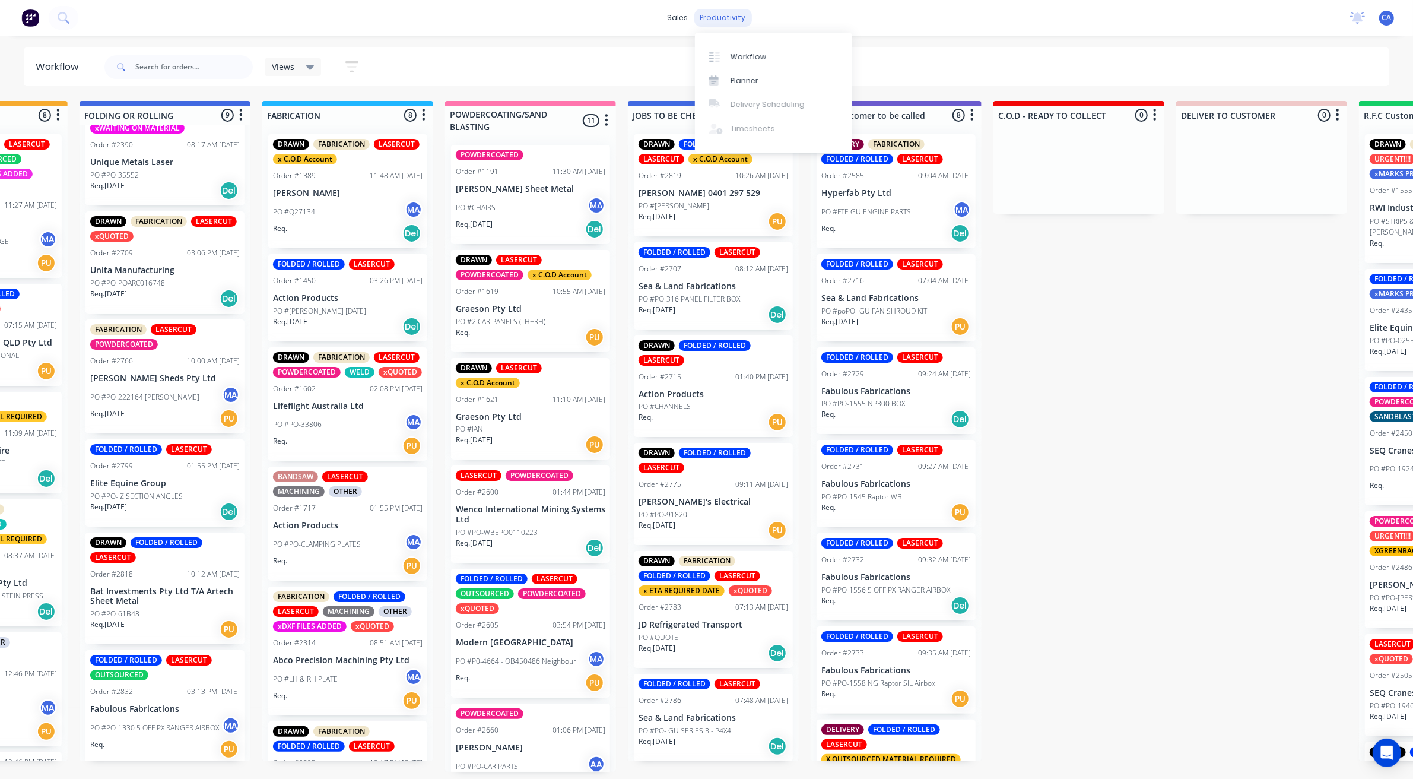
click at [731, 22] on div "productivity" at bounding box center [724, 18] width 58 height 18
click at [743, 84] on div "Planner" at bounding box center [745, 80] width 28 height 11
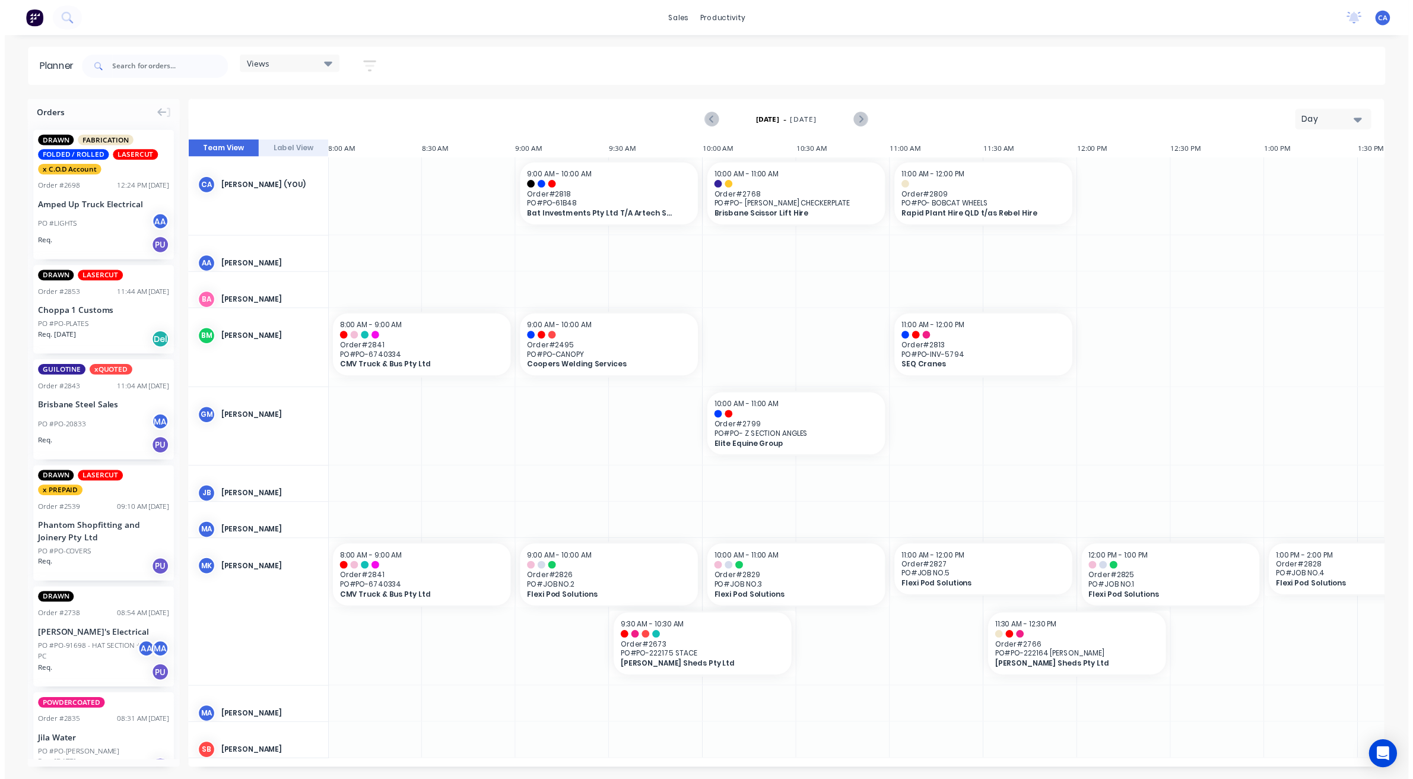
scroll to position [0, 1520]
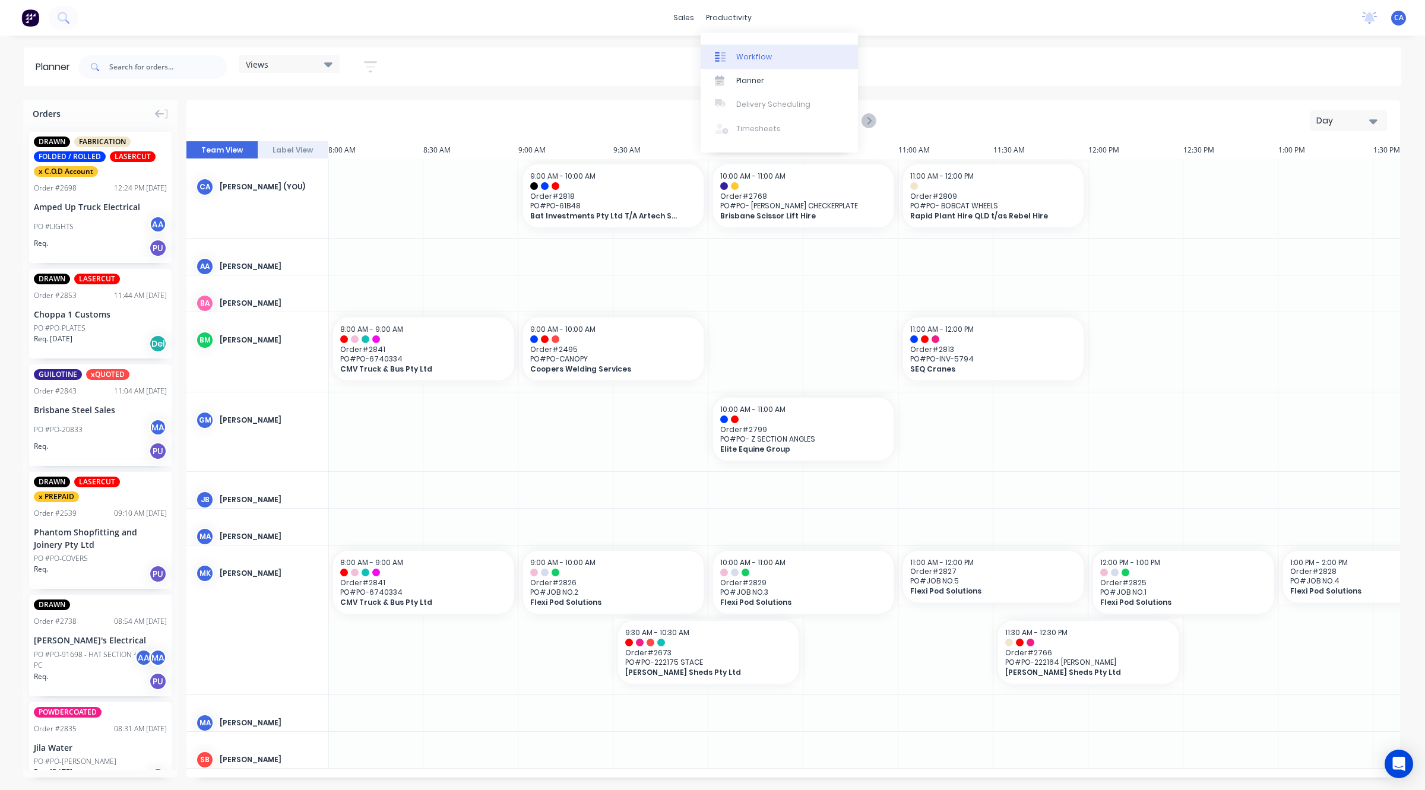
click at [745, 46] on link "Workflow" at bounding box center [779, 57] width 157 height 24
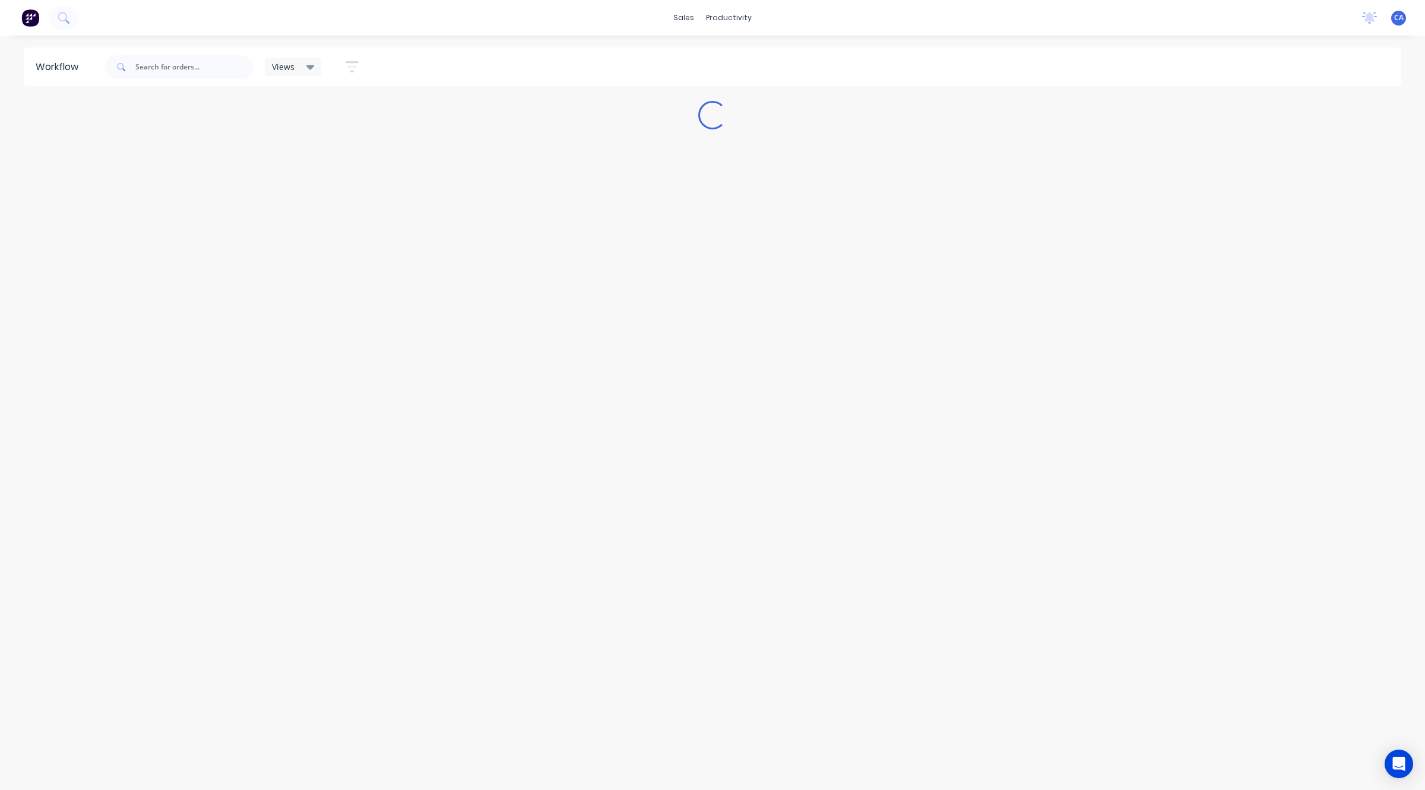
drag, startPoint x: 1095, startPoint y: 426, endPoint x: 905, endPoint y: 359, distance: 201.5
drag, startPoint x: 905, startPoint y: 359, endPoint x: 996, endPoint y: 341, distance: 92.6
click at [996, 341] on div "Workflow Views Save new view None (Default) edit Show/Hide statuses Show line i…" at bounding box center [712, 406] width 1425 height 719
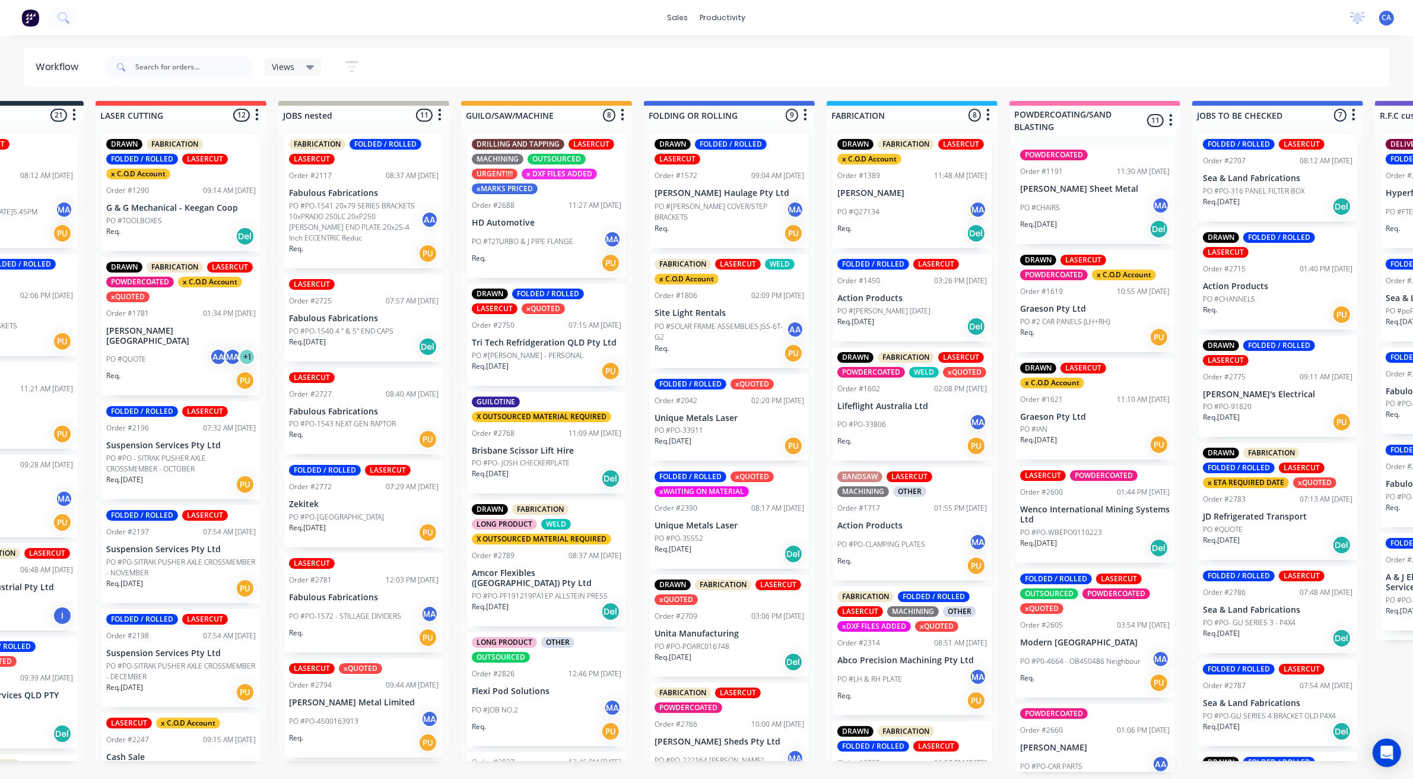
drag, startPoint x: 1054, startPoint y: 389, endPoint x: 1091, endPoint y: 389, distance: 36.2
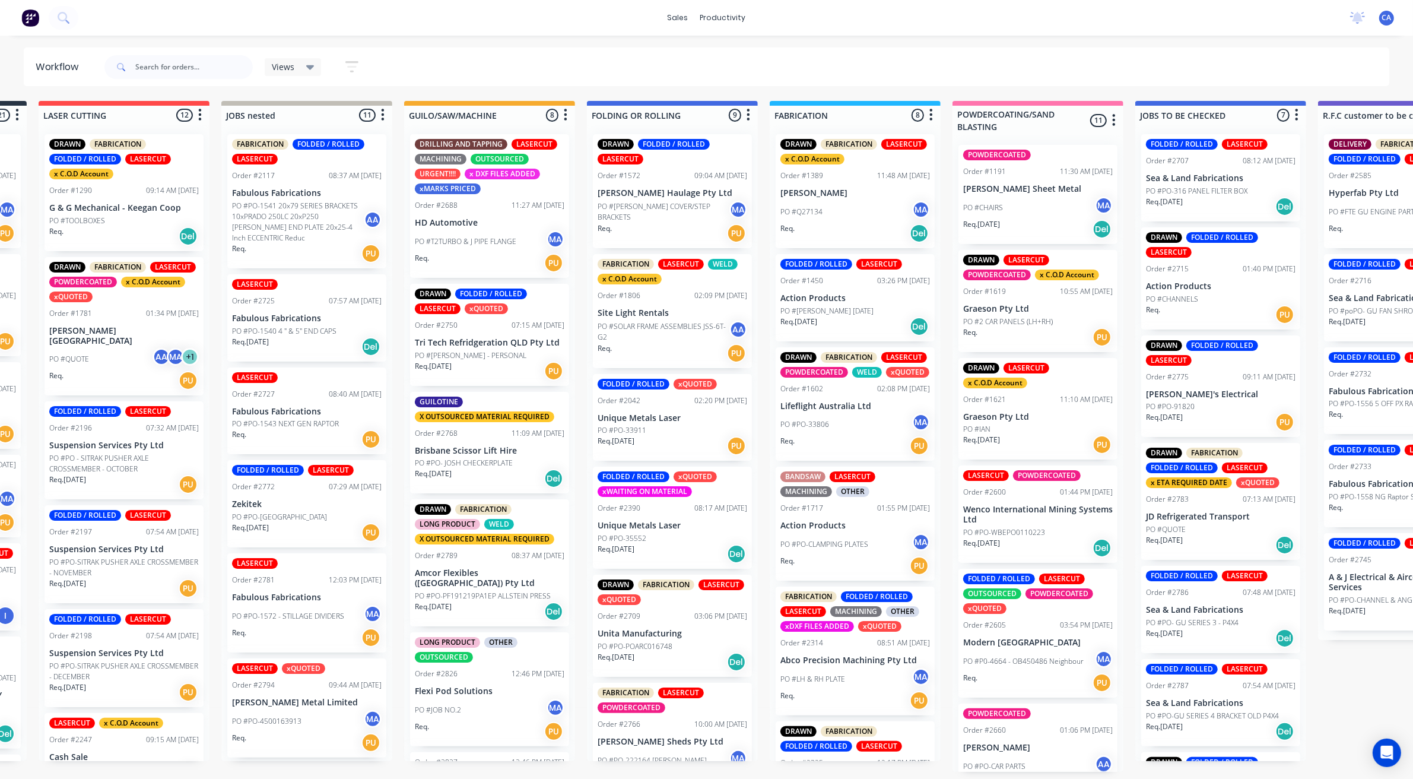
drag, startPoint x: 1098, startPoint y: 360, endPoint x: 1134, endPoint y: 357, distance: 35.7
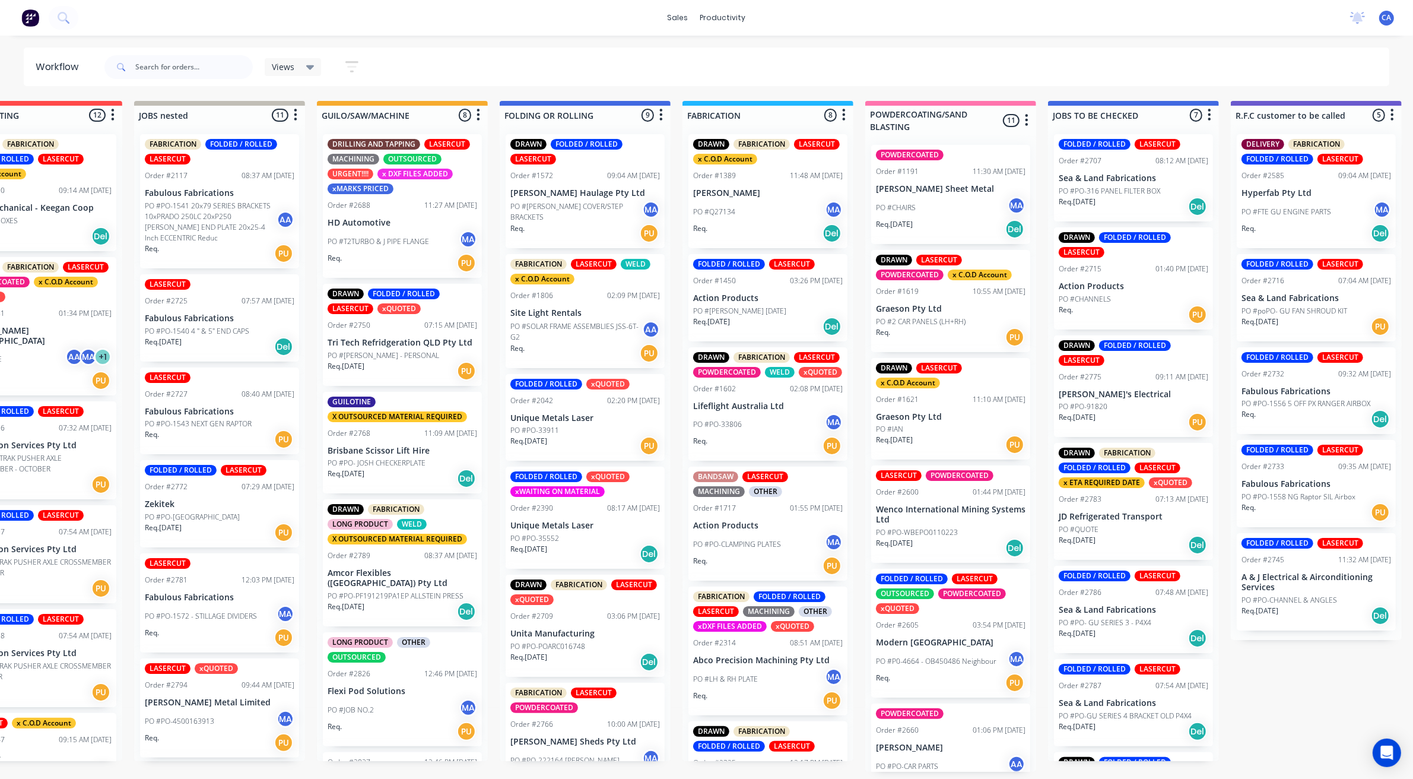
click at [1127, 538] on div "Req. [DATE] Del" at bounding box center [1134, 545] width 150 height 20
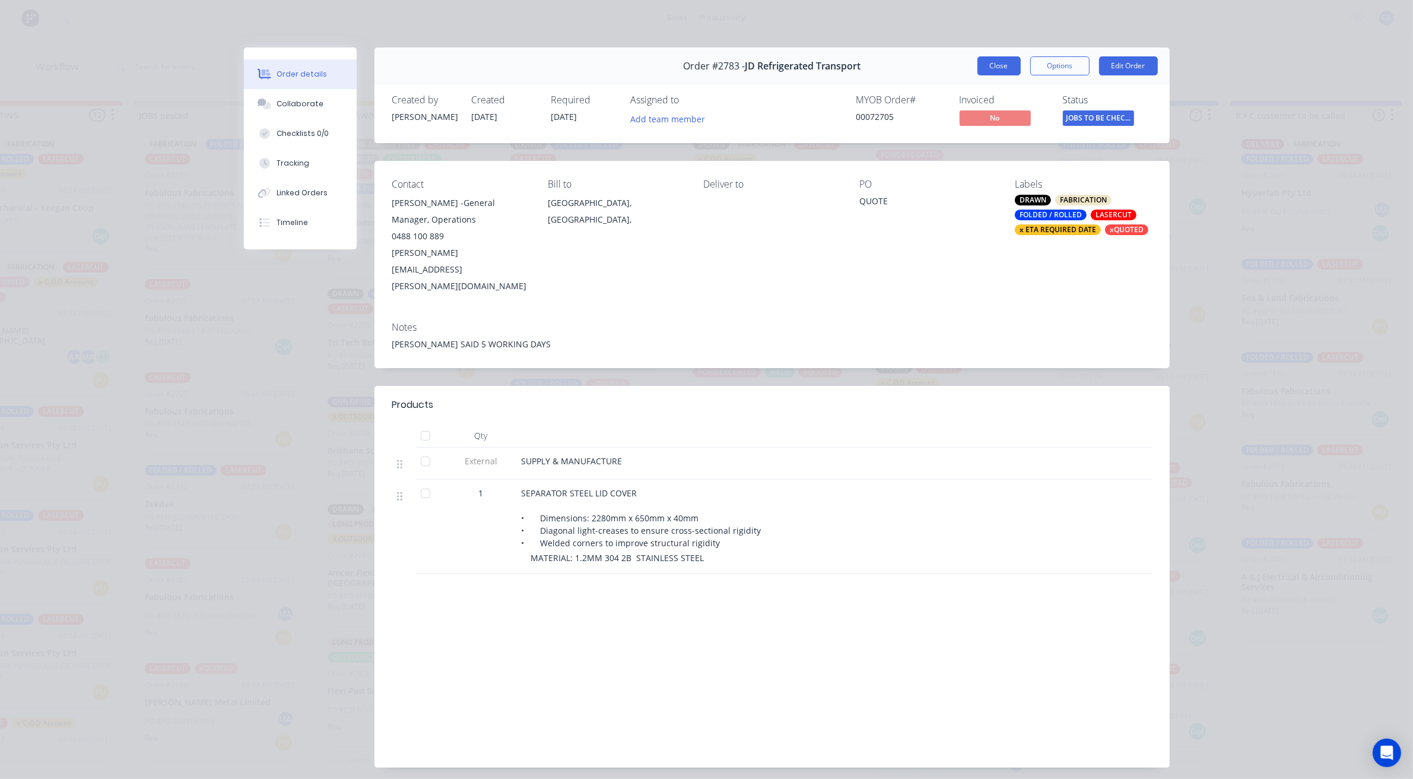
click at [990, 72] on button "Close" at bounding box center [999, 65] width 43 height 19
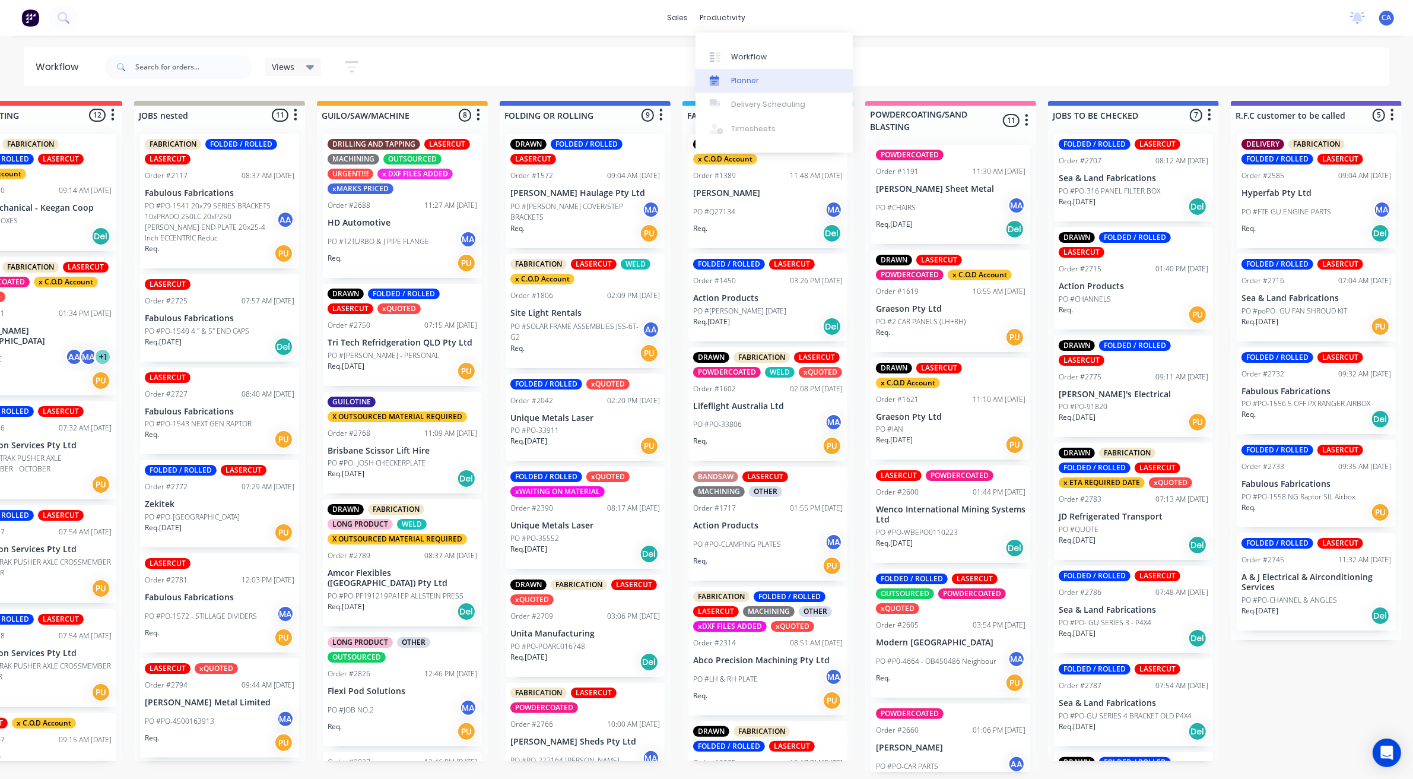
click at [774, 81] on link "Planner" at bounding box center [774, 81] width 157 height 24
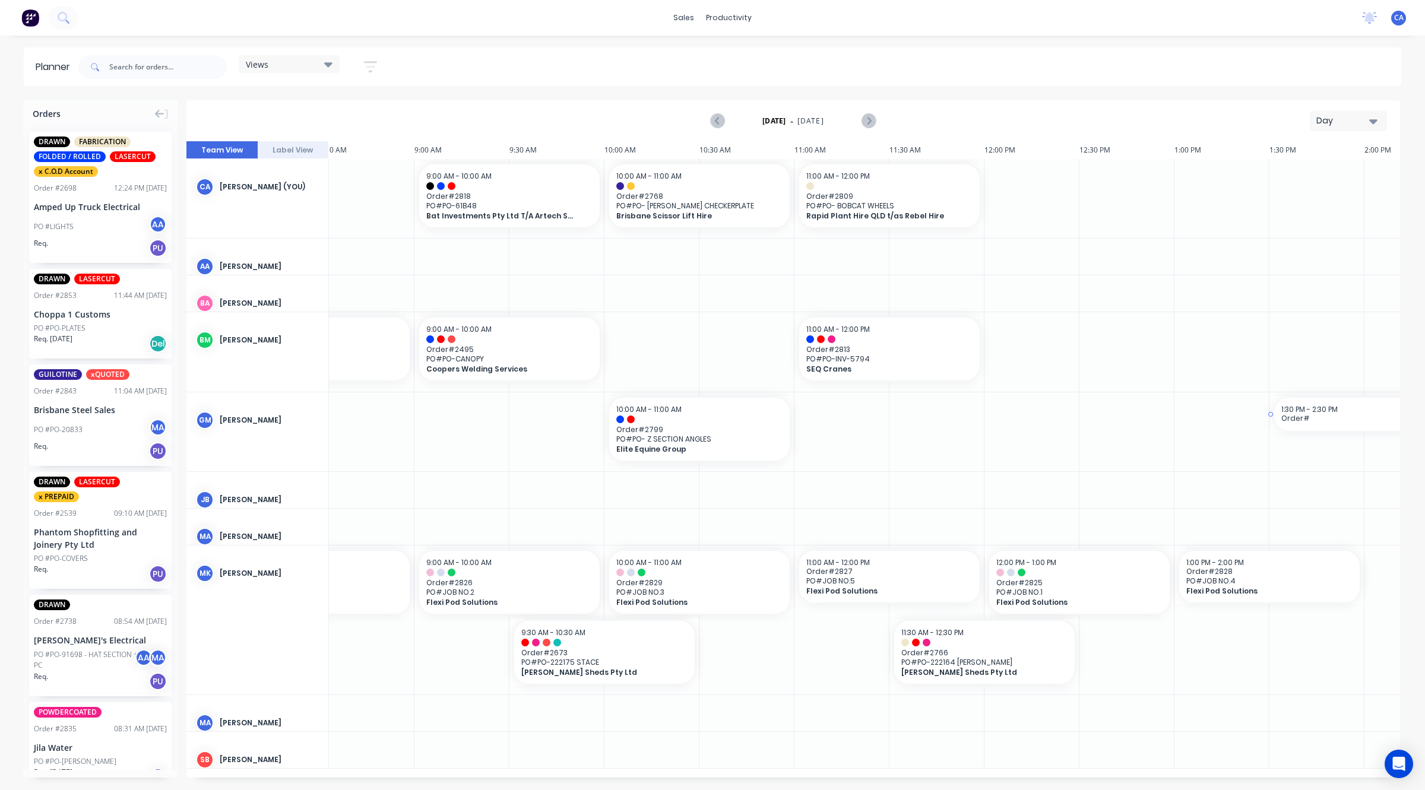
scroll to position [4, 1660]
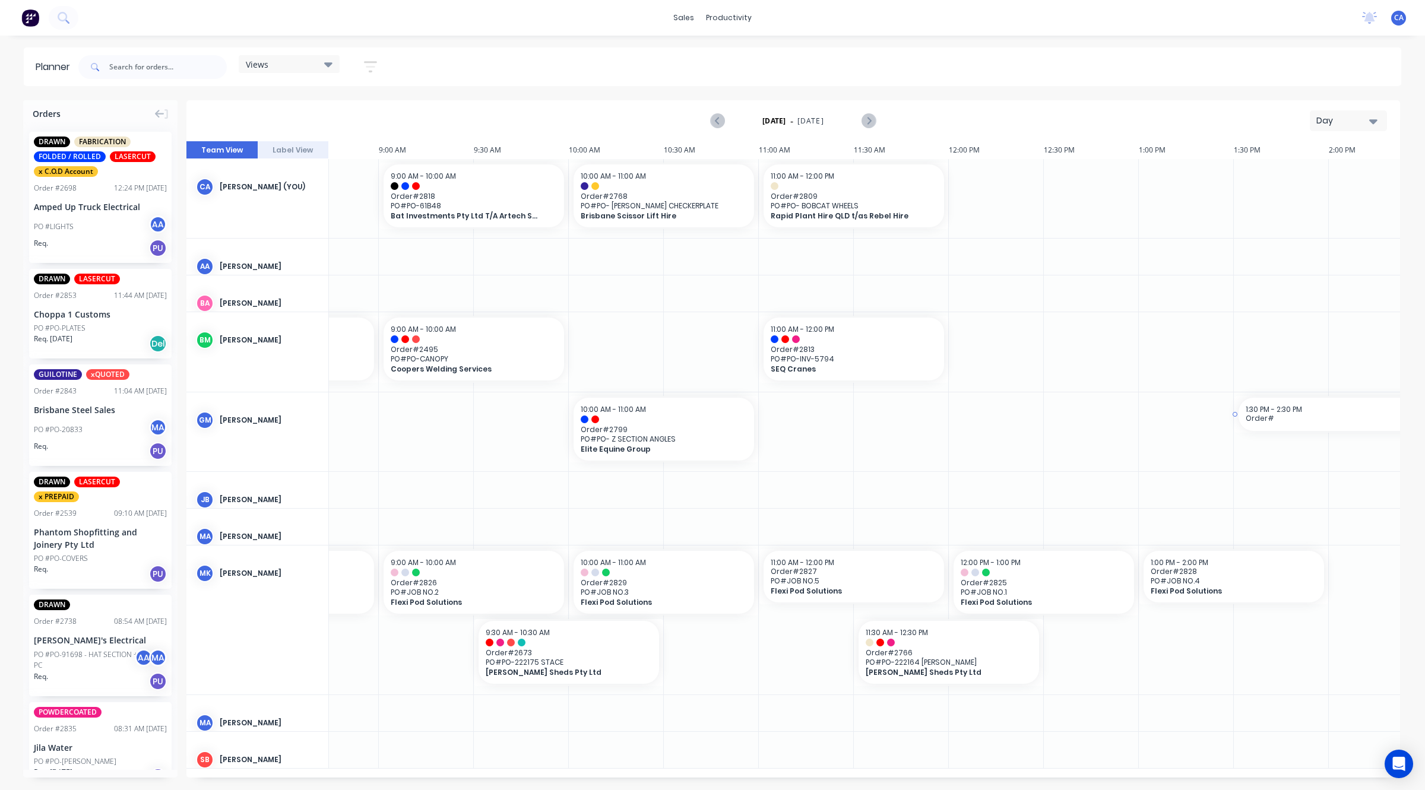
drag, startPoint x: 1395, startPoint y: 443, endPoint x: 1419, endPoint y: 516, distance: 76.8
click at [1419, 516] on div "Orders DRAWN FABRICATION FOLDED / ROLLED LASERCUT x C.O.D Account Order # 2698 …" at bounding box center [712, 444] width 1425 height 689
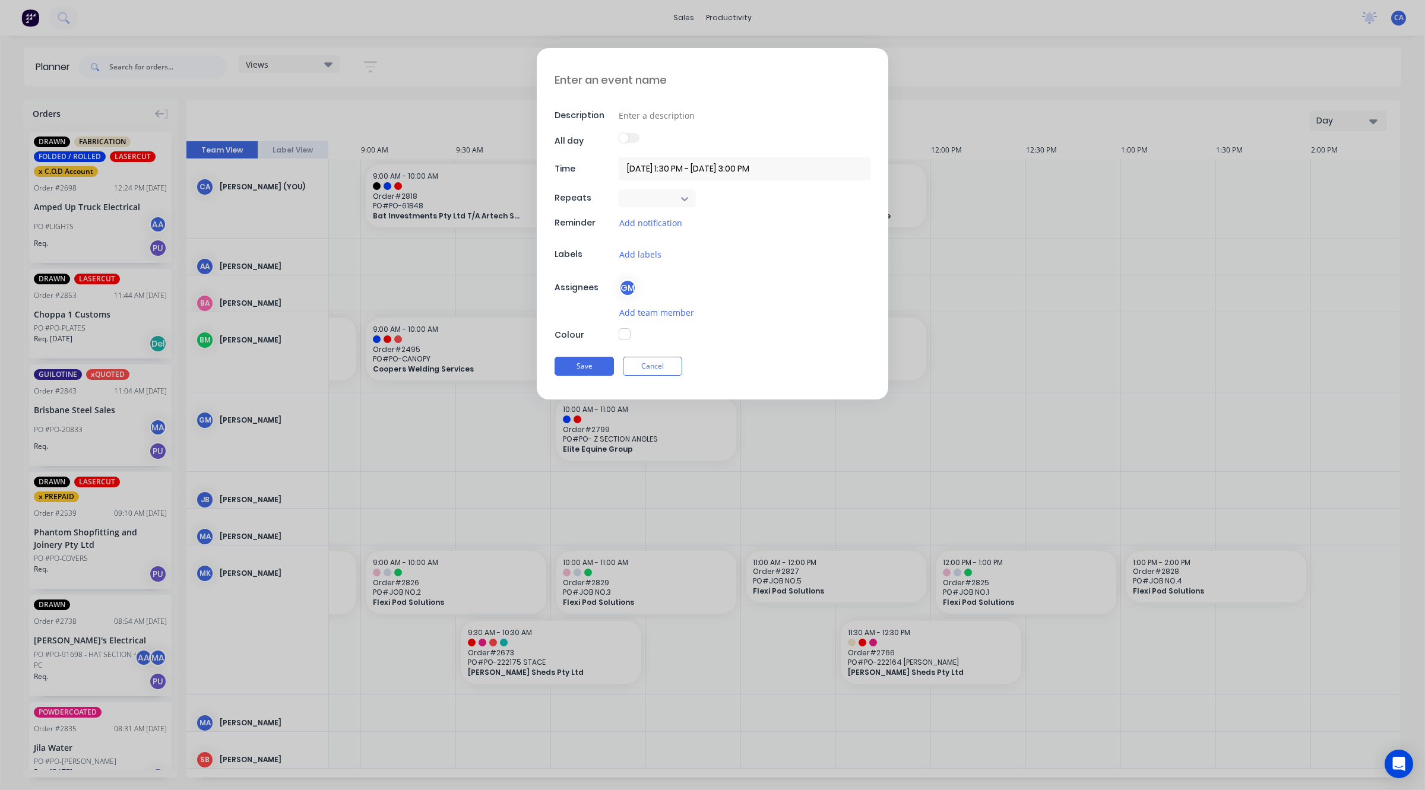
click at [960, 328] on form "Description All day Time [DATE] 1:30 PM - [DATE] 3:00 PM Repeats Never Reminder…" at bounding box center [712, 223] width 1400 height 351
click at [662, 370] on button "Cancel" at bounding box center [652, 366] width 59 height 19
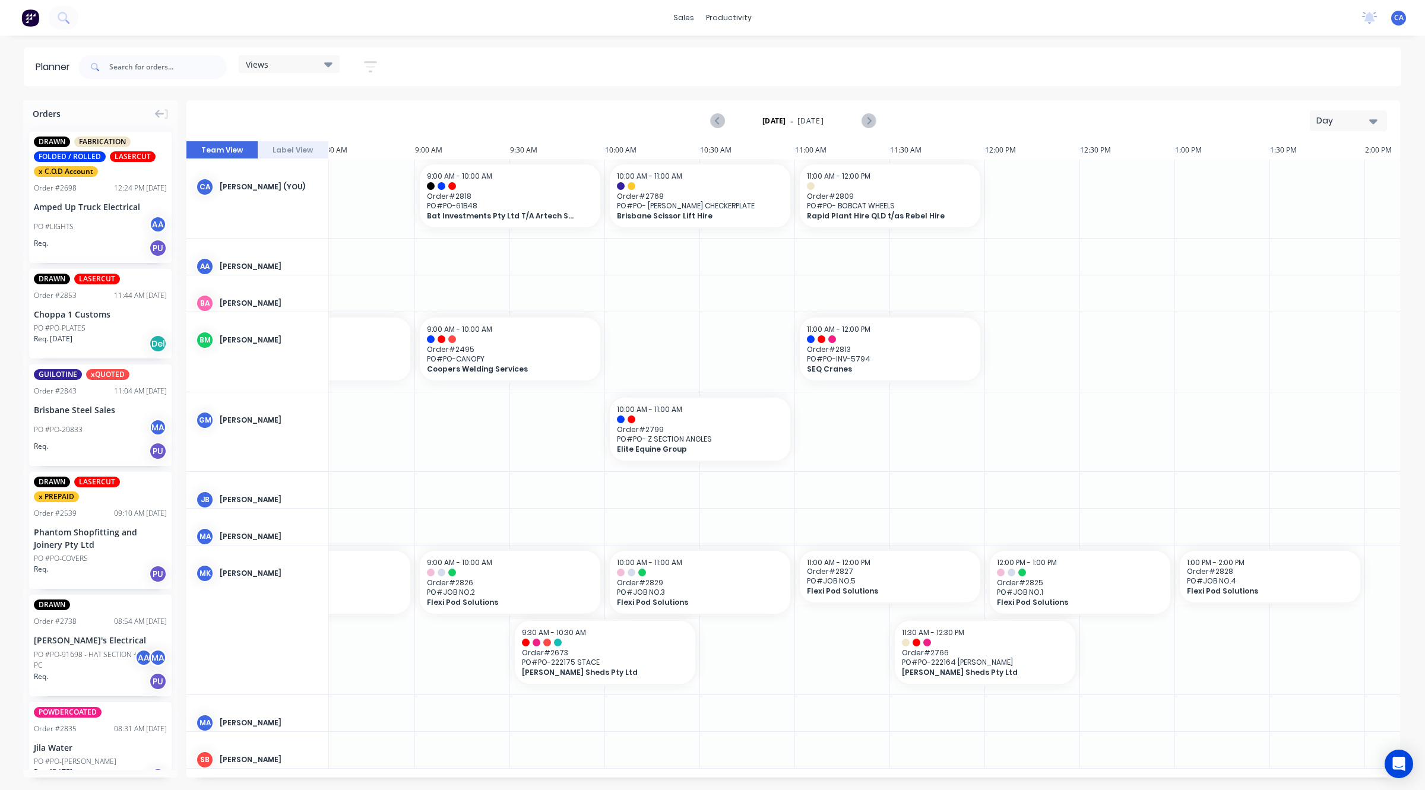
scroll to position [0, 1633]
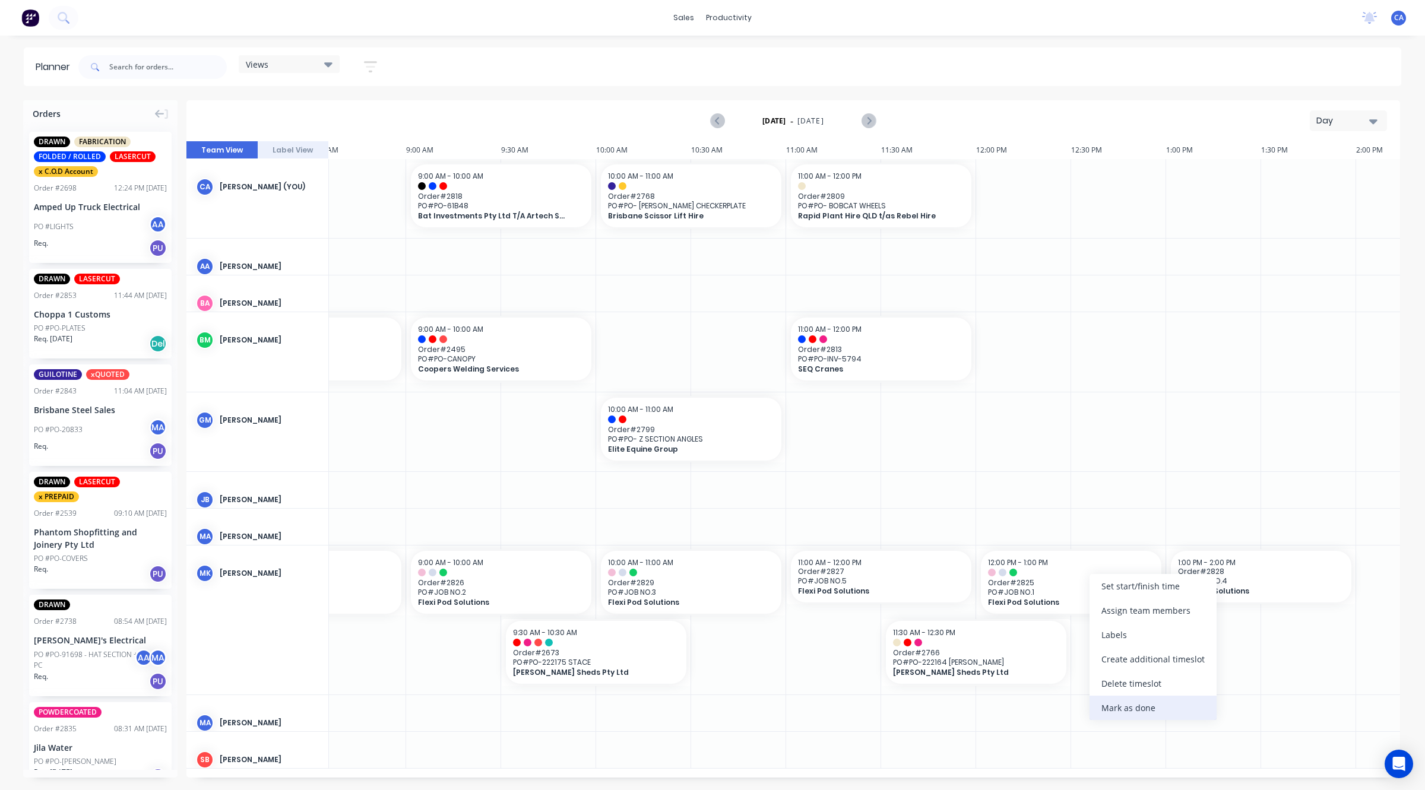
click at [1146, 709] on div "Mark as done" at bounding box center [1152, 708] width 127 height 24
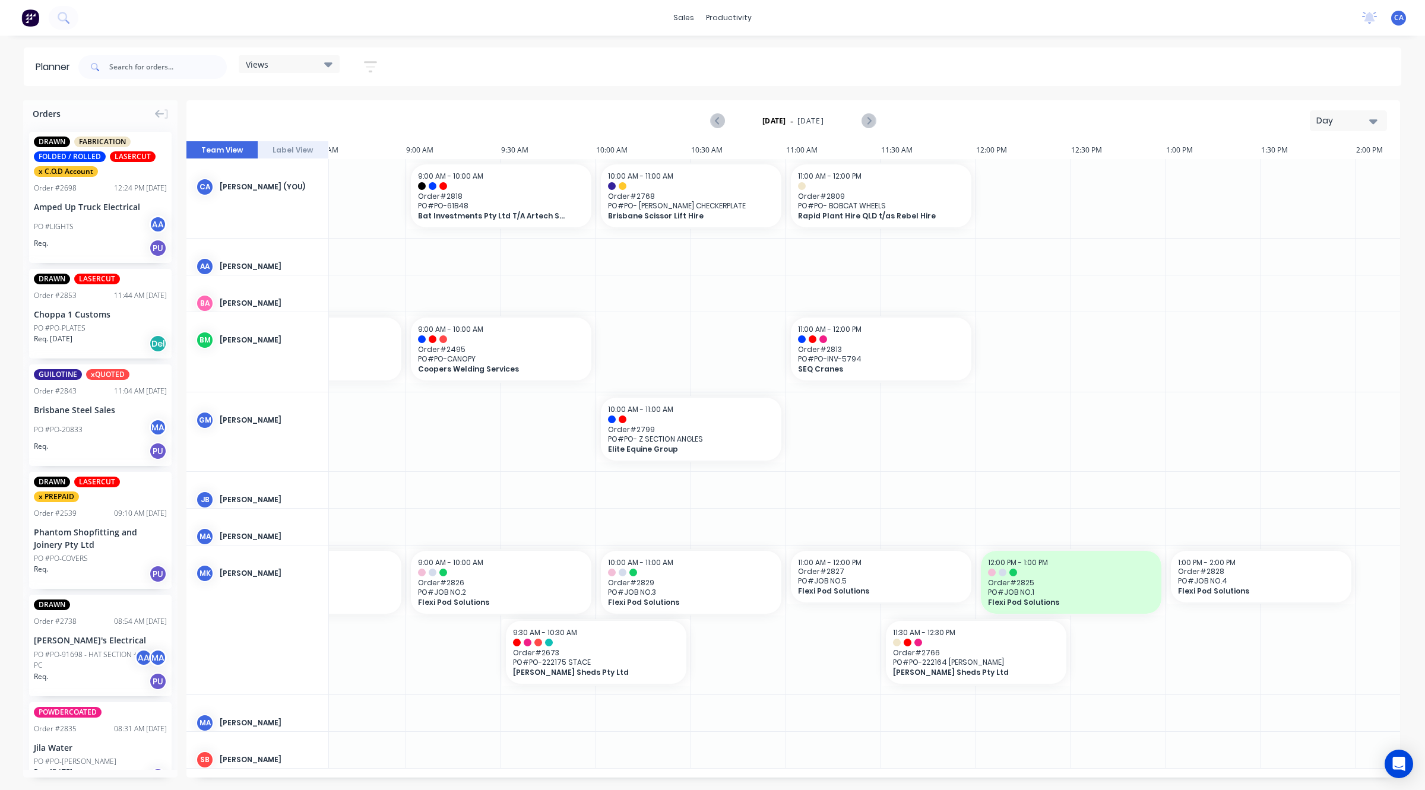
click at [1123, 485] on div at bounding box center [1118, 490] width 95 height 36
click at [1158, 587] on div "Delete timeslot" at bounding box center [1174, 583] width 127 height 24
click at [560, 664] on span "PO # PO-222175 STACE" at bounding box center [596, 662] width 166 height 9
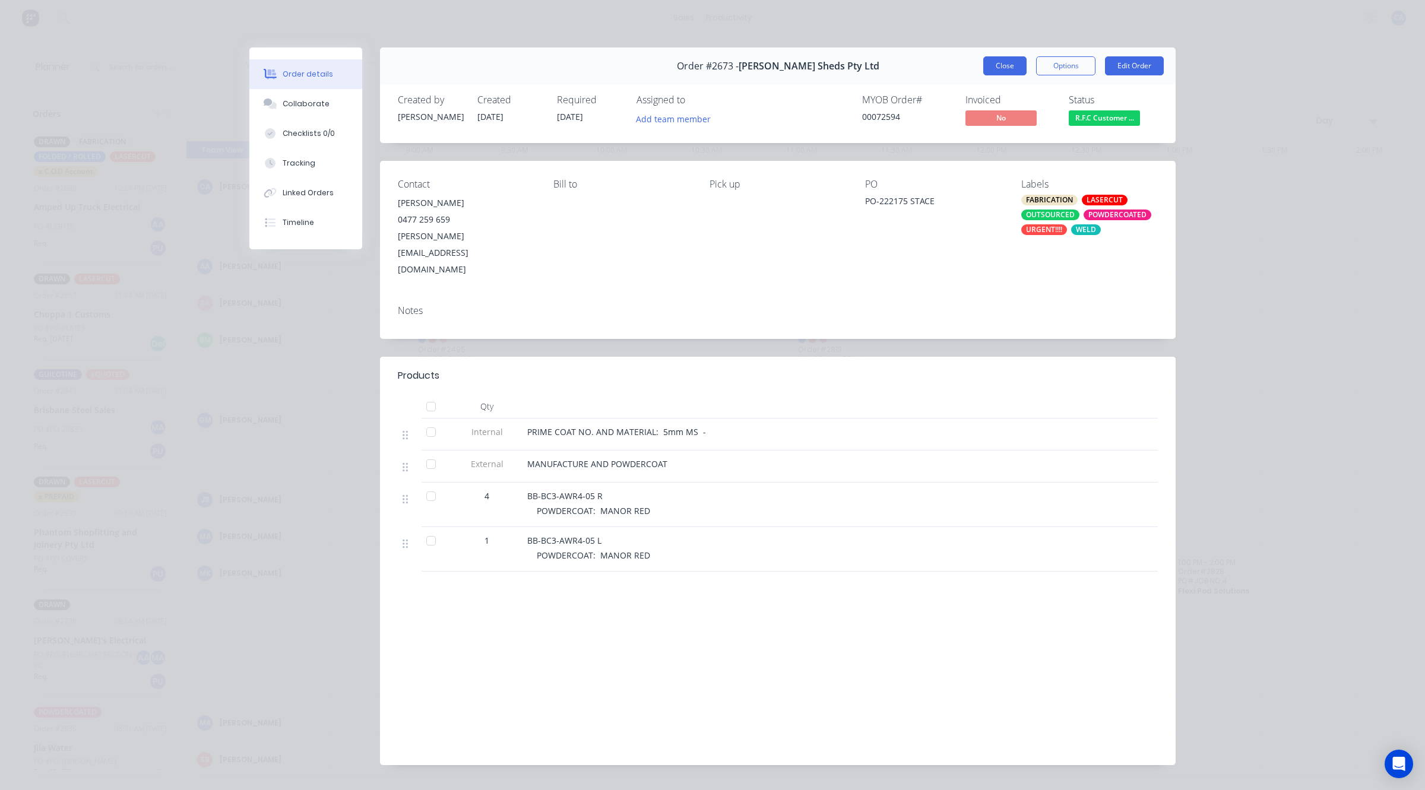
click at [1008, 63] on button "Close" at bounding box center [1004, 65] width 43 height 19
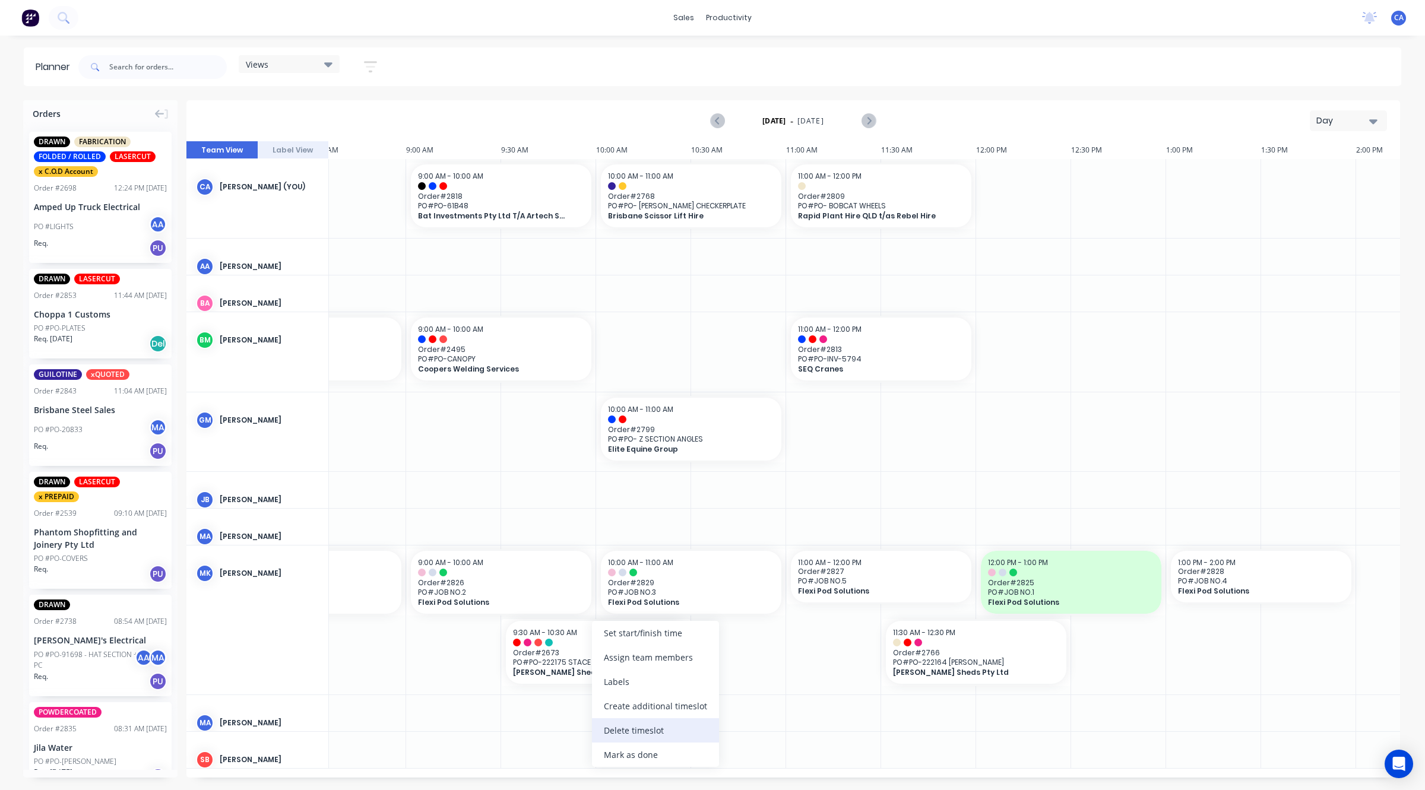
click at [629, 729] on div "Delete timeslot" at bounding box center [655, 730] width 127 height 24
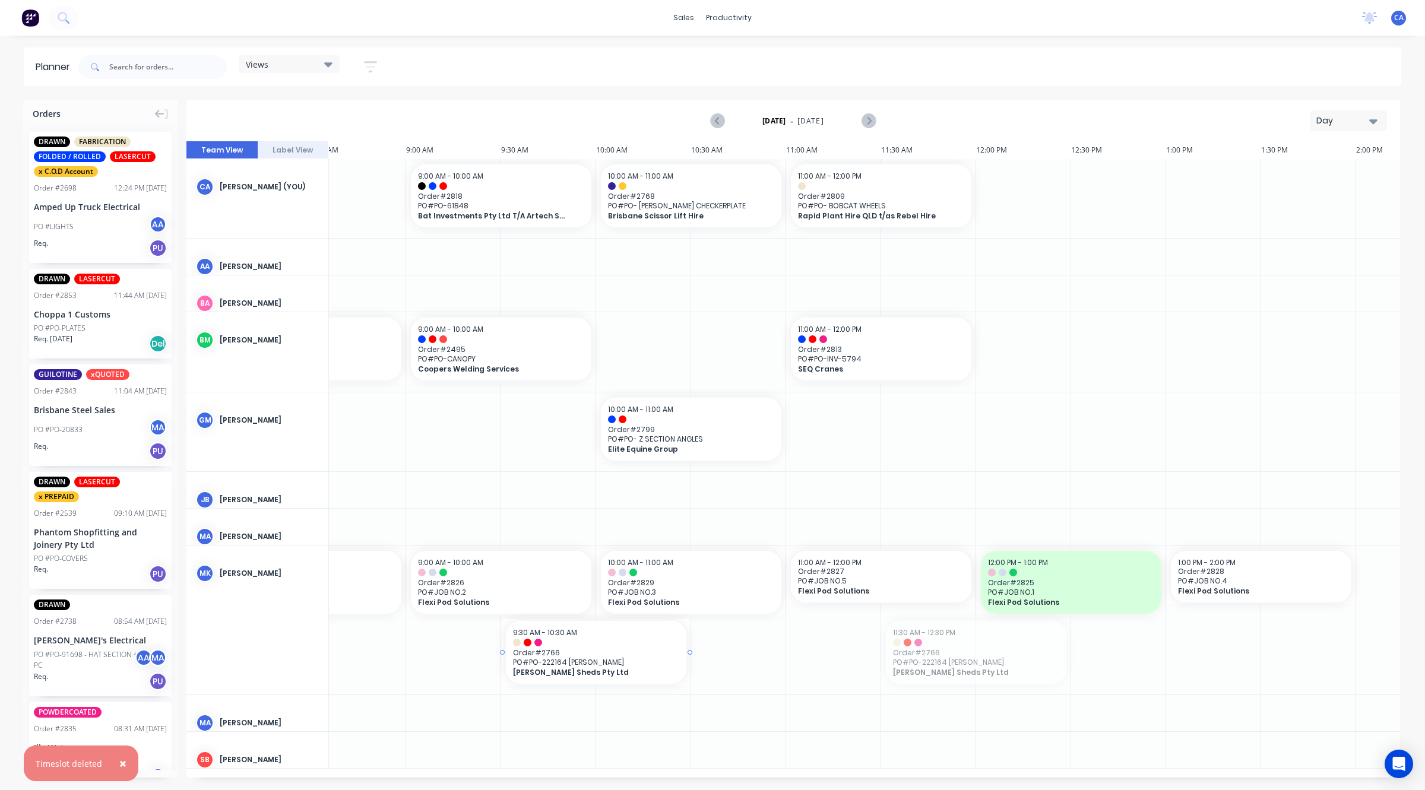
drag, startPoint x: 960, startPoint y: 663, endPoint x: 569, endPoint y: 555, distance: 405.9
click at [549, 670] on span "[PERSON_NAME] Sheds Pty Ltd" at bounding box center [588, 672] width 150 height 9
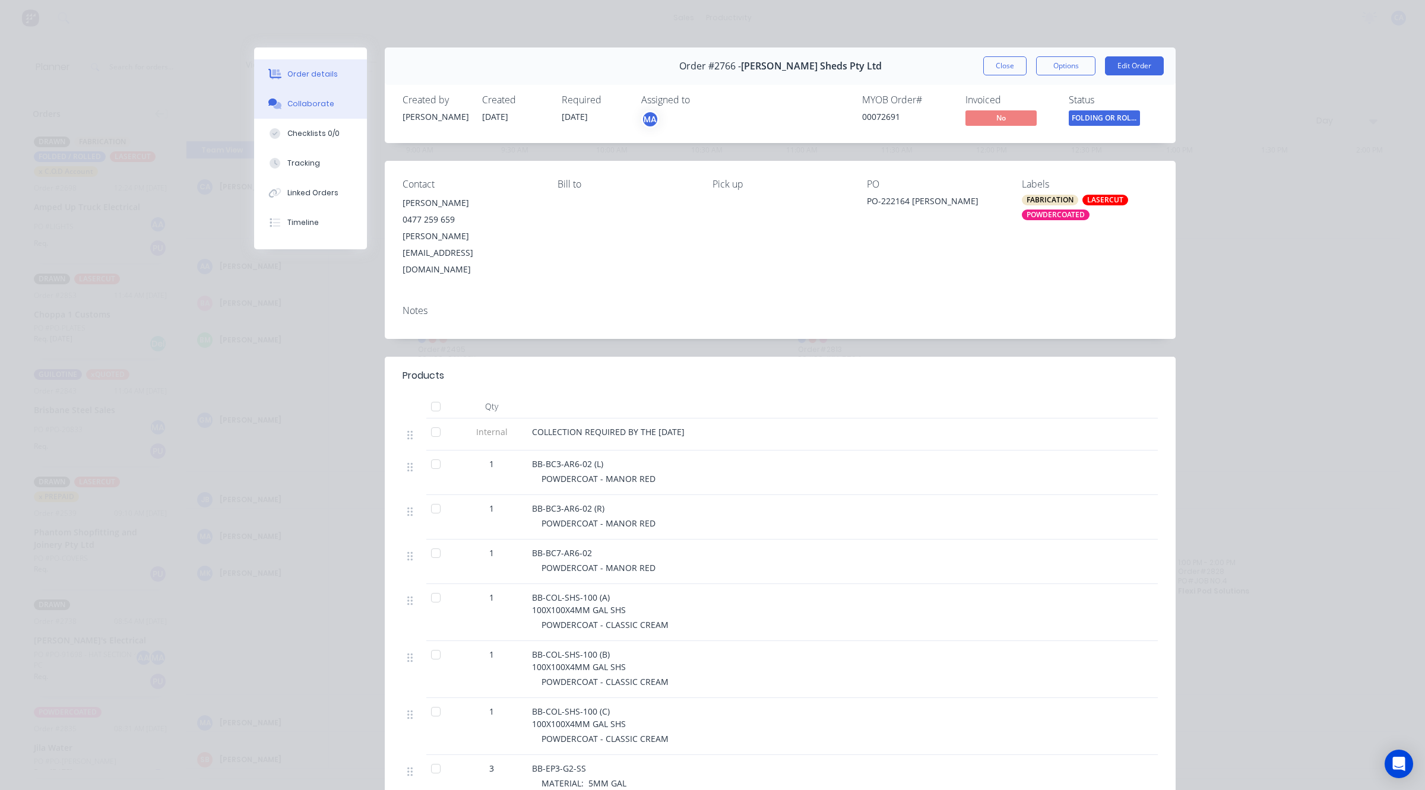
click at [308, 93] on button "Collaborate" at bounding box center [310, 104] width 113 height 30
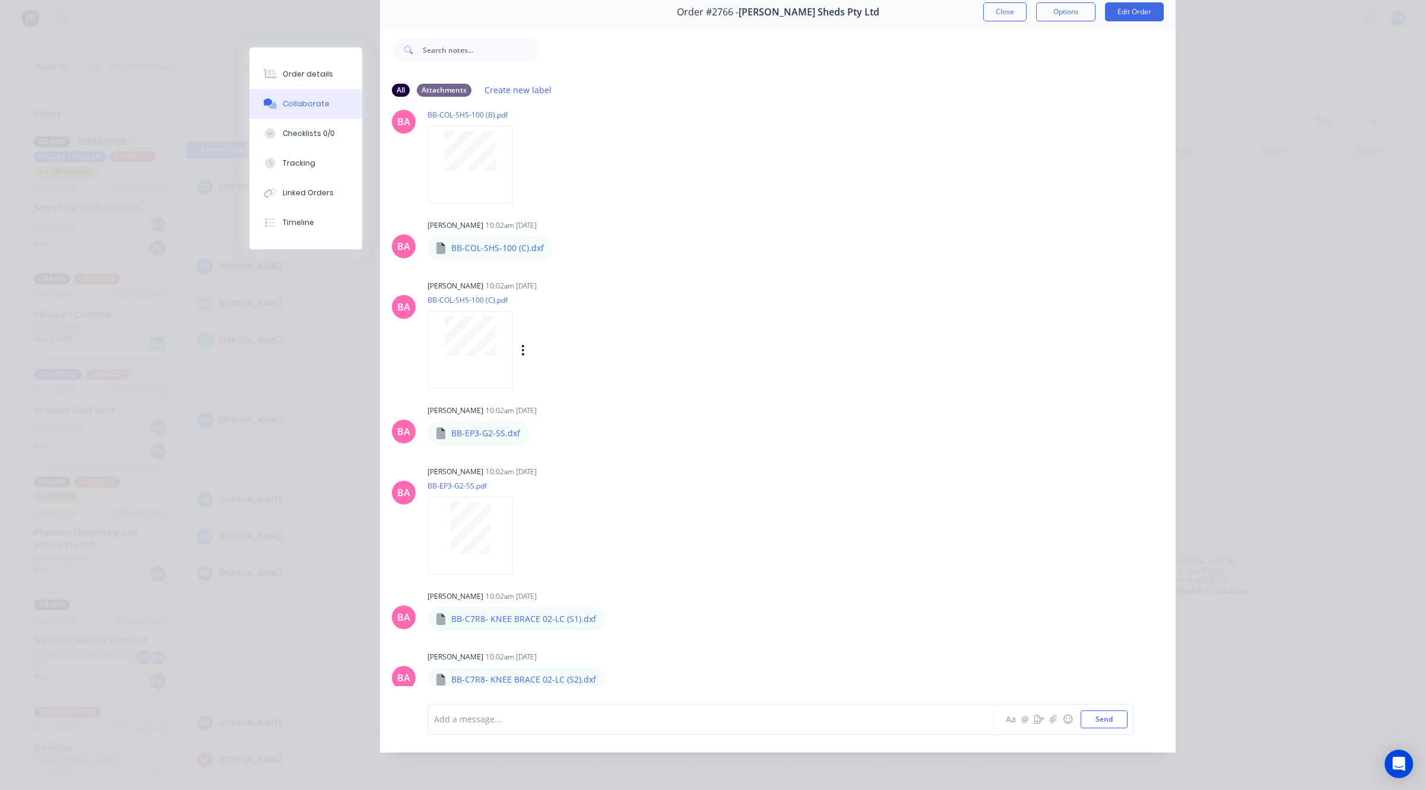
scroll to position [1167, 0]
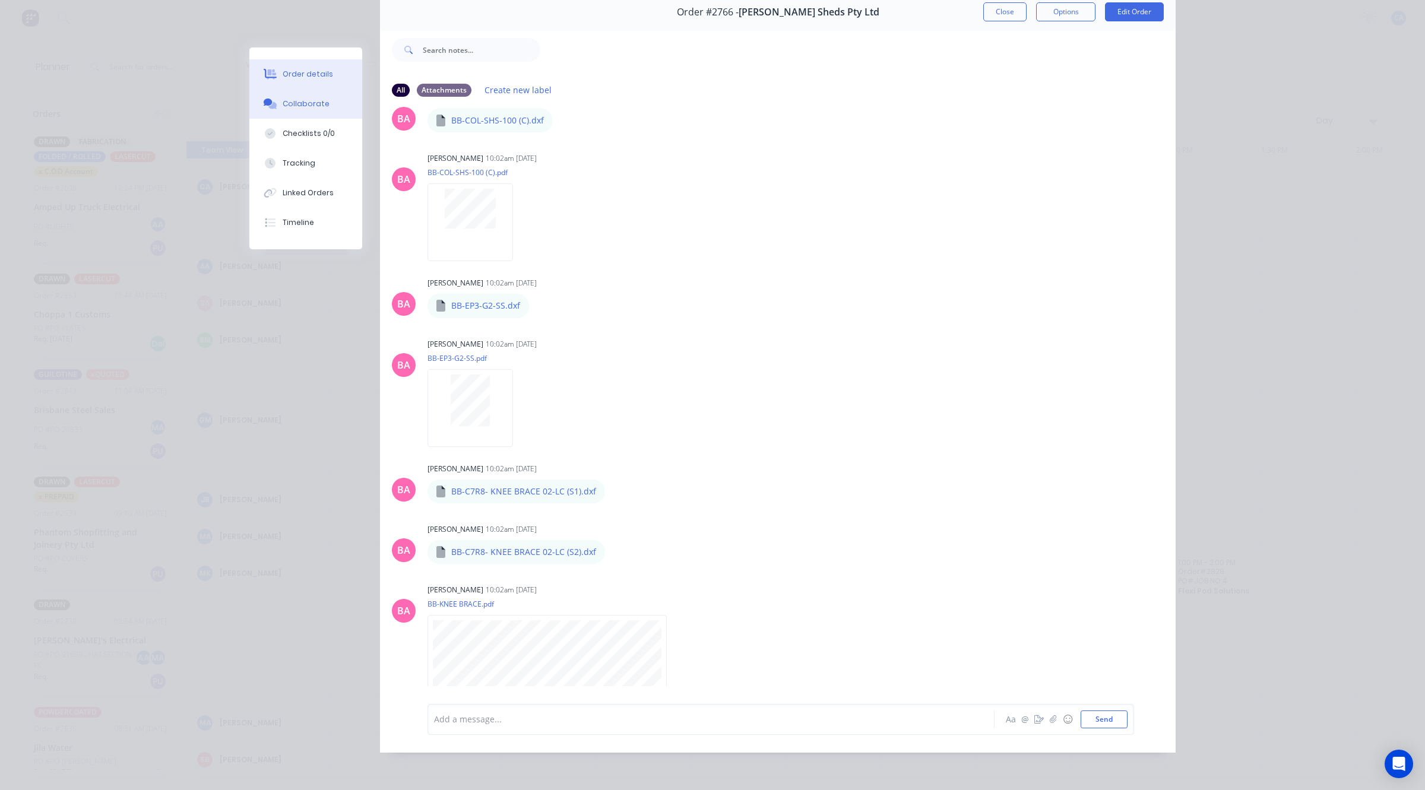
click at [321, 81] on button "Order details" at bounding box center [305, 74] width 113 height 30
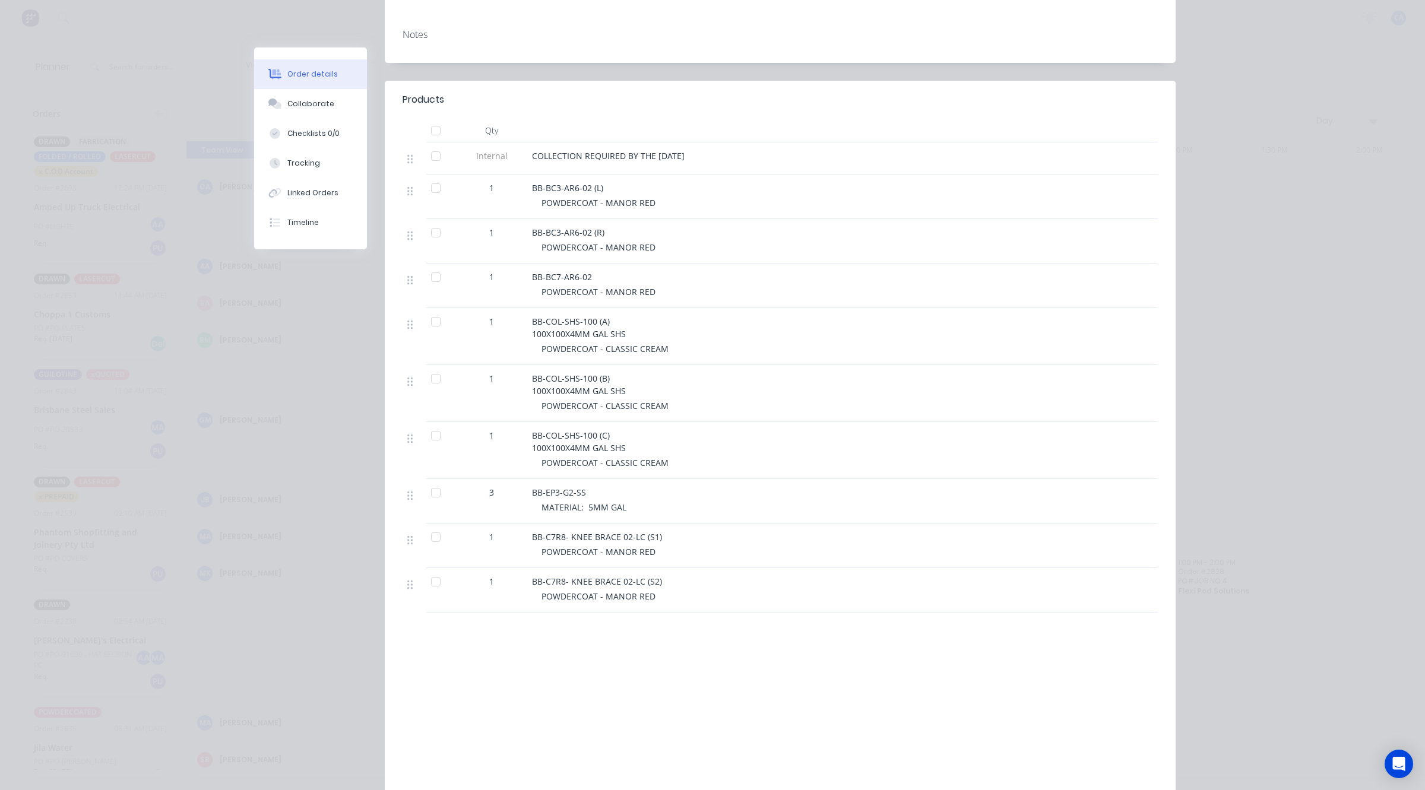
scroll to position [277, 0]
click at [1271, 159] on div "Order details Collaborate Checklists 0/0 Tracking Linked Orders Timeline Order …" at bounding box center [712, 395] width 1425 height 790
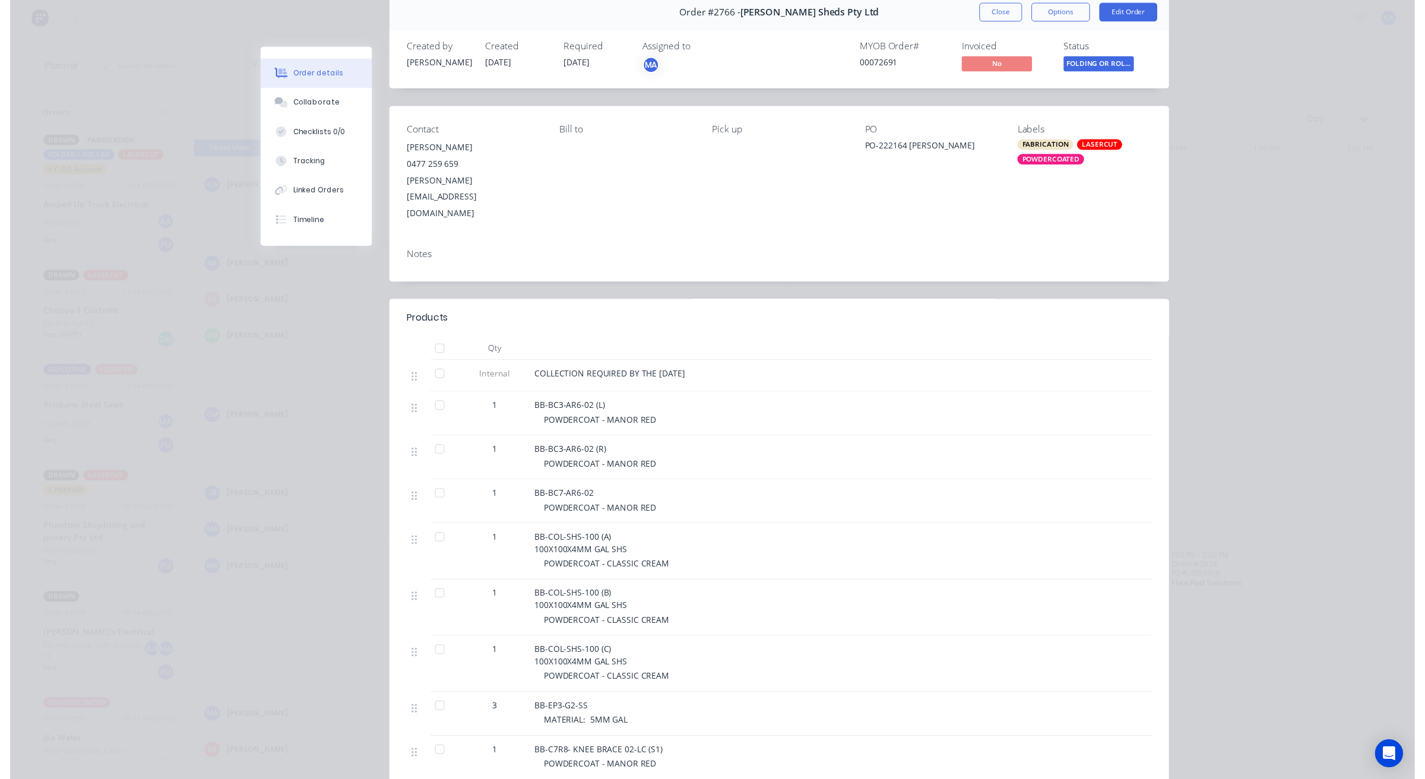
scroll to position [0, 0]
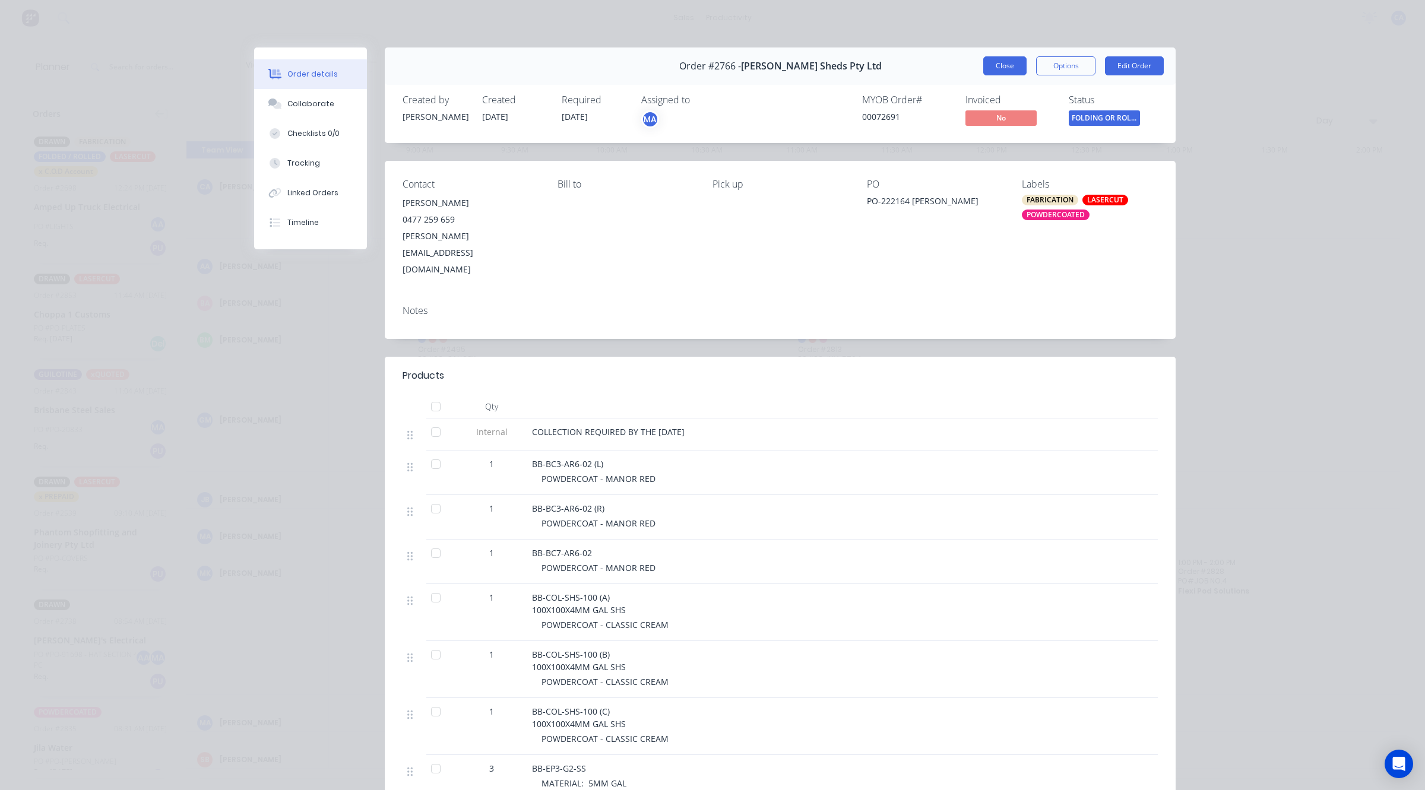
click at [1010, 68] on button "Close" at bounding box center [1004, 65] width 43 height 19
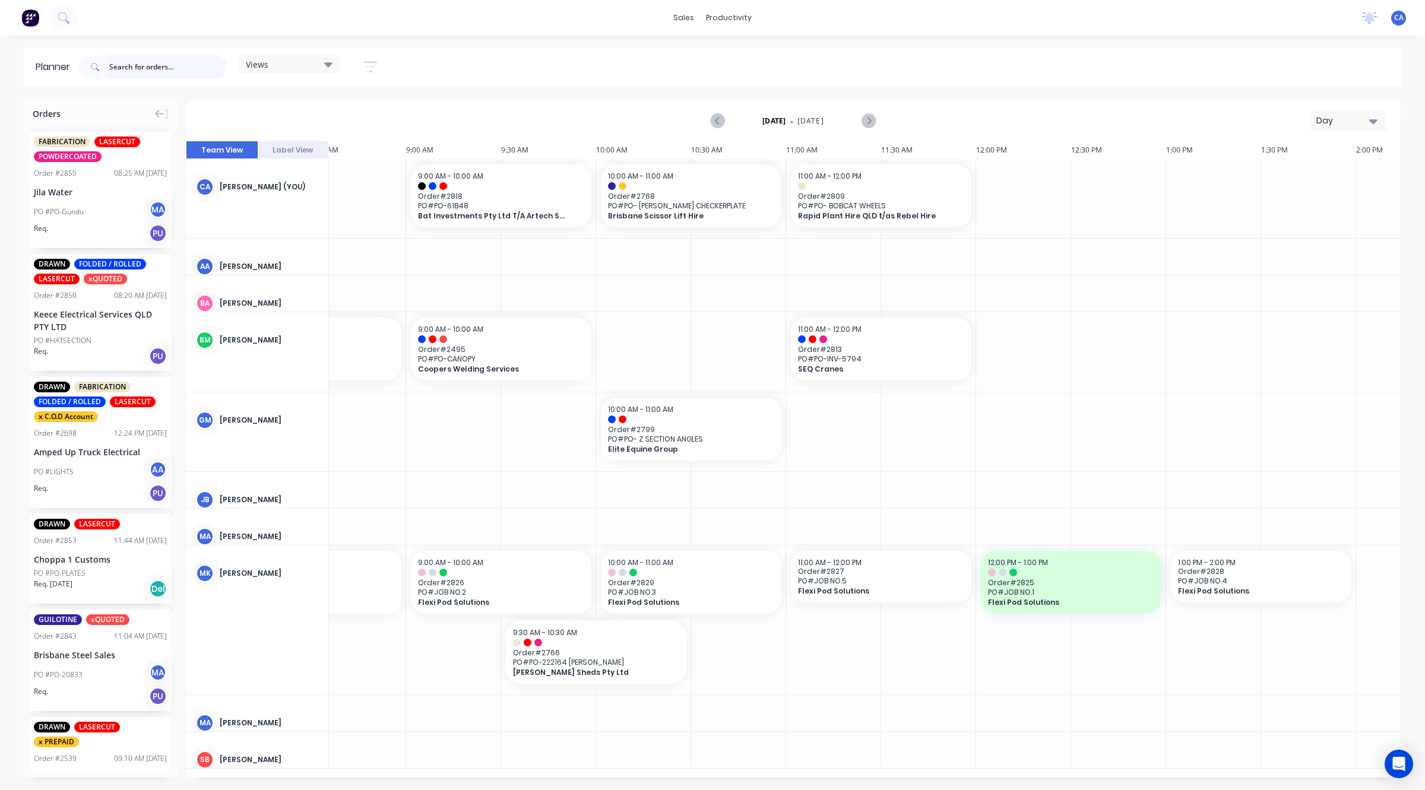
click at [148, 69] on input "text" at bounding box center [168, 67] width 118 height 24
click at [714, 19] on div "productivity" at bounding box center [729, 18] width 58 height 18
click at [740, 60] on div "Workflow" at bounding box center [754, 57] width 36 height 11
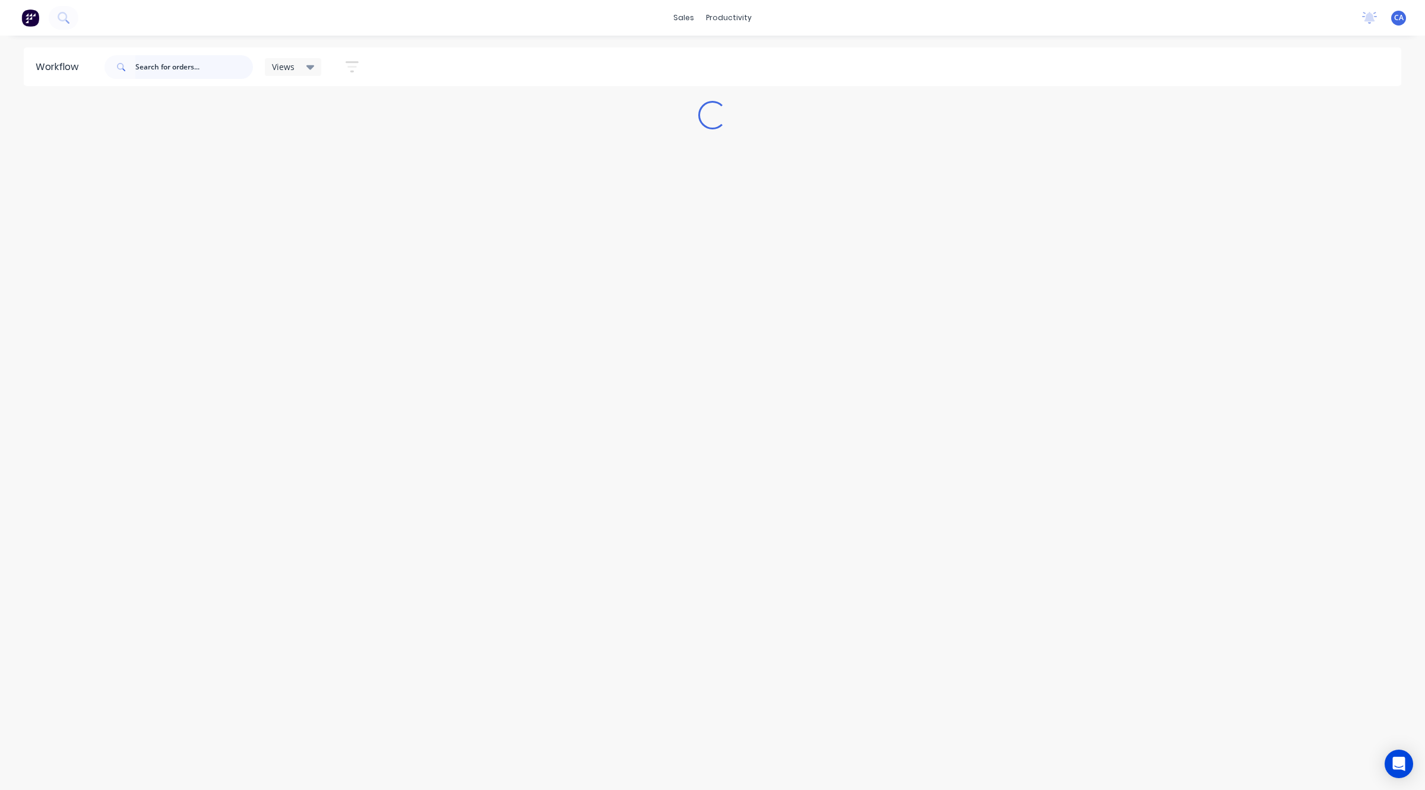
click at [167, 73] on input "text" at bounding box center [194, 67] width 118 height 24
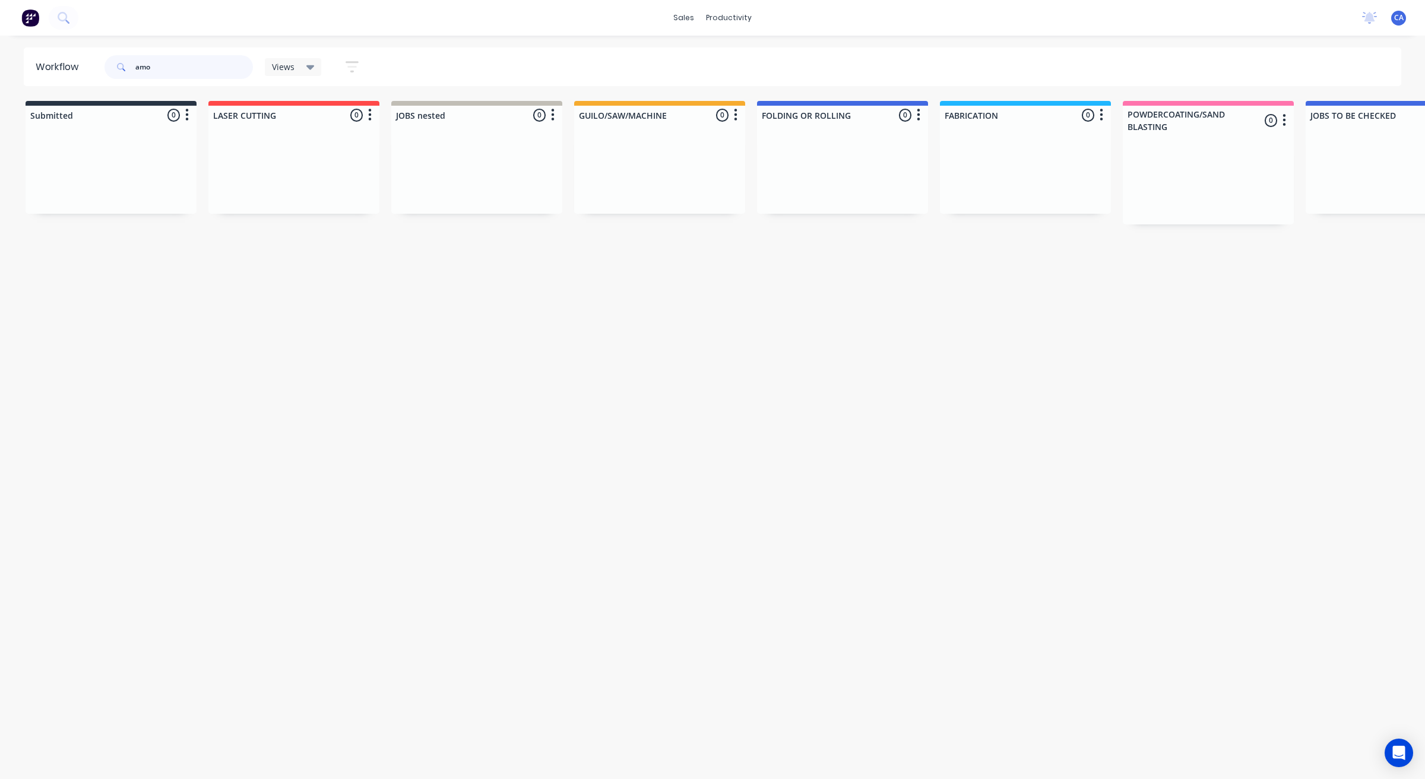
click at [190, 77] on input "amo" at bounding box center [194, 67] width 118 height 24
type input "amc"
click at [654, 226] on p "PO #PO-PF191219PA1EP ALLSTEIN PRESS" at bounding box center [653, 231] width 136 height 11
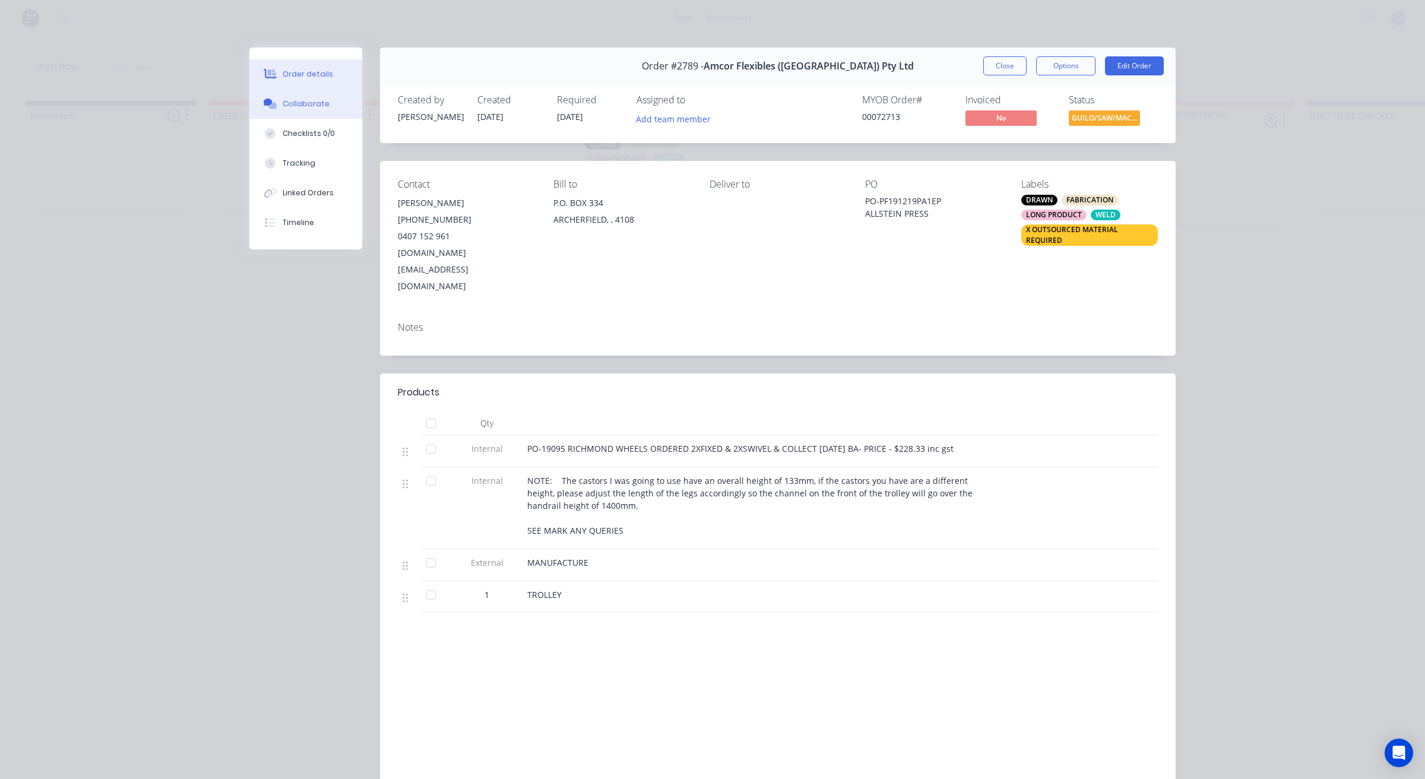
click at [316, 105] on div "Collaborate" at bounding box center [306, 104] width 47 height 11
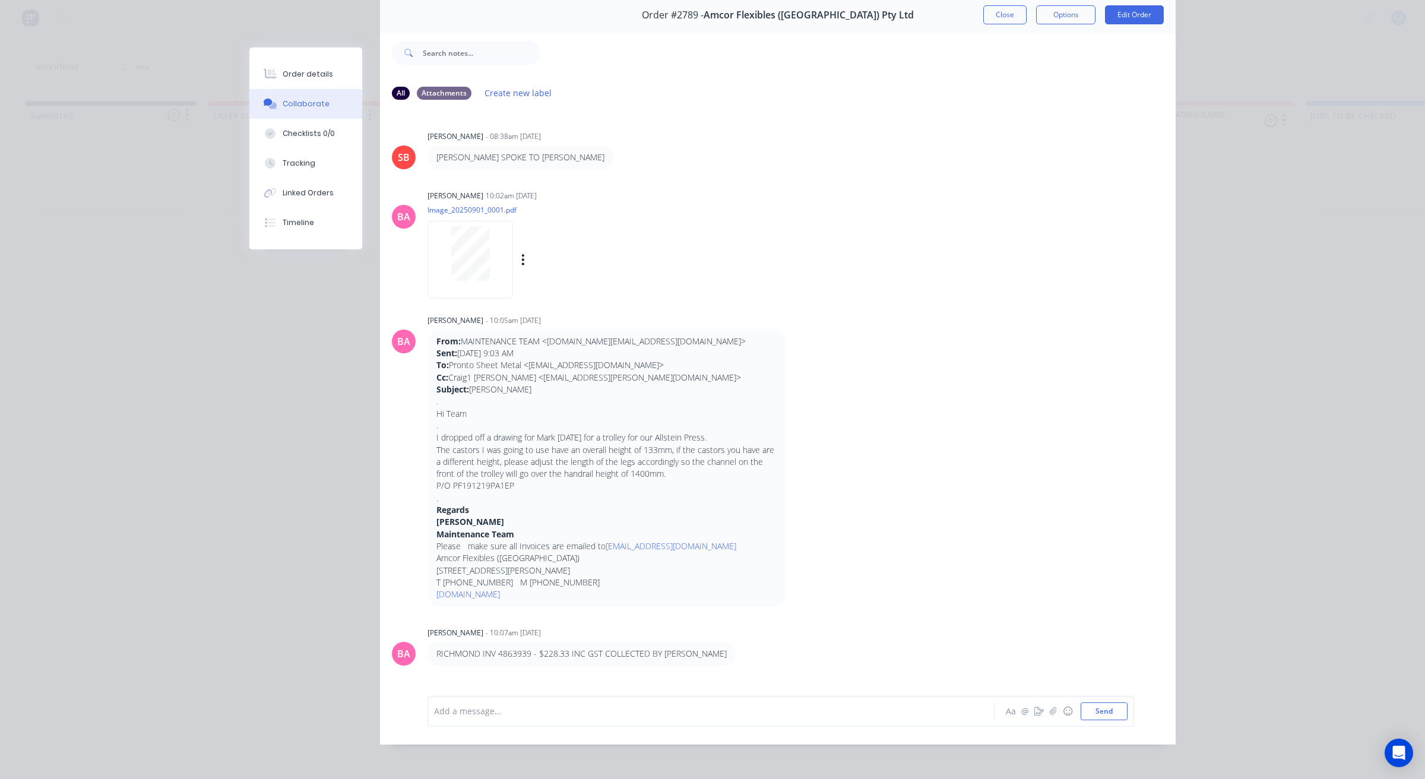
scroll to position [65, 0]
